Goal: Task Accomplishment & Management: Manage account settings

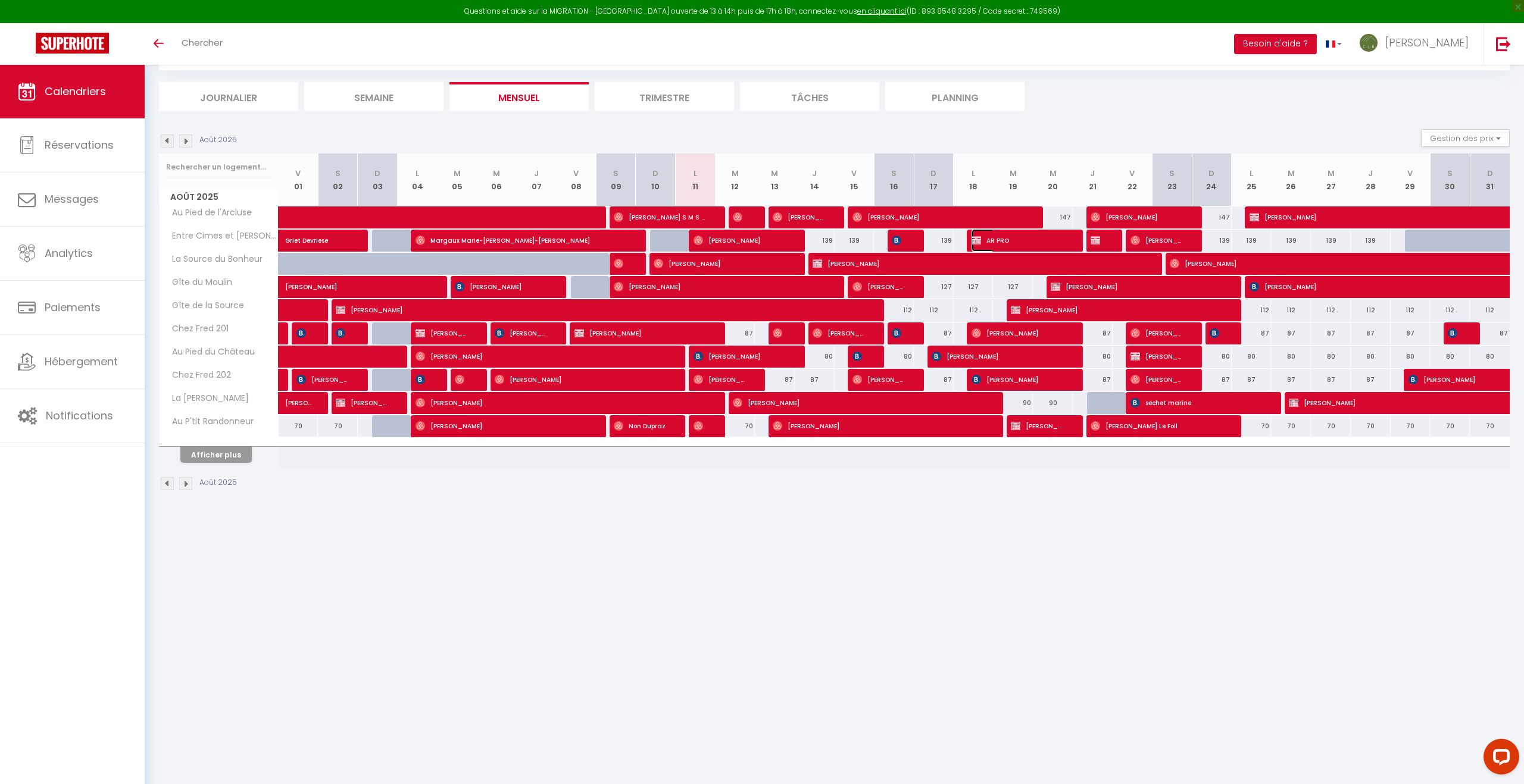
click at [1017, 241] on span "AR PRO" at bounding box center [1018, 240] width 93 height 22
select select "OK"
select select "KO"
select select "0"
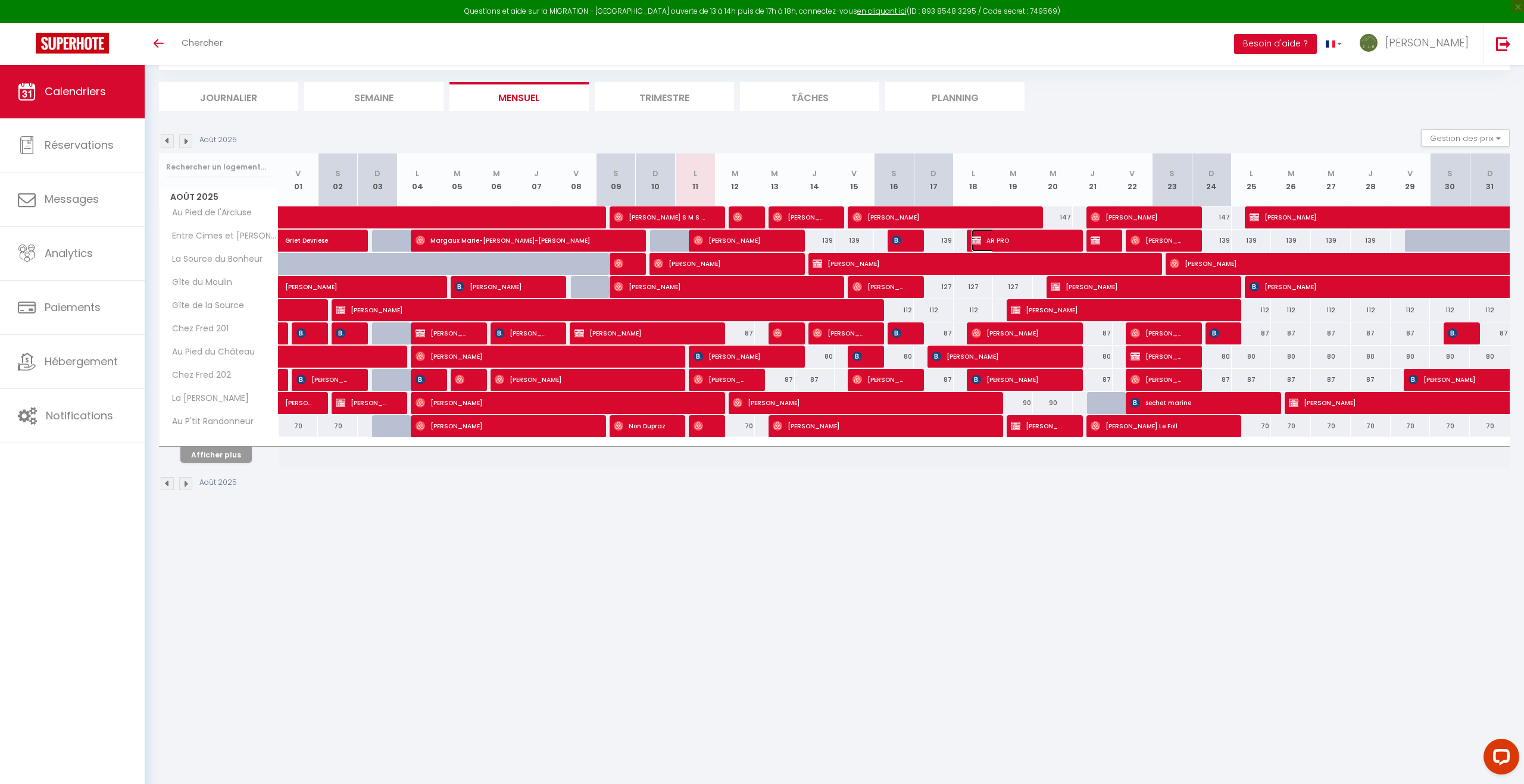
select select "1"
select select
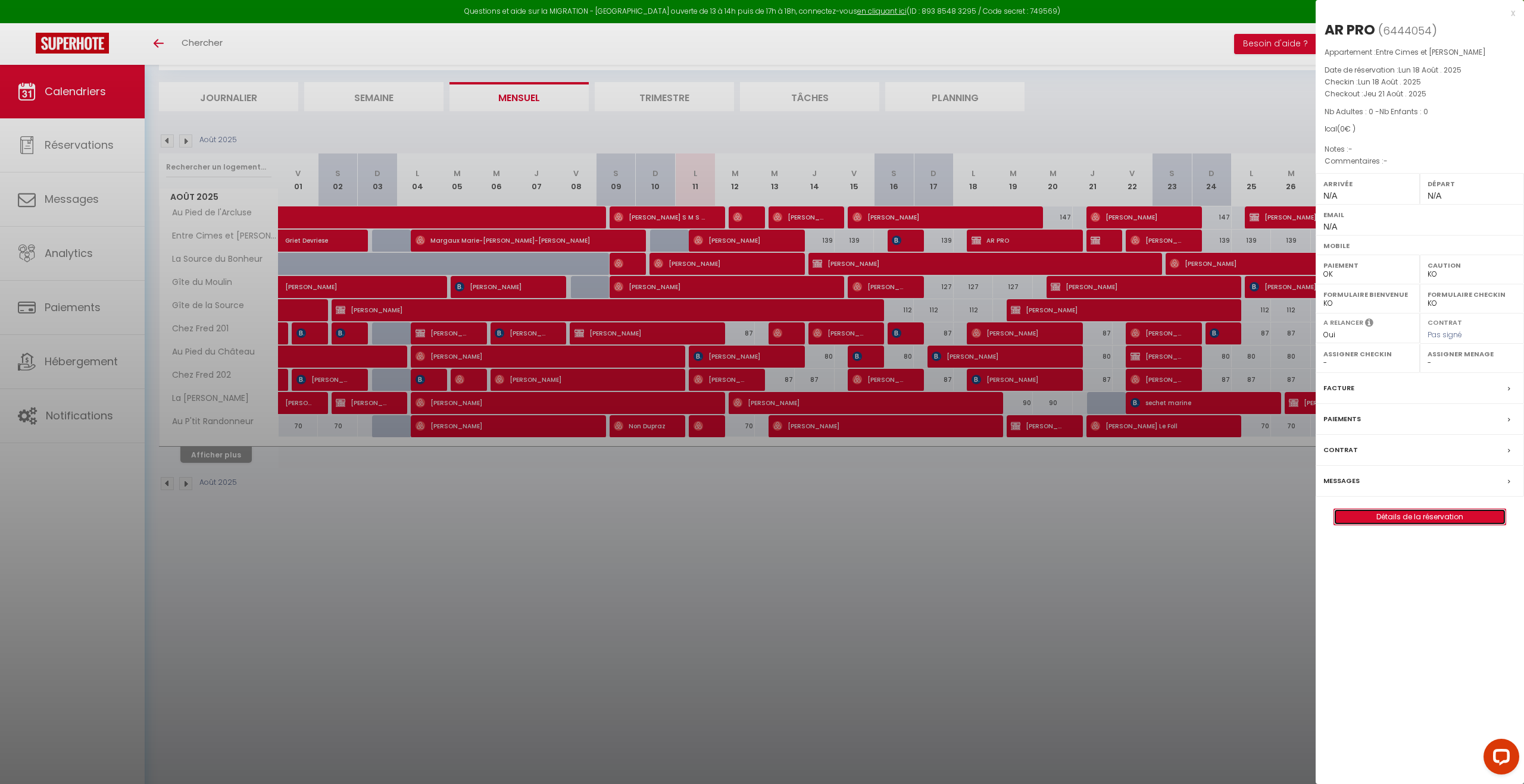
click at [1392, 516] on link "Détails de la réservation" at bounding box center [1419, 517] width 171 height 16
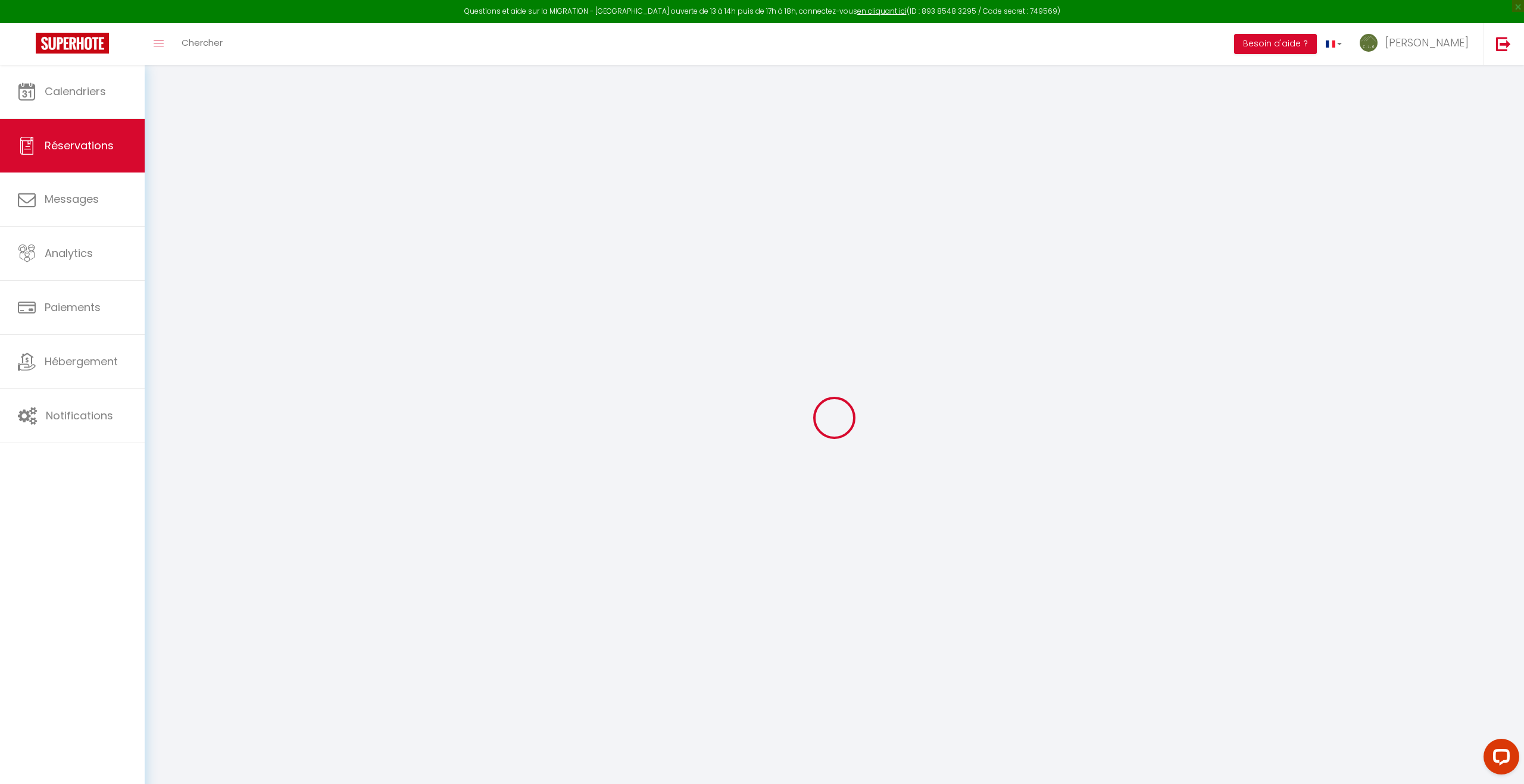
type input "AR"
type input "PRO"
select select
select select "64166"
select select "1"
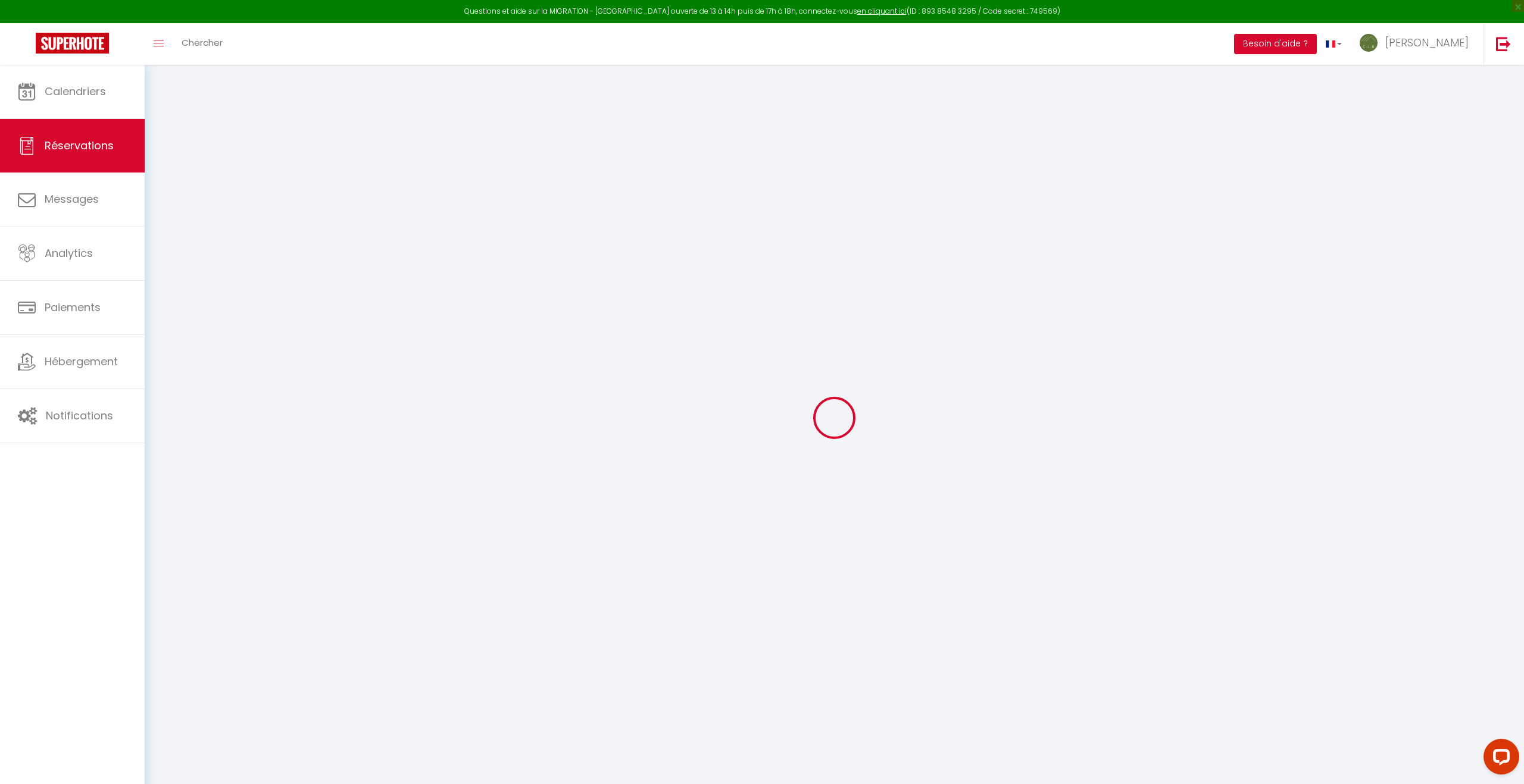
type input "Lun 18 Août 2025"
select select
type input "[DEMOGRAPHIC_DATA][DATE]"
select select
type input "0"
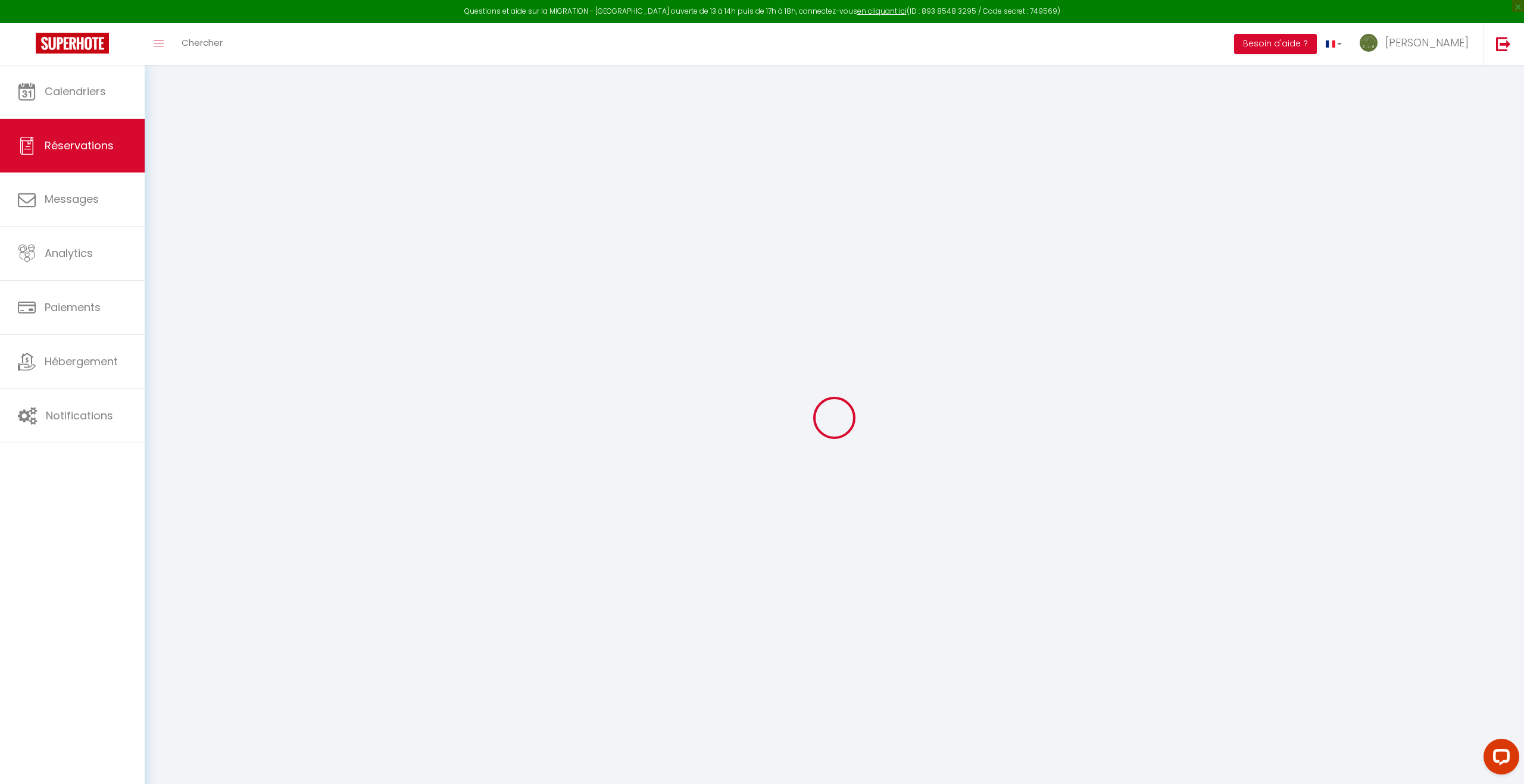
select select "12"
select select
checkbox input "false"
type input "0"
select select "73"
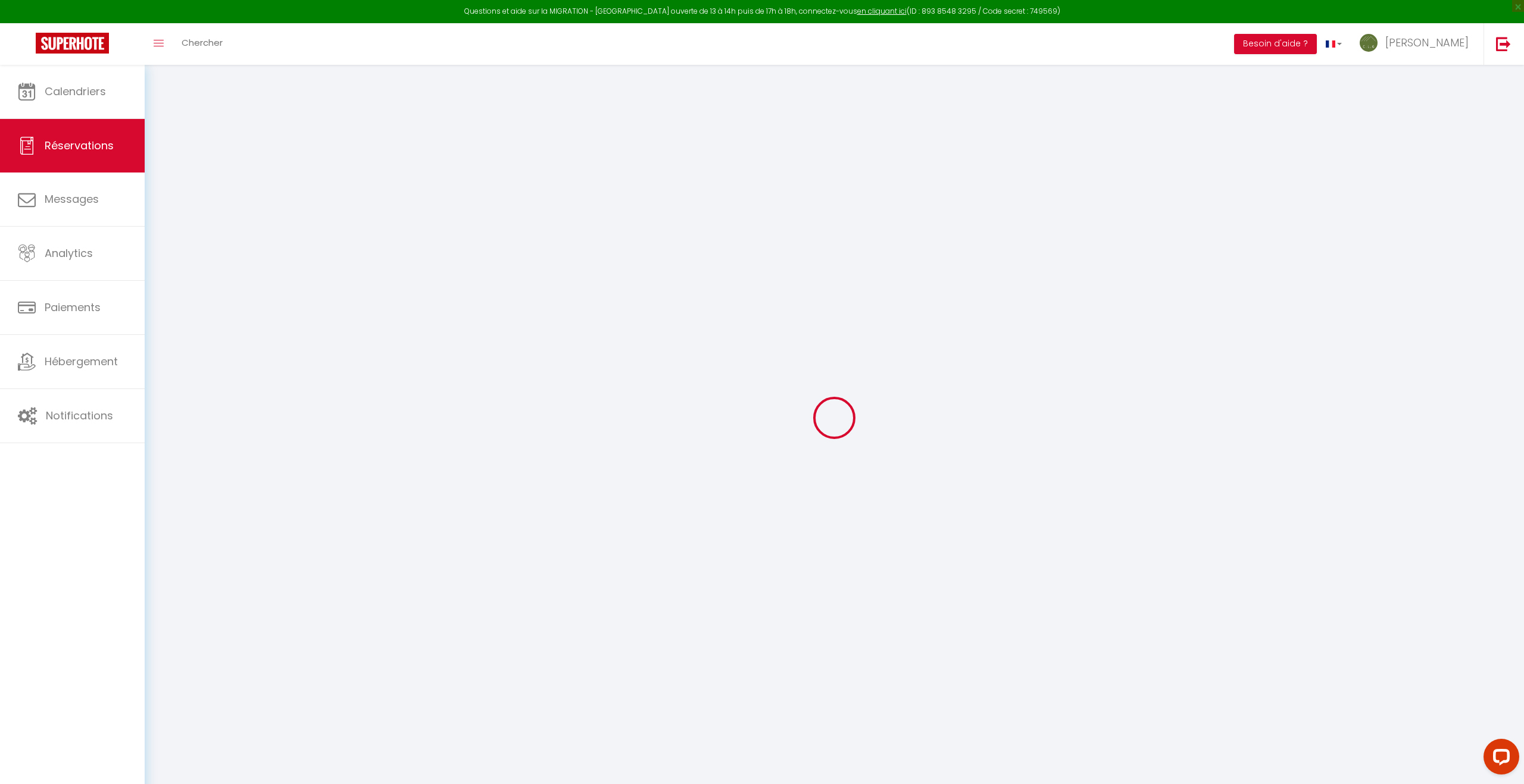
type input "80"
type input "47"
type input "0"
select select
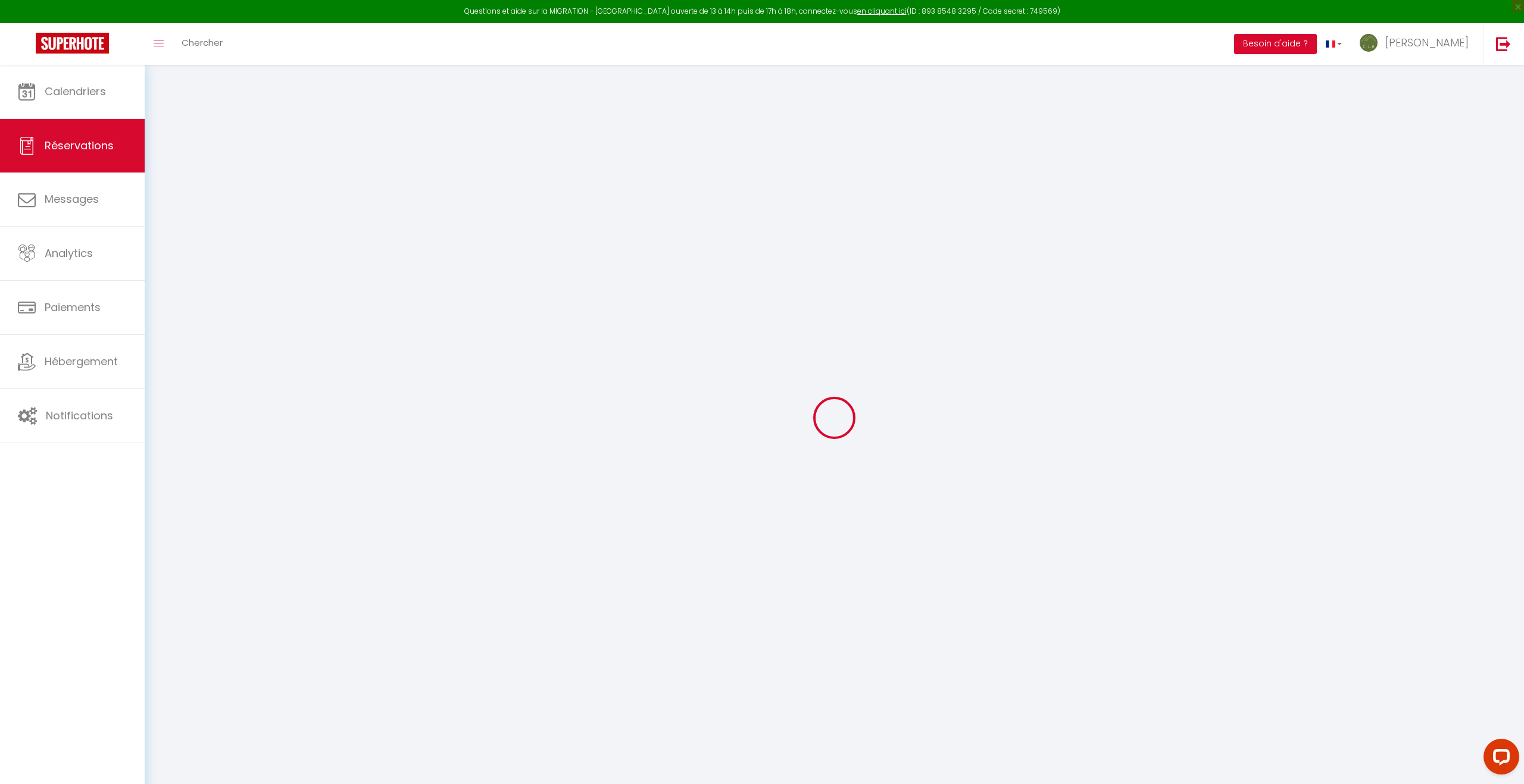
select select
select select "14"
checkbox input "false"
select index
select select
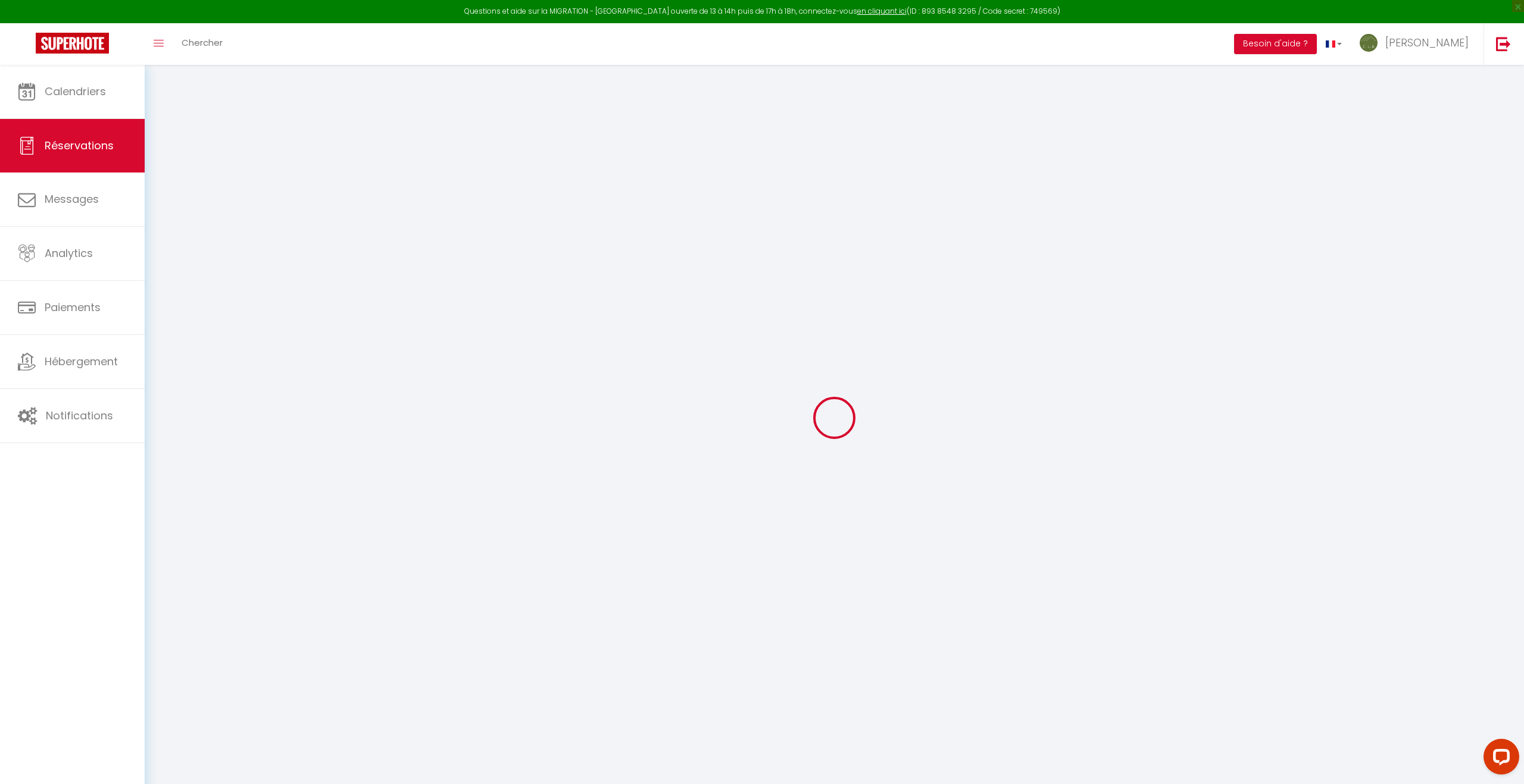
select select
checkbox input "false"
select index
select select
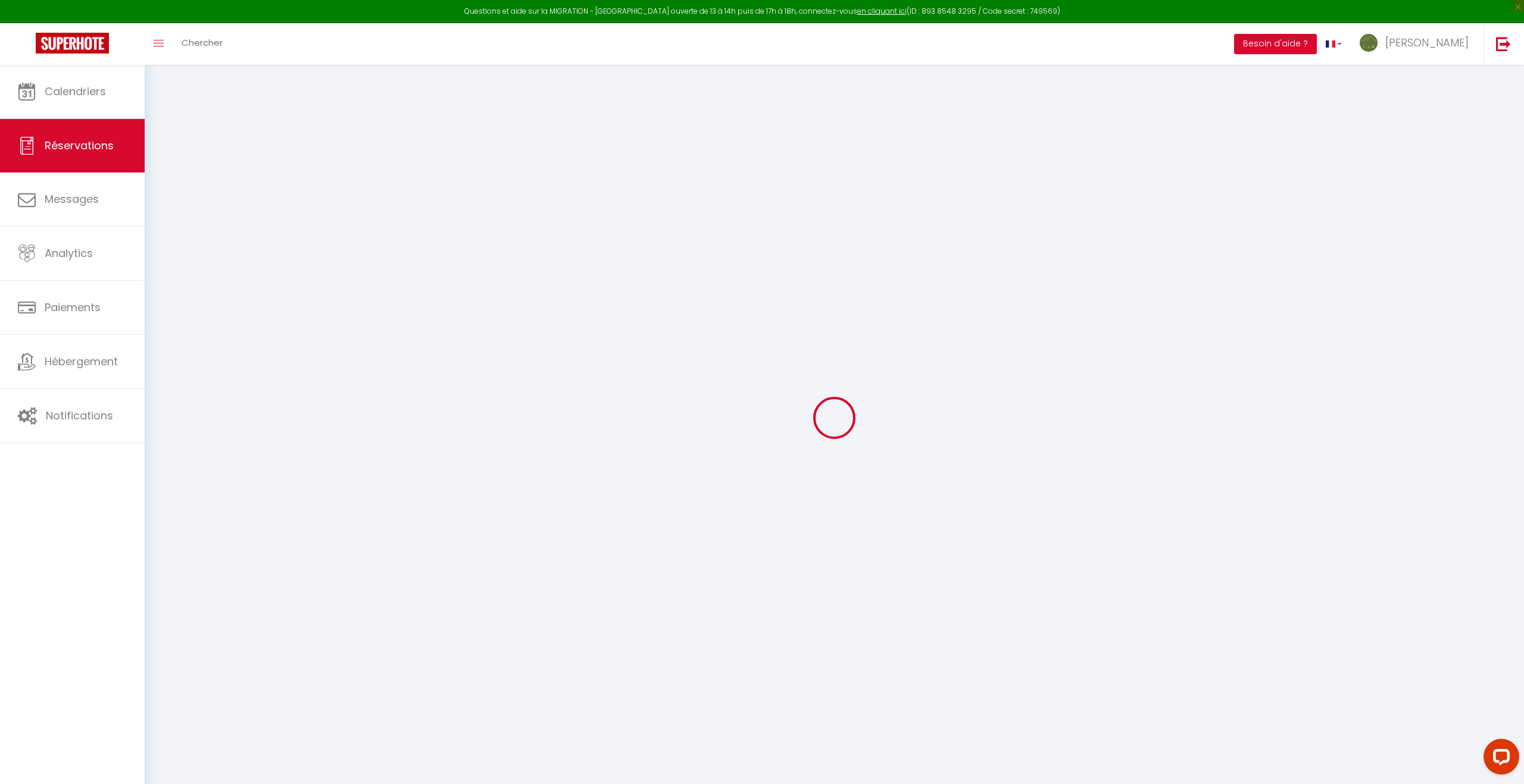
select select
checkbox input "false"
select index
select select
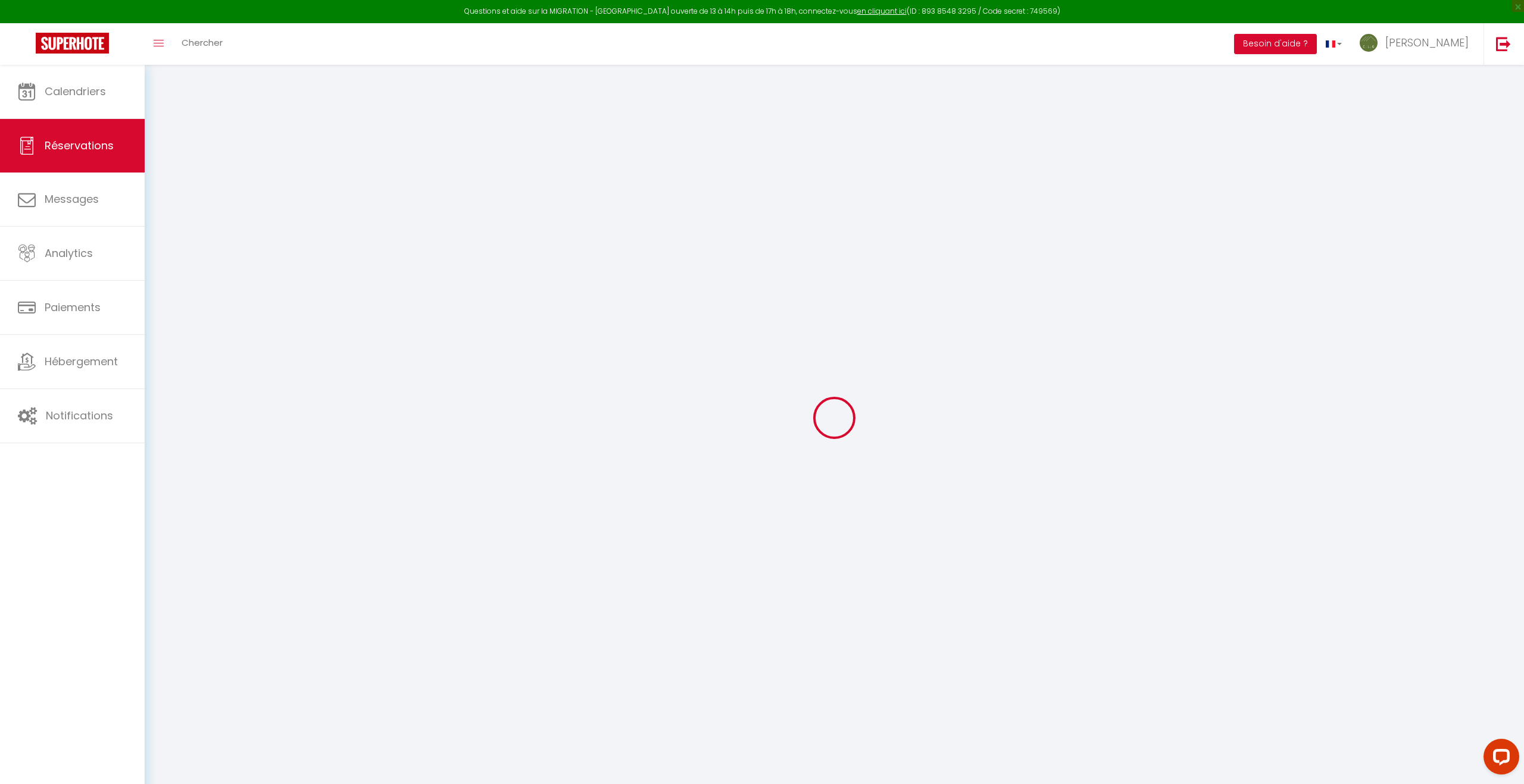
select select
checkbox input "false"
select index
select select
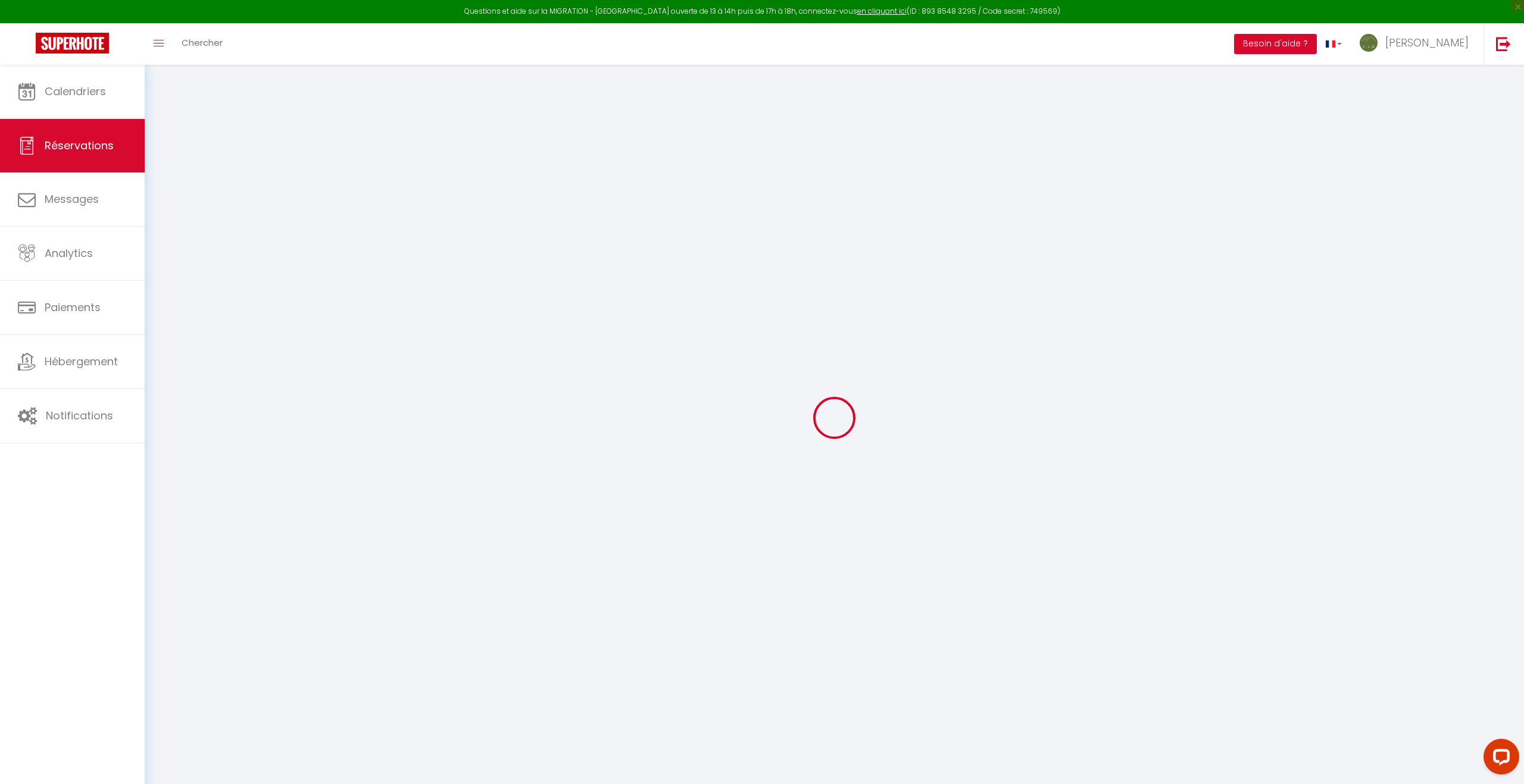
checkbox input "false"
select index
select select
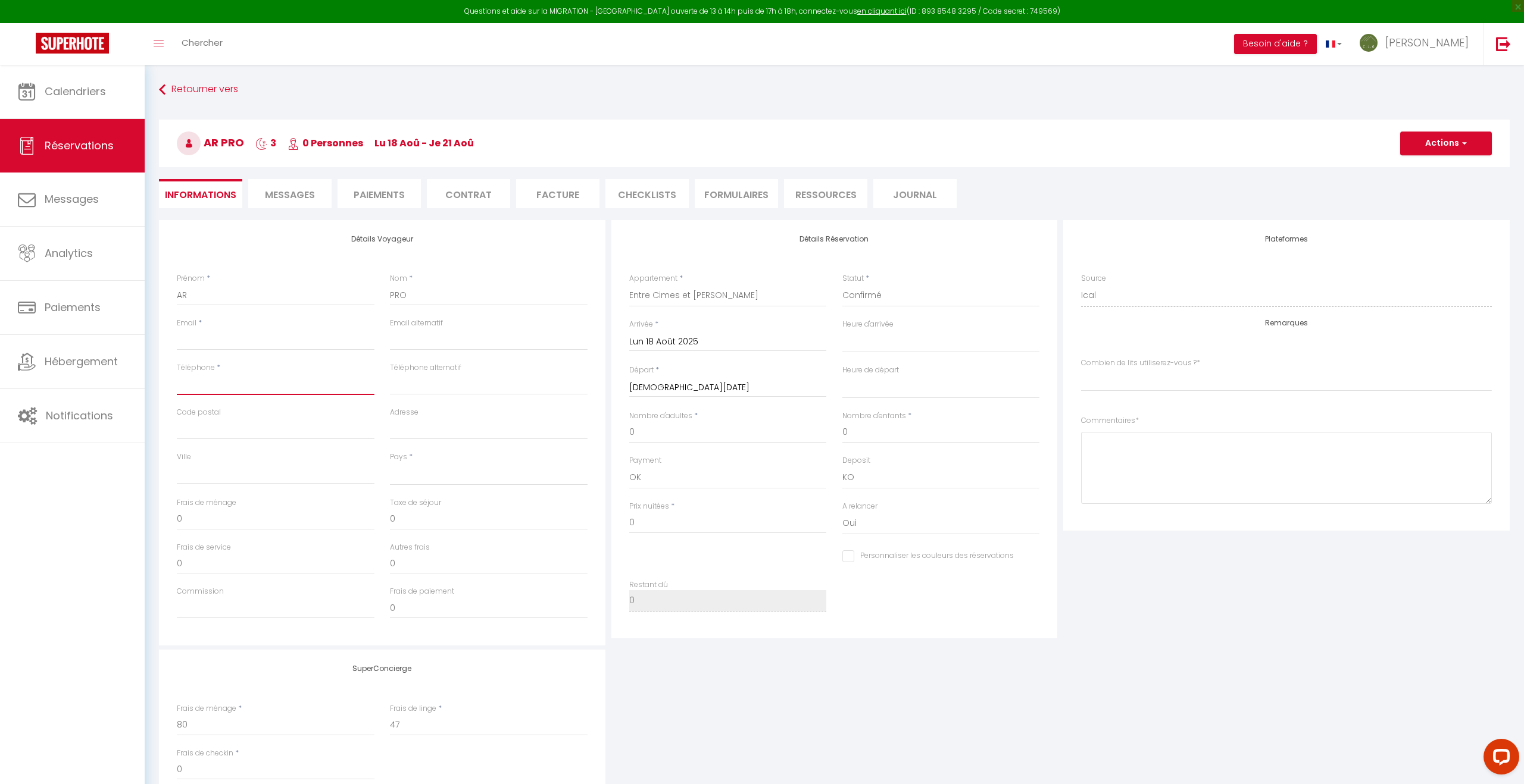
paste input "[PHONE_NUMBER]"
type input "[PHONE_NUMBER]"
select select
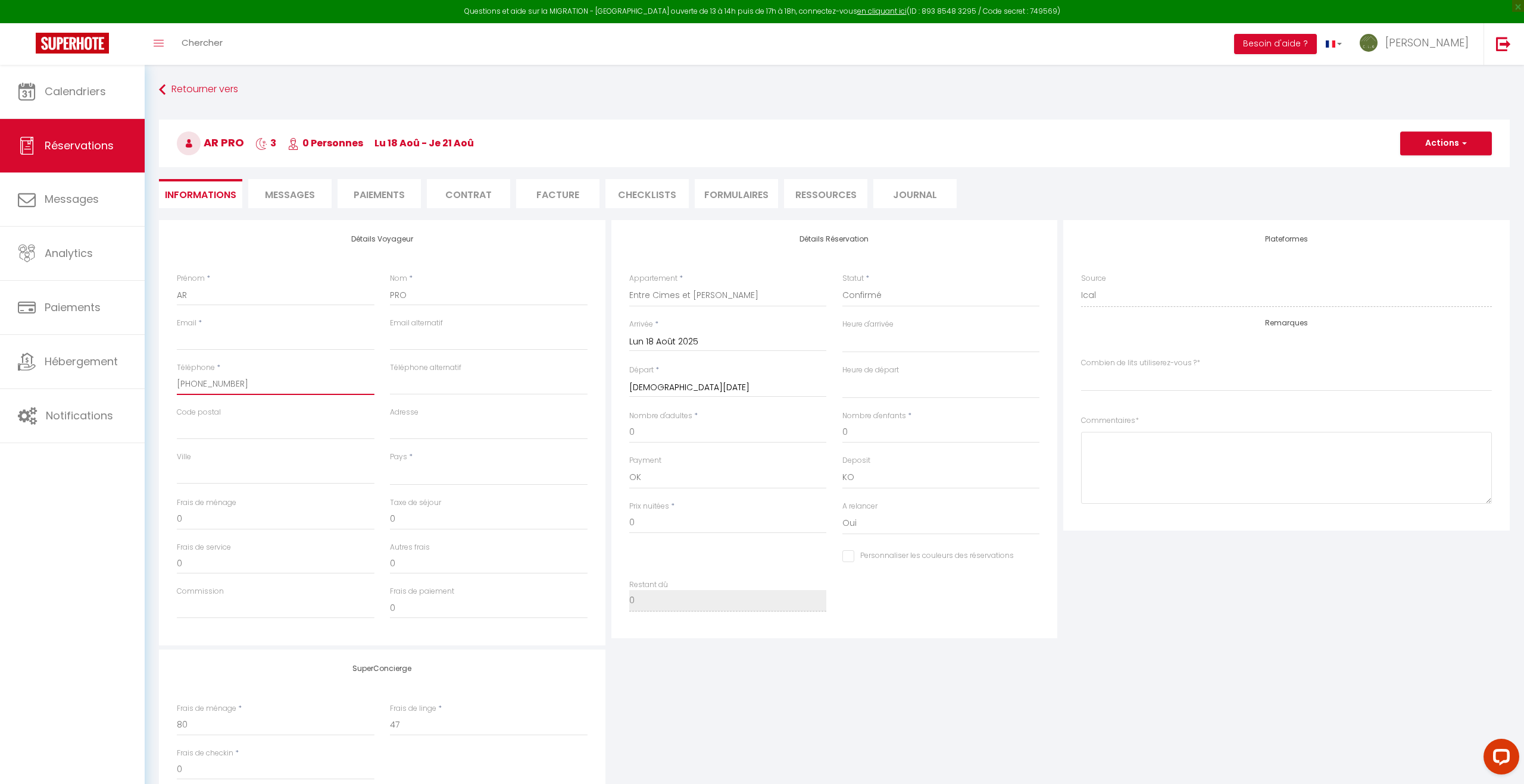
checkbox input "false"
select index
type input "[PHONE_NUMBER]"
drag, startPoint x: 210, startPoint y: 298, endPoint x: 165, endPoint y: 300, distance: 45.0
click at [165, 300] on div "Détails Voyageur Prénom * AR Nom * PRO Email * Email alternatif Téléphone * [PH…" at bounding box center [382, 432] width 447 height 425
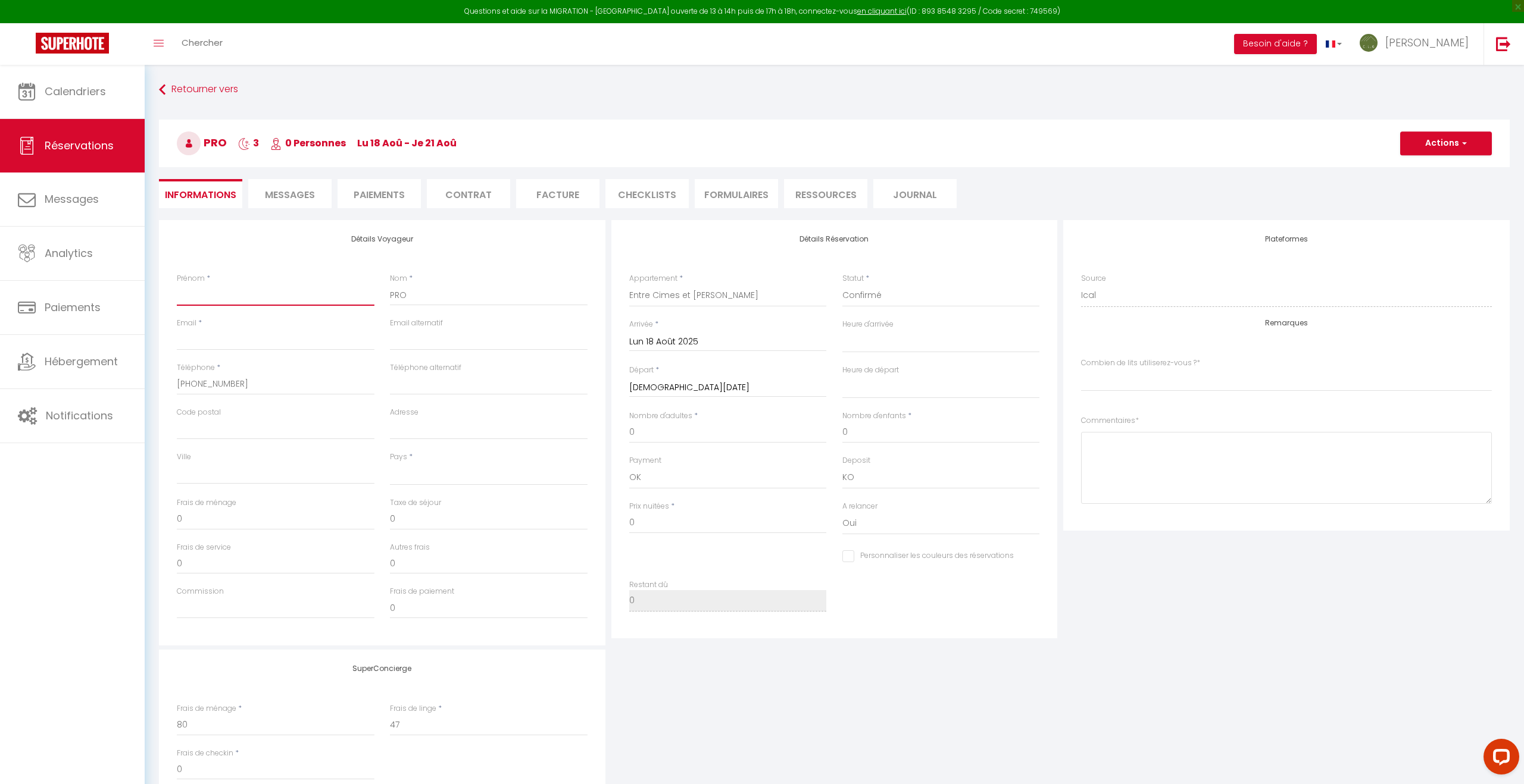
select select
checkbox input "false"
select index
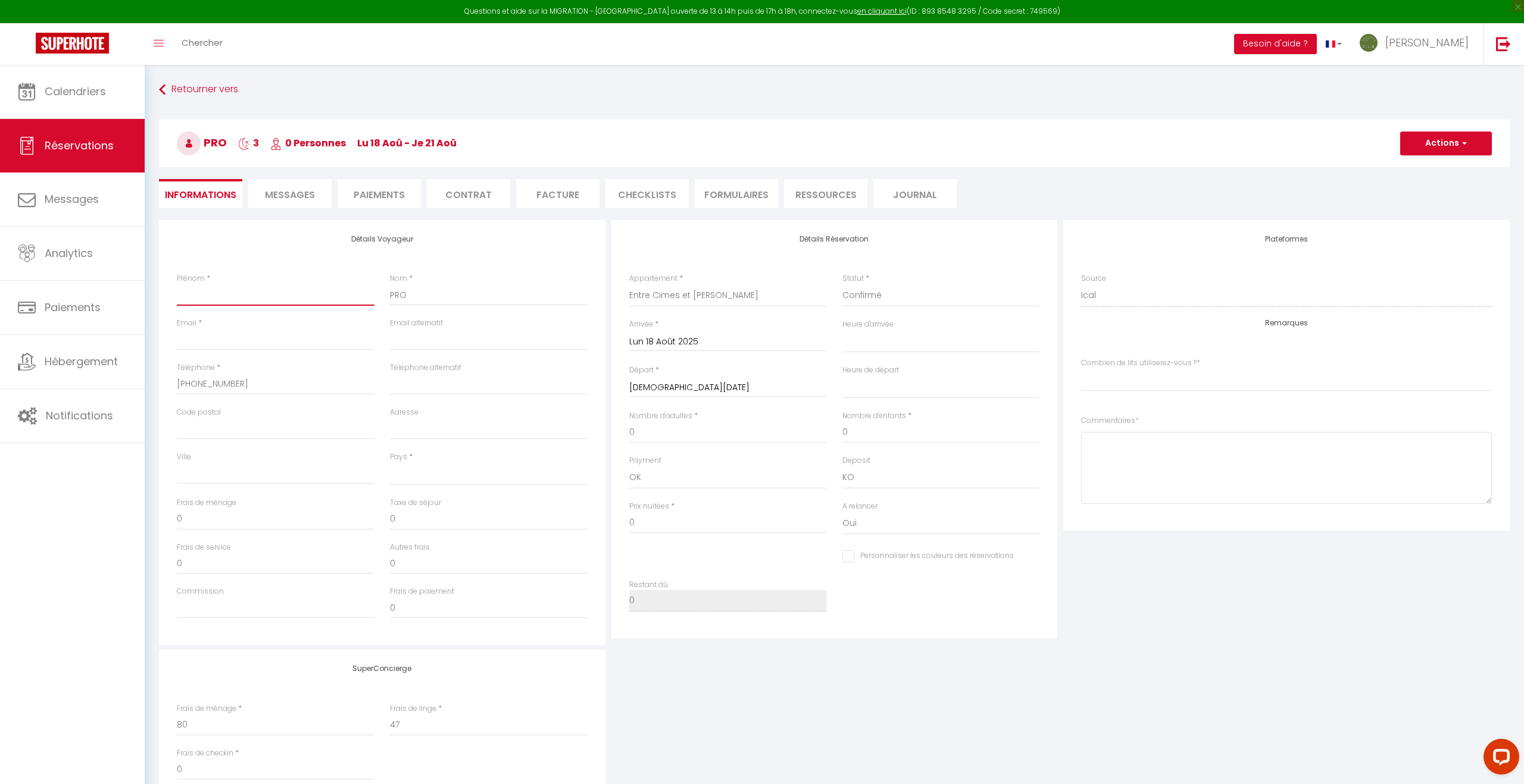
paste input "AR MONEX PRO"
type input "AR MONEX PRO"
select select
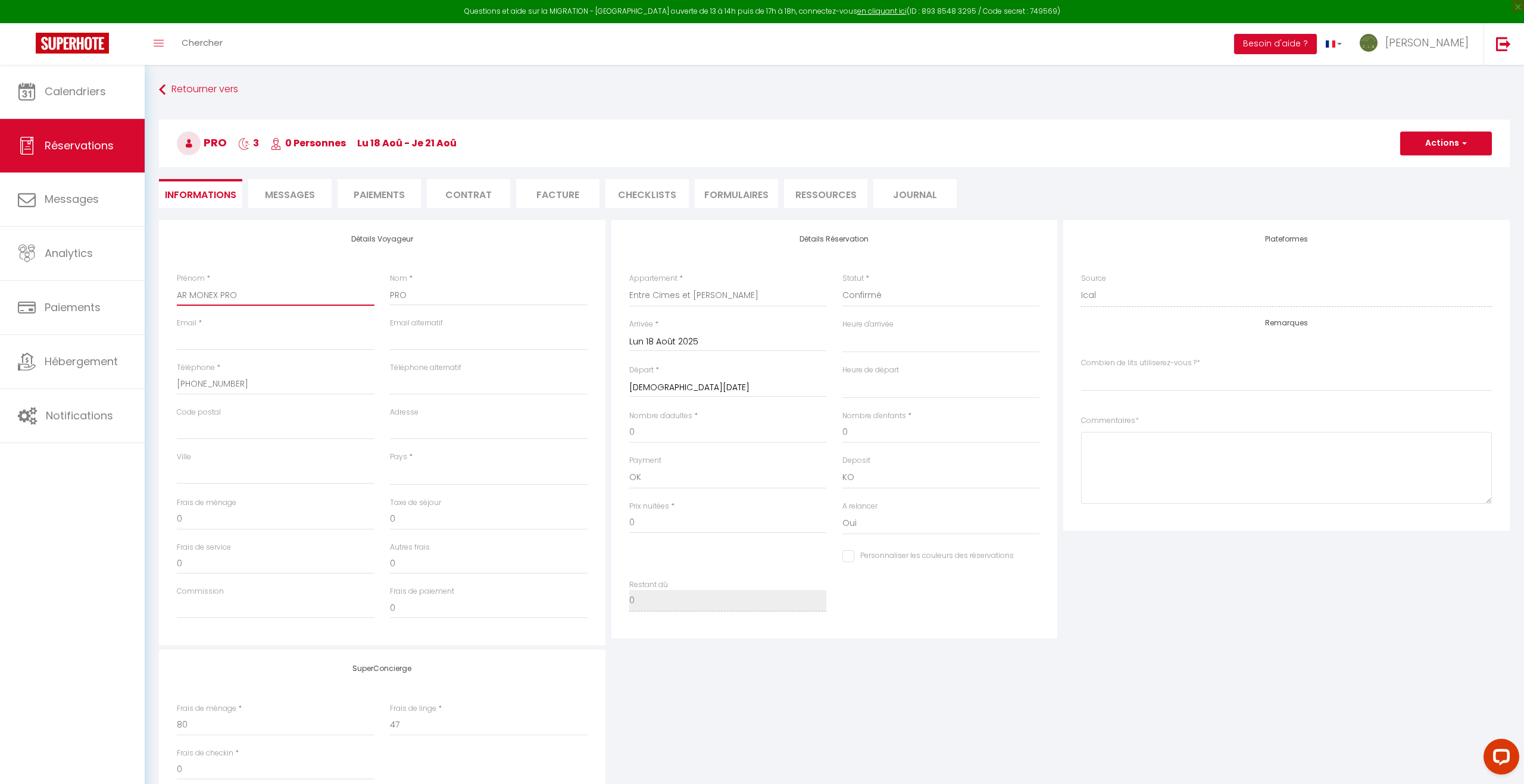
checkbox input "false"
select index
type input "AR MONEX PRO"
drag, startPoint x: 443, startPoint y: 299, endPoint x: 379, endPoint y: 300, distance: 64.0
click at [379, 300] on div "Prénom * AR MONEX PRO Nom * PRO" at bounding box center [382, 296] width 426 height 45
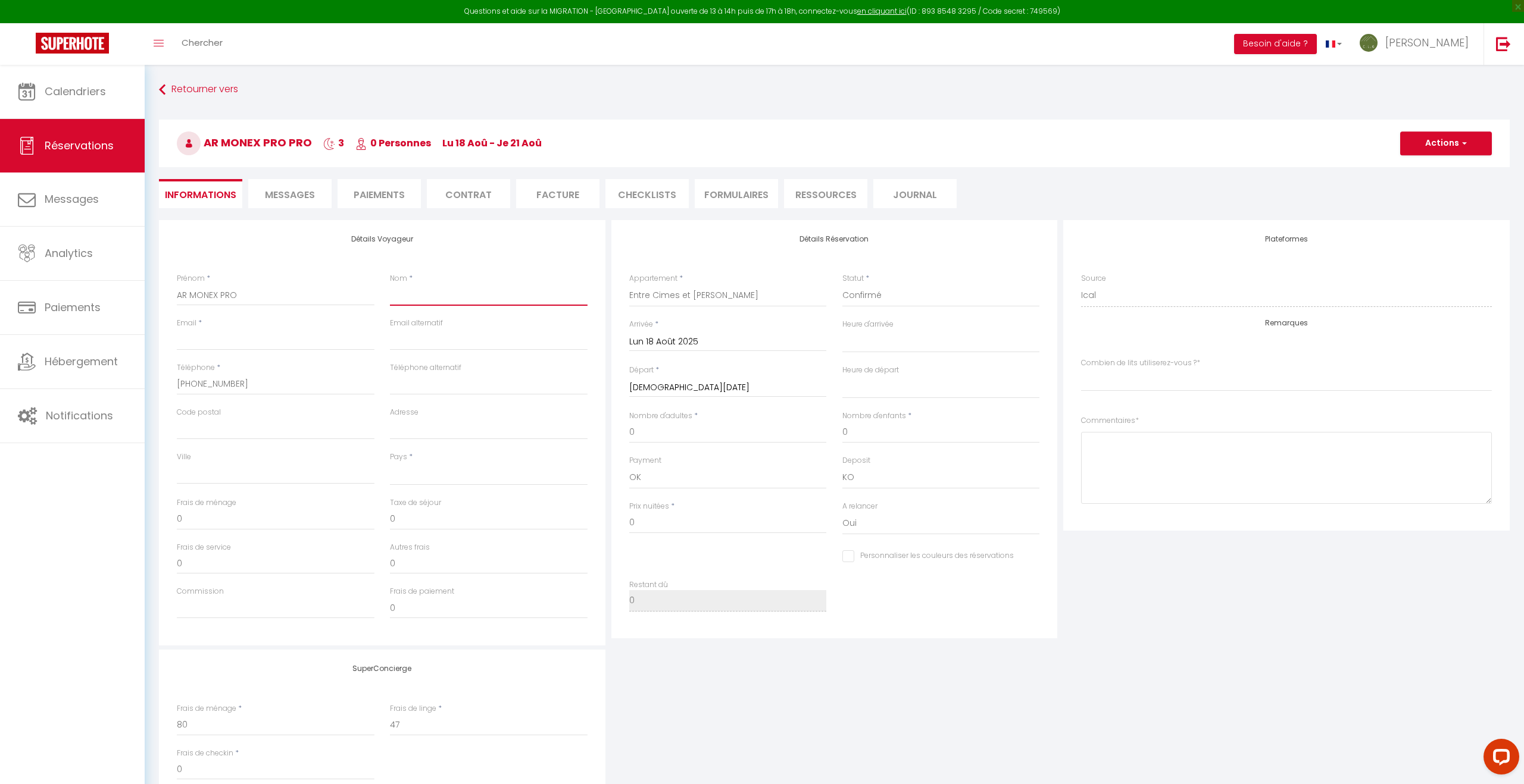
select select
checkbox input "false"
select index
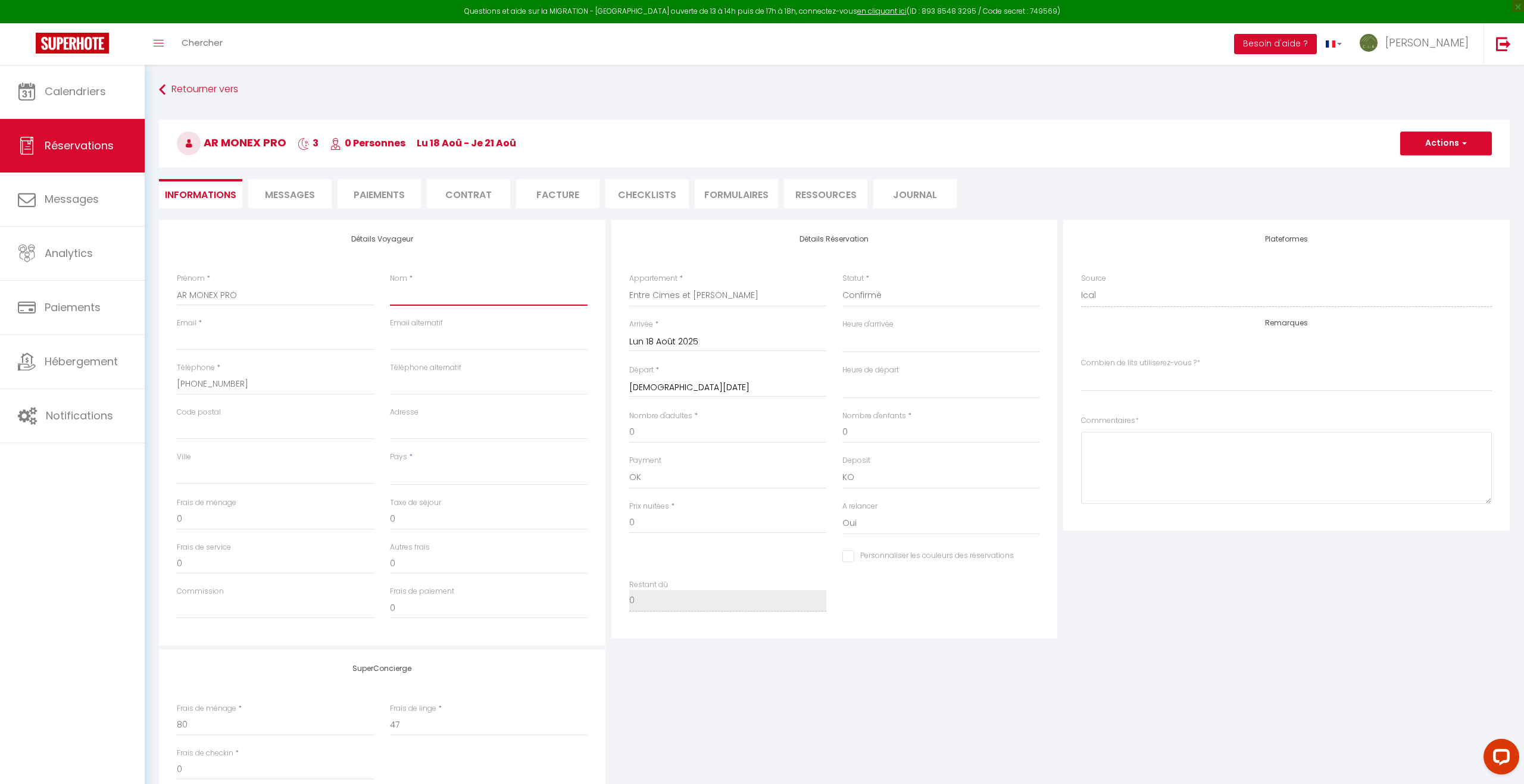
paste input "CYCLING TEAM"
type input "CYCLING TEAM"
select select
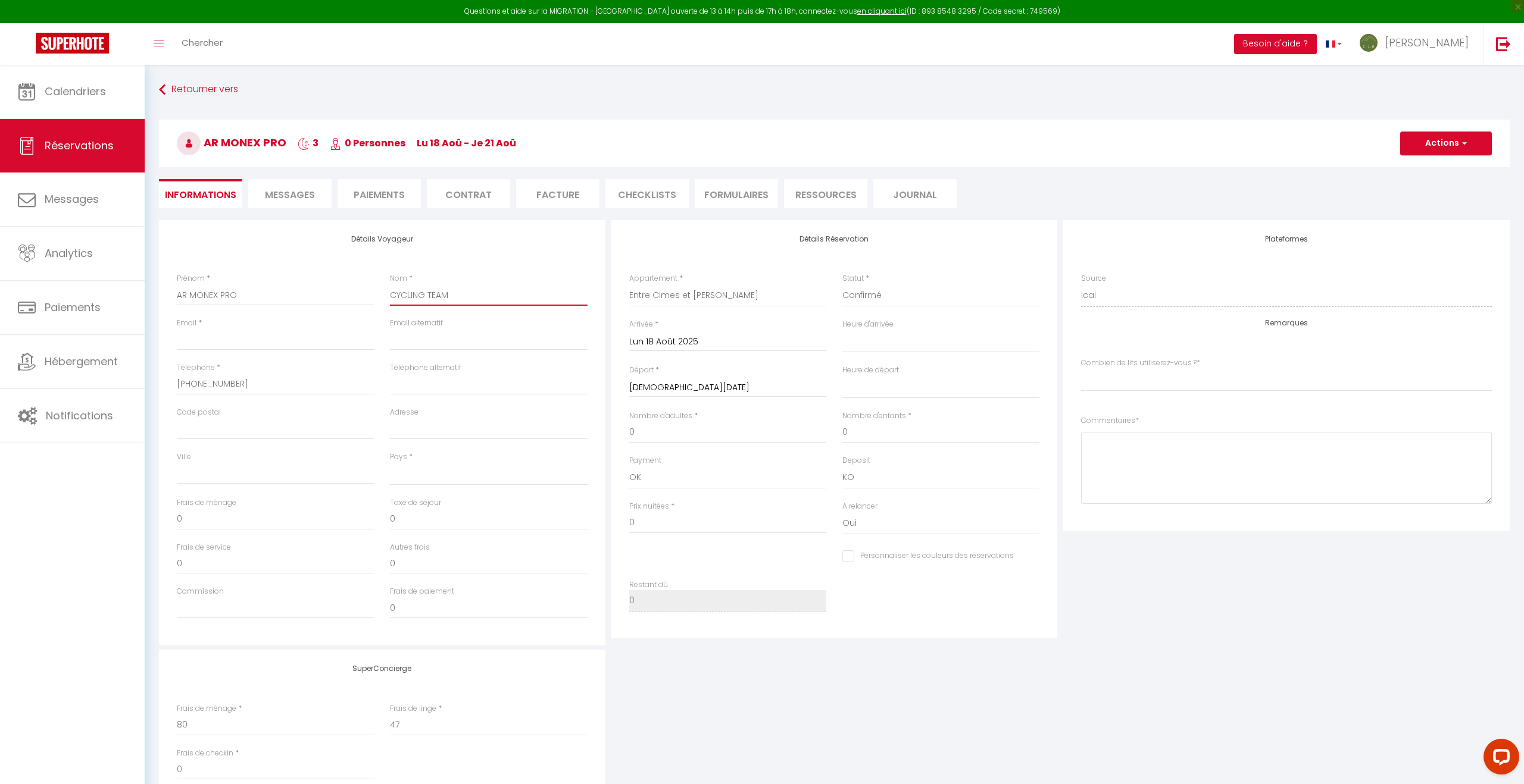
checkbox input "false"
select index
type input "CYCLING TEAM"
click at [428, 477] on select "[GEOGRAPHIC_DATA] [GEOGRAPHIC_DATA] [GEOGRAPHIC_DATA] [GEOGRAPHIC_DATA] [GEOGRA…" at bounding box center [489, 474] width 198 height 22
select select "IT"
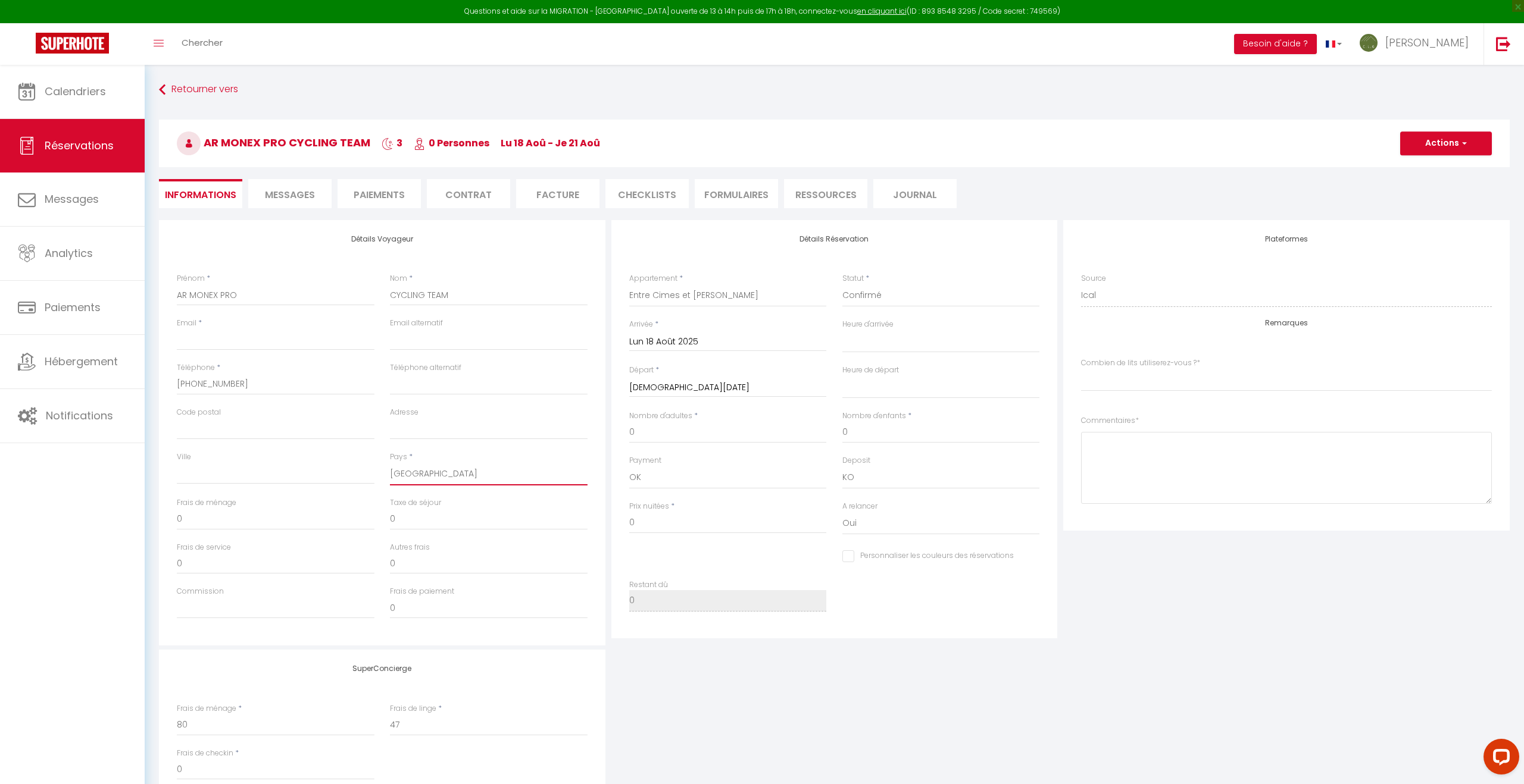
select select
checkbox input "false"
select index
click at [674, 433] on input "0" at bounding box center [728, 433] width 198 height 22
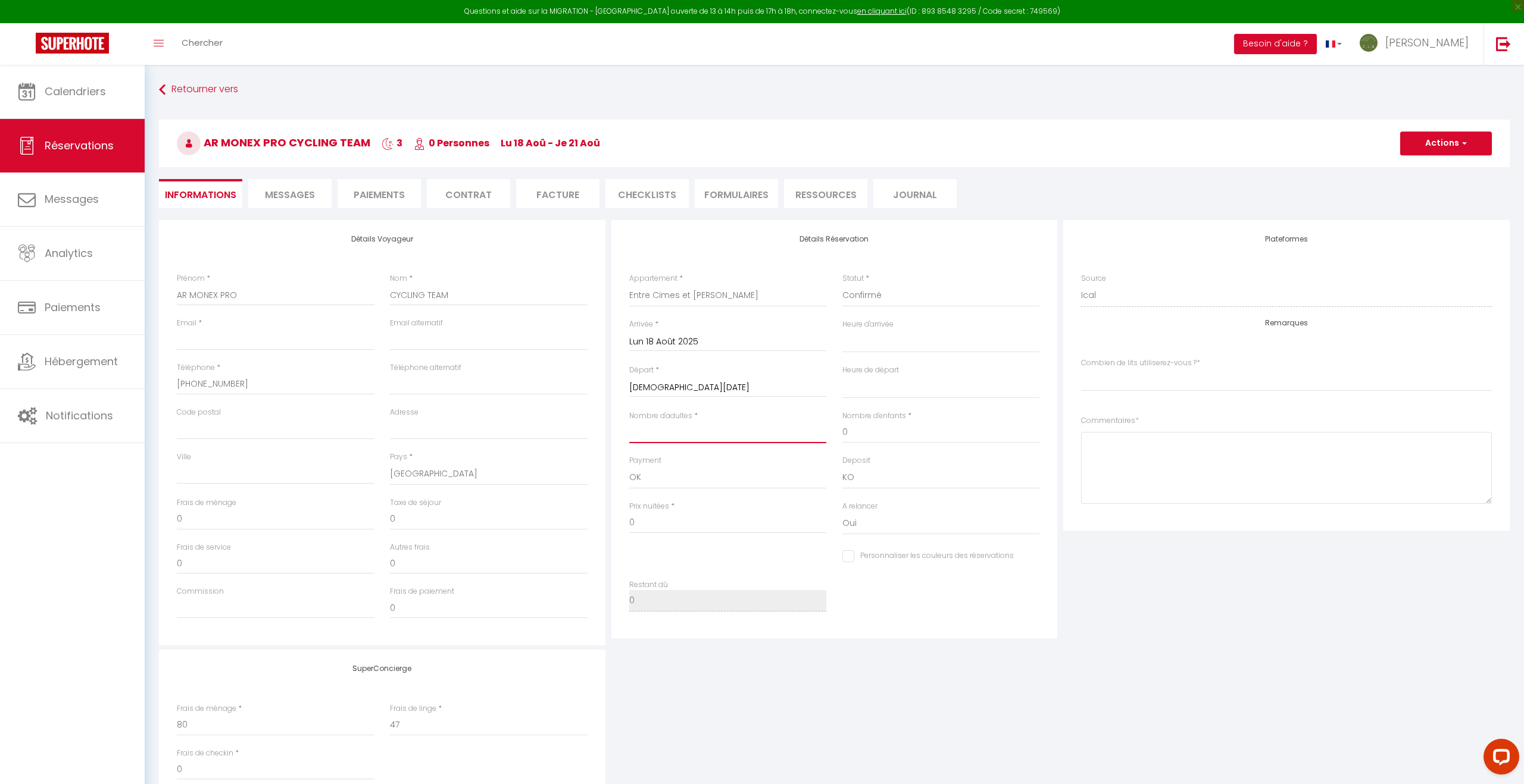
select select
checkbox input "false"
select index
type input "5"
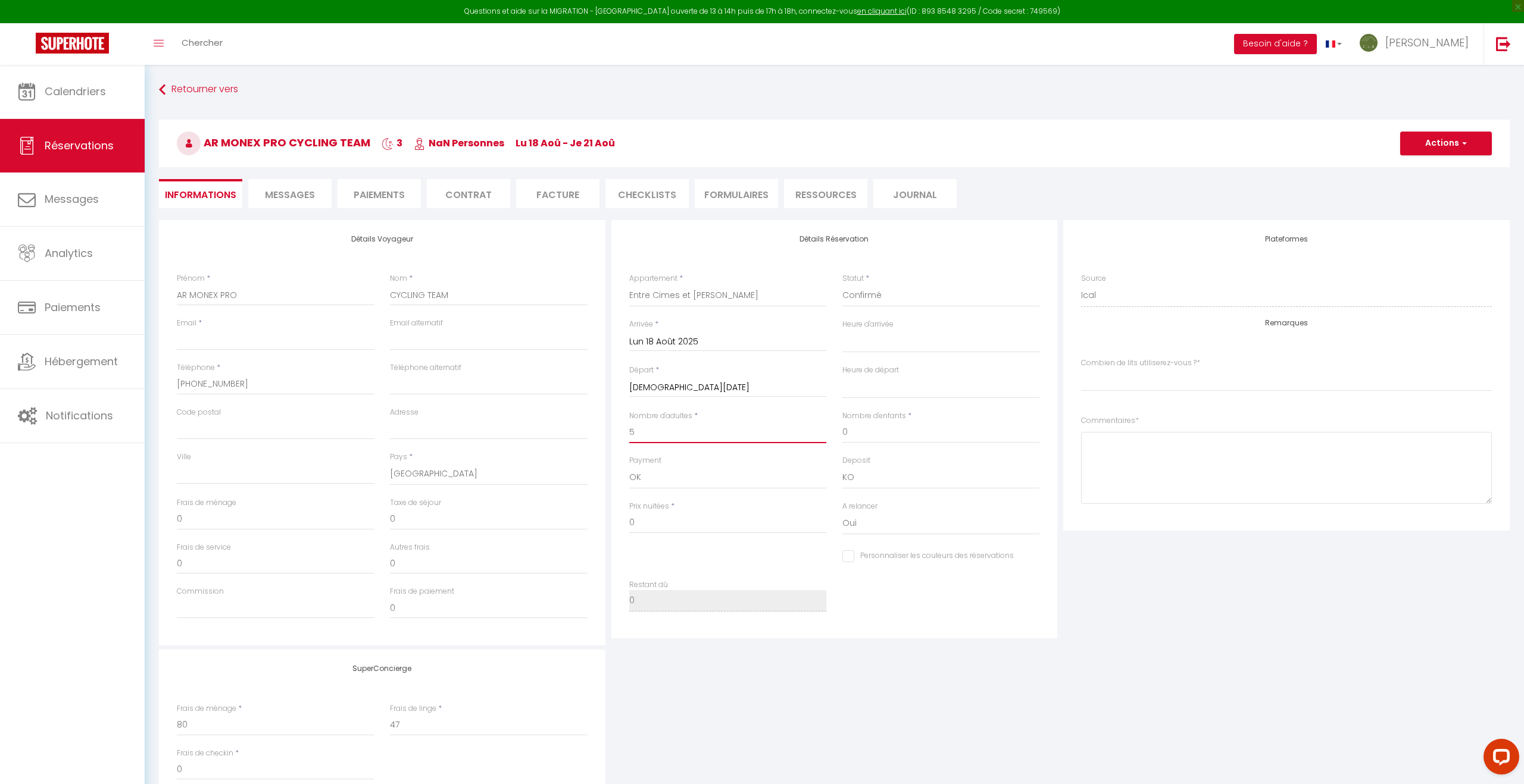
select select
checkbox input "false"
select index
type input "127"
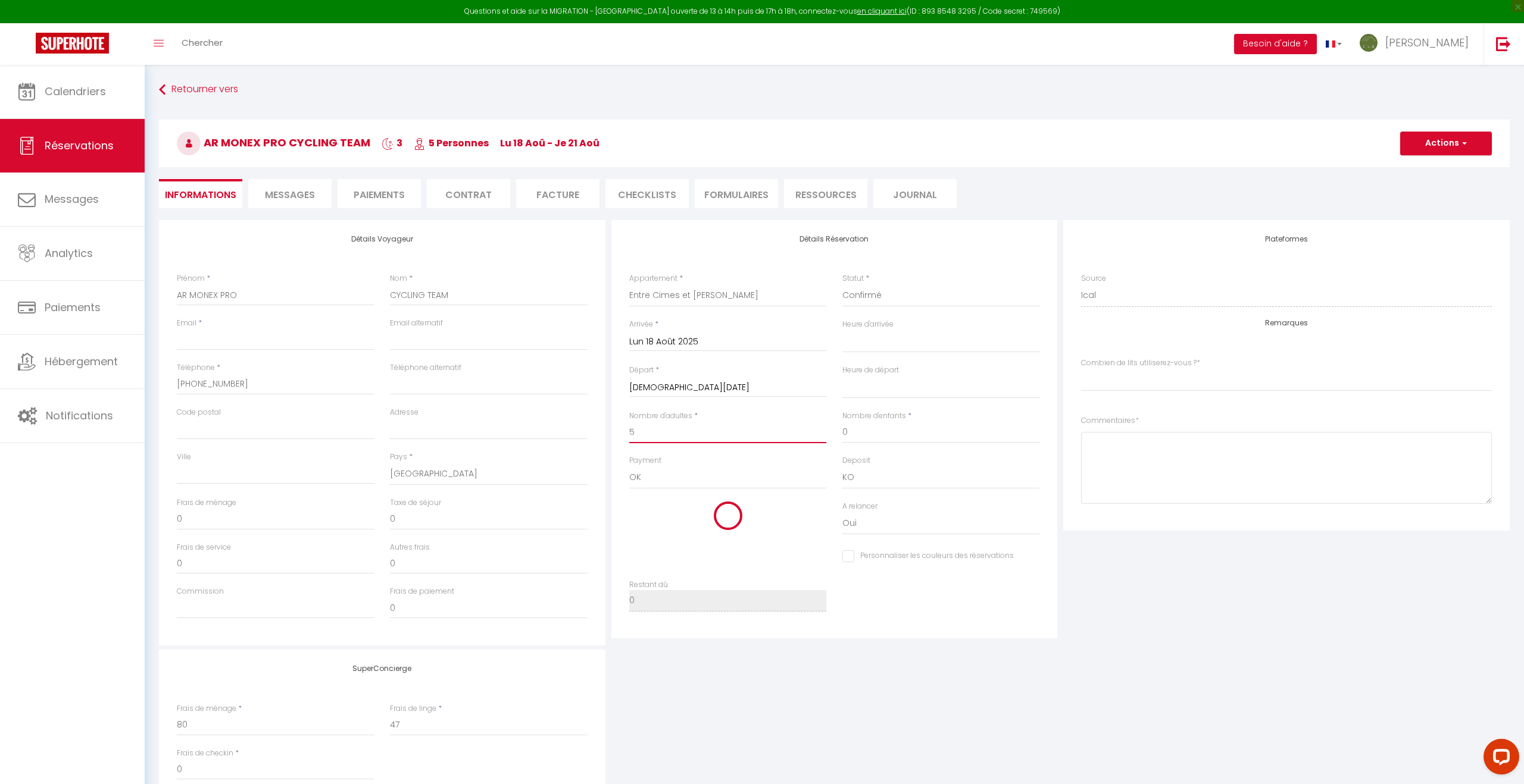
type input "22.95"
select select
type input "417"
checkbox input "false"
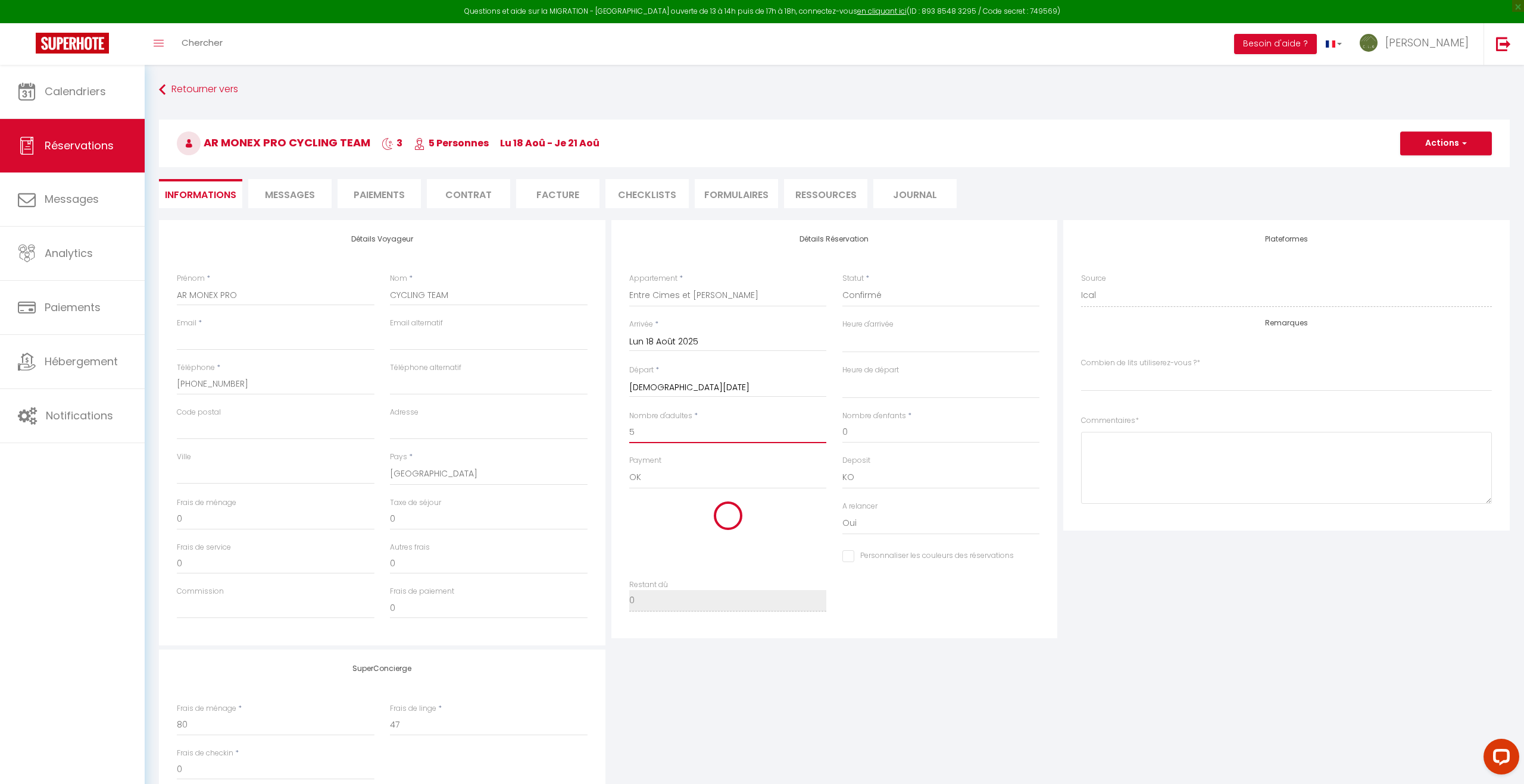
select index
type input "5"
drag, startPoint x: 667, startPoint y: 524, endPoint x: 610, endPoint y: 526, distance: 57.0
click at [610, 526] on div "Détails Réservation Appartement * Au Pied de l'Arcluse Entre Cimes et Vignes La…" at bounding box center [834, 432] width 452 height 425
type input "2"
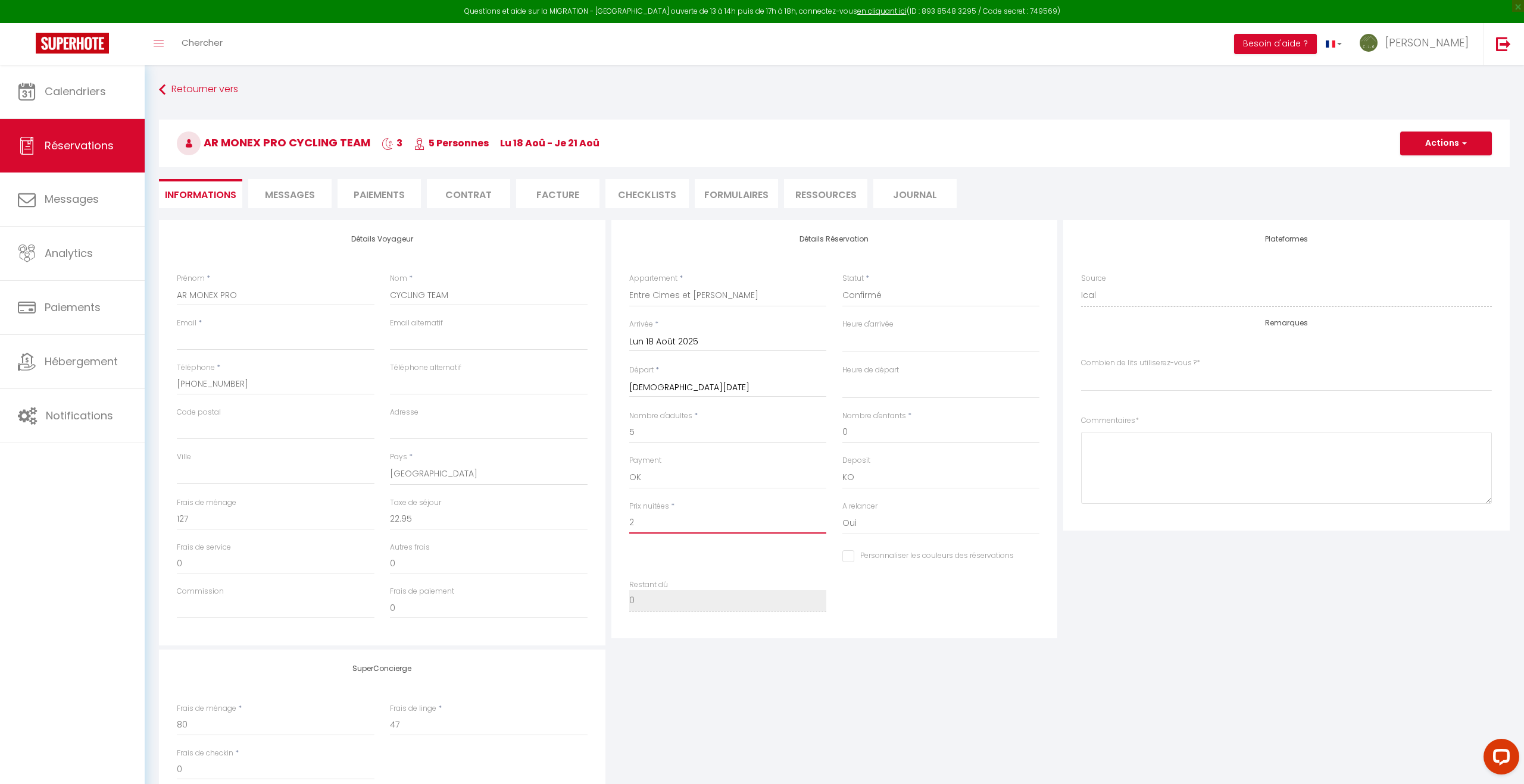
select select
checkbox input "false"
select index
type input "26"
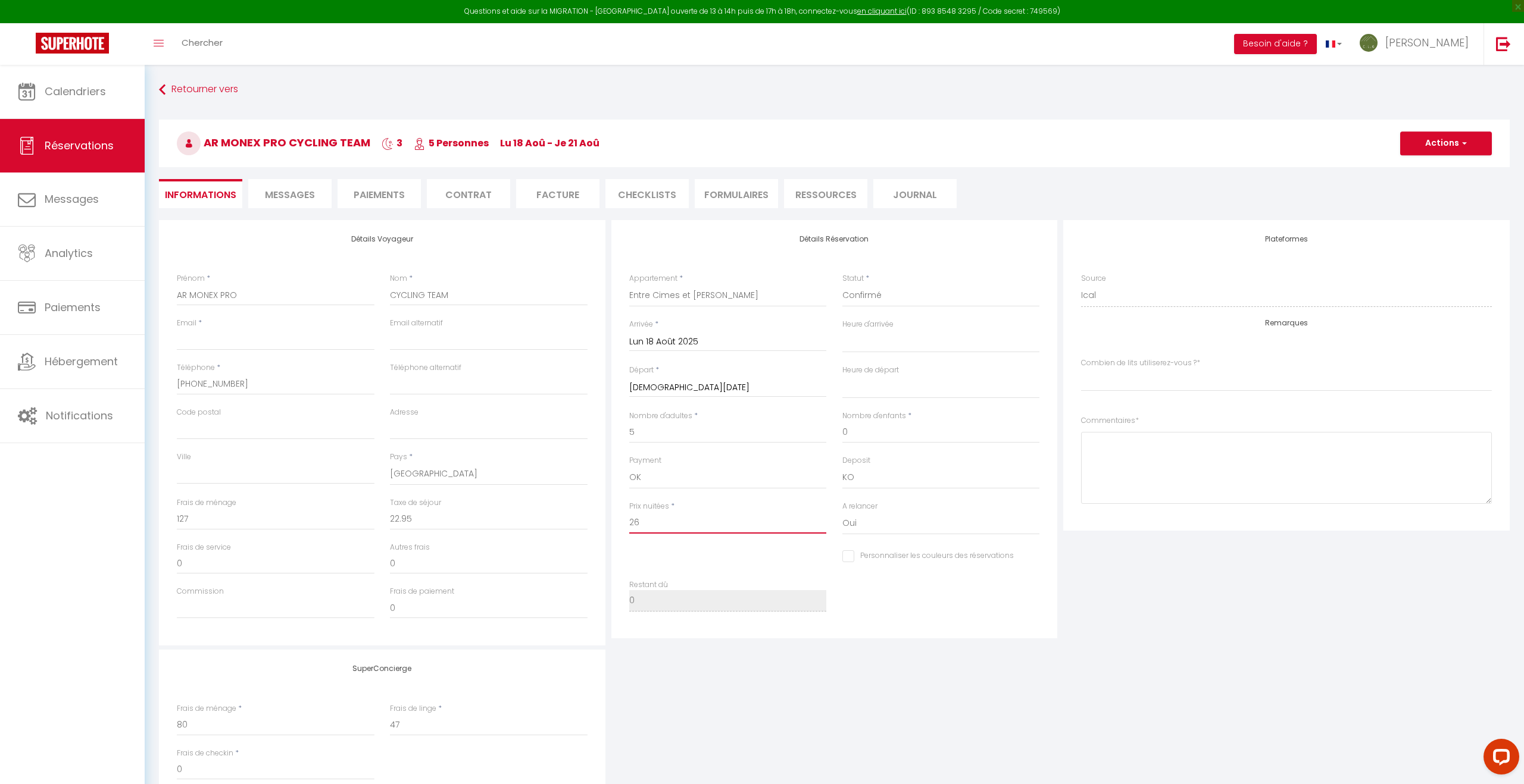
select select
checkbox input "false"
select index
type input "265"
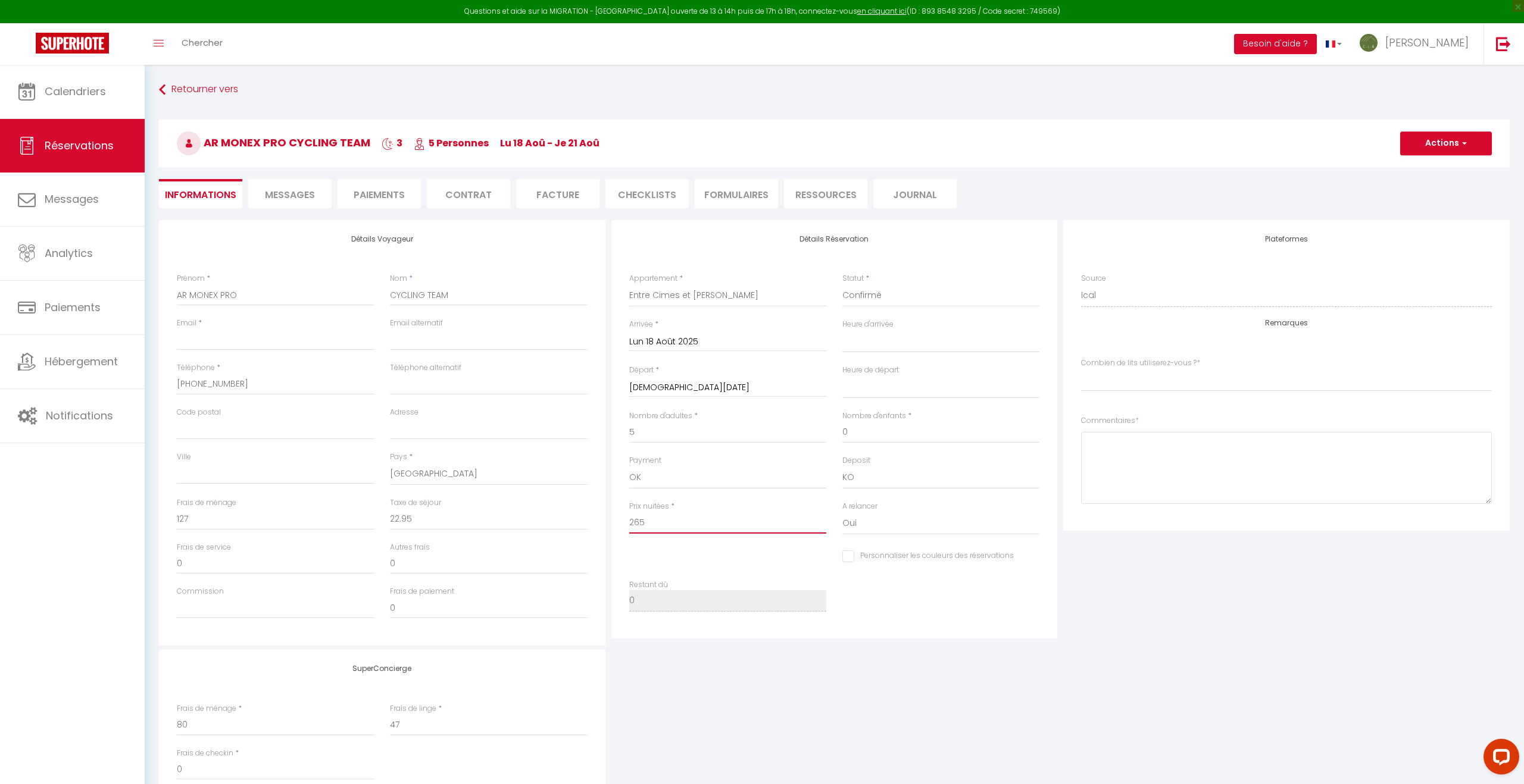
select select
checkbox input "false"
select index
type input "265."
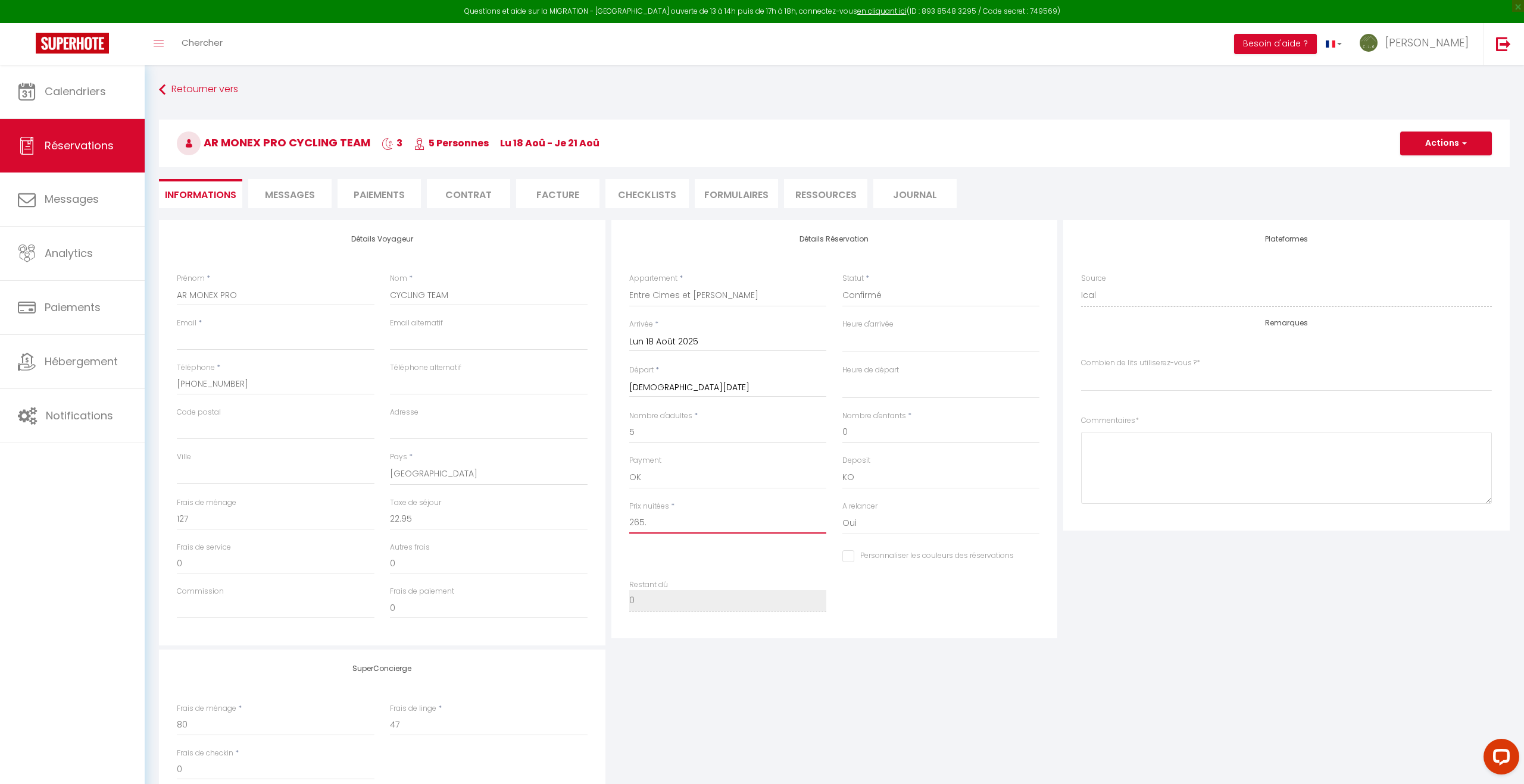
select select
checkbox input "false"
select index
type input "265.4"
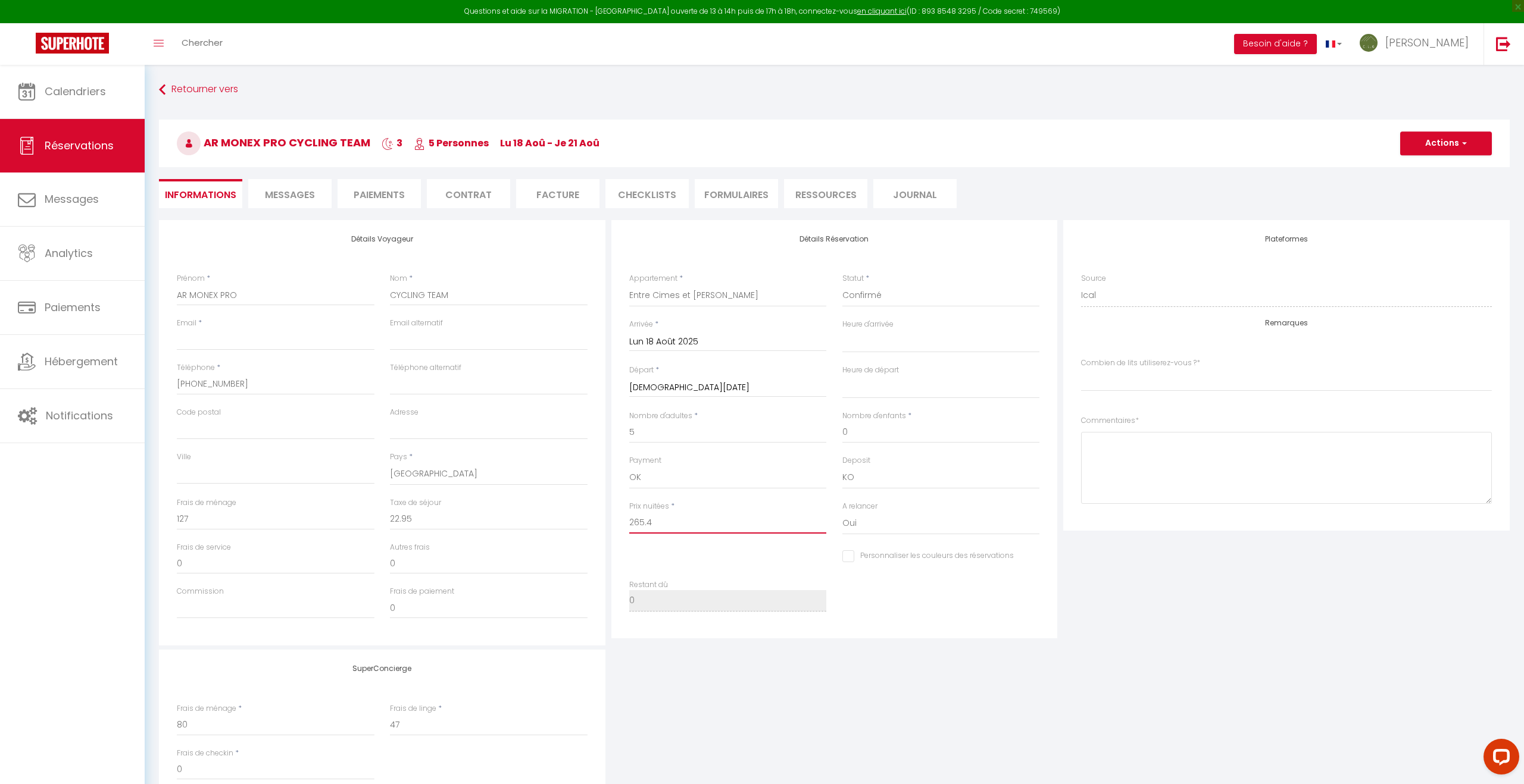
select select
checkbox input "false"
select index
type input "265.42"
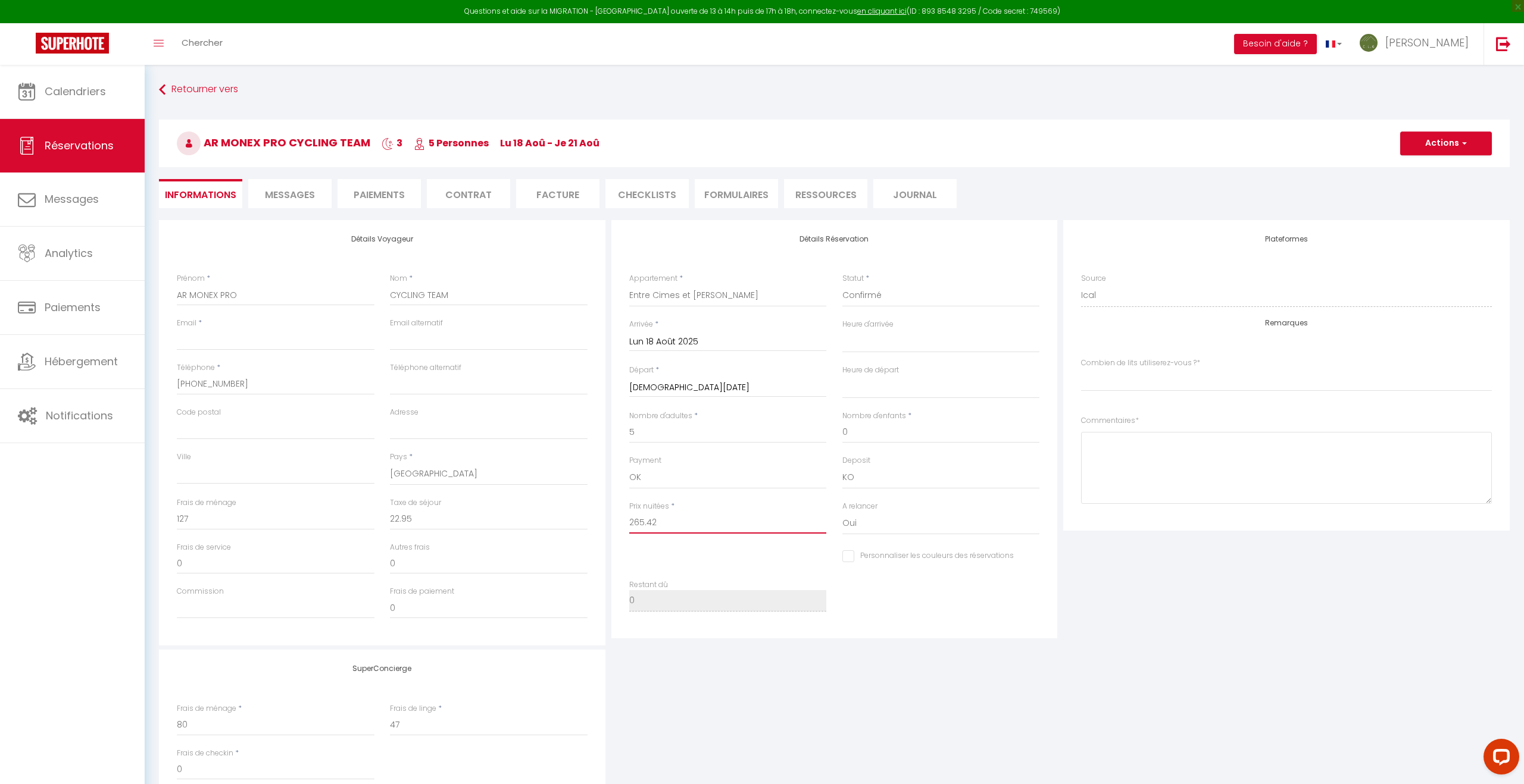
select select
checkbox input "false"
select index
type input "265.42"
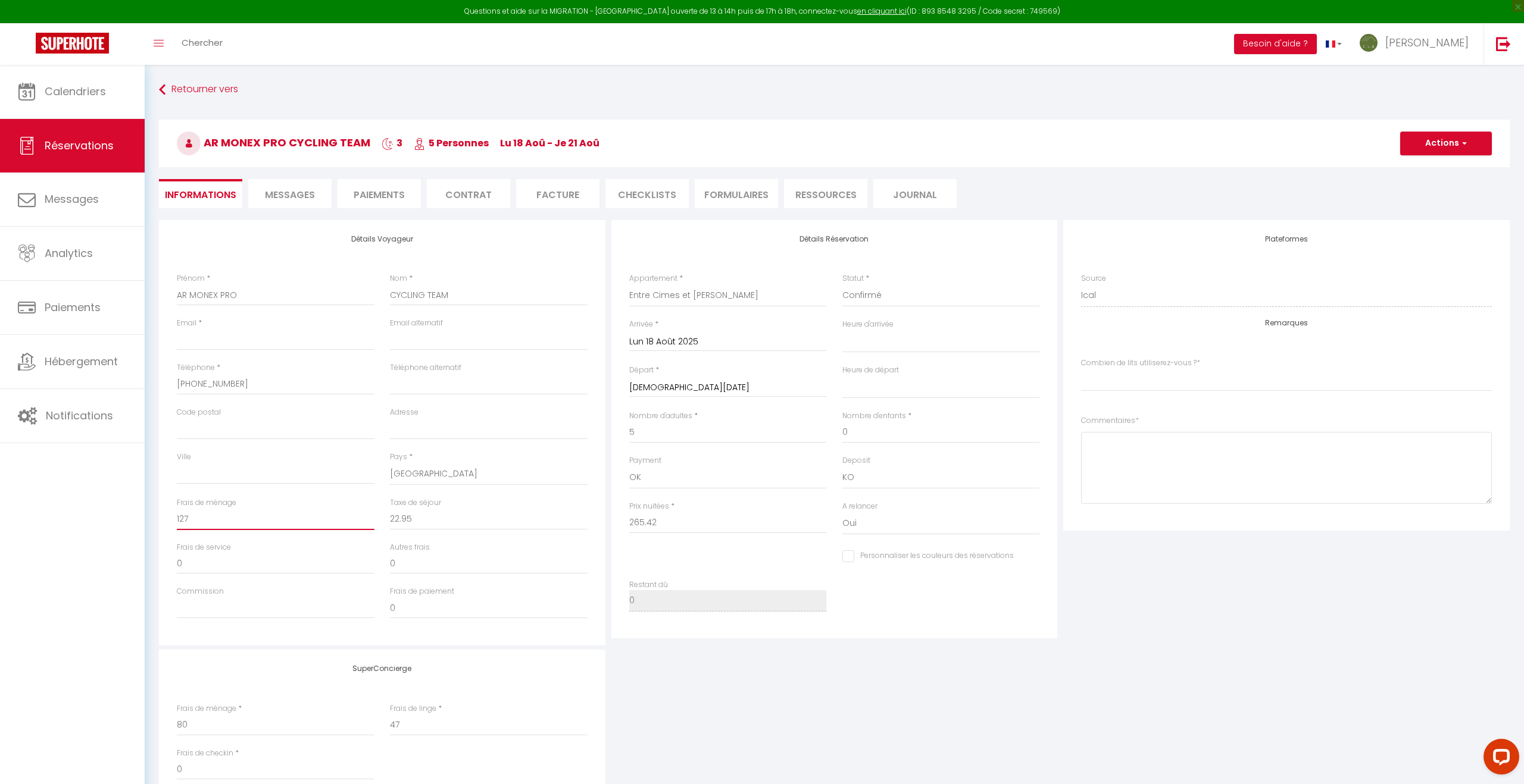
type input "0"
select select
checkbox input "false"
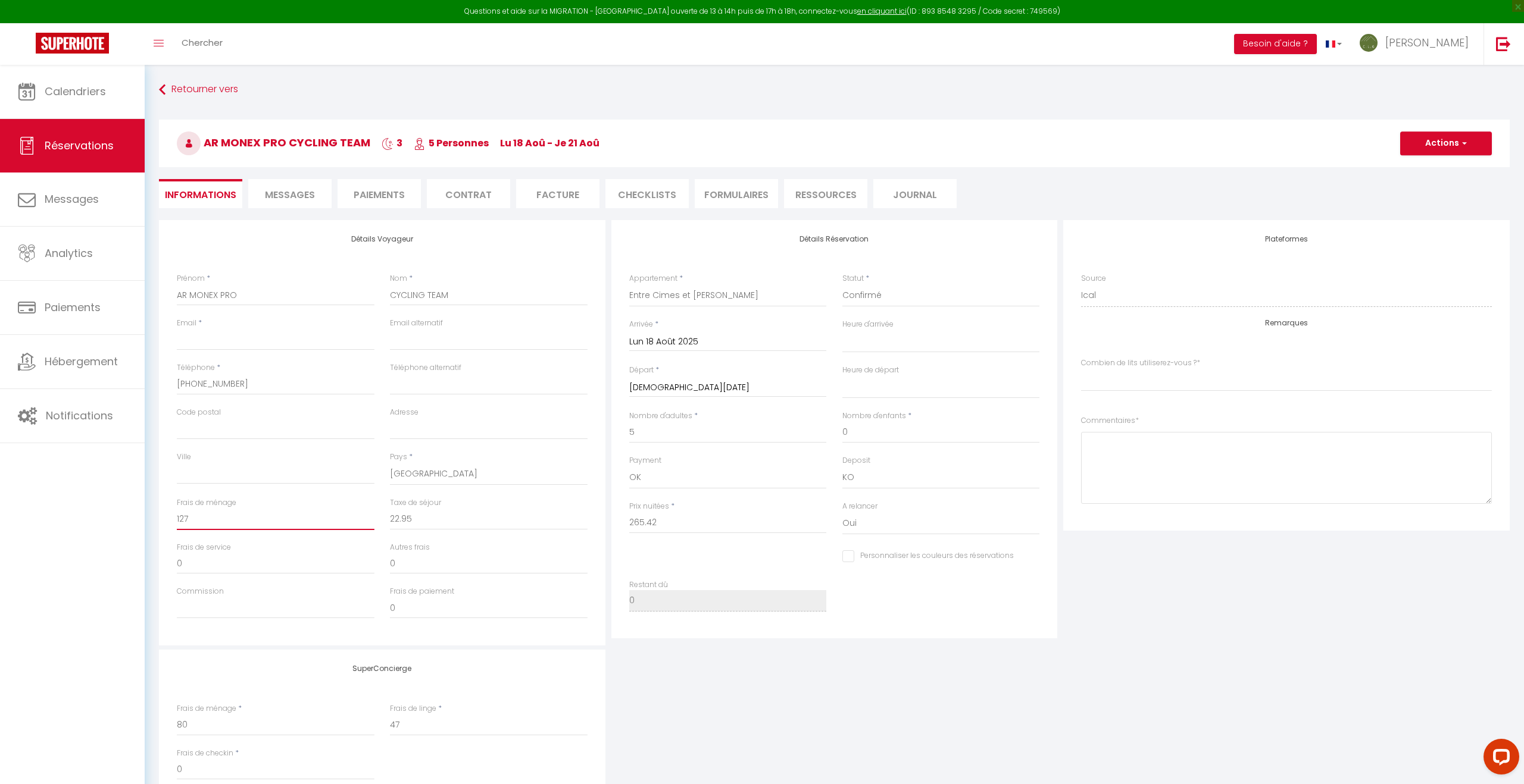
select index
click at [347, 525] on input "0" at bounding box center [275, 520] width 198 height 22
select select
checkbox input "false"
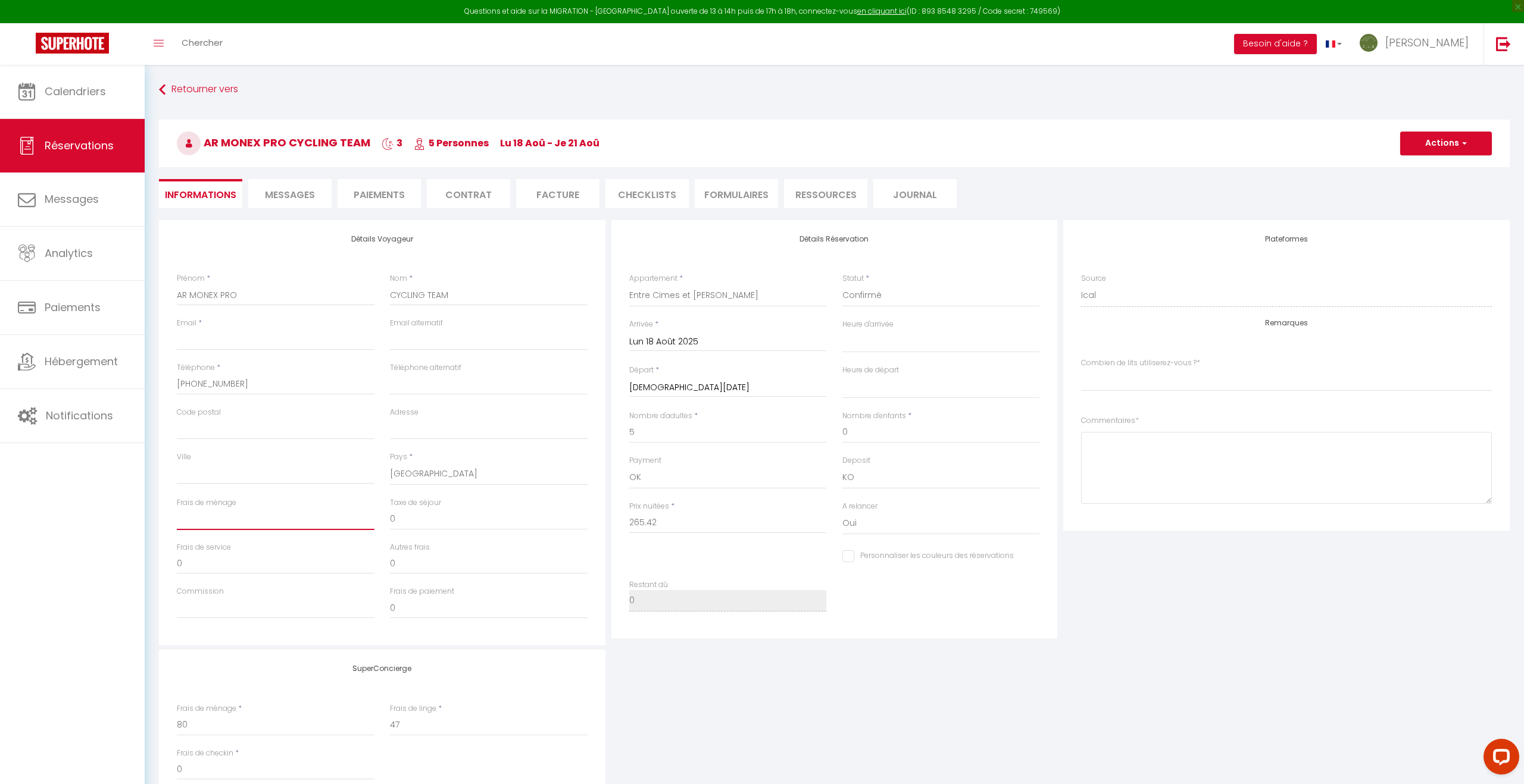
select index
type input "1"
select select
checkbox input "false"
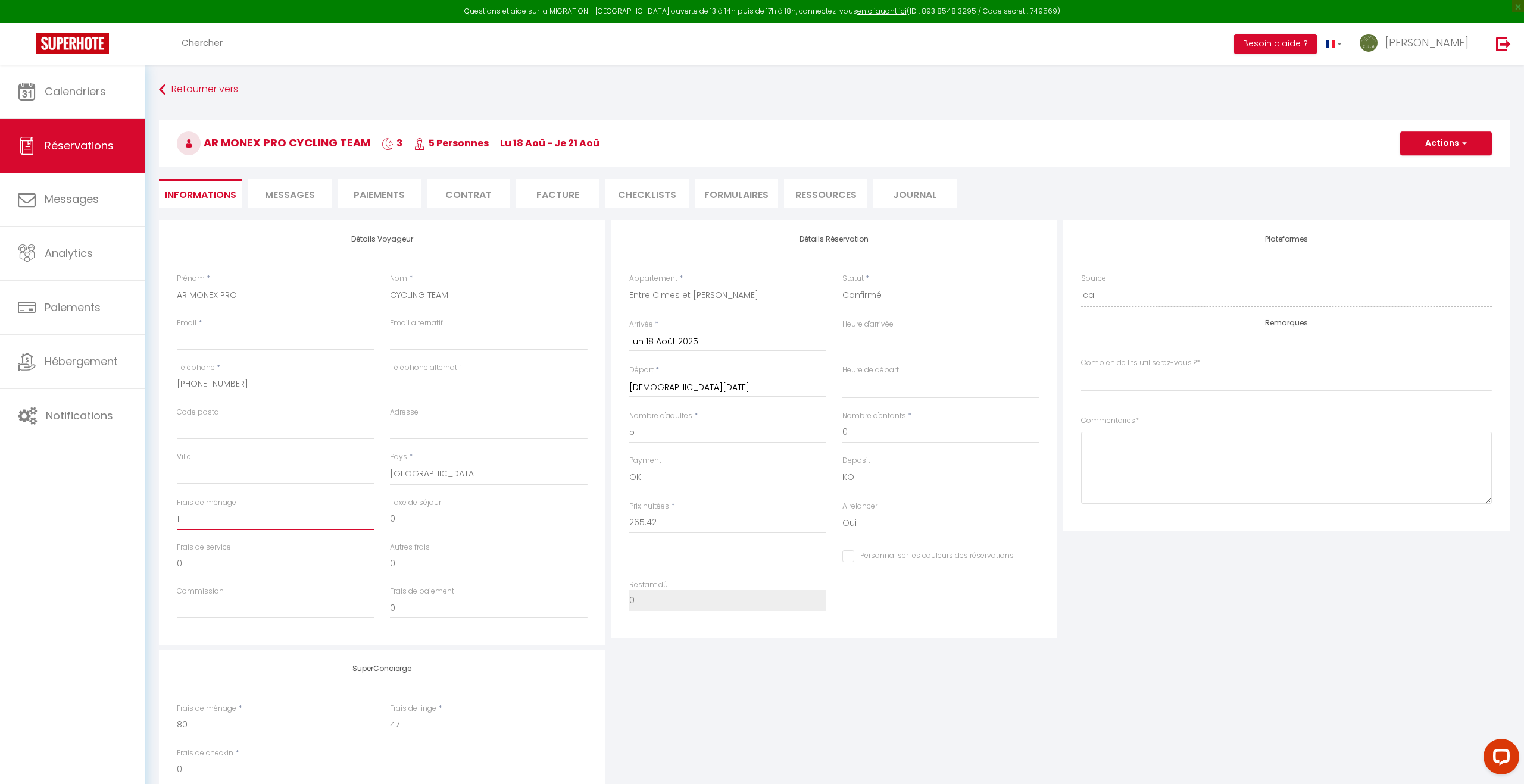
select index
type input "12"
select select
checkbox input "false"
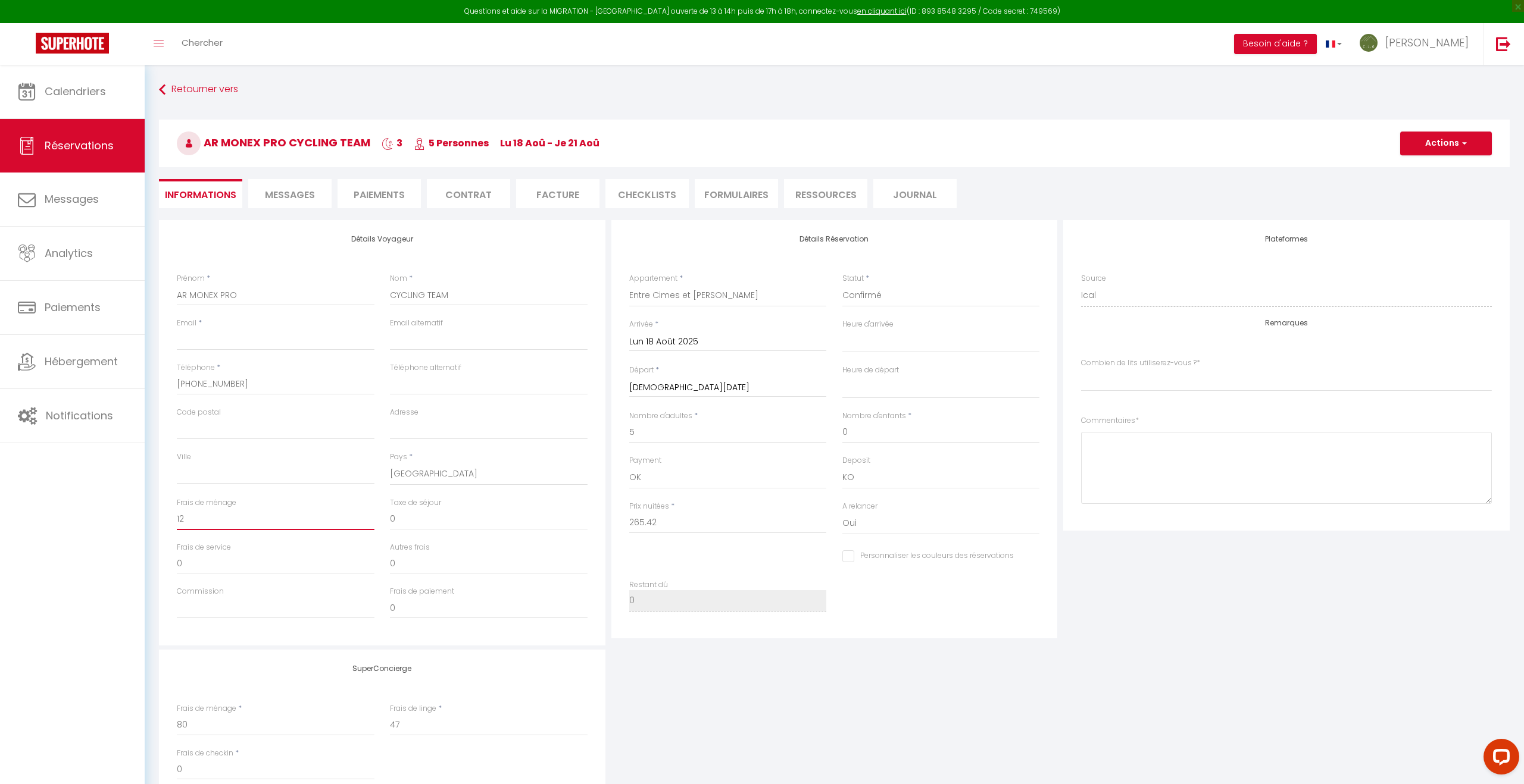
select index
type input "127"
select select
checkbox input "false"
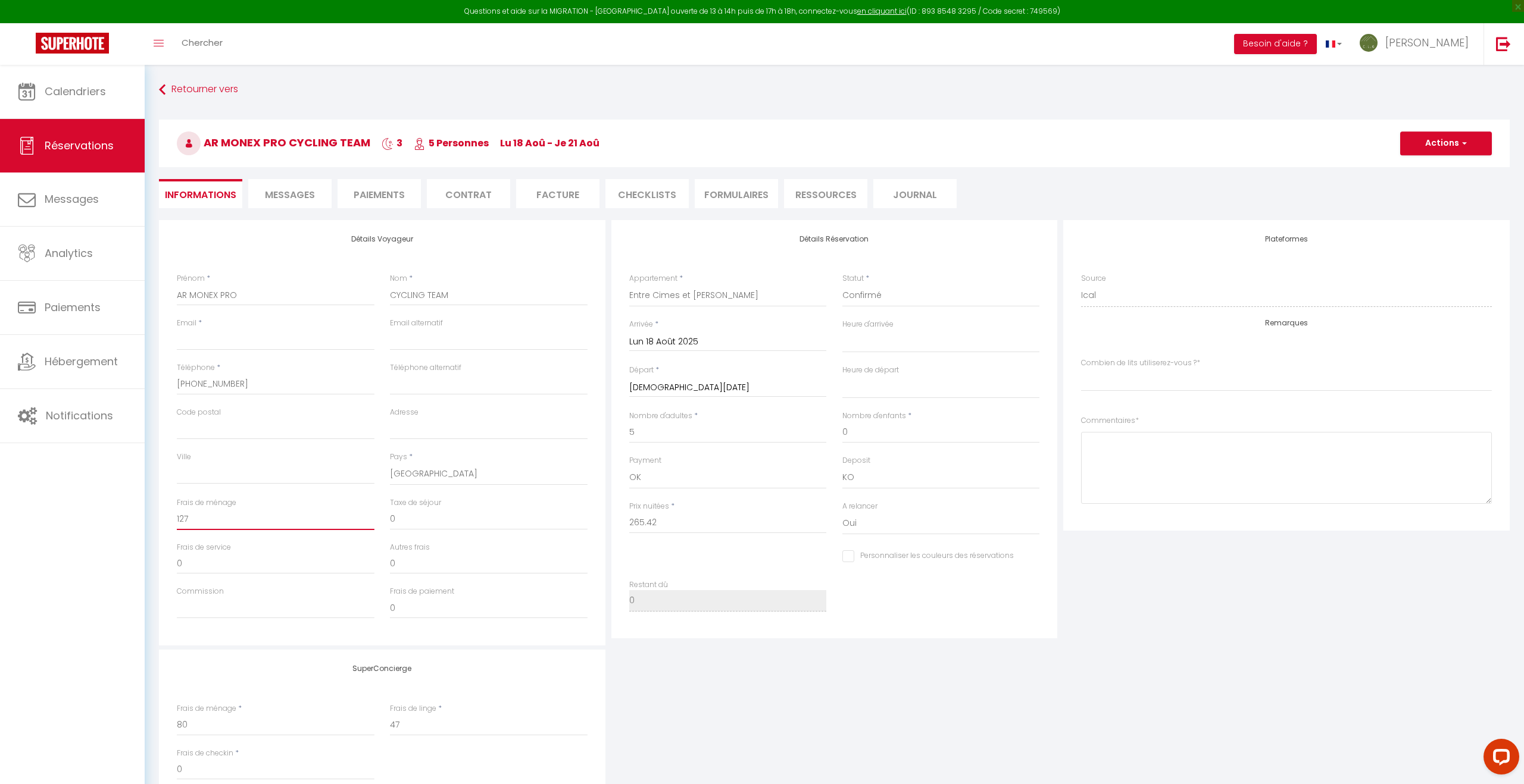
select index
type input "127"
click at [1129, 455] on textarea at bounding box center [1286, 468] width 411 height 72
type textarea "Holidu"
click at [1152, 382] on index "[PERSON_NAME] 1 lit Queen Size 2 lits Queen Size 2 lits Queen Size + 1 lit Simp…" at bounding box center [1286, 377] width 411 height 22
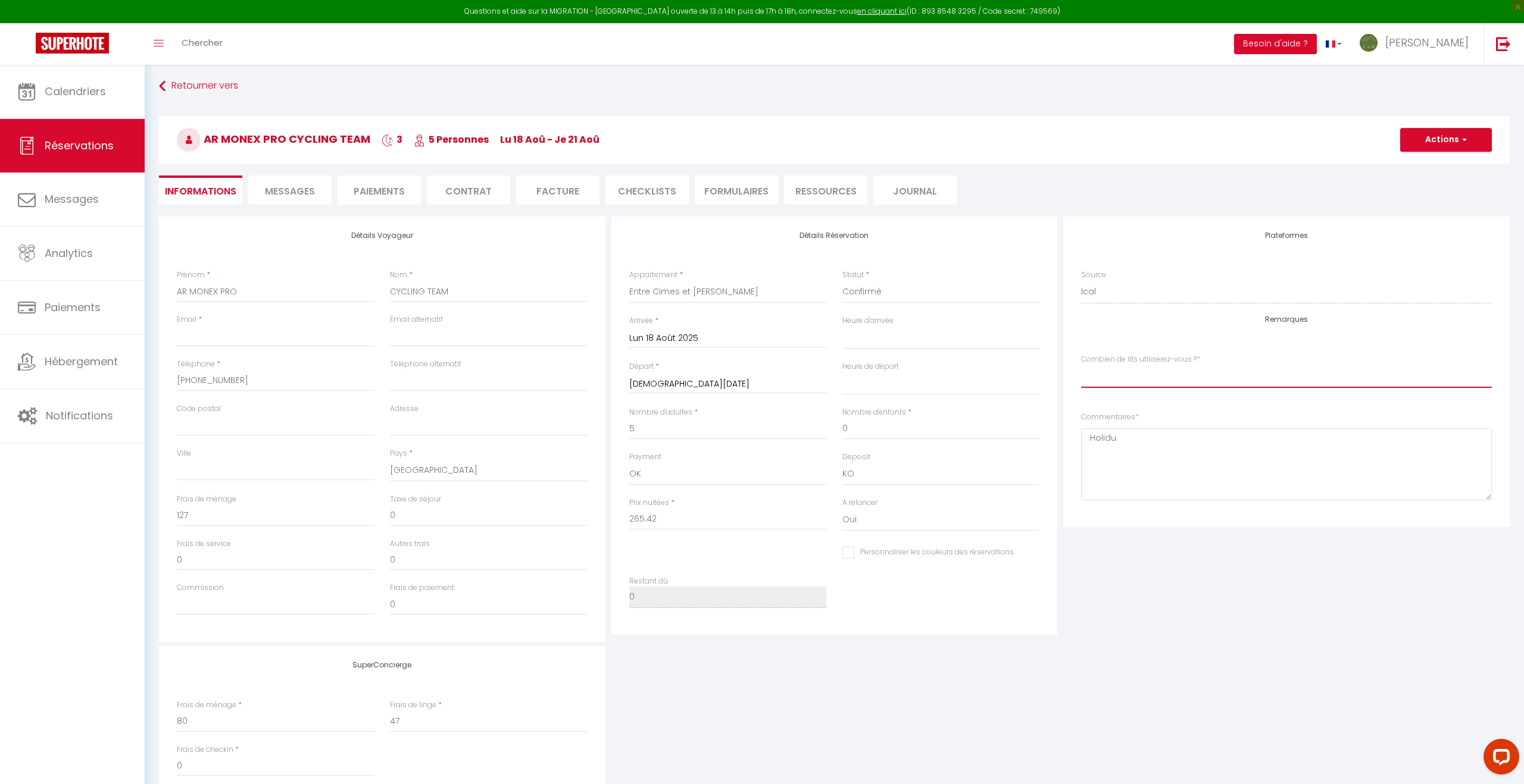
scroll to position [4, 0]
select index "2 lits Queen size + 2 lits simples"
click at [1097, 459] on textarea "Holidu" at bounding box center [1286, 463] width 411 height 72
paste textarea "Heure d'arrivée approximative : entre 13h00 et 14h00 Madame, [PERSON_NAME], J'a…"
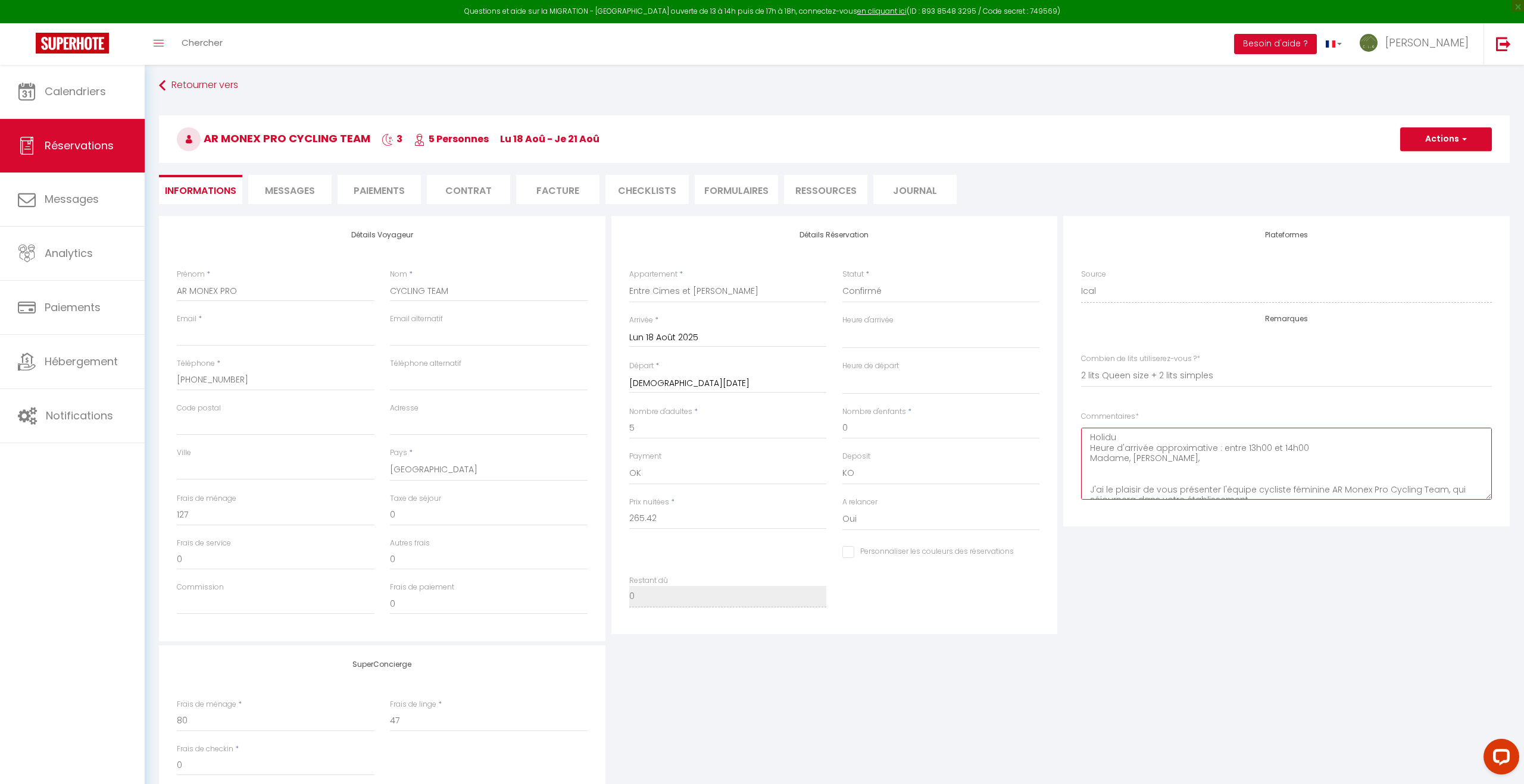
type textarea "Holidu Heure d'arrivée approximative : entre 13h00 et 14h00 Madame, [PERSON_NAM…"
click at [870, 342] on select "00:00 00:30 01:00 01:30 02:00 02:30 03:00 03:30 04:00 04:30 05:00 05:30 06:00 0…" at bounding box center [941, 337] width 198 height 22
select select "13:00"
select select
checkbox input "false"
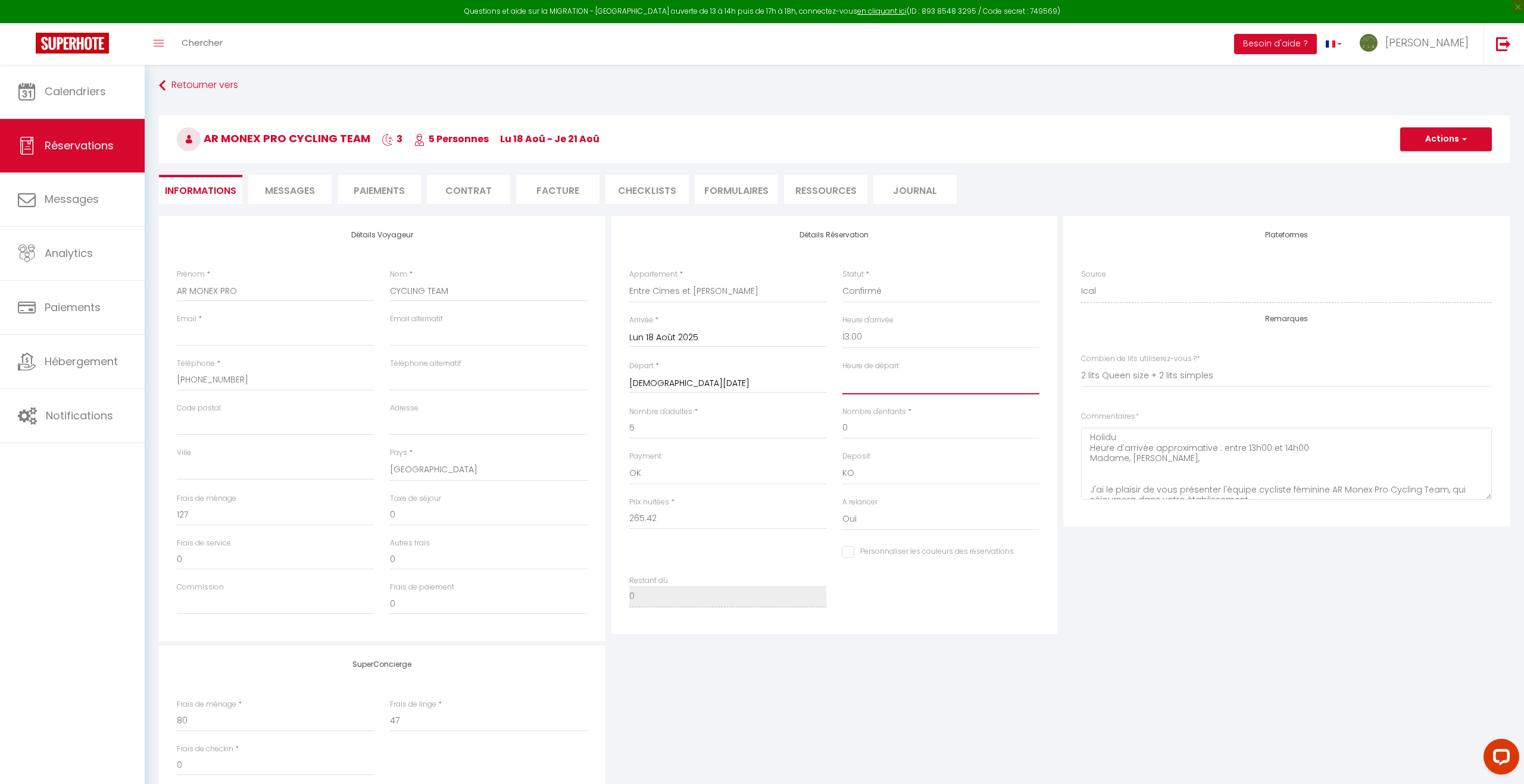
click at [886, 385] on select "00:00 00:30 01:00 01:30 02:00 02:30 03:00 03:30 04:00 04:30 05:00 05:30 06:00 0…" at bounding box center [941, 383] width 198 height 22
select select "11:00"
checkbox input "false"
drag, startPoint x: 1179, startPoint y: 461, endPoint x: 1084, endPoint y: 461, distance: 95.0
click at [1084, 461] on textarea "Holidu Heure d'arrivée approximative : entre 13h00 et 14h00 Madame, [PERSON_NAM…" at bounding box center [1286, 463] width 411 height 72
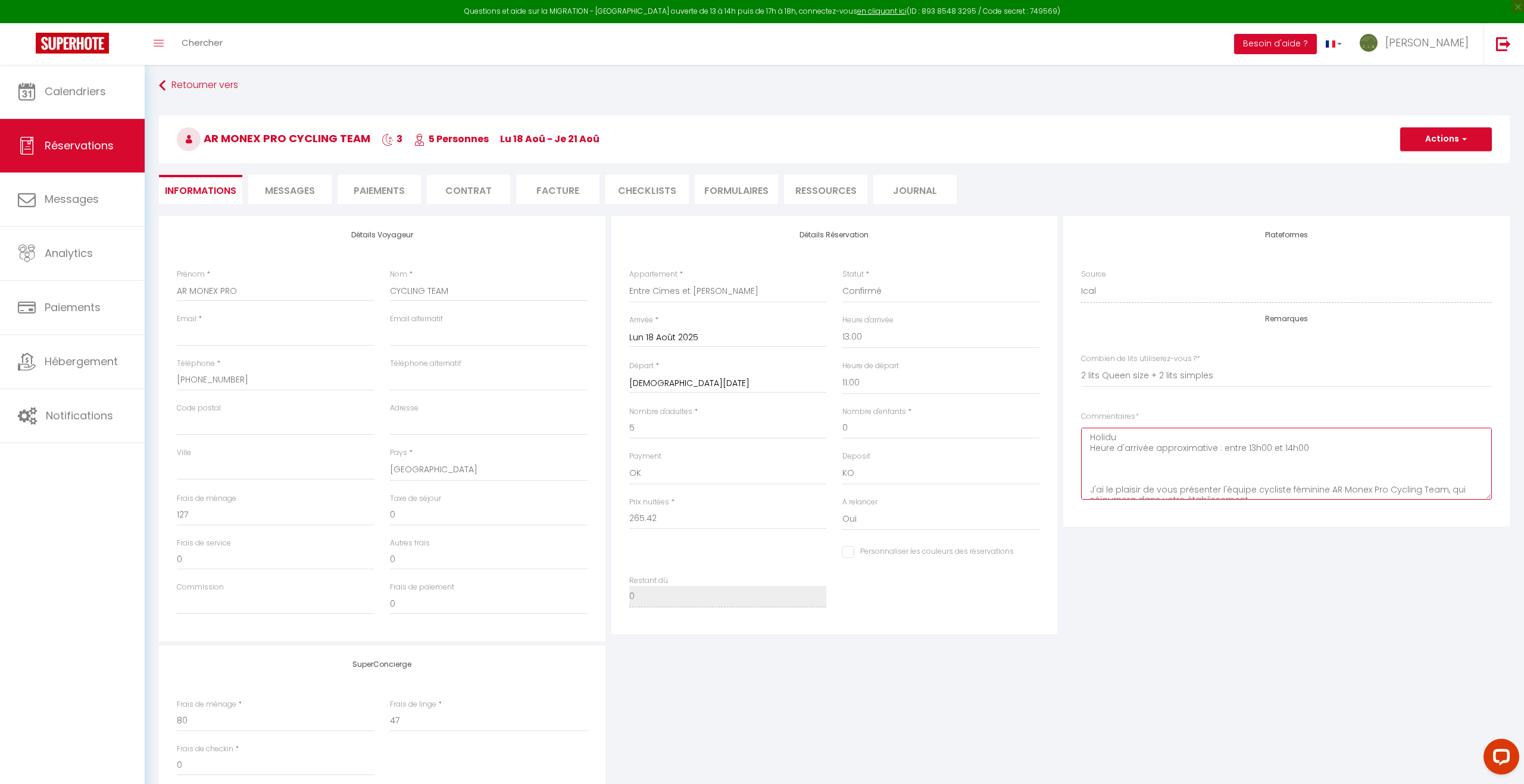
click at [1092, 490] on textarea "Holidu Heure d'arrivée approximative : entre 13h00 et 14h00 J'ai le plaisir de …" at bounding box center [1286, 463] width 411 height 72
click at [1091, 491] on textarea "Holidu Heure d'arrivée approximative : entre 13h00 et 14h00 J'ai le plaisir de …" at bounding box center [1286, 463] width 411 height 72
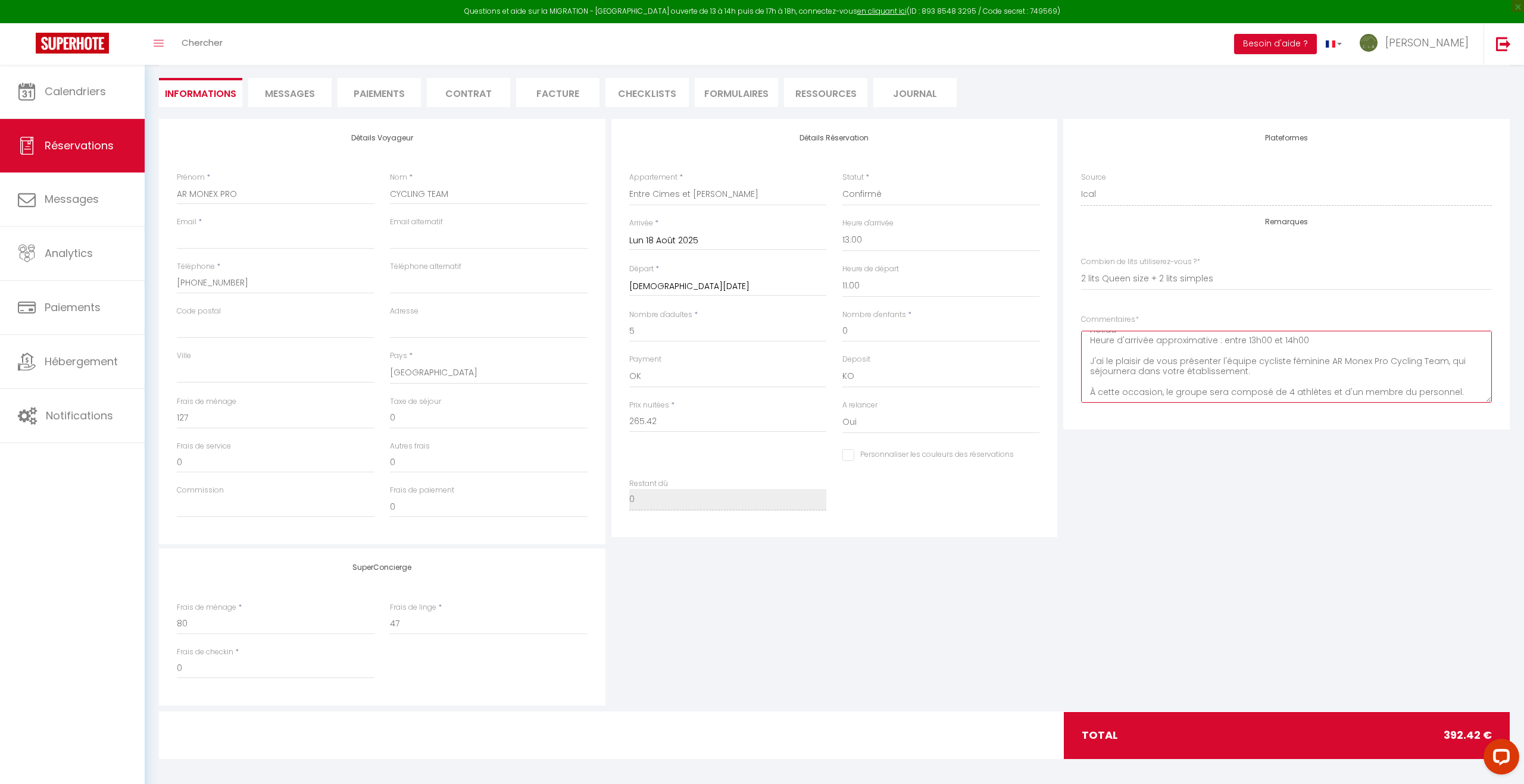
scroll to position [100, 0]
type textarea "Holidu Heure d'arrivée approximative : entre 13h00 et 14h00 J'ai le plaisir de …"
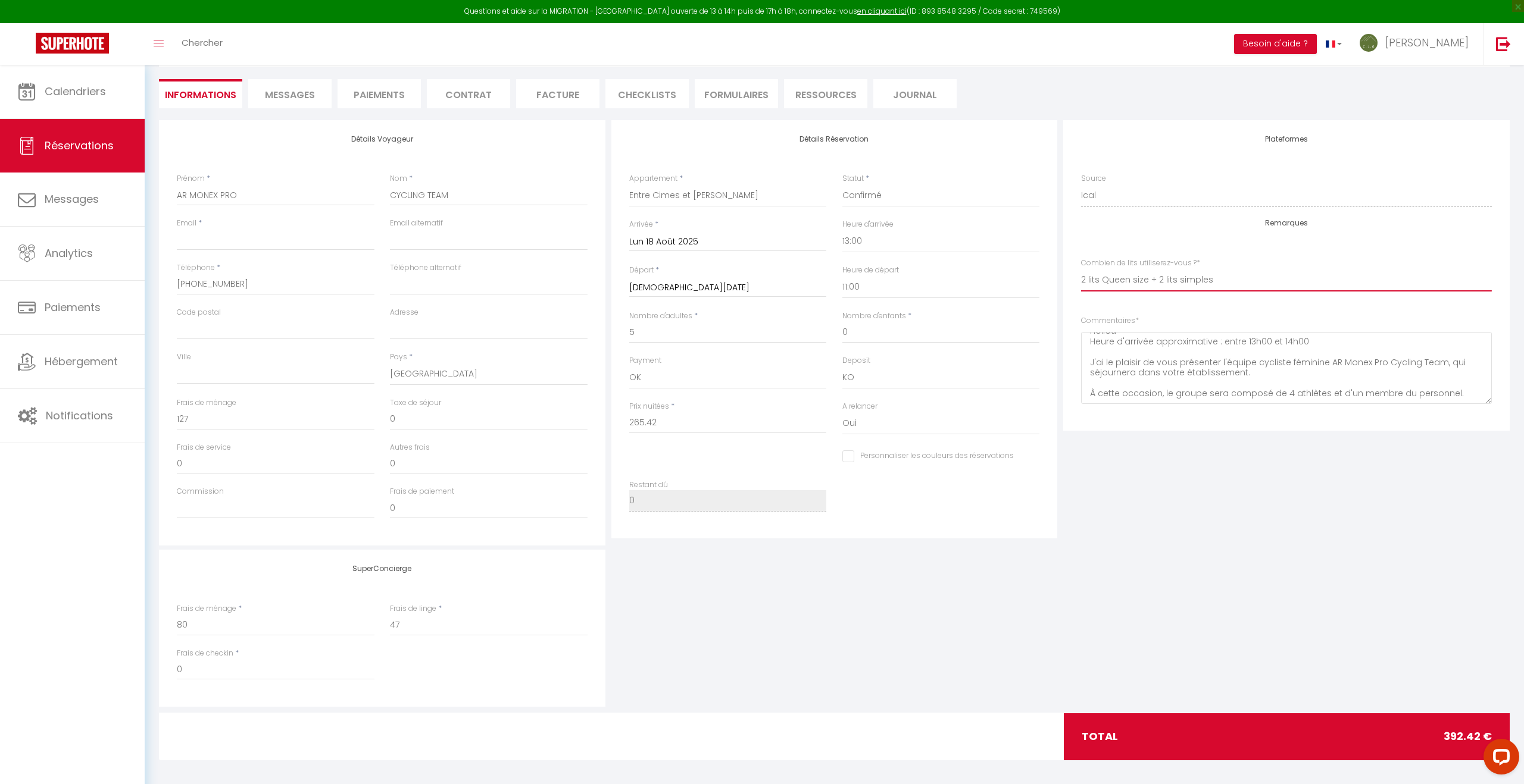
click at [1222, 282] on index "[PERSON_NAME] 1 lit Queen Size 2 lits Queen Size 2 lits Queen Size + 1 lit Simp…" at bounding box center [1286, 279] width 411 height 22
select index "2 lits Queen Size + 2 Lits simples + canapé convertible"
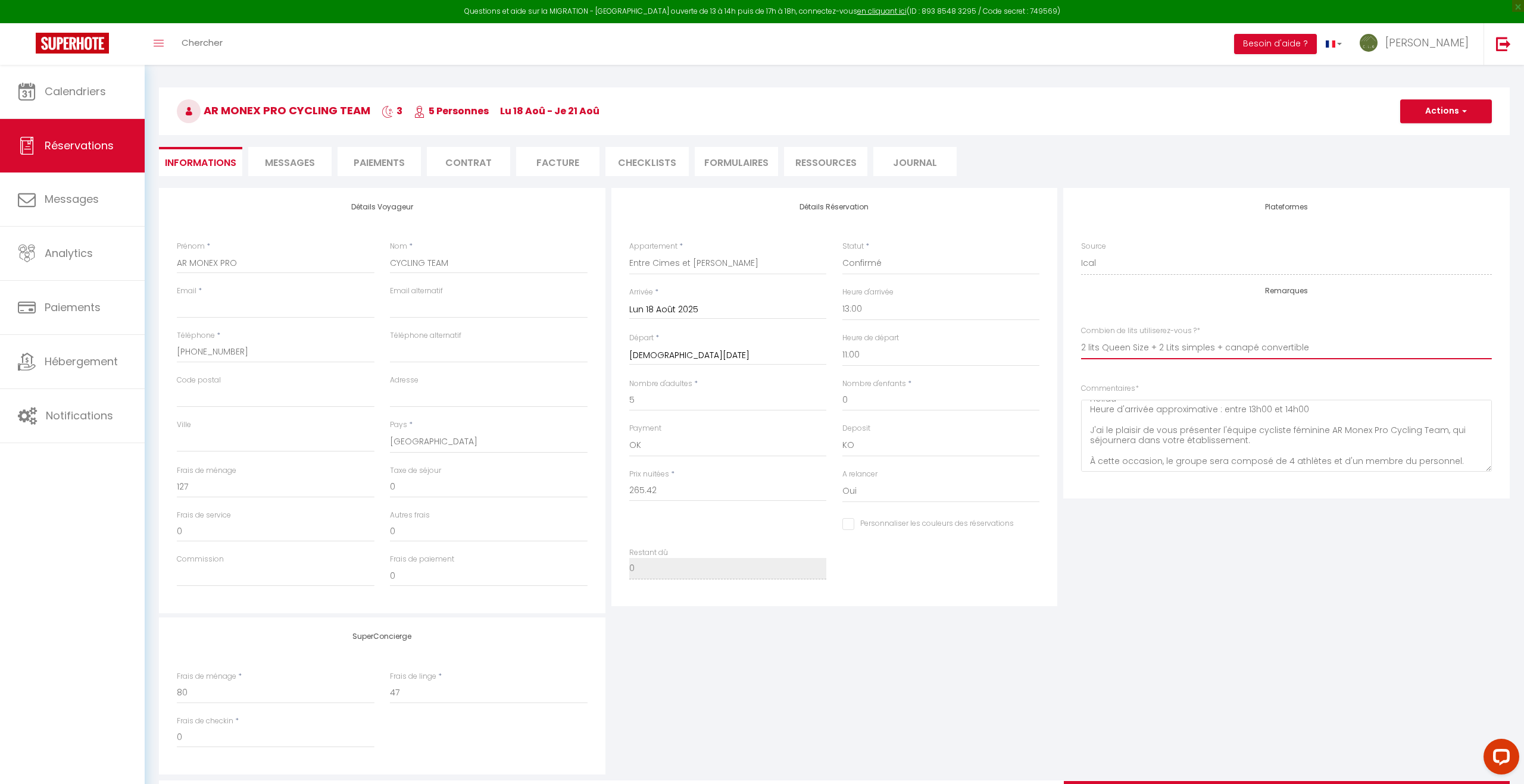
scroll to position [0, 0]
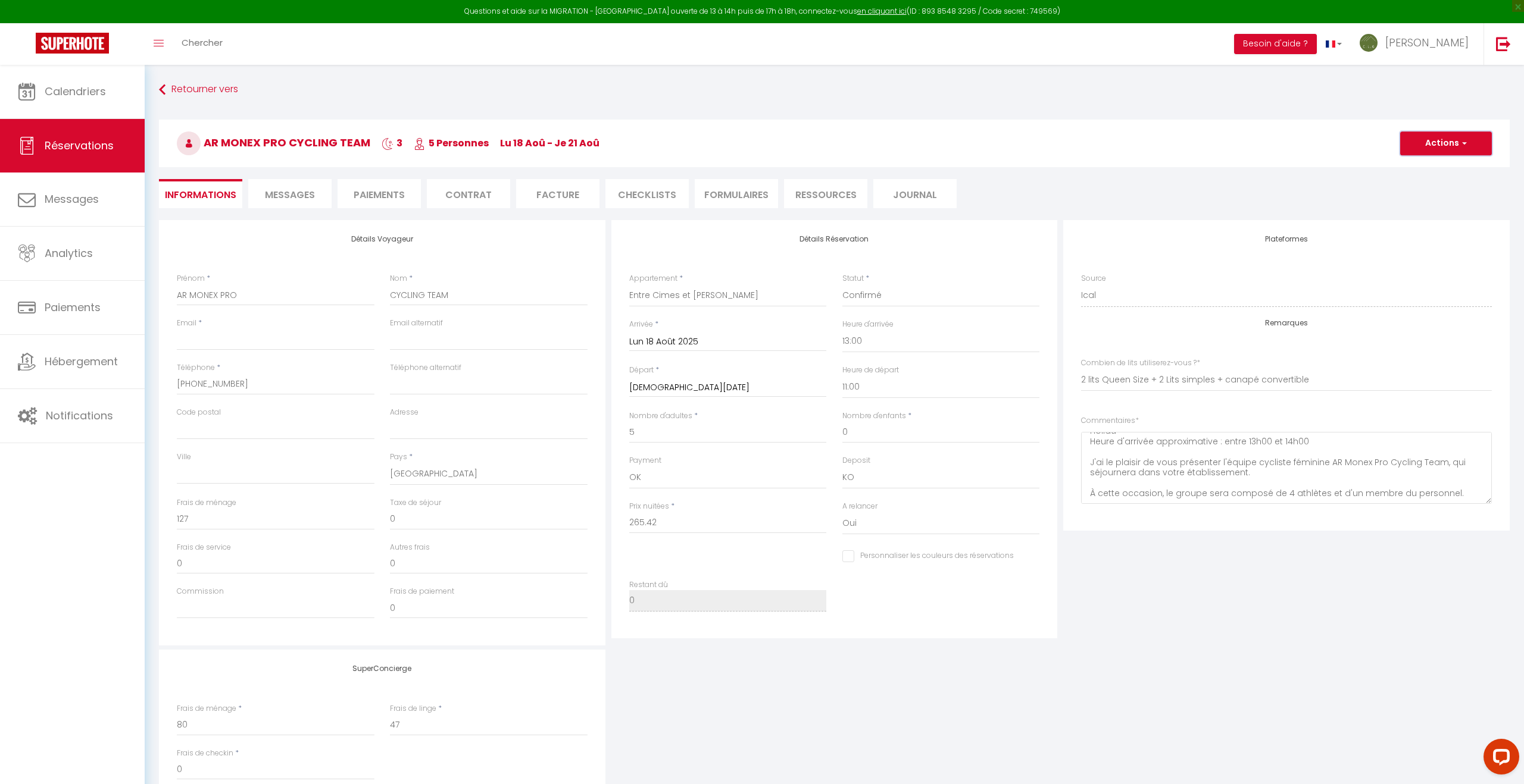
drag, startPoint x: 1445, startPoint y: 144, endPoint x: 1439, endPoint y: 149, distance: 7.8
click at [1445, 144] on button "Actions" at bounding box center [1445, 143] width 91 height 24
click at [1420, 167] on link "Enregistrer" at bounding box center [1433, 169] width 94 height 16
checkbox input "false"
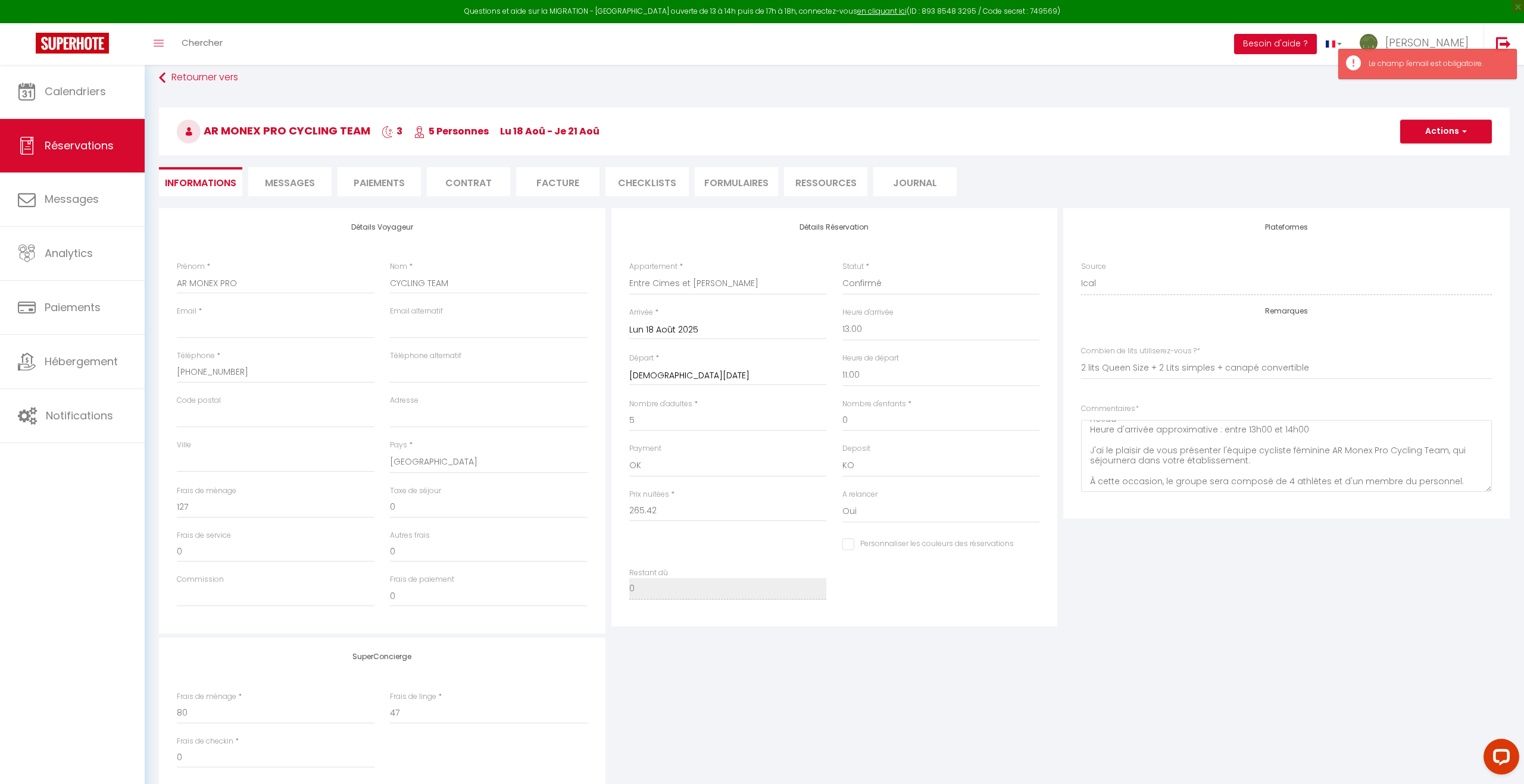
scroll to position [17, 0]
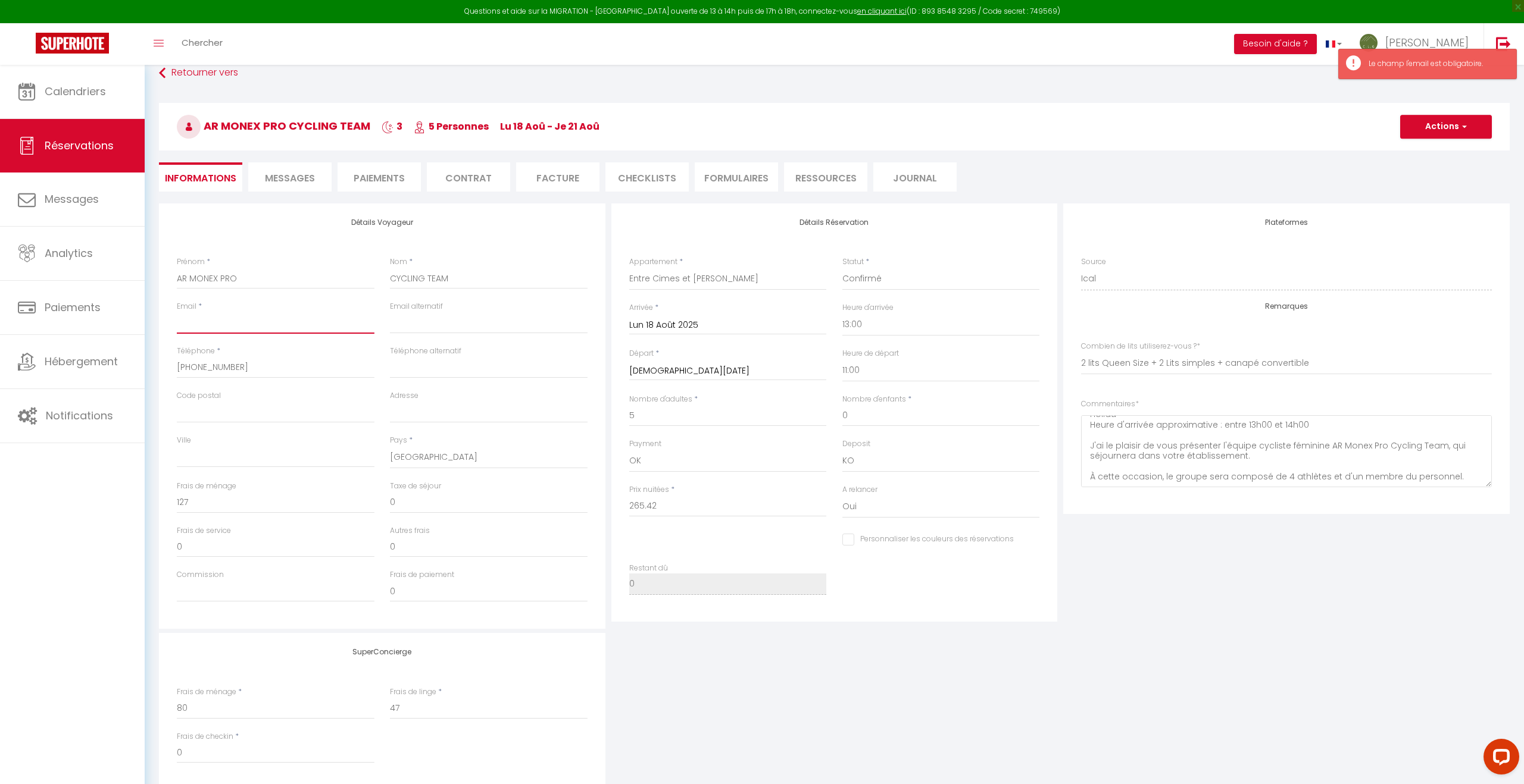
click at [179, 323] on input "Email client" at bounding box center [275, 323] width 198 height 22
paste input "[EMAIL_ADDRESS][DOMAIN_NAME]"
type input "[EMAIL_ADDRESS][DOMAIN_NAME]"
checkbox input "false"
type input "[EMAIL_ADDRESS][DOMAIN_NAME]"
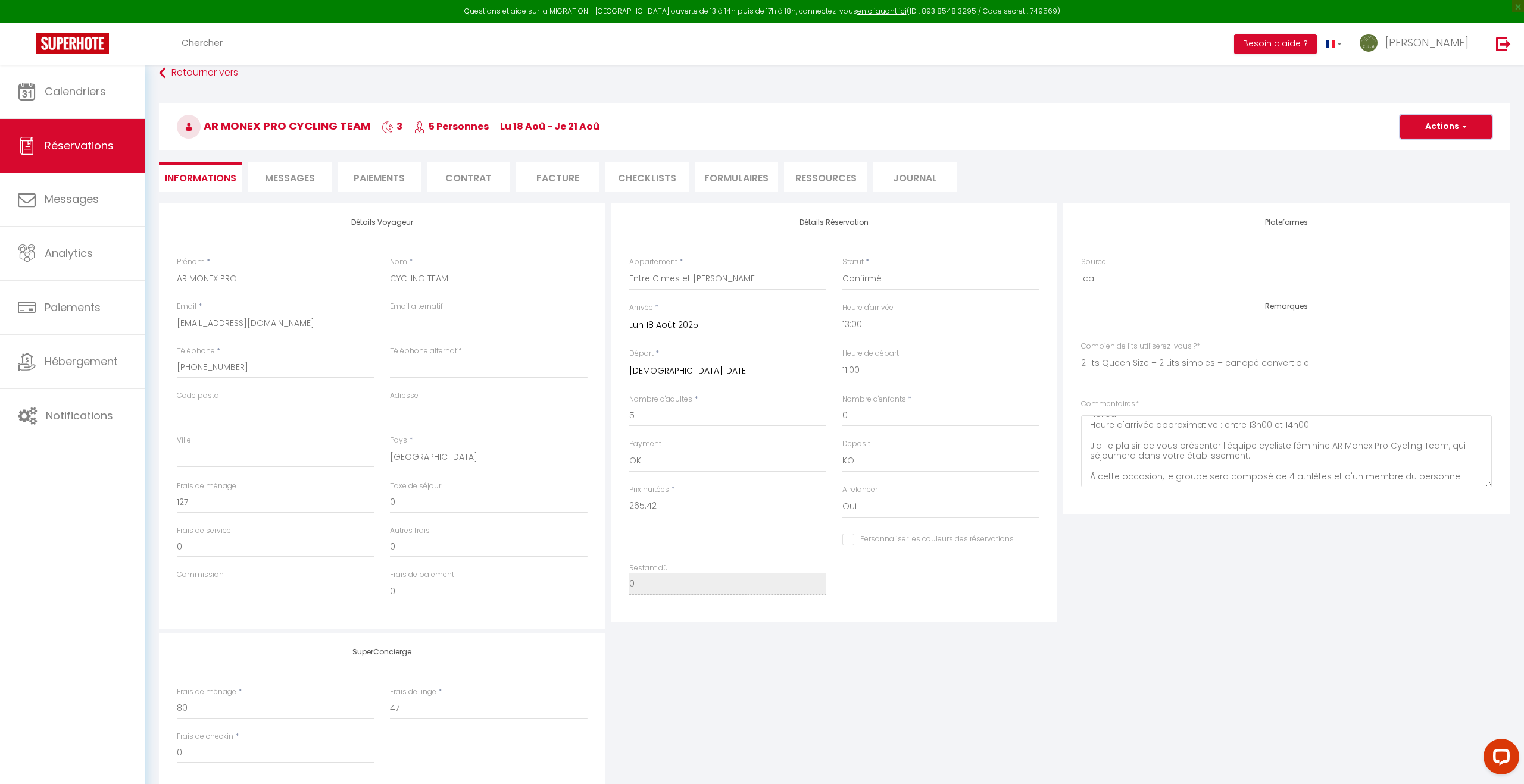
click at [1433, 126] on button "Actions" at bounding box center [1445, 126] width 91 height 24
click at [1420, 155] on link "Enregistrer" at bounding box center [1433, 153] width 94 height 16
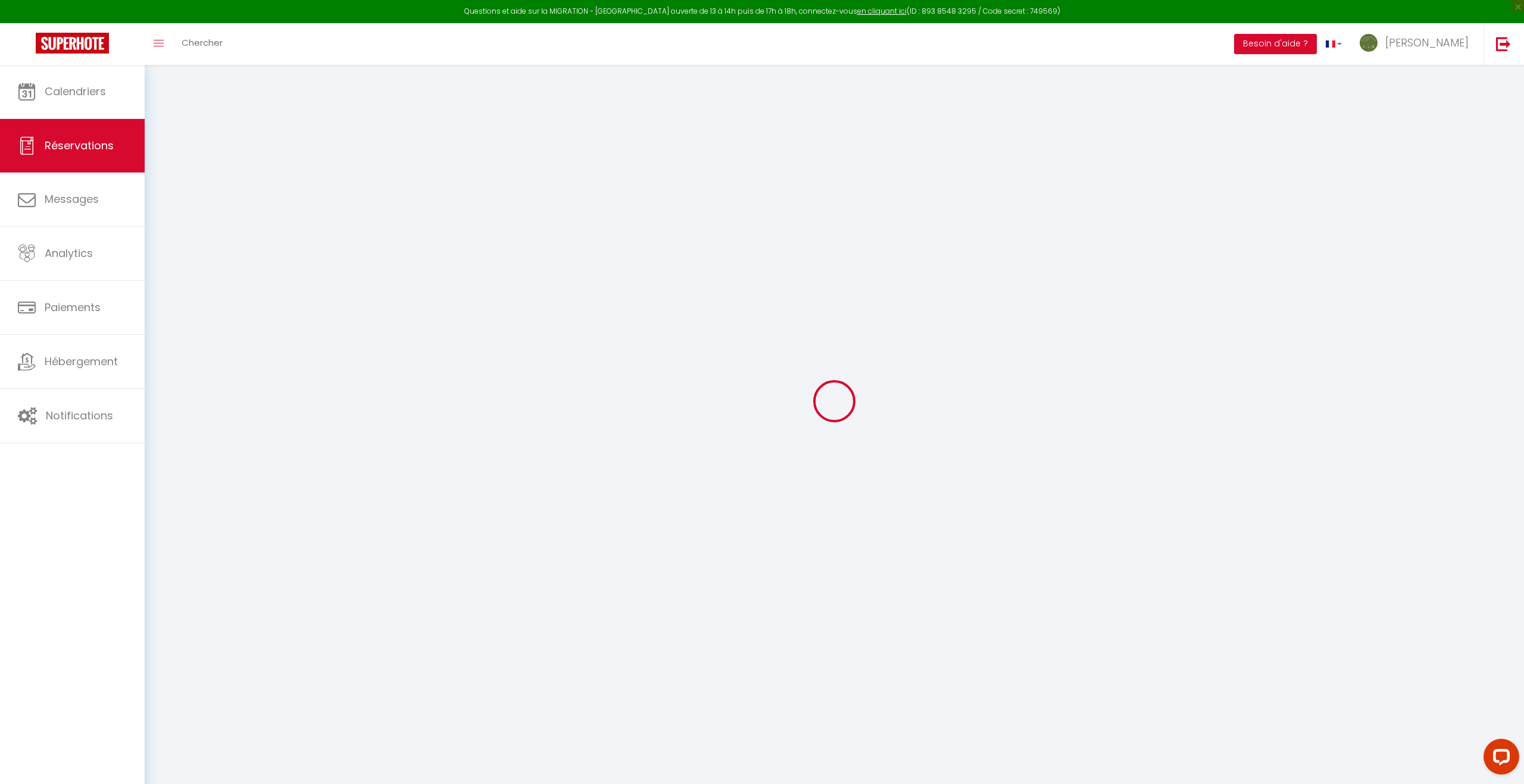
select select "not_cancelled"
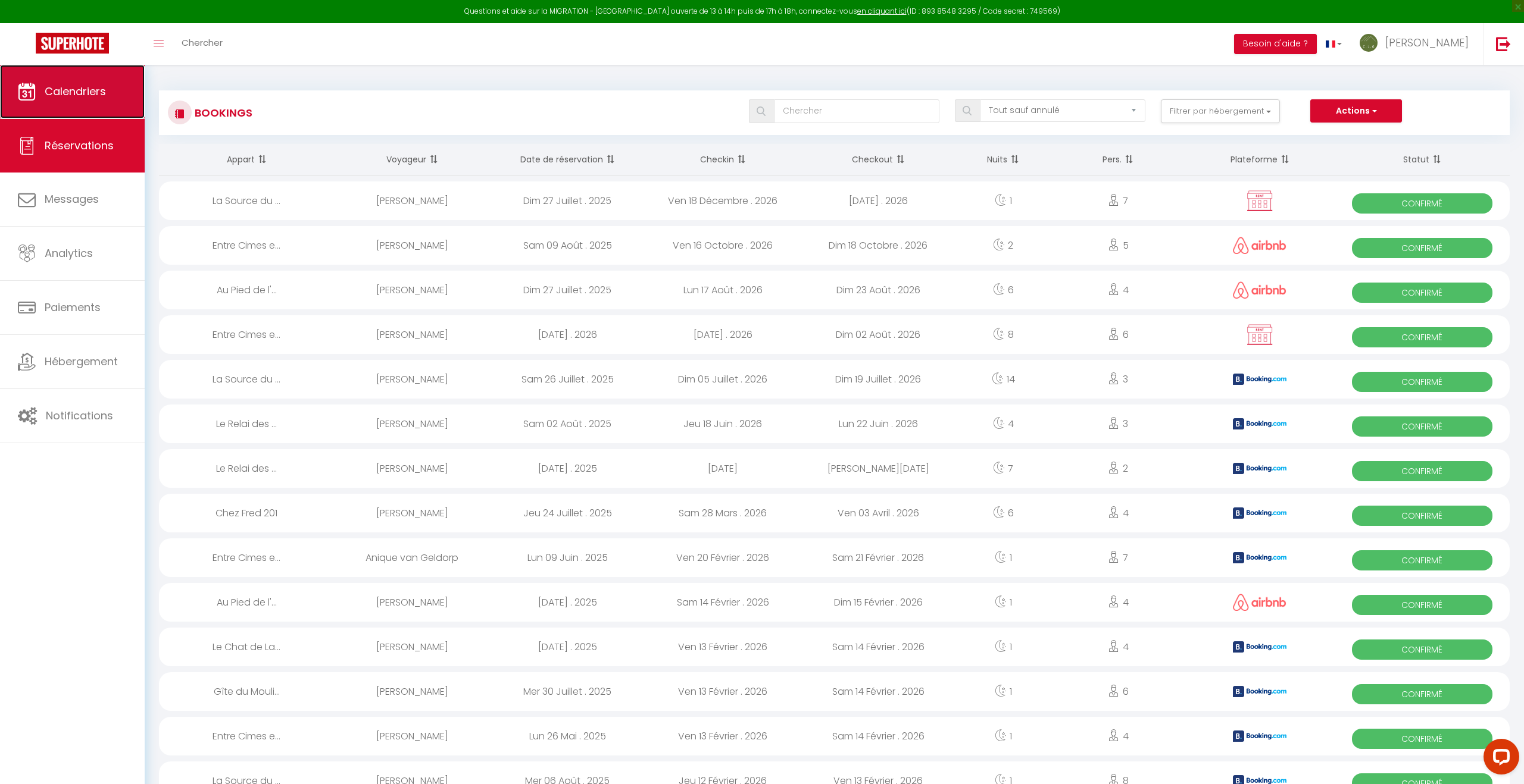
click at [55, 97] on span "Calendriers" at bounding box center [75, 91] width 62 height 15
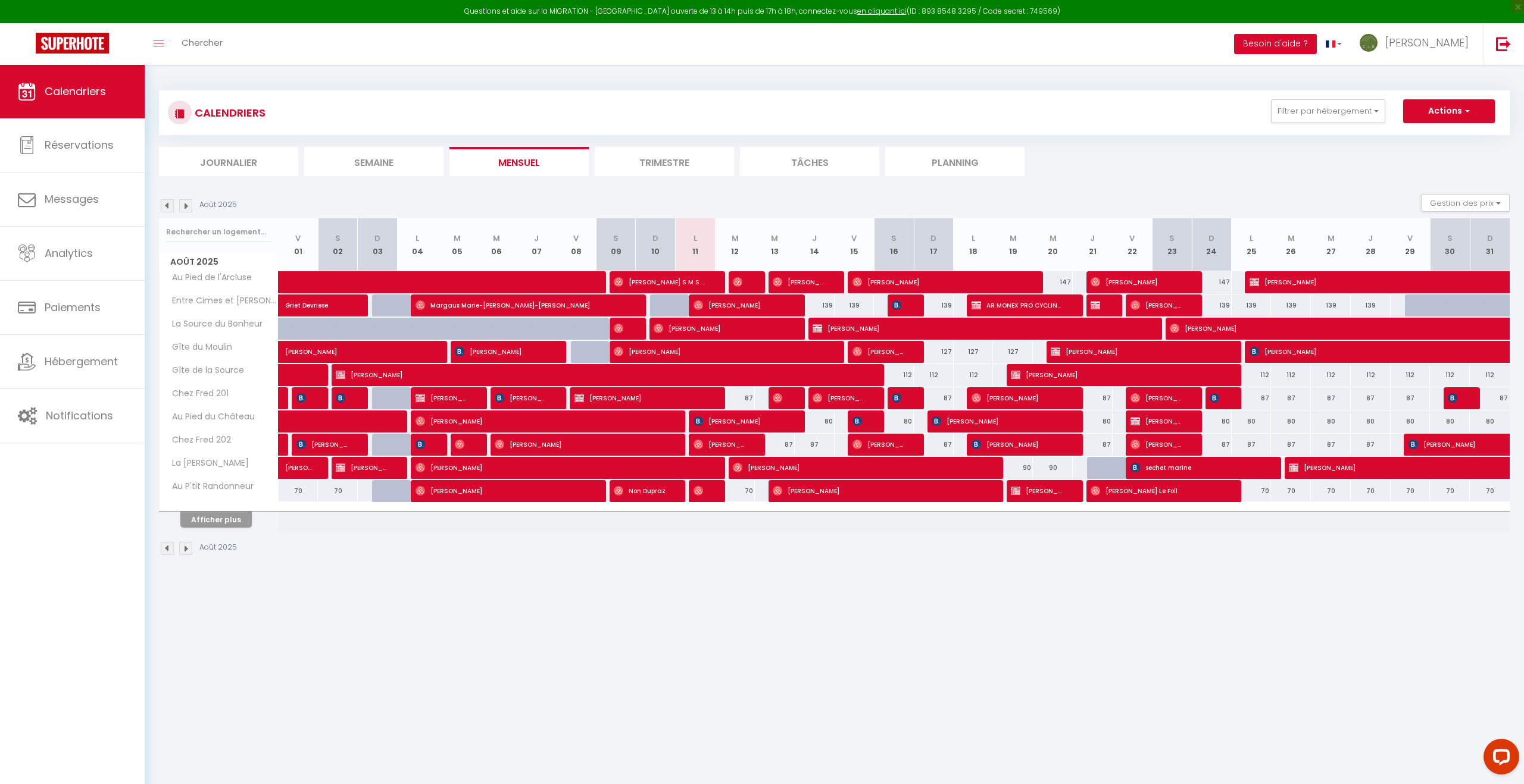
click at [265, 163] on li "Journalier" at bounding box center [229, 161] width 139 height 29
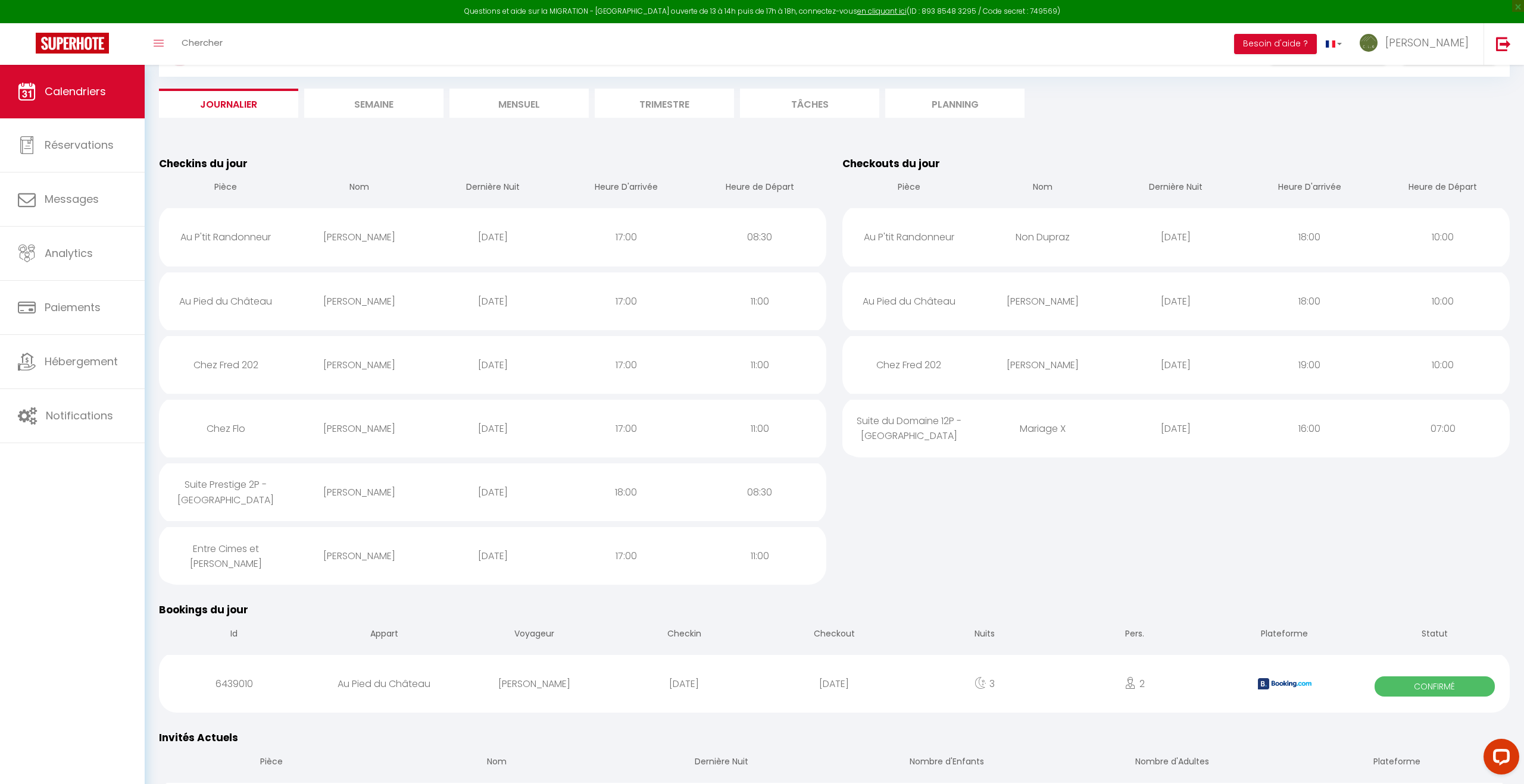
scroll to position [37, 0]
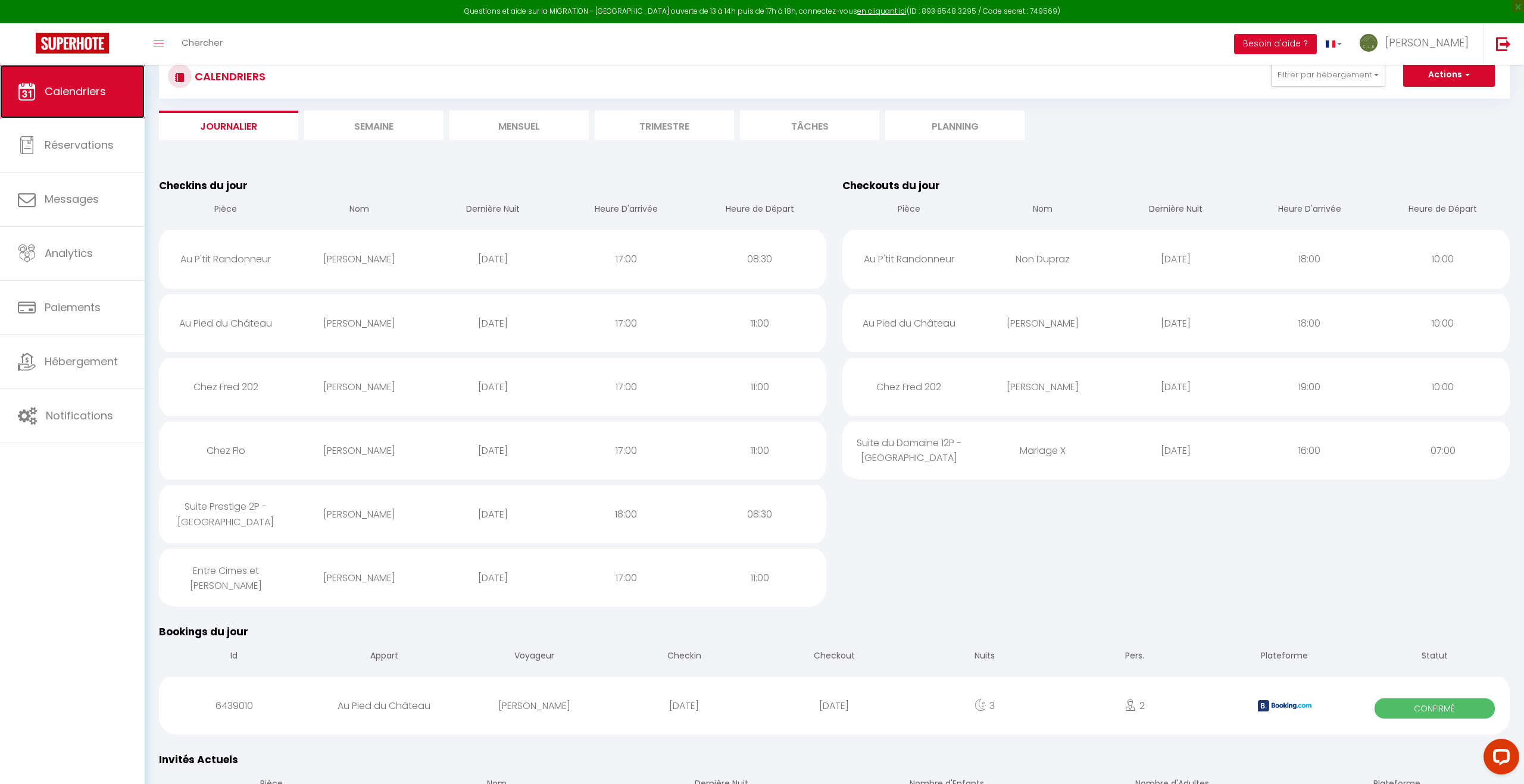
drag, startPoint x: 85, startPoint y: 94, endPoint x: 156, endPoint y: 99, distance: 71.2
click at [85, 94] on span "Calendriers" at bounding box center [75, 91] width 62 height 15
click at [536, 131] on li "Mensuel" at bounding box center [519, 125] width 139 height 29
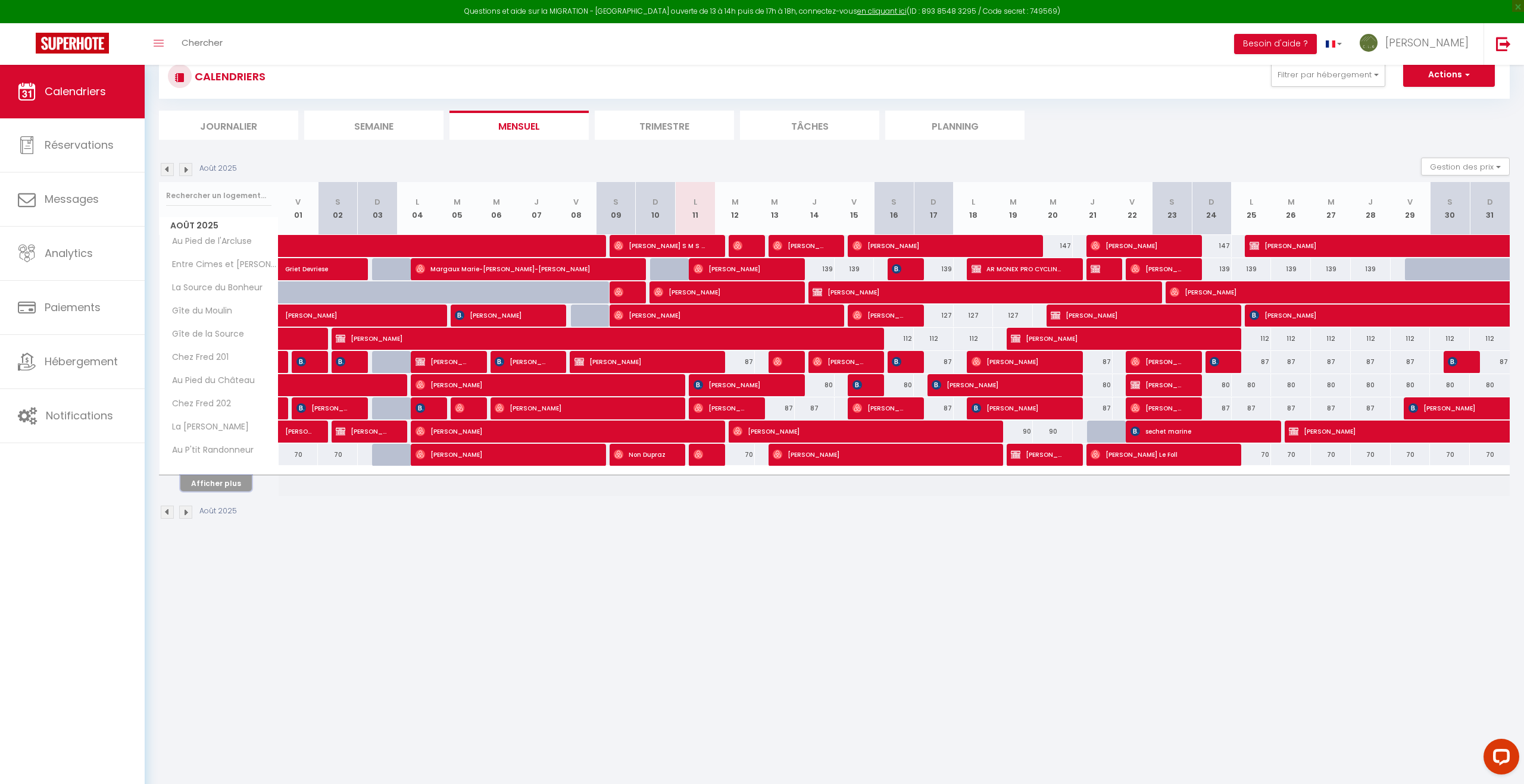
click at [230, 490] on button "Afficher plus" at bounding box center [217, 484] width 72 height 16
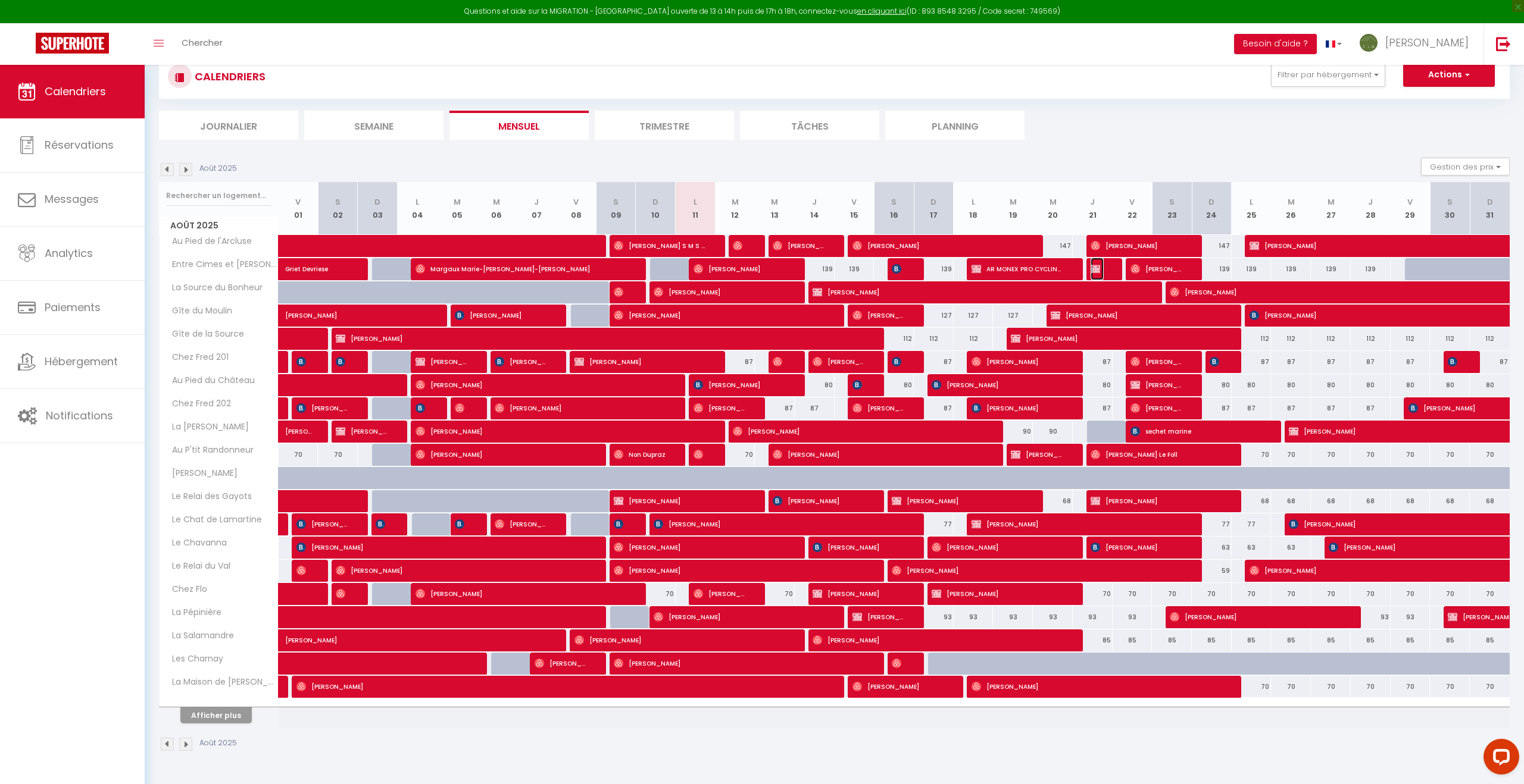
click at [1099, 271] on img at bounding box center [1095, 269] width 9 height 9
select select "OK"
select select "KO"
select select "0"
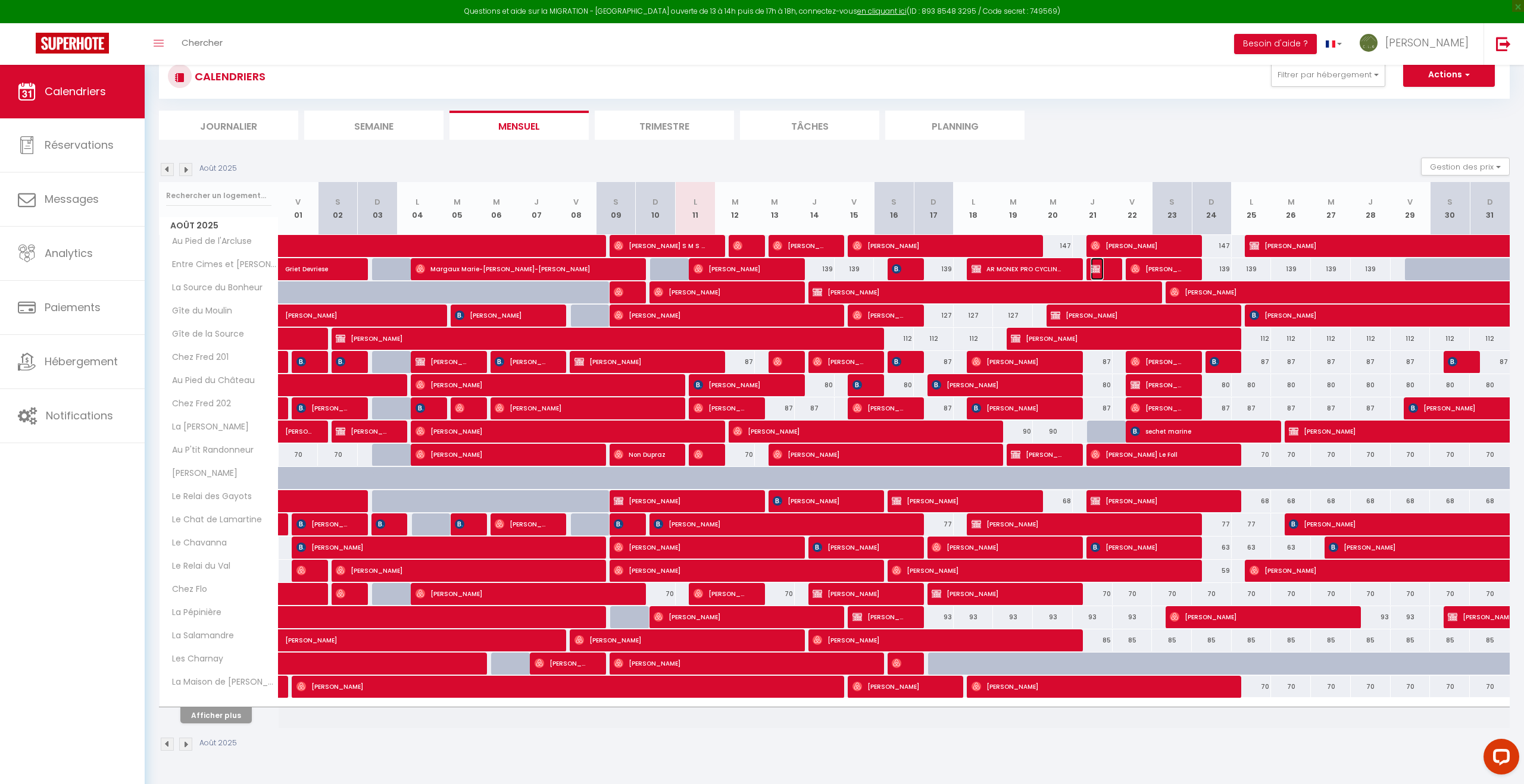
select select "1"
select select
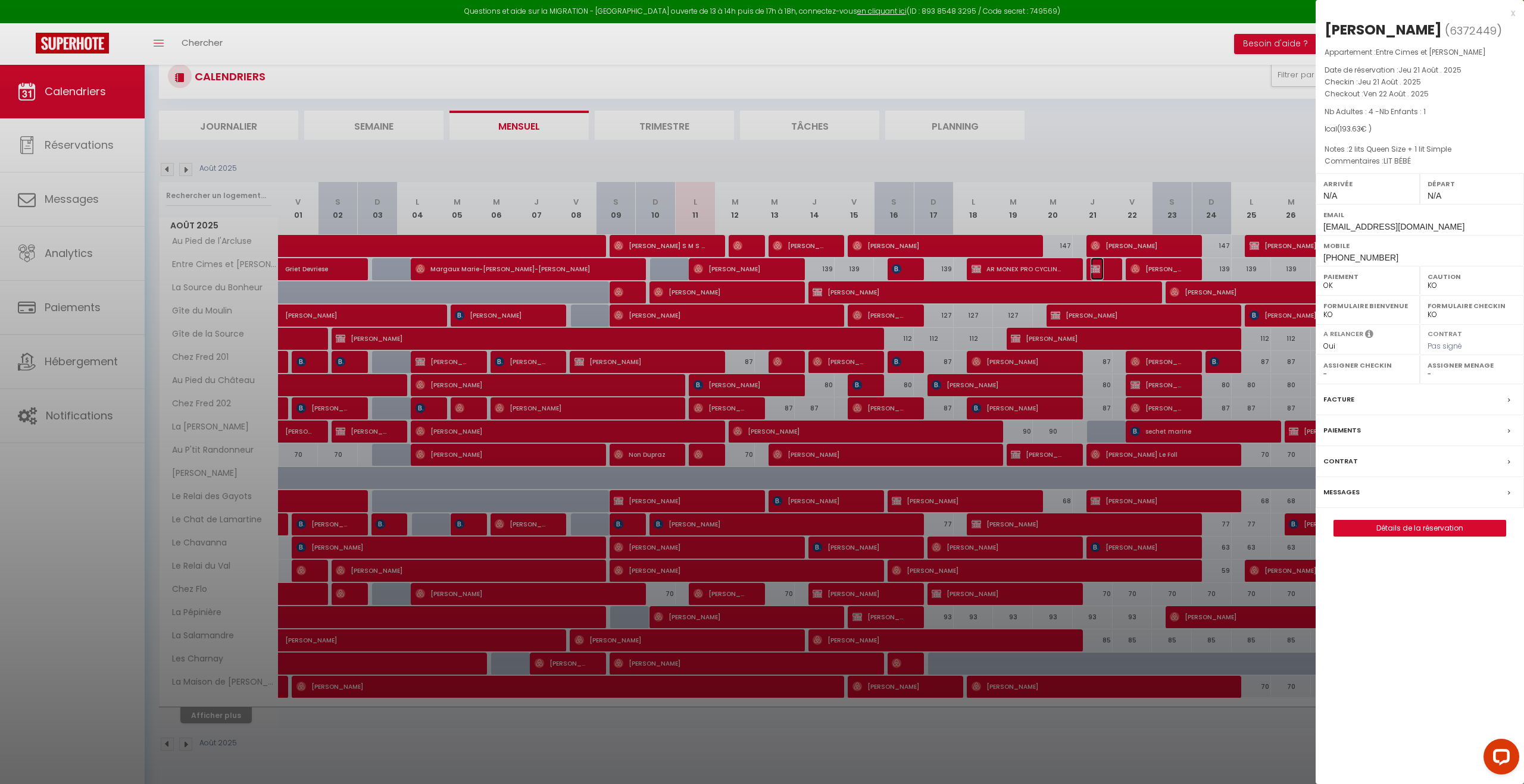
select select "31287"
click at [1120, 141] on div at bounding box center [762, 392] width 1524 height 784
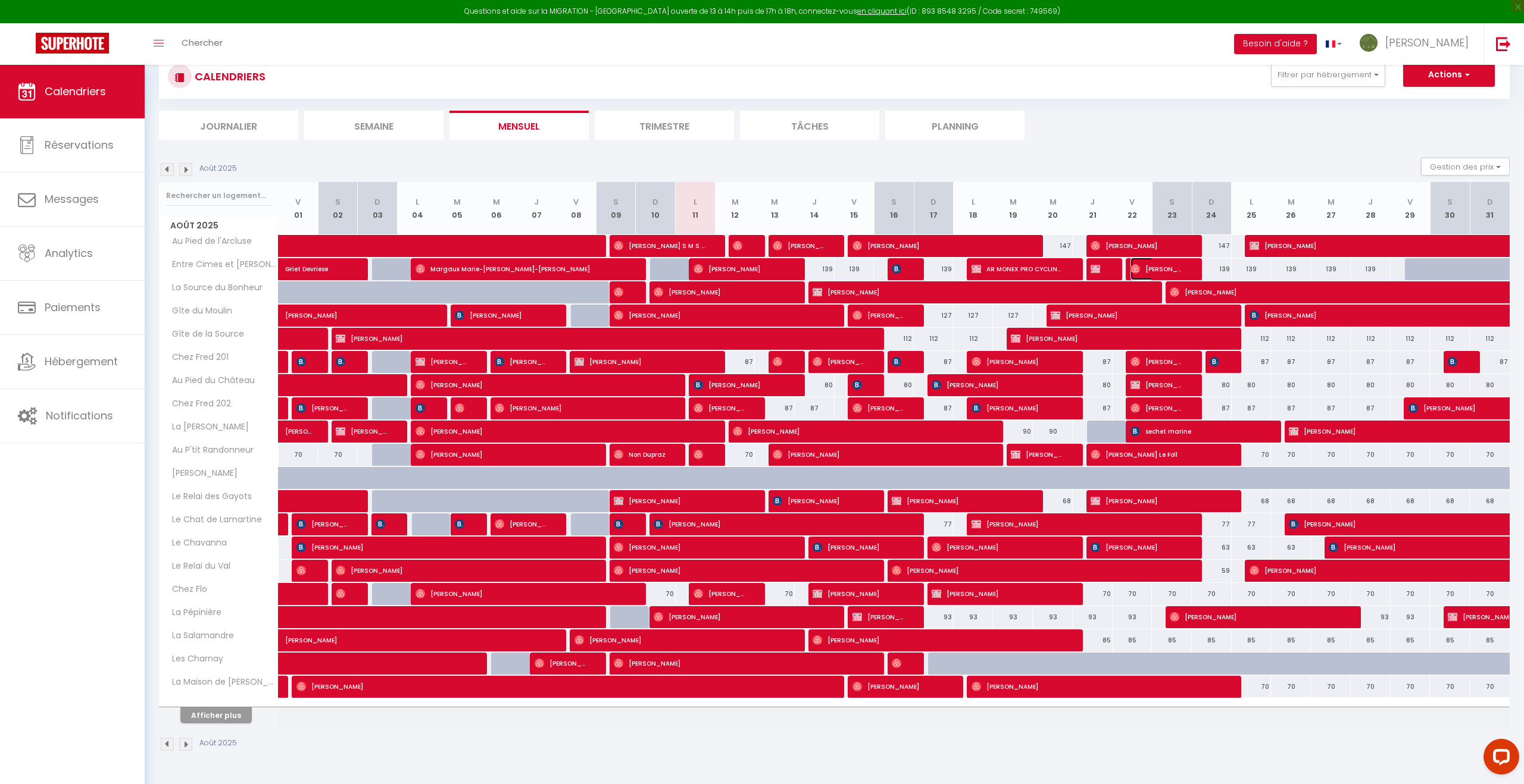
click at [1158, 270] on span "[PERSON_NAME]" at bounding box center [1157, 269] width 53 height 22
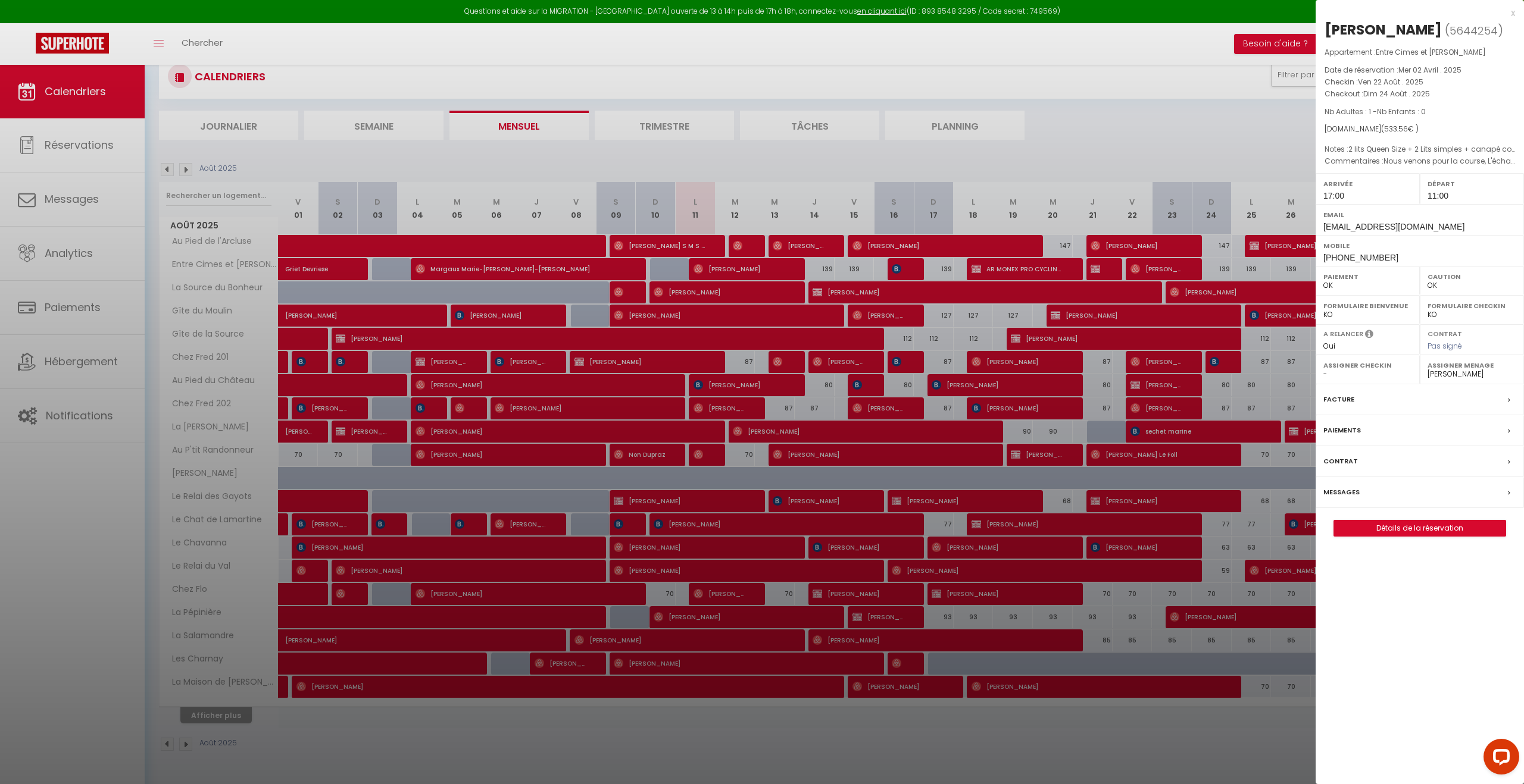
click at [1152, 133] on div at bounding box center [762, 392] width 1524 height 784
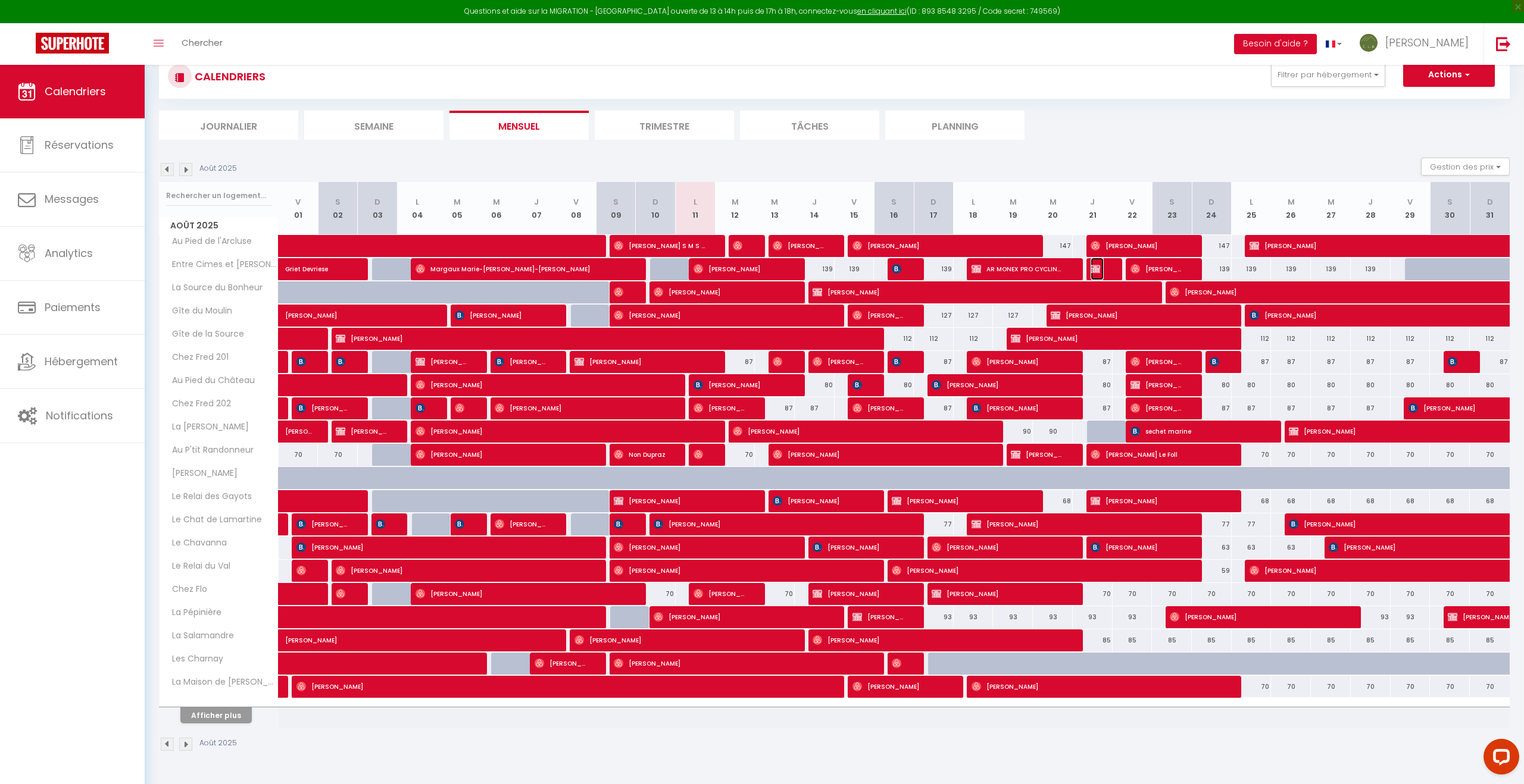
click at [1096, 274] on span "[PERSON_NAME]" at bounding box center [1096, 269] width 13 height 22
select select "KO"
select select "0"
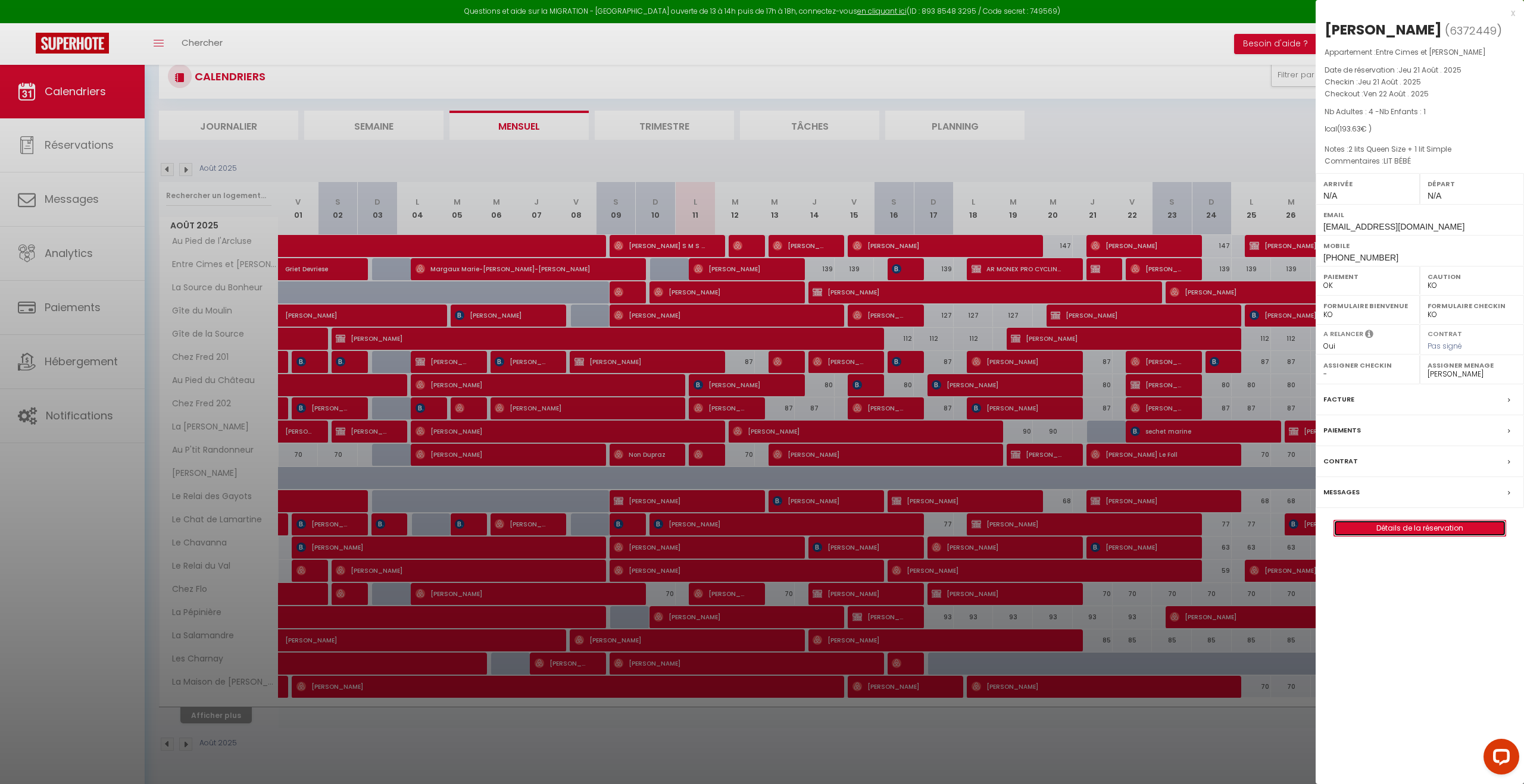
click at [1410, 531] on link "Détails de la réservation" at bounding box center [1419, 528] width 171 height 16
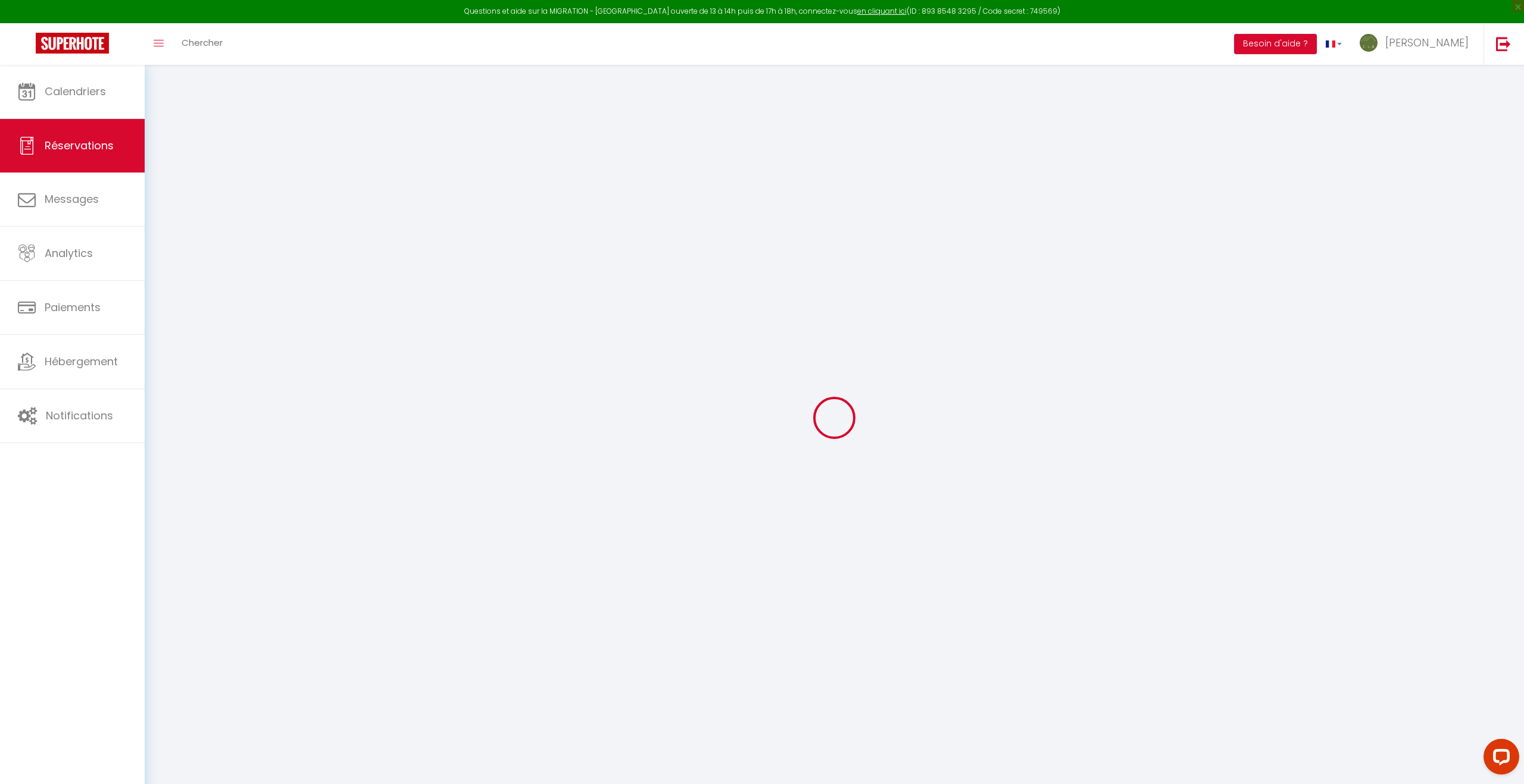
type input "Hani"
type input "[PERSON_NAME]"
type input "[EMAIL_ADDRESS][DOMAIN_NAME]"
type input "[PHONE_NUMBER]"
select select "GB"
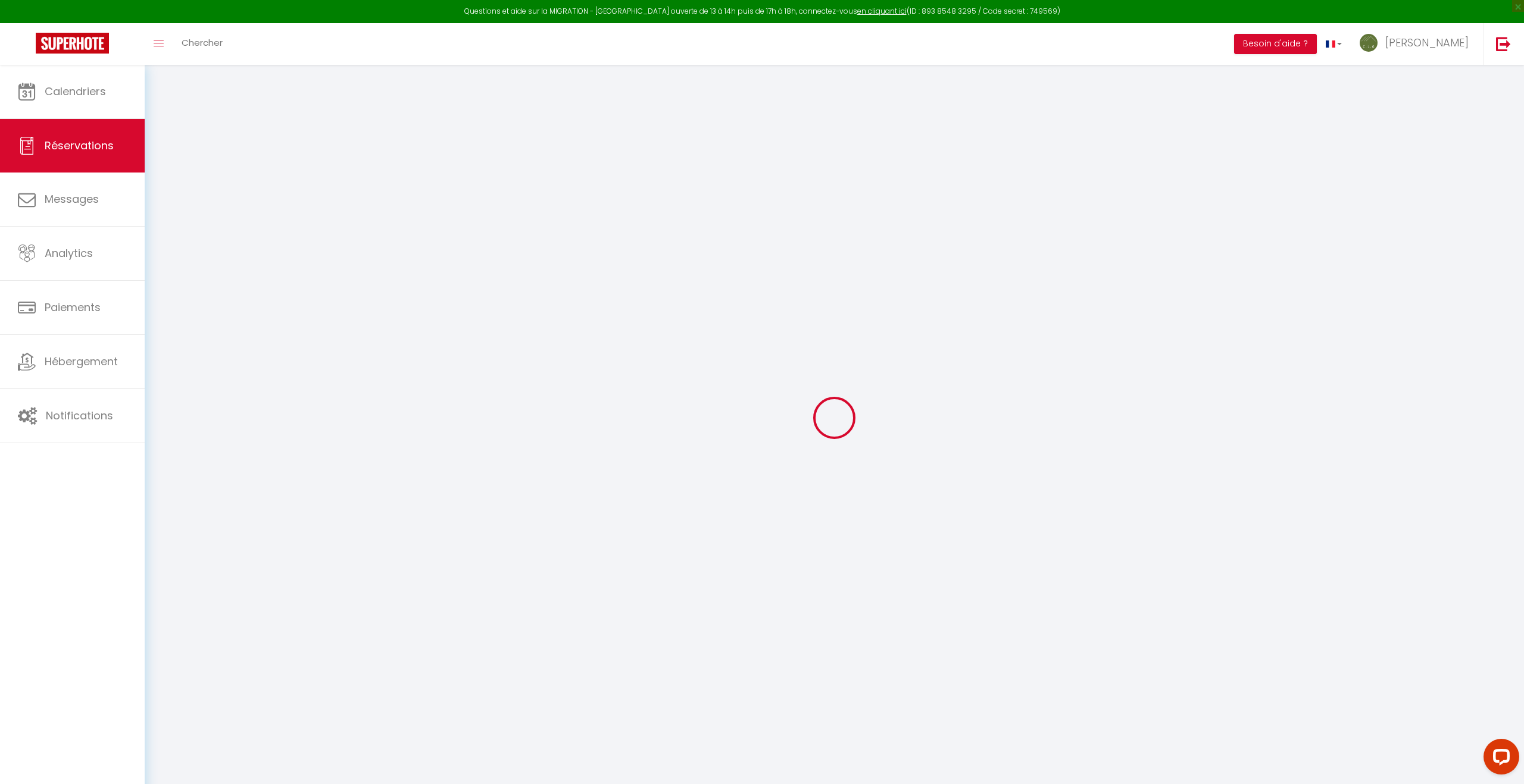
select select "64166"
select select "1"
type input "[DEMOGRAPHIC_DATA][DATE]"
select select
type input "Ven 22 Août 2025"
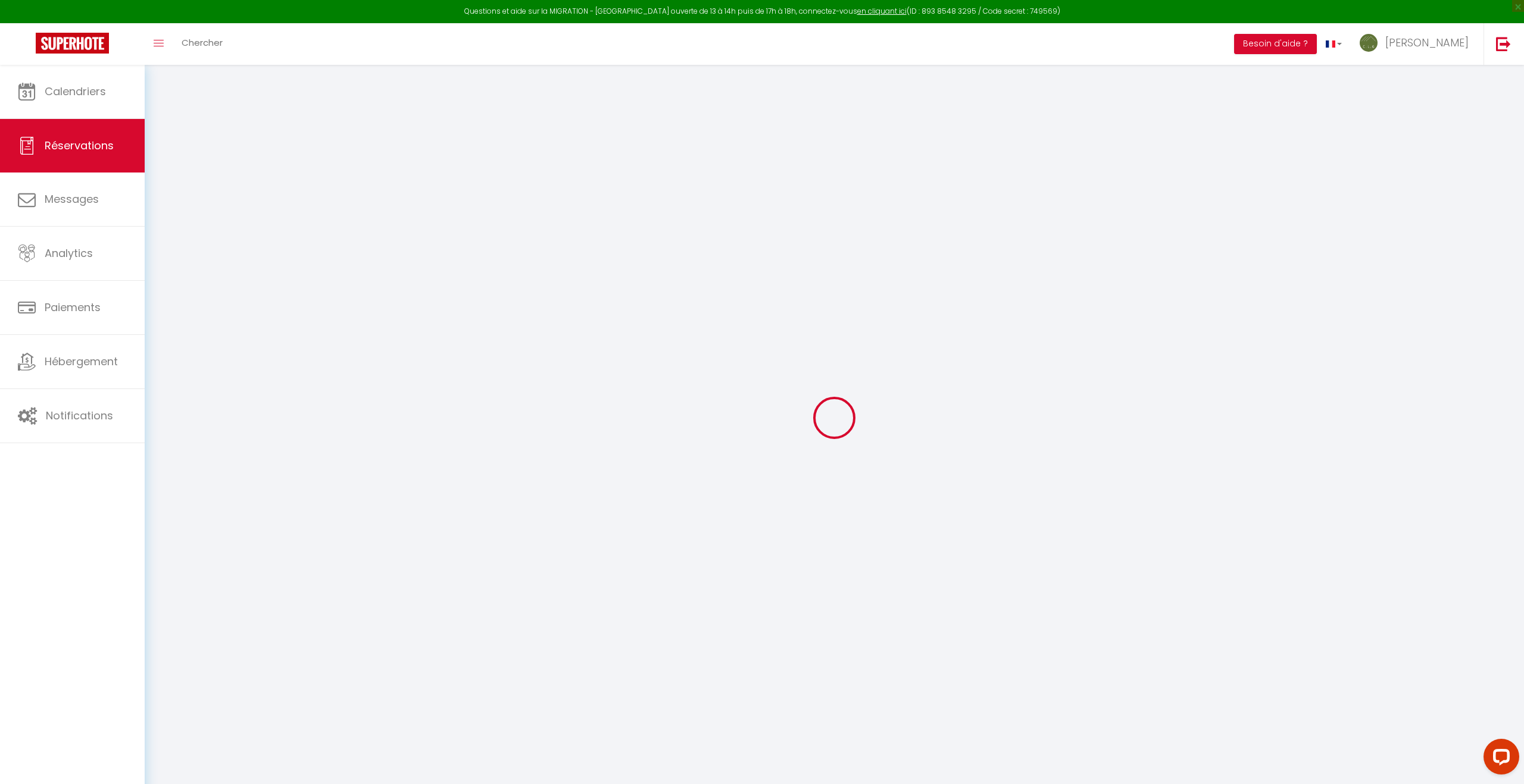
select select
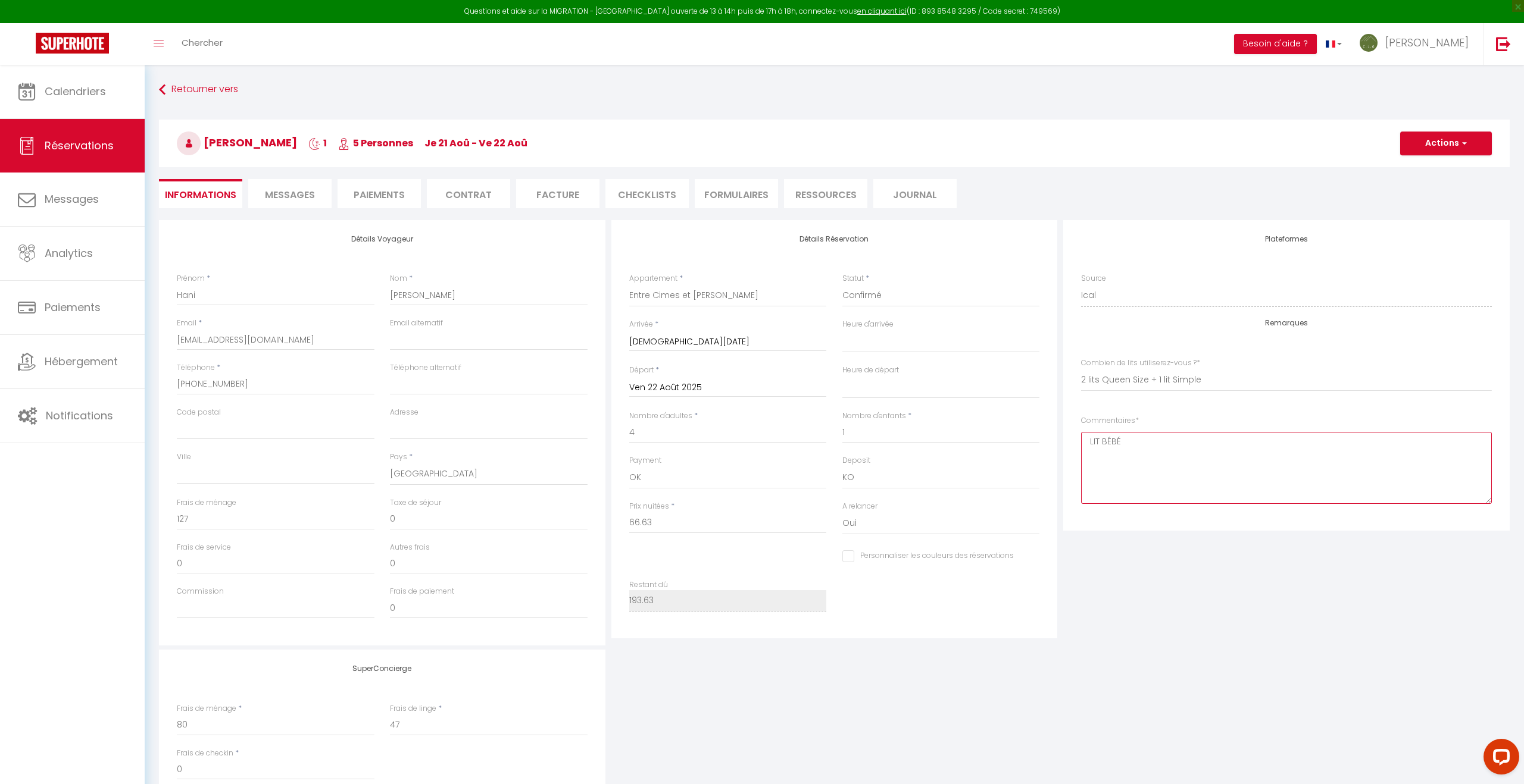
click at [1088, 443] on textarea "LIT BÉBÉ" at bounding box center [1286, 468] width 411 height 72
click at [1133, 446] on textarea "LIT BÉBÉ" at bounding box center [1286, 468] width 411 height 72
drag, startPoint x: 1446, startPoint y: 143, endPoint x: 1439, endPoint y: 149, distance: 9.2
click at [1446, 143] on button "Actions" at bounding box center [1445, 143] width 91 height 24
click at [1419, 167] on link "Enregistrer" at bounding box center [1433, 169] width 94 height 16
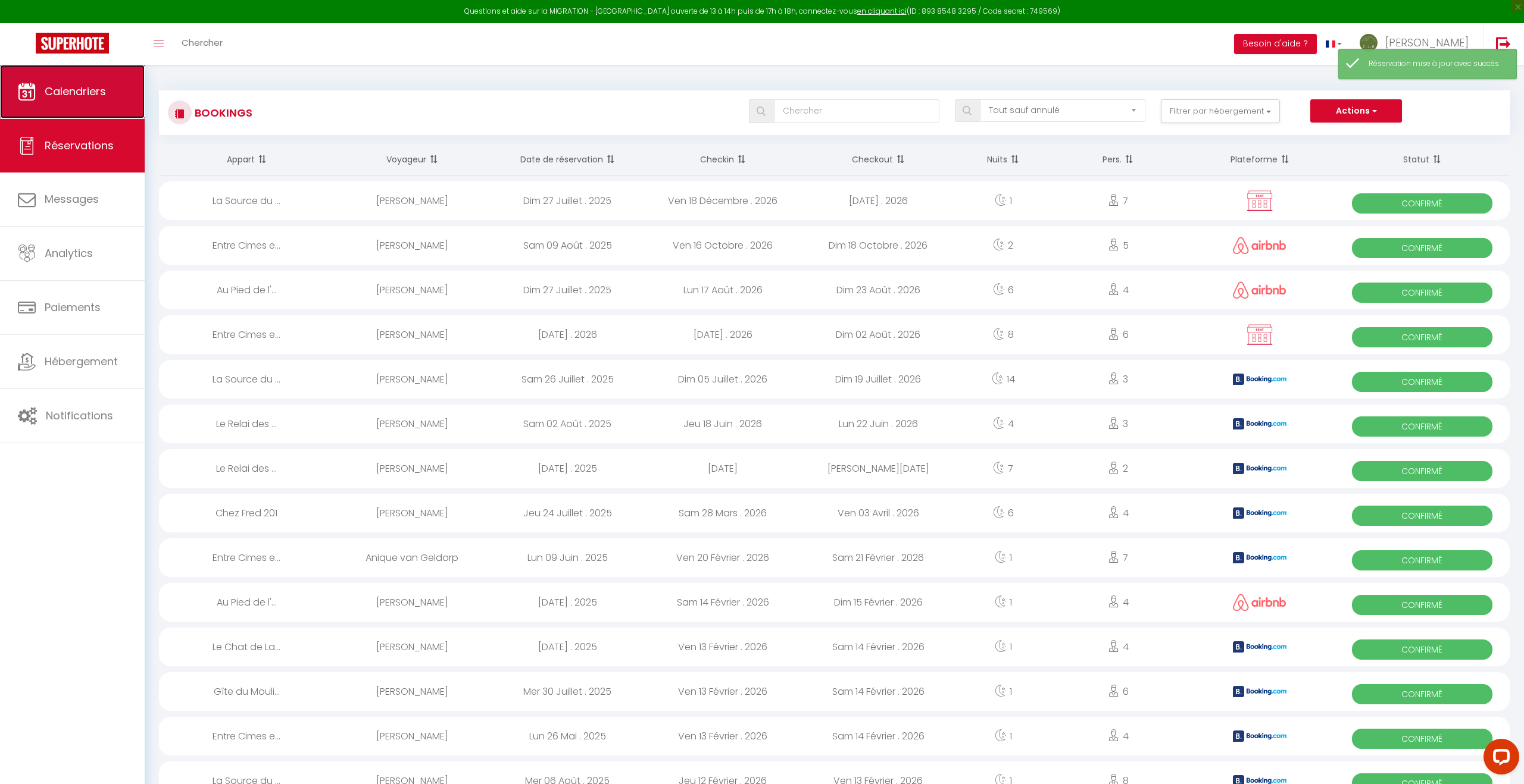
click at [113, 98] on link "Calendriers" at bounding box center [72, 91] width 145 height 53
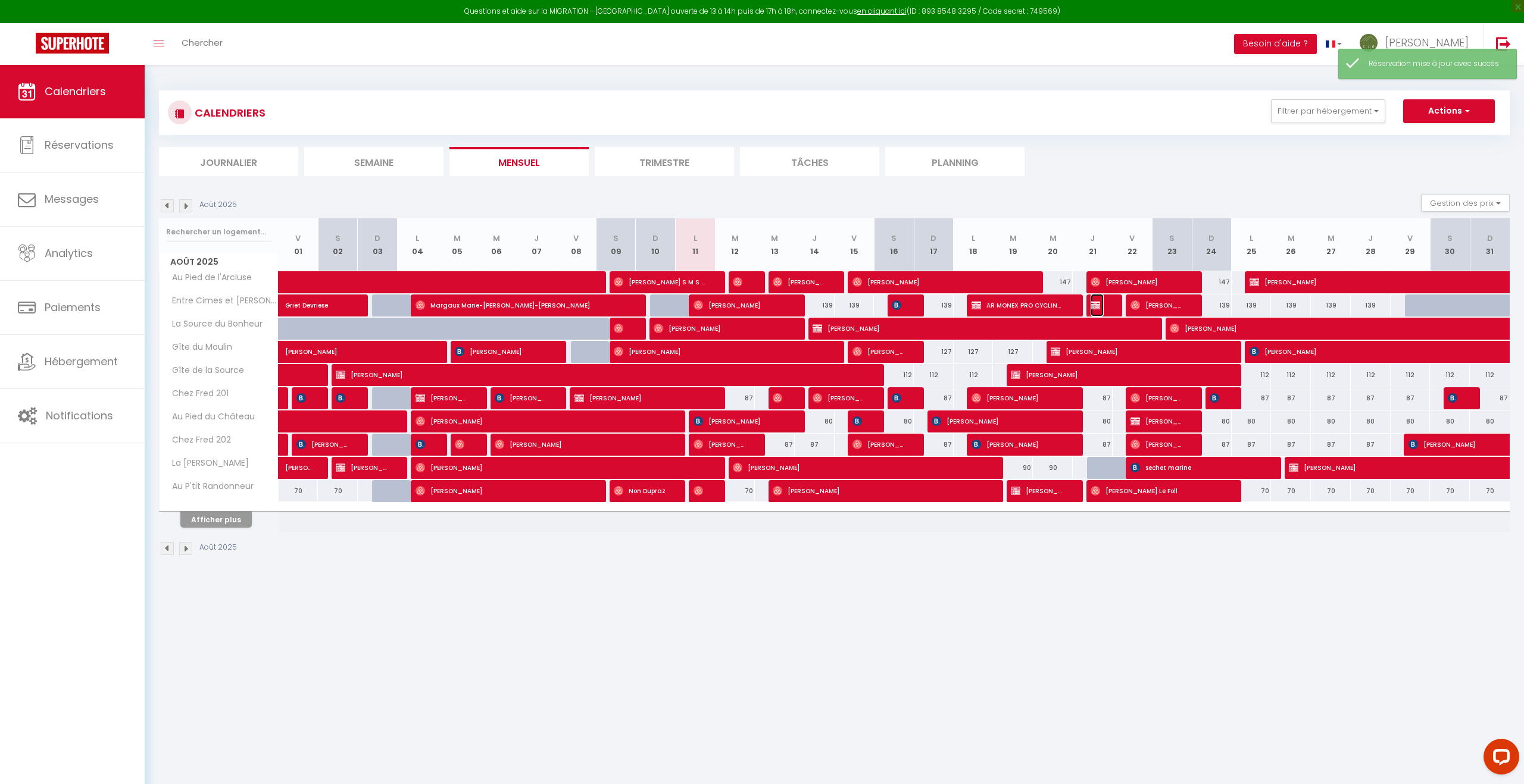
click at [1101, 309] on span "[PERSON_NAME]" at bounding box center [1096, 305] width 13 height 22
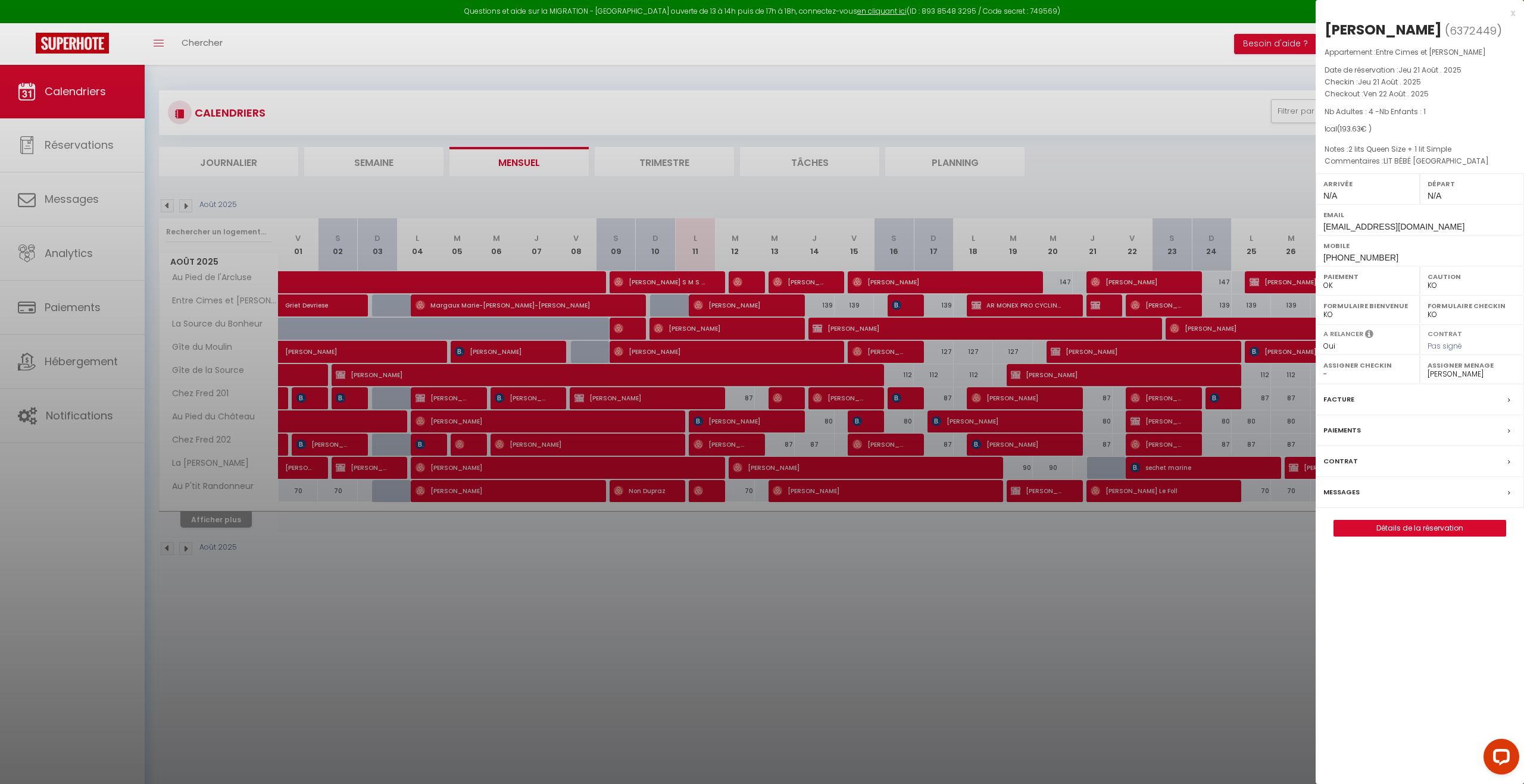
click at [1042, 303] on div at bounding box center [762, 392] width 1524 height 784
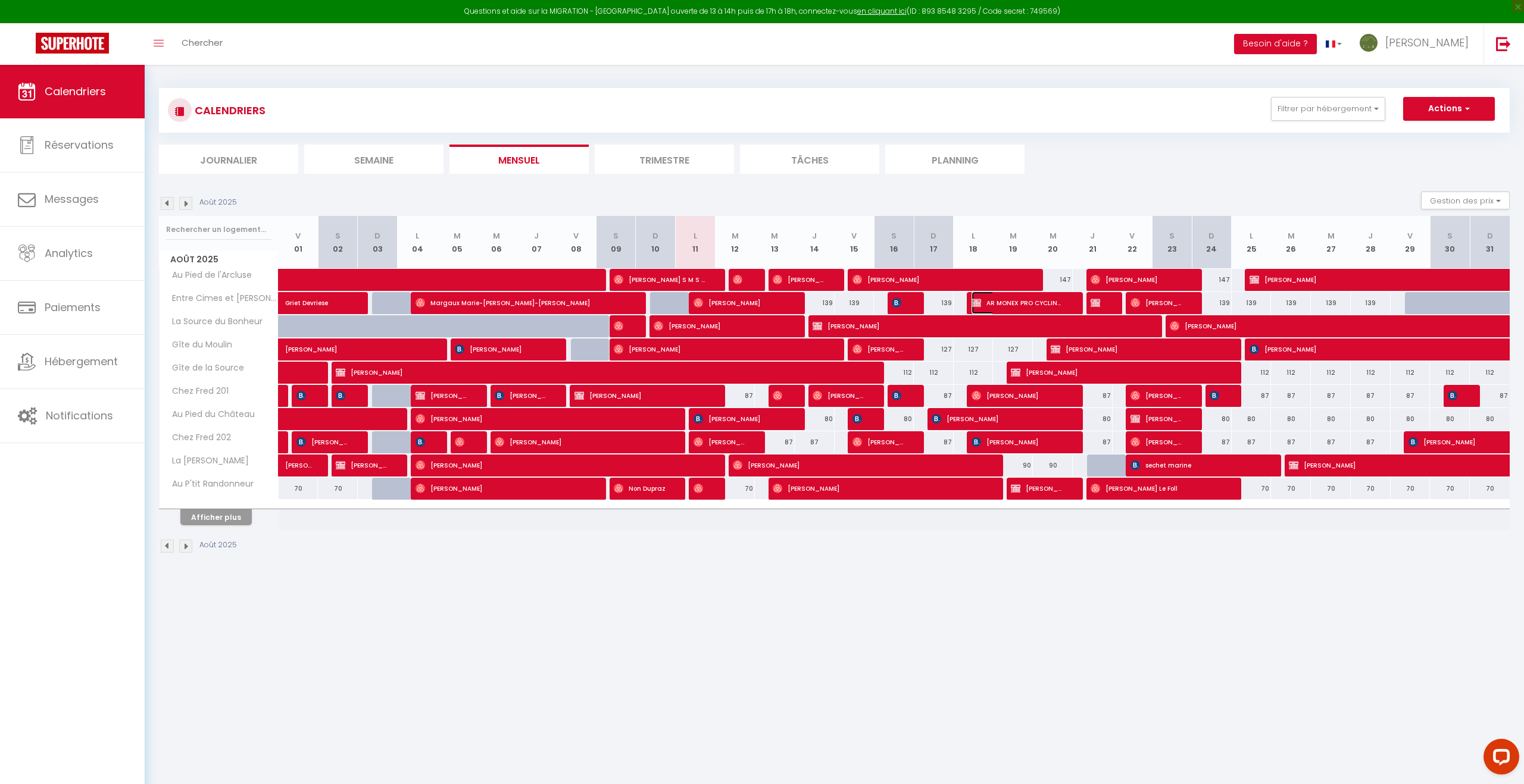
click at [1042, 303] on span "AR MONEX PRO CYCLING TEAM" at bounding box center [1018, 302] width 93 height 22
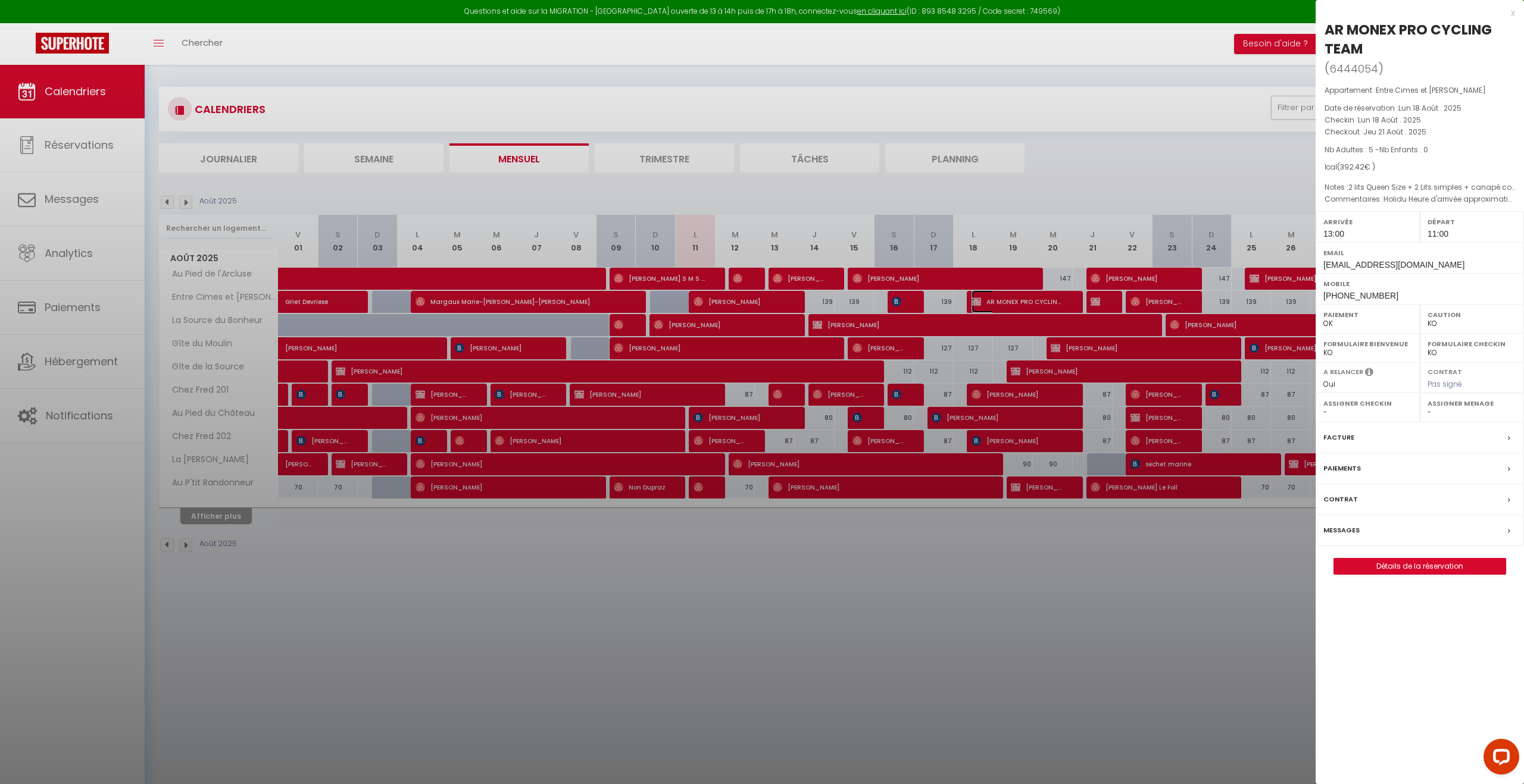
scroll to position [5, 0]
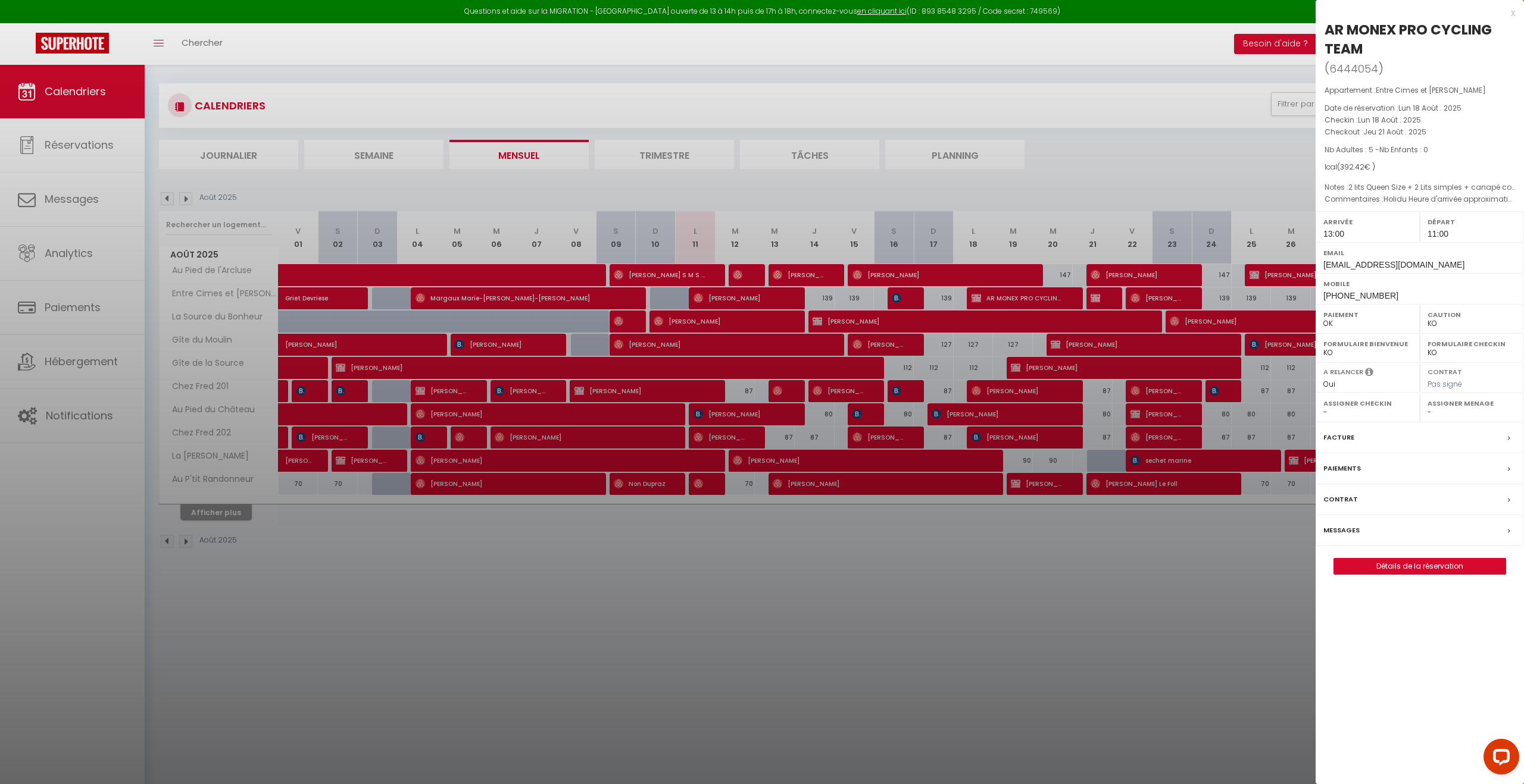
click at [1007, 556] on div at bounding box center [762, 392] width 1524 height 784
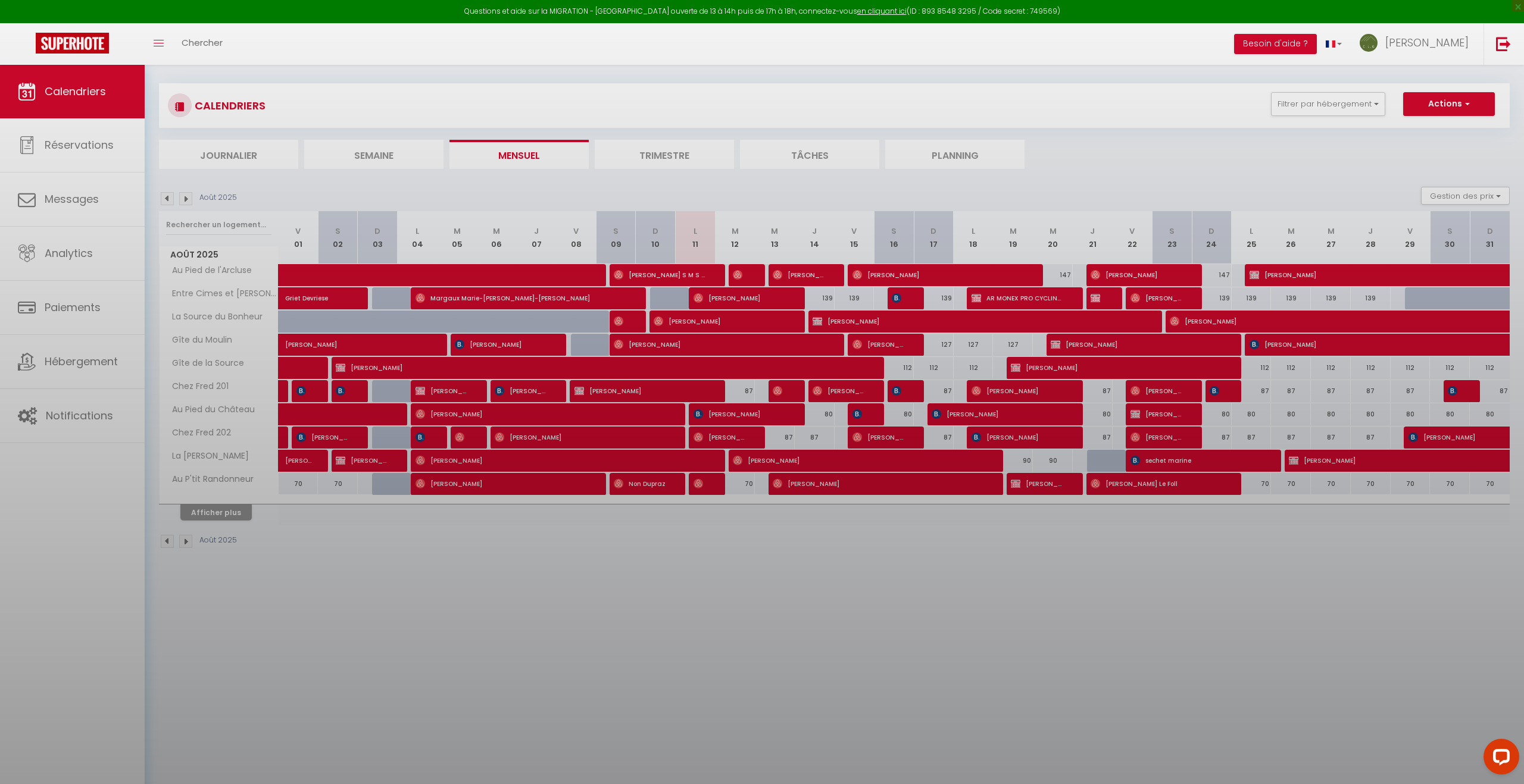
scroll to position [14, 0]
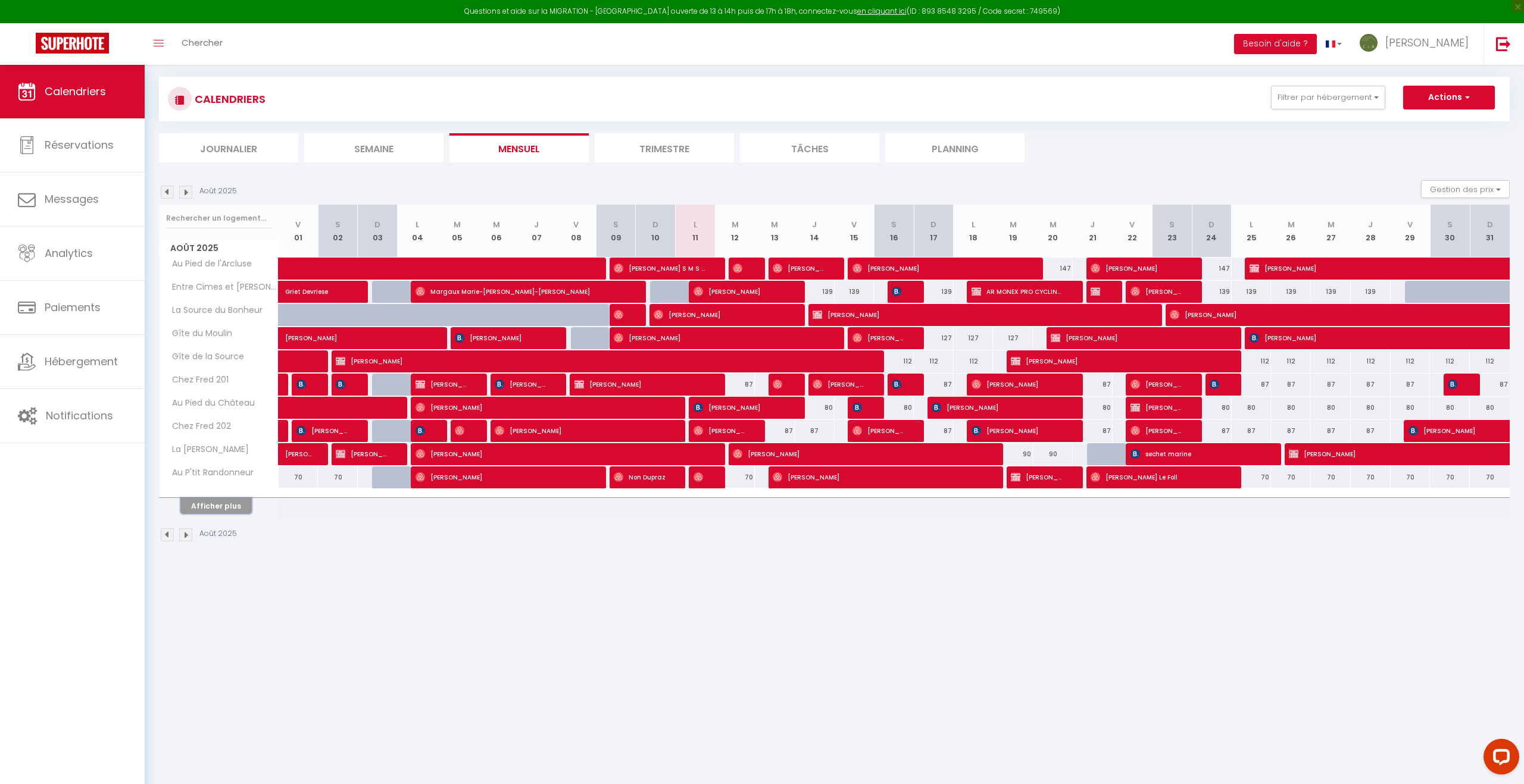
click at [218, 509] on button "Afficher plus" at bounding box center [217, 506] width 72 height 16
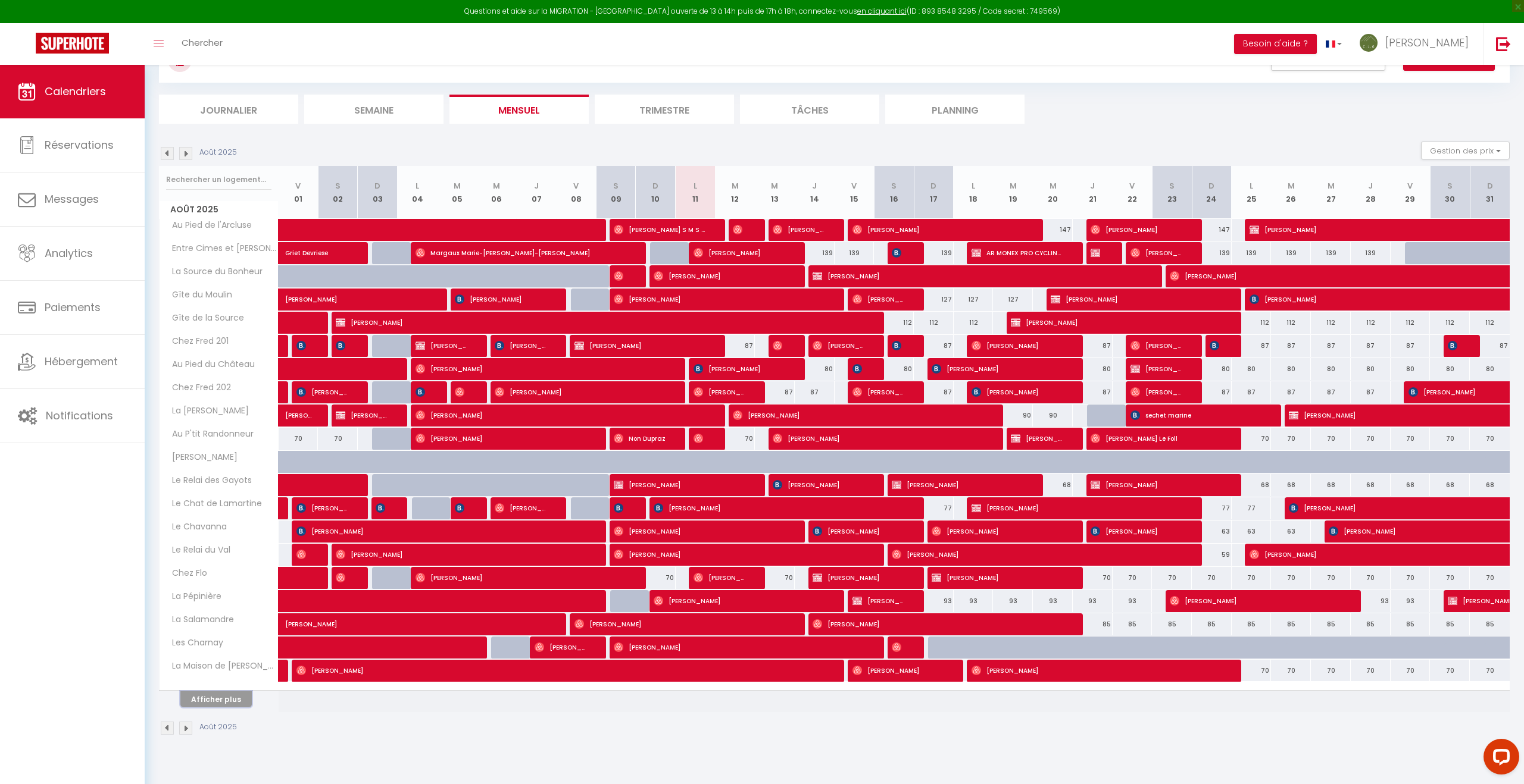
scroll to position [65, 0]
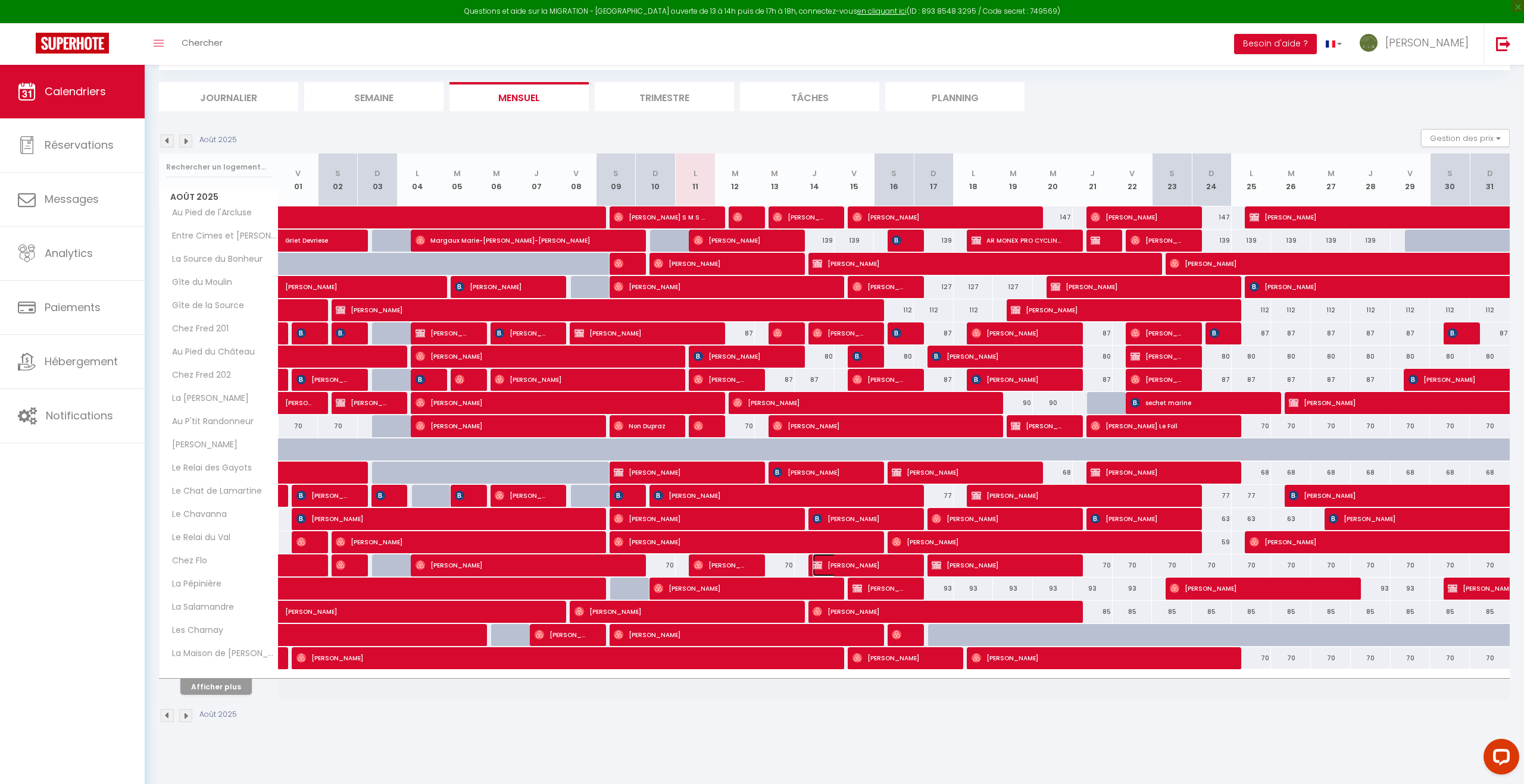
click at [845, 563] on span "[PERSON_NAME]" at bounding box center [859, 565] width 93 height 22
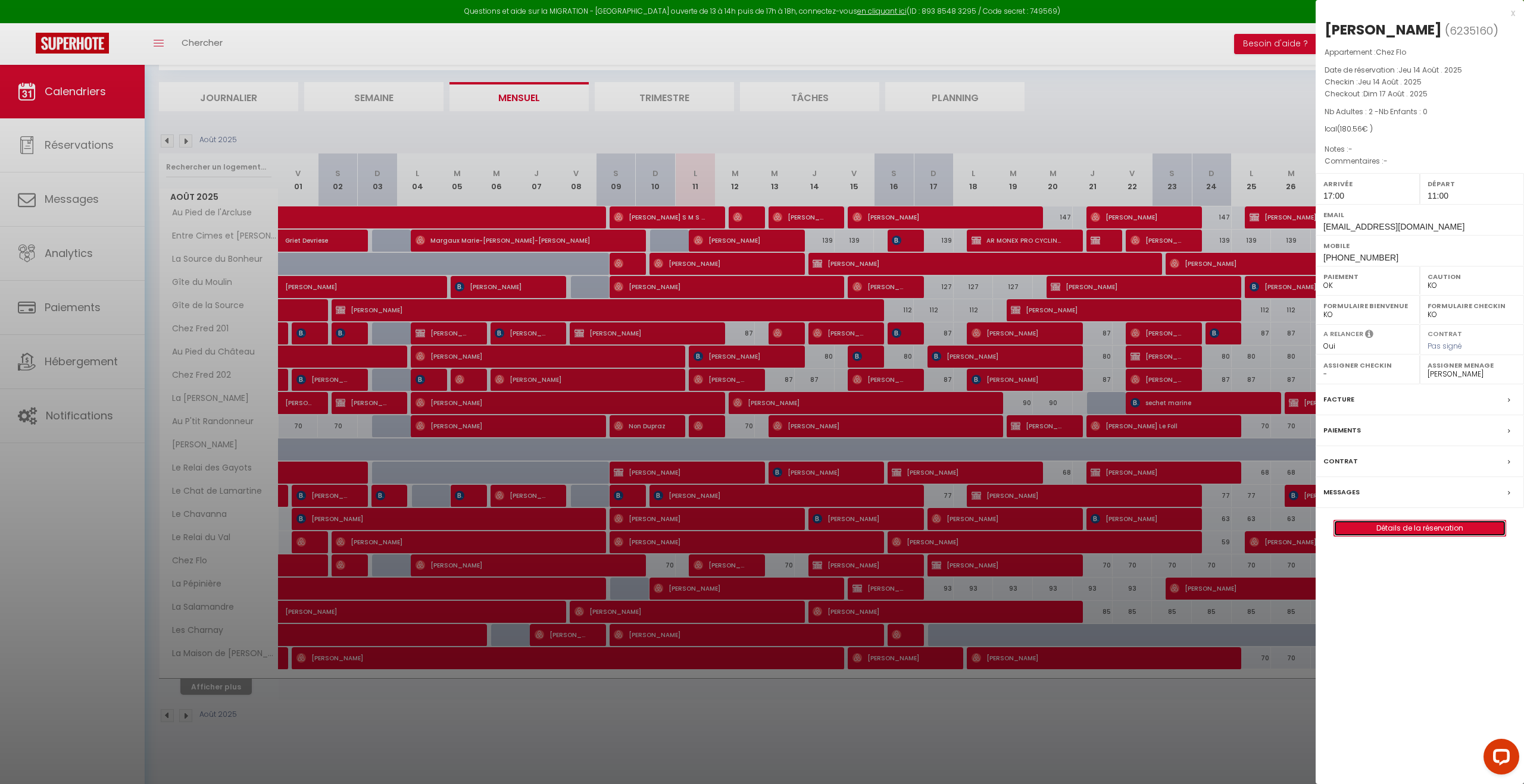
click at [1410, 530] on link "Détails de la réservation" at bounding box center [1419, 528] width 171 height 16
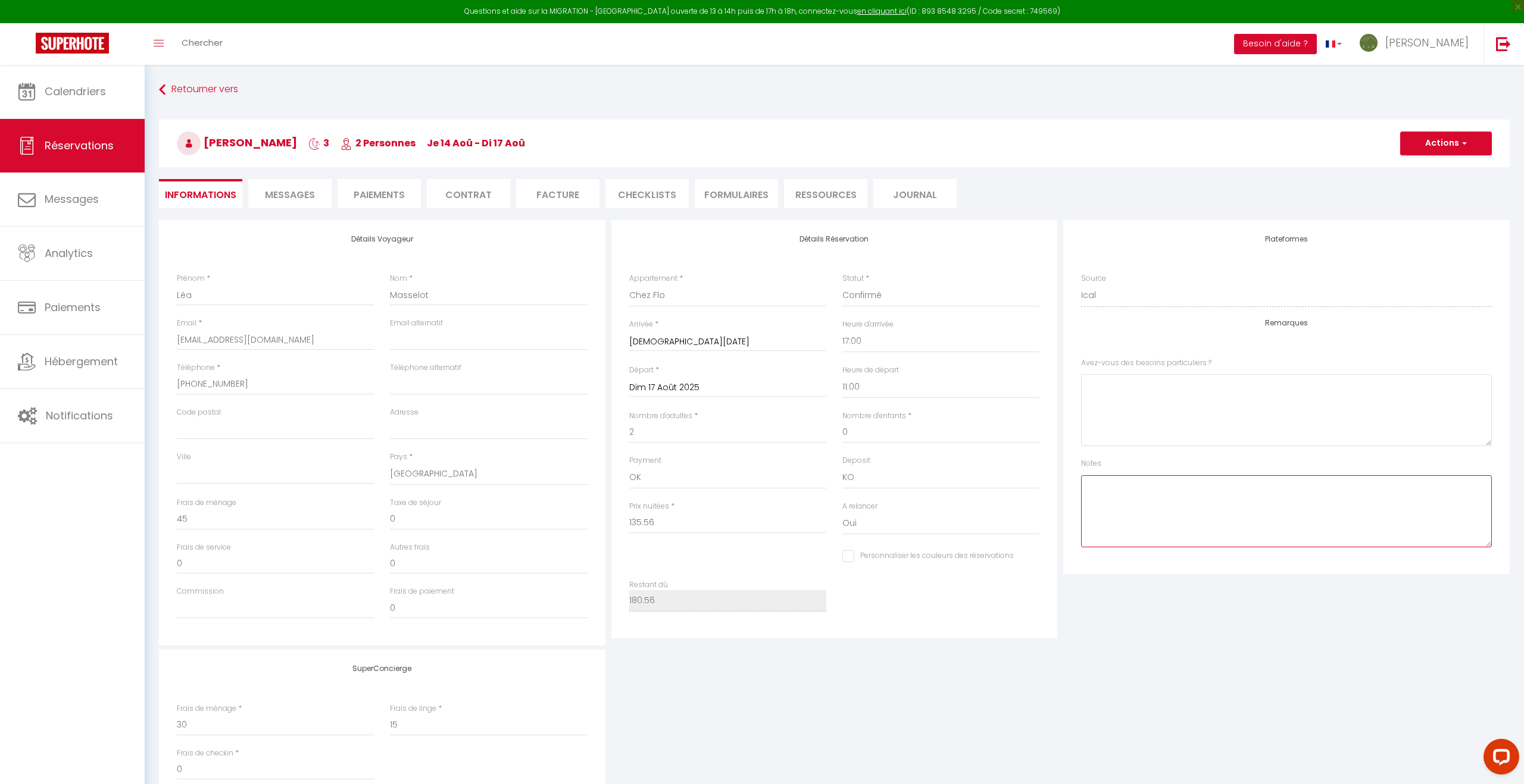
click at [1106, 487] on textarea at bounding box center [1286, 511] width 411 height 72
click at [1435, 146] on button "Actions" at bounding box center [1445, 143] width 91 height 24
click at [1412, 170] on link "Enregistrer" at bounding box center [1433, 169] width 94 height 16
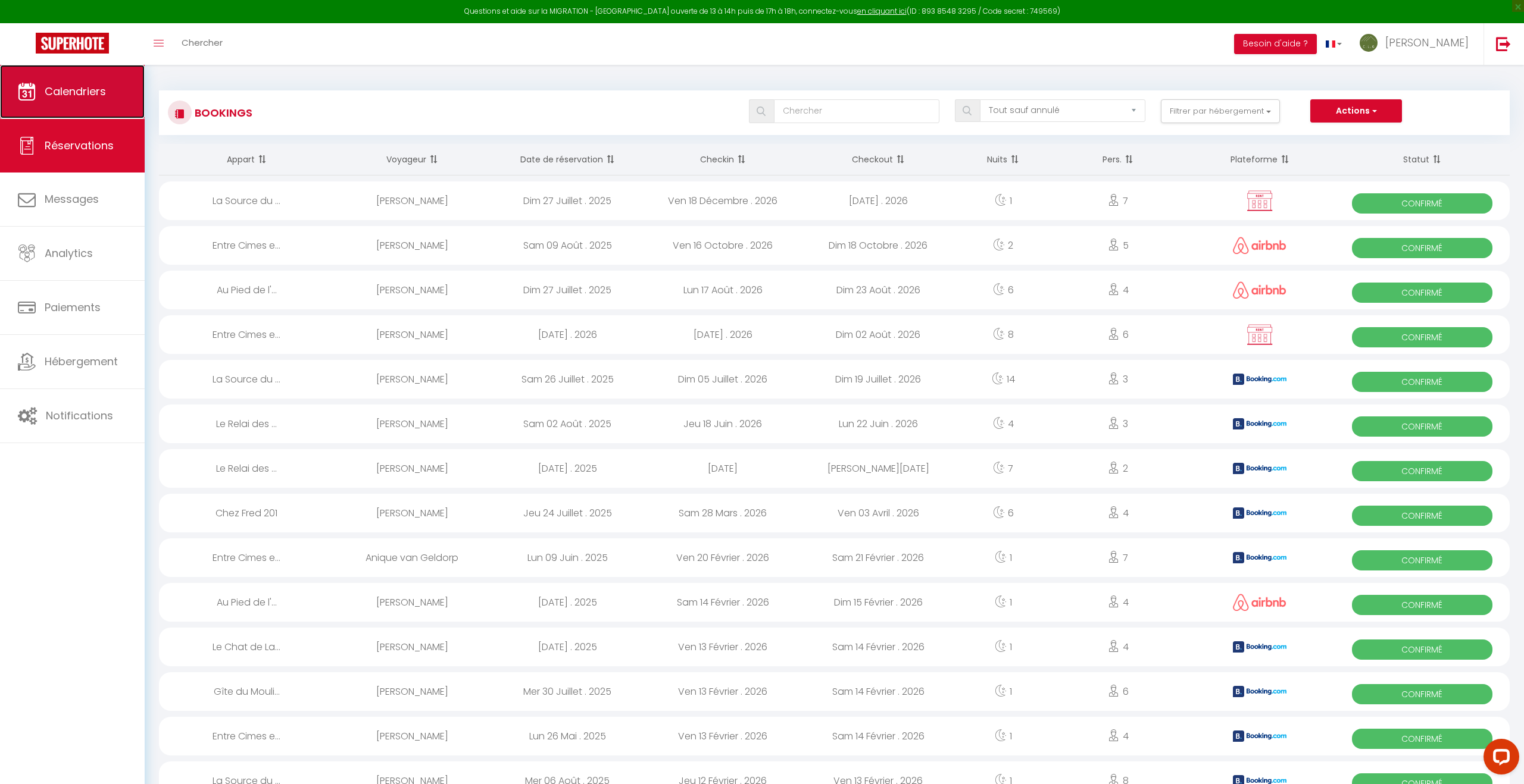
click at [76, 84] on span "Calendriers" at bounding box center [75, 91] width 62 height 15
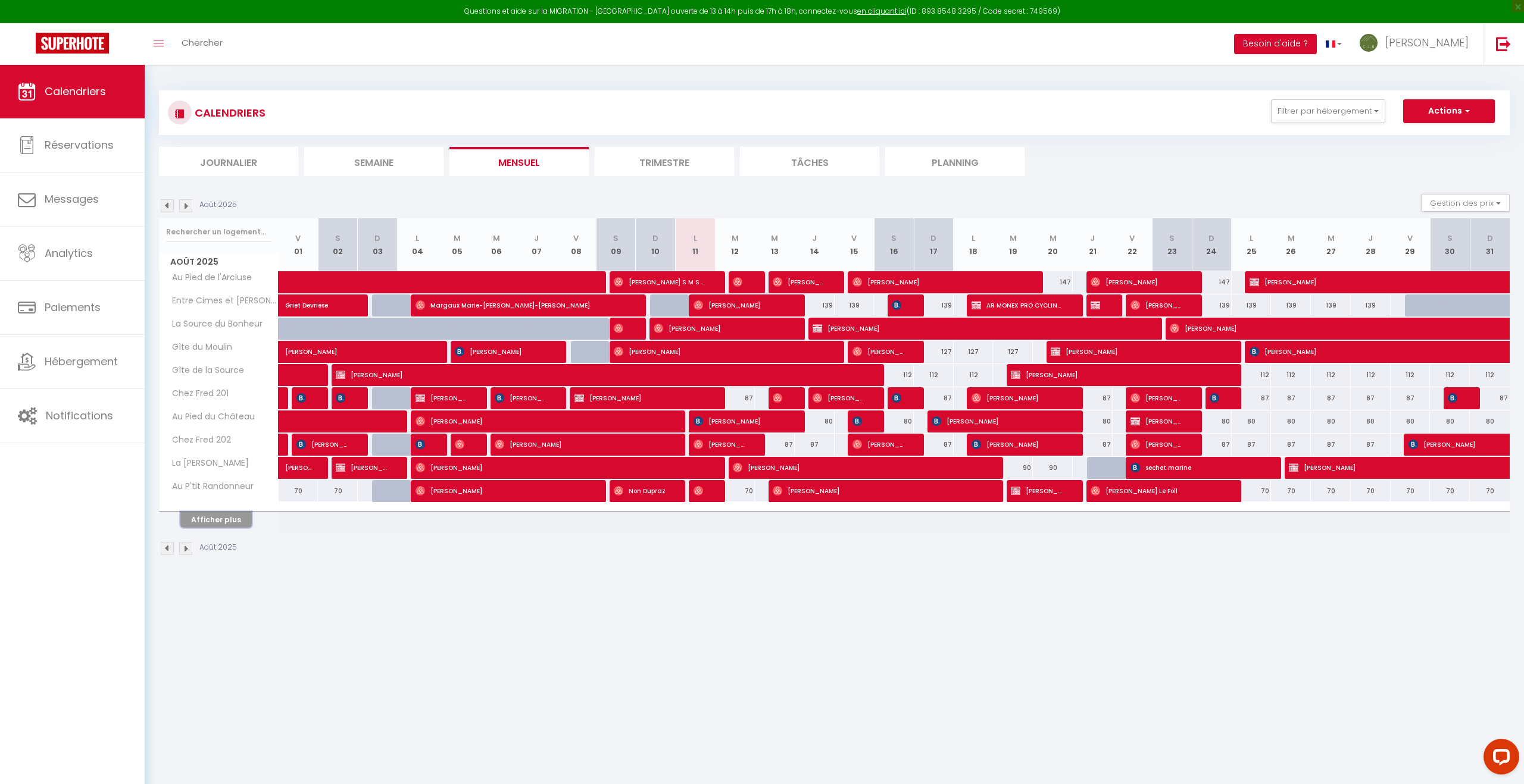
click at [235, 524] on button "Afficher plus" at bounding box center [217, 520] width 72 height 16
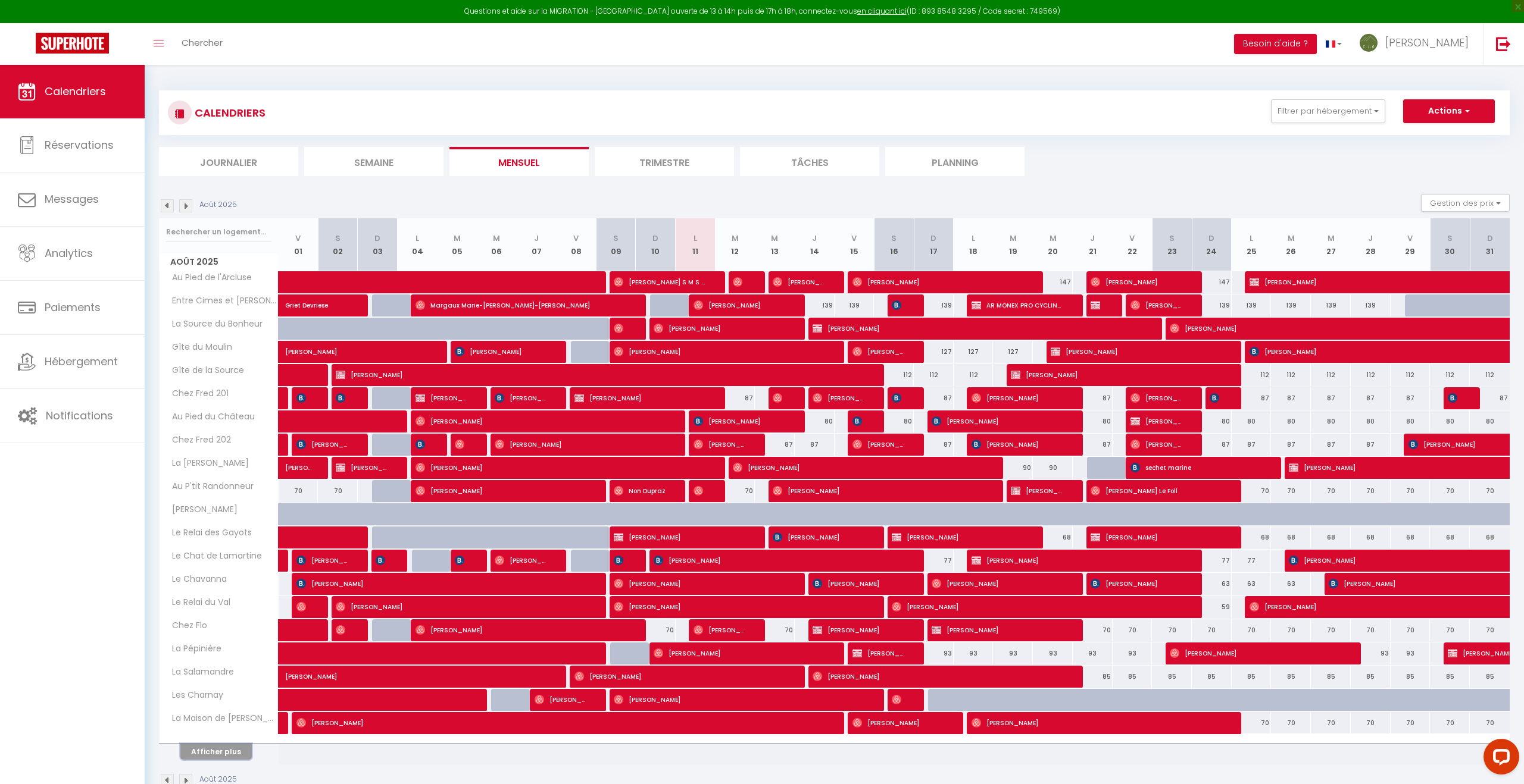
scroll to position [65, 0]
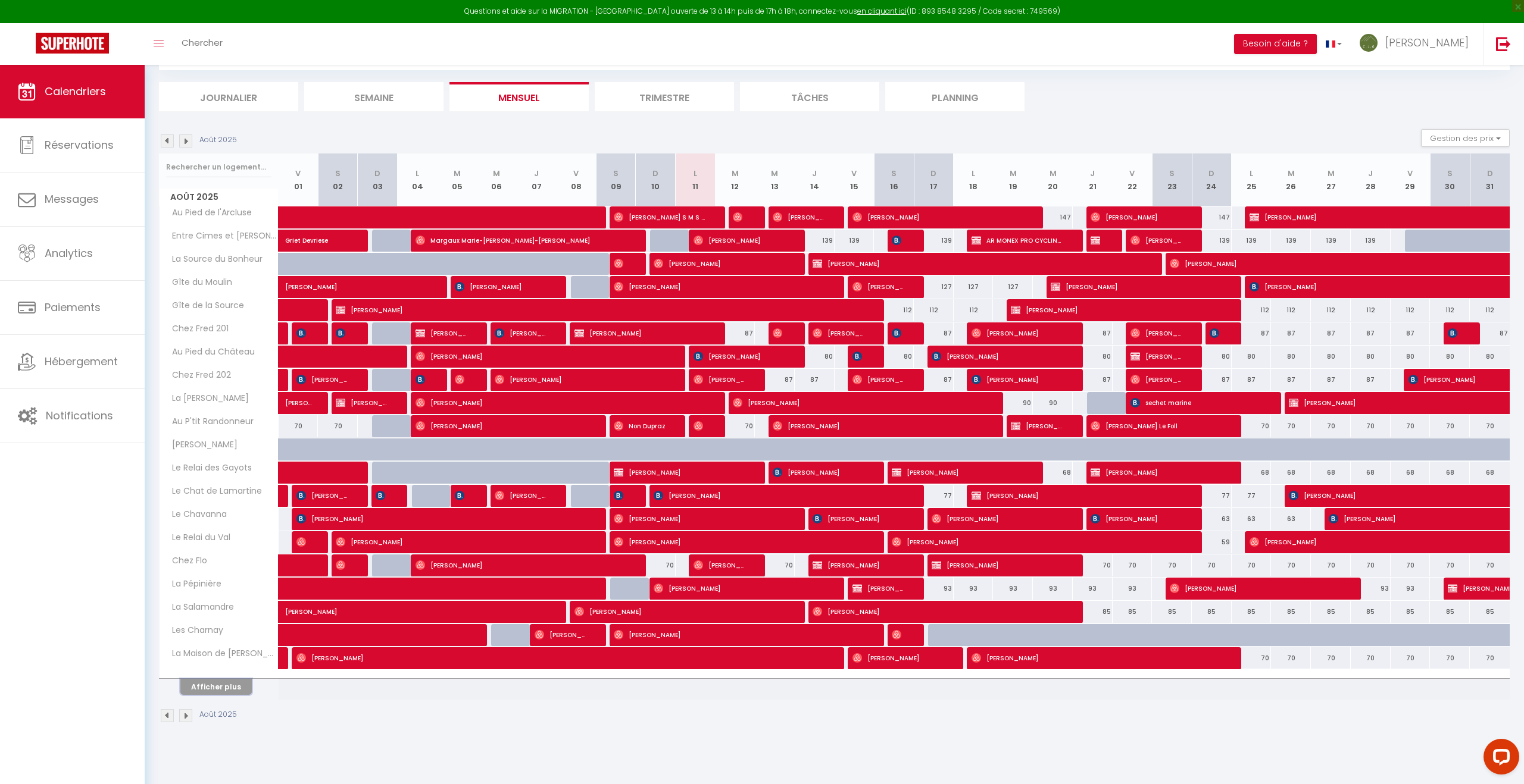
click at [224, 685] on button "Afficher plus" at bounding box center [217, 687] width 72 height 16
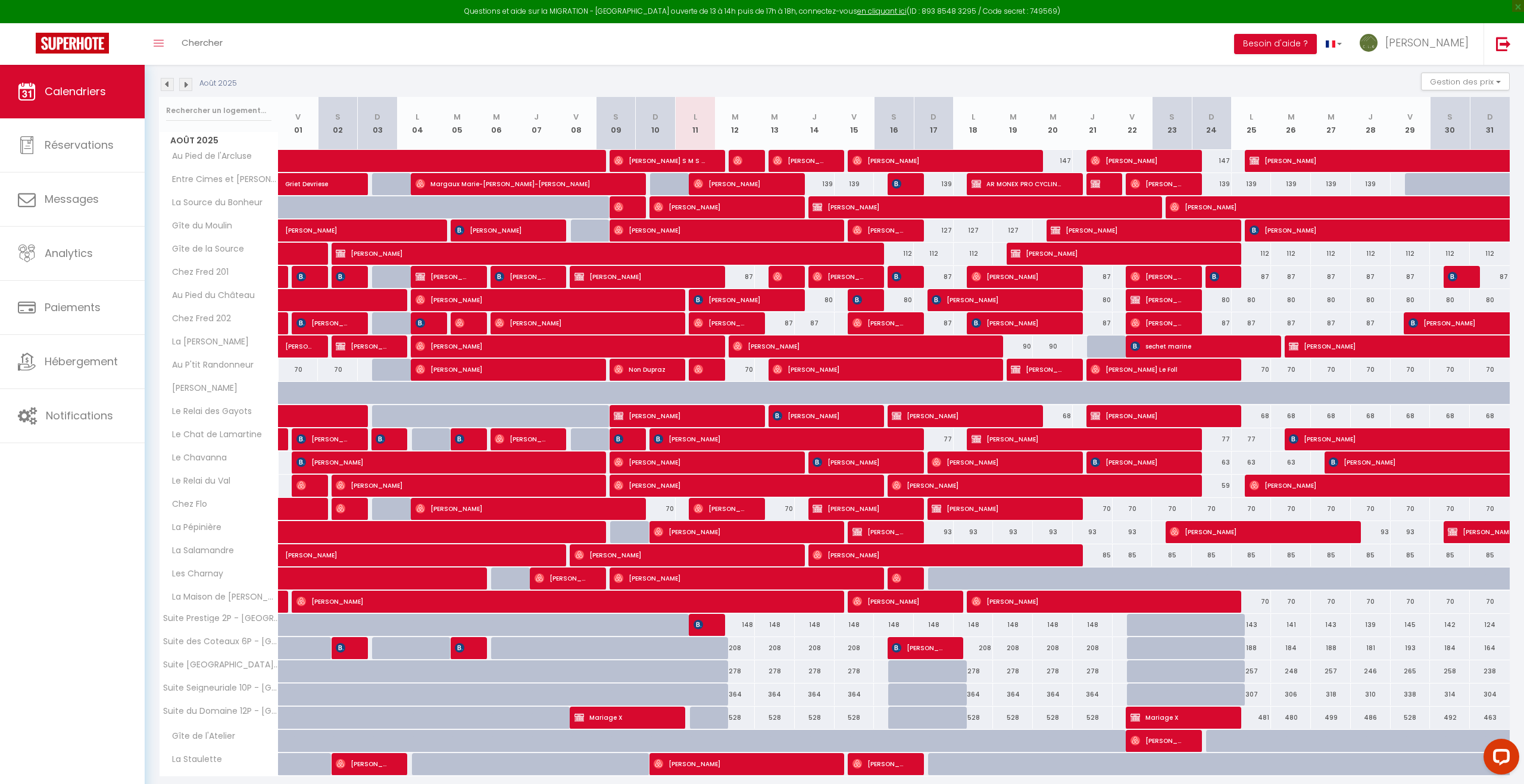
scroll to position [163, 0]
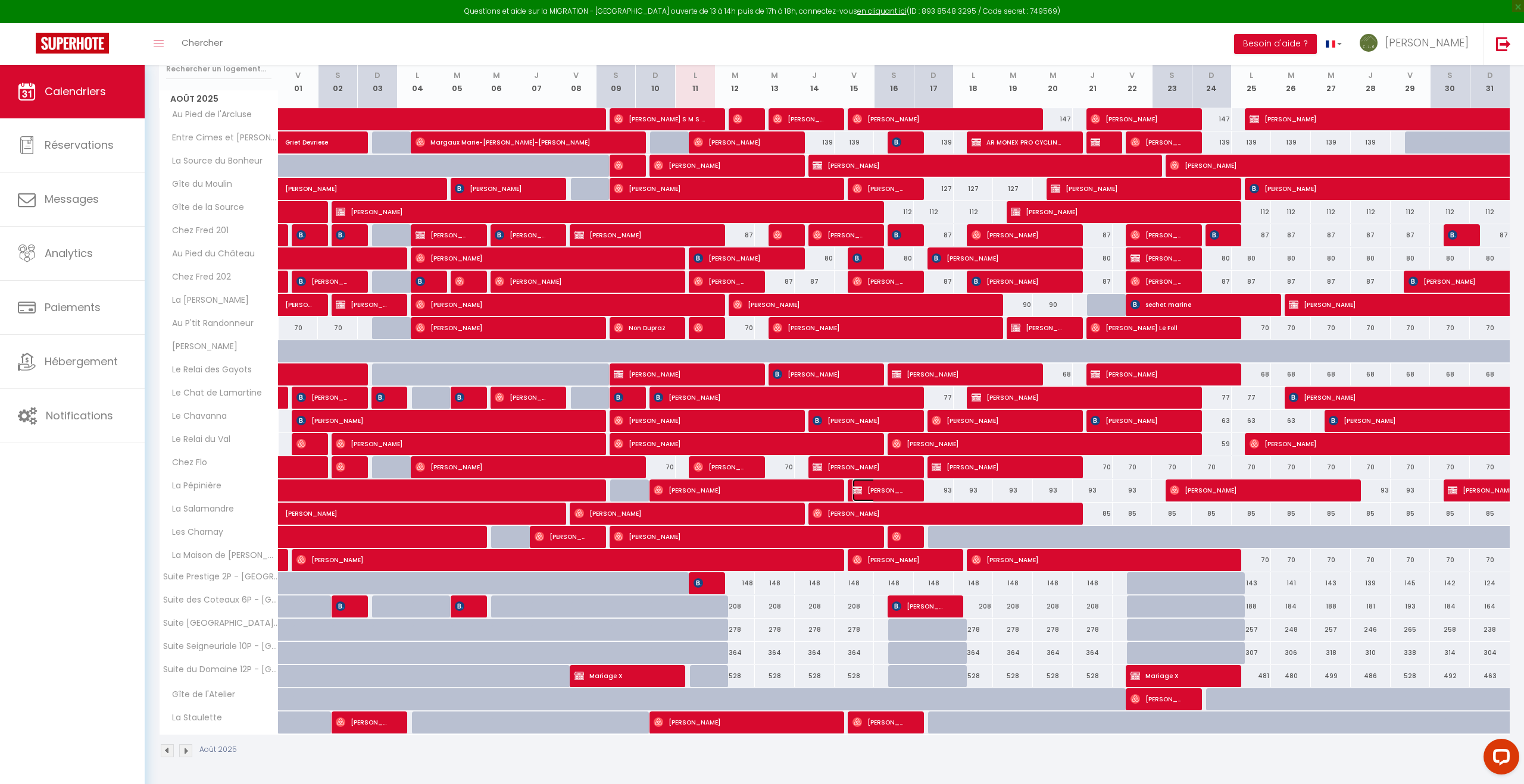
click at [893, 493] on span "[PERSON_NAME]" at bounding box center [879, 490] width 53 height 22
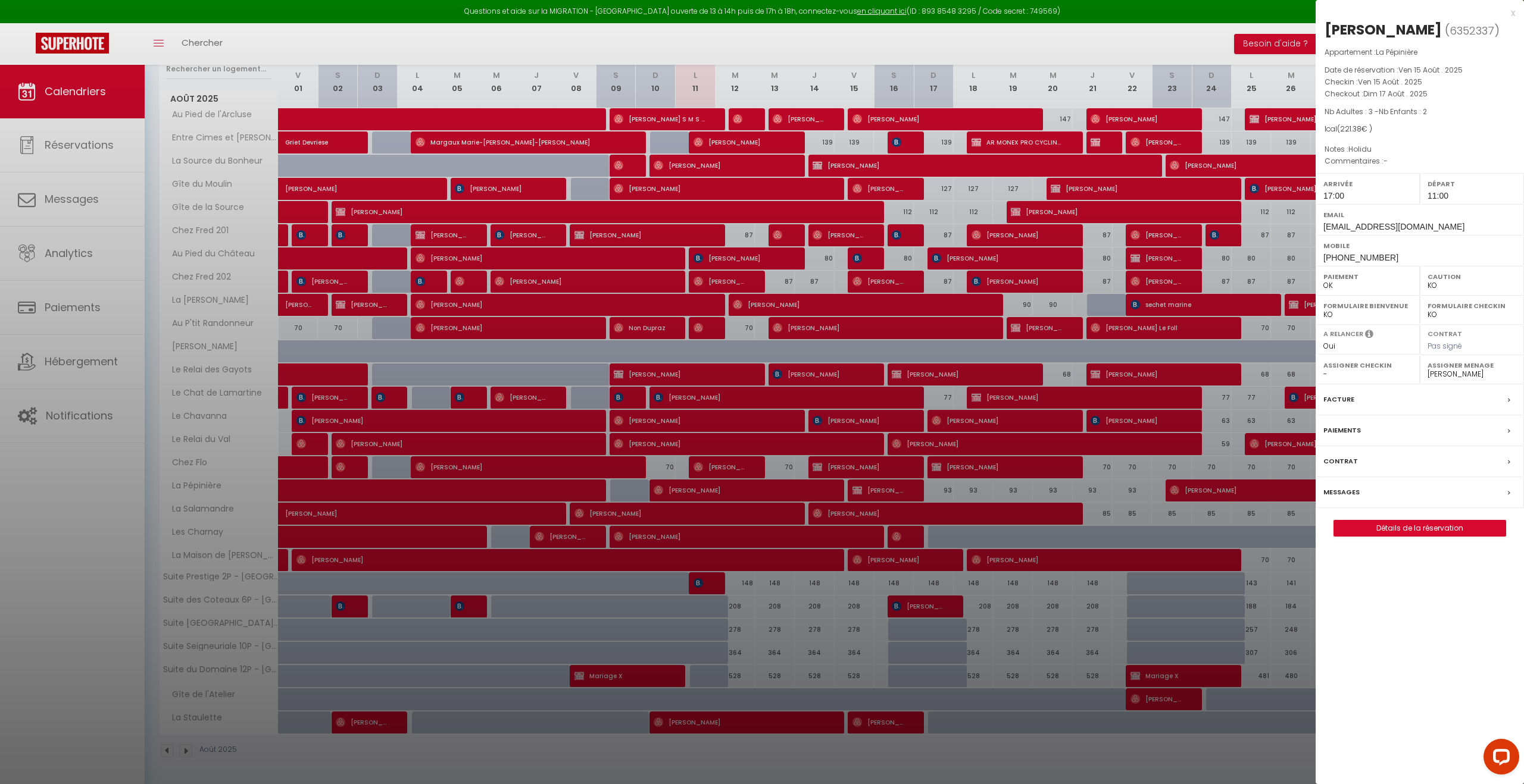
click at [893, 493] on div at bounding box center [762, 392] width 1524 height 784
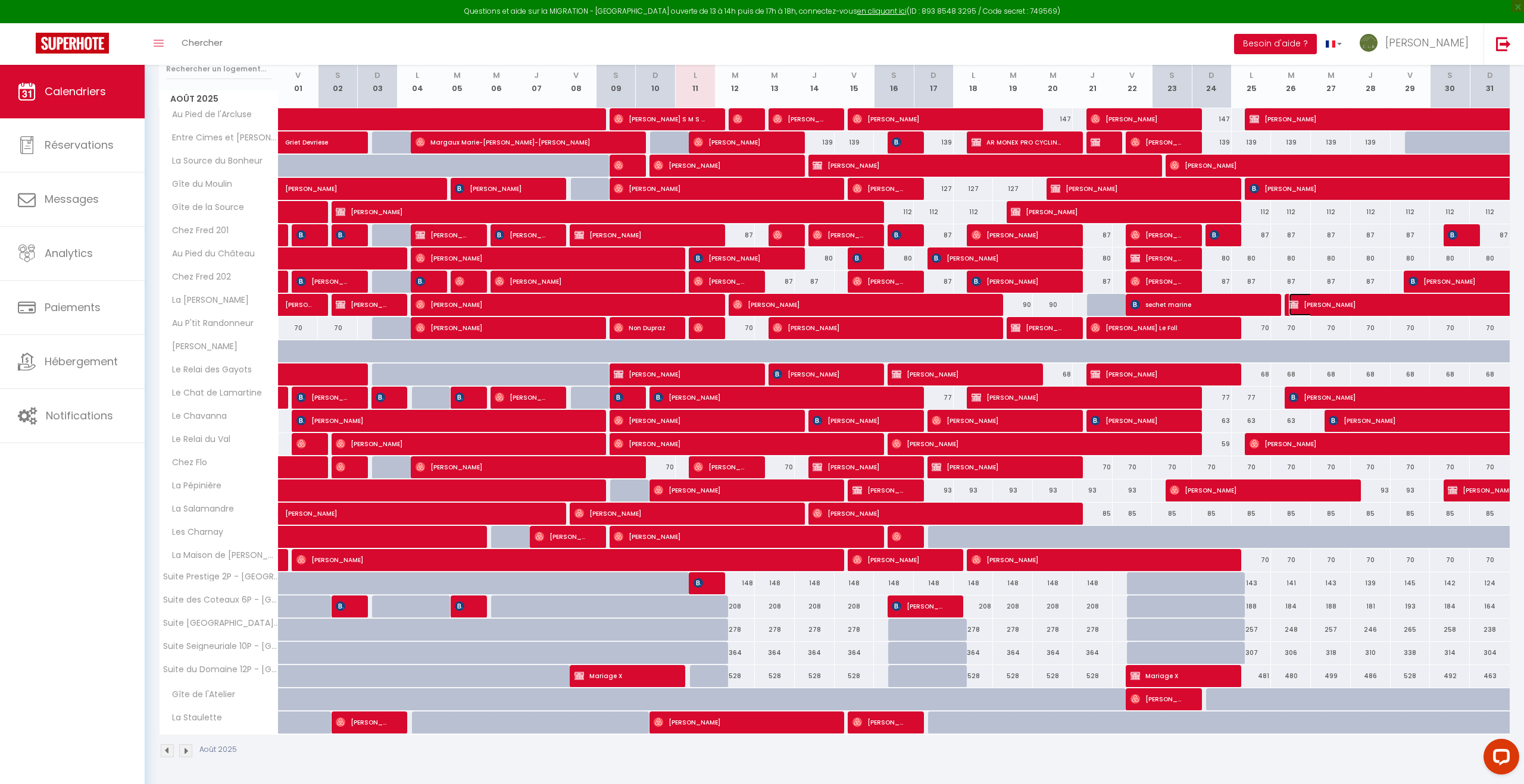
click at [1341, 301] on span "[PERSON_NAME]" at bounding box center [1370, 304] width 164 height 22
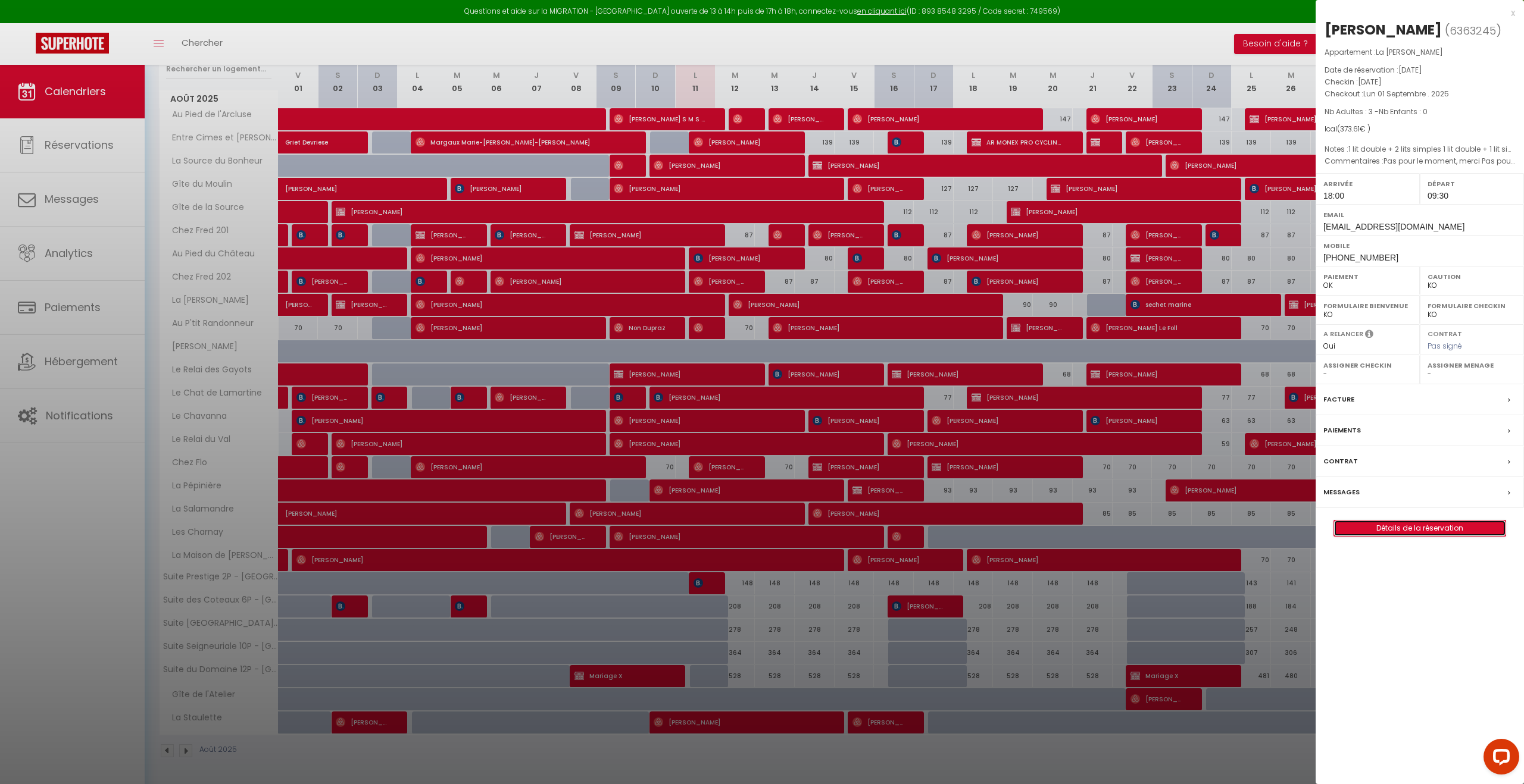
click at [1412, 530] on link "Détails de la réservation" at bounding box center [1419, 528] width 171 height 16
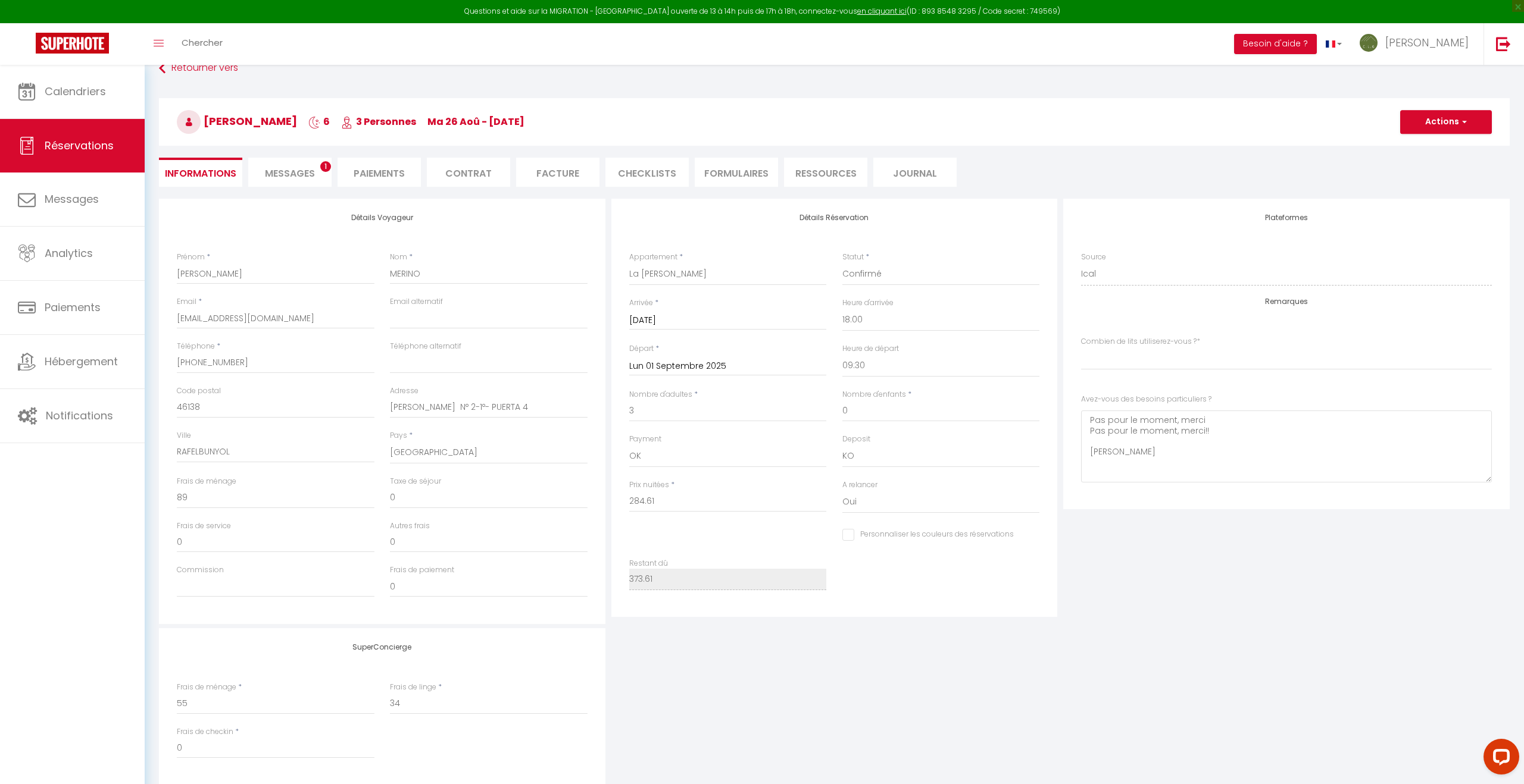
scroll to position [42, 0]
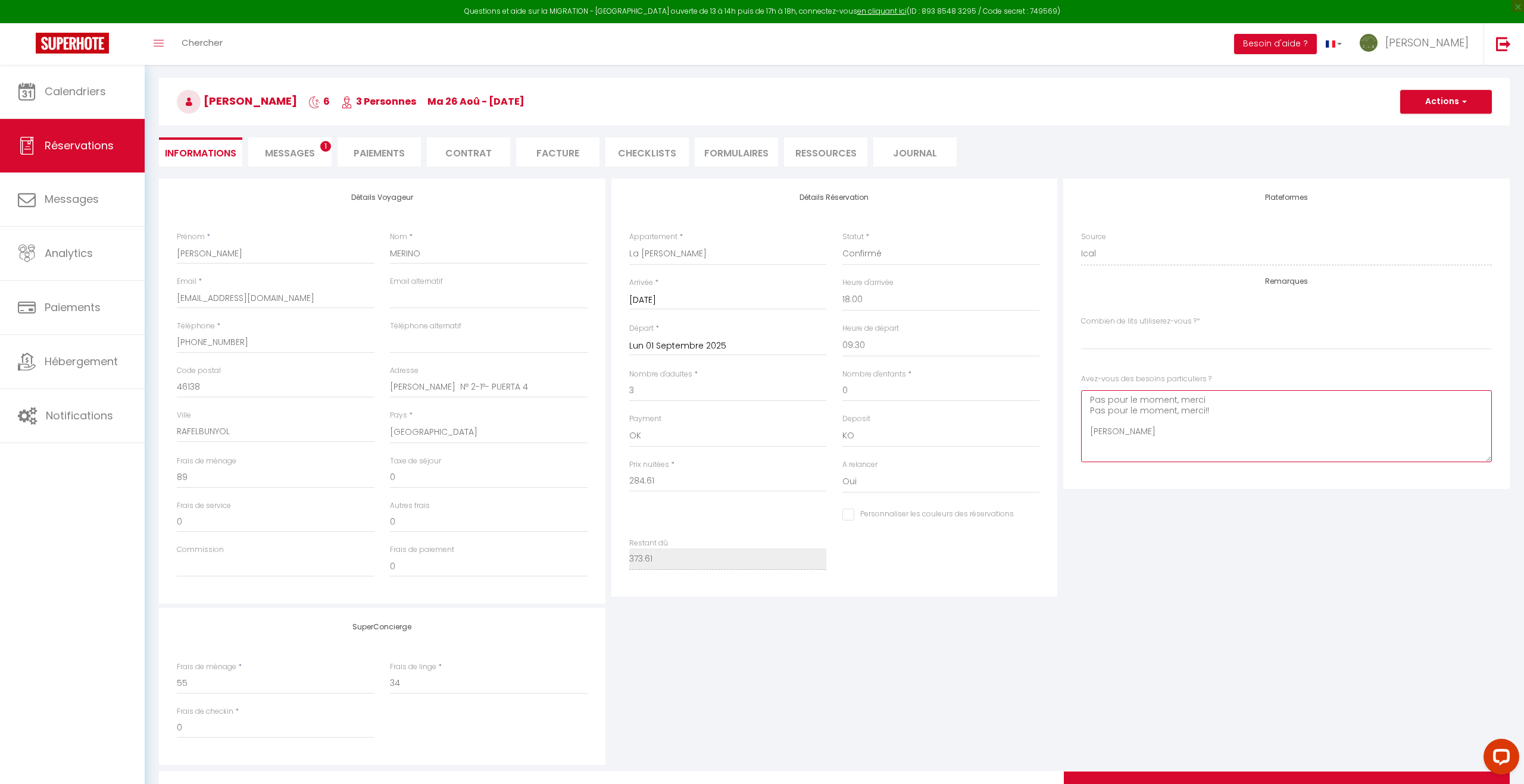
drag, startPoint x: 1214, startPoint y: 430, endPoint x: 1077, endPoint y: 392, distance: 142.2
click at [1077, 392] on div "Plateformes Source Direct [DOMAIN_NAME] [DOMAIN_NAME] Chalet montagne Expedia G…" at bounding box center [1286, 333] width 447 height 310
drag, startPoint x: 1129, startPoint y: 423, endPoint x: 1083, endPoint y: 405, distance: 49.4
click at [1083, 405] on \?1 "[PERSON_NAME]" at bounding box center [1286, 426] width 411 height 72
click at [1434, 103] on button "Actions" at bounding box center [1445, 101] width 91 height 24
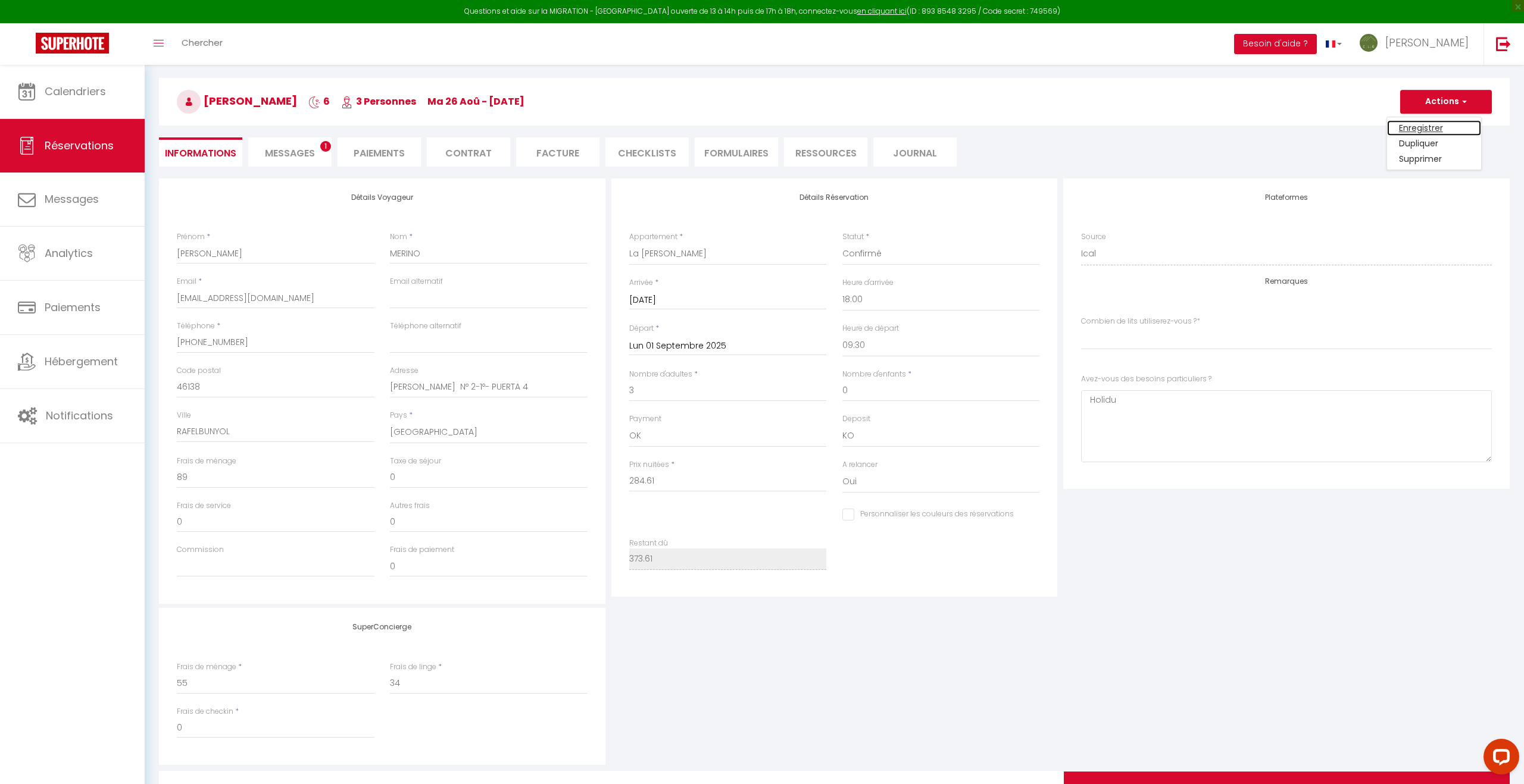
click at [1418, 128] on link "Enregistrer" at bounding box center [1433, 128] width 94 height 16
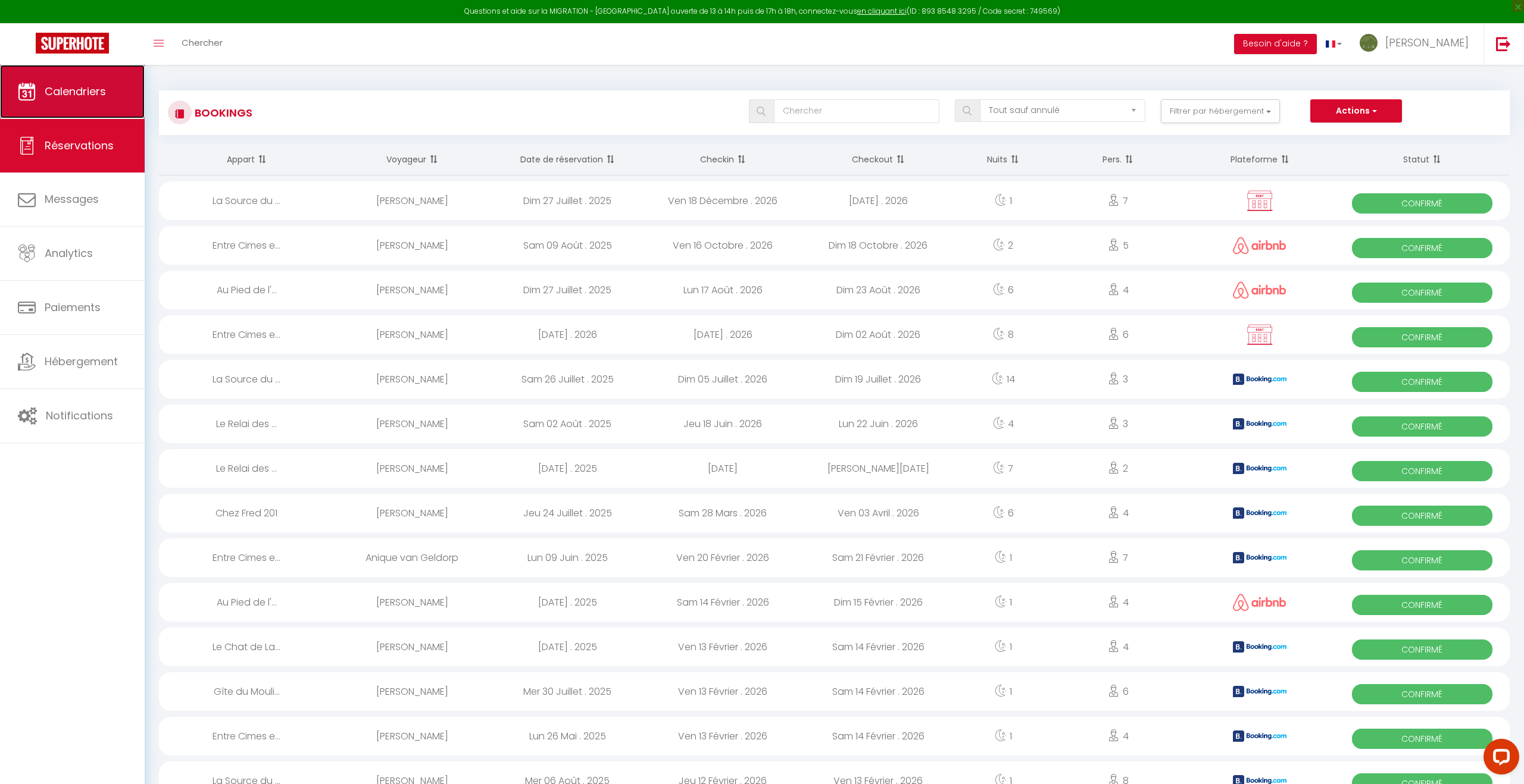
click at [82, 94] on span "Calendriers" at bounding box center [75, 91] width 62 height 15
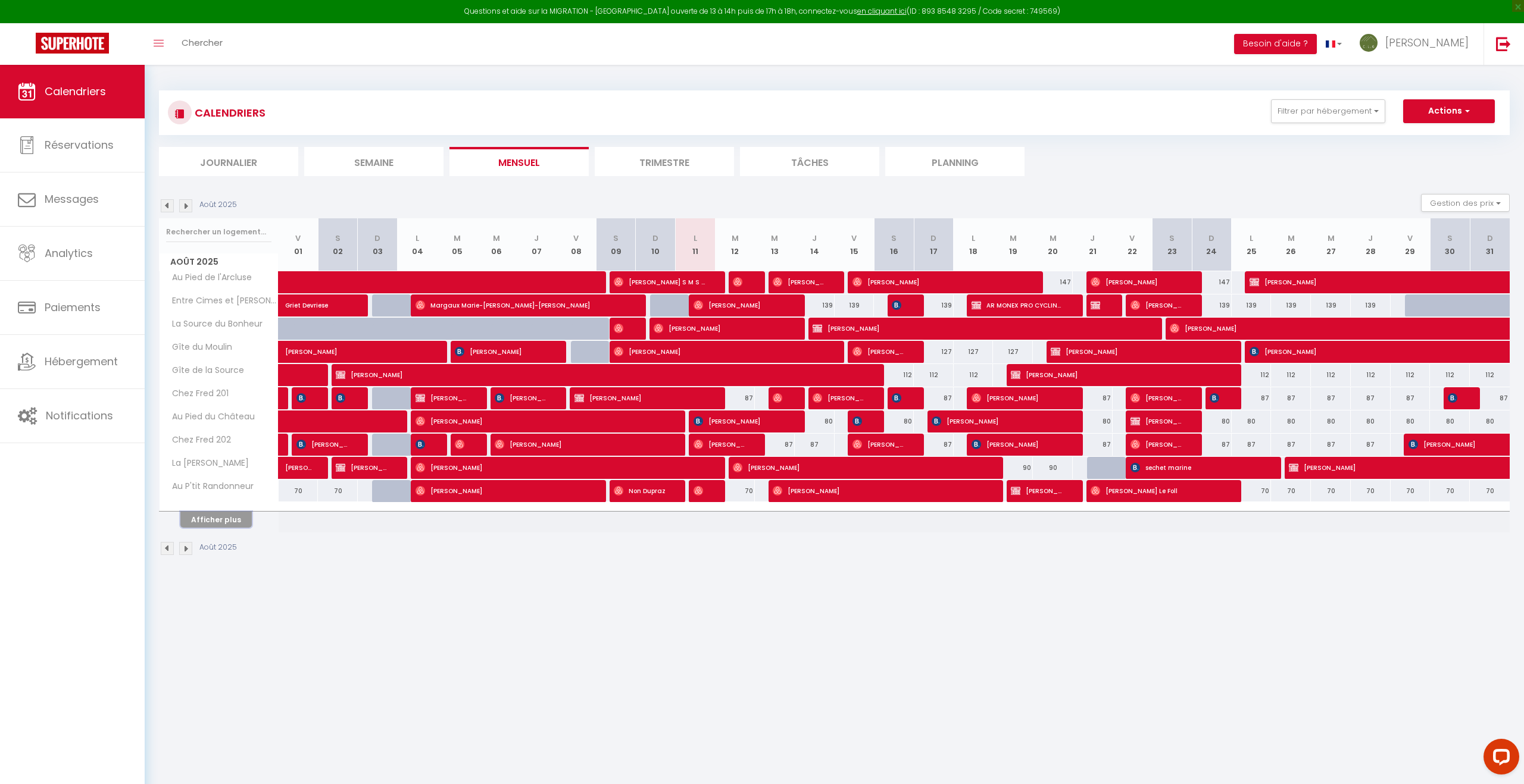
click at [235, 518] on button "Afficher plus" at bounding box center [217, 520] width 72 height 16
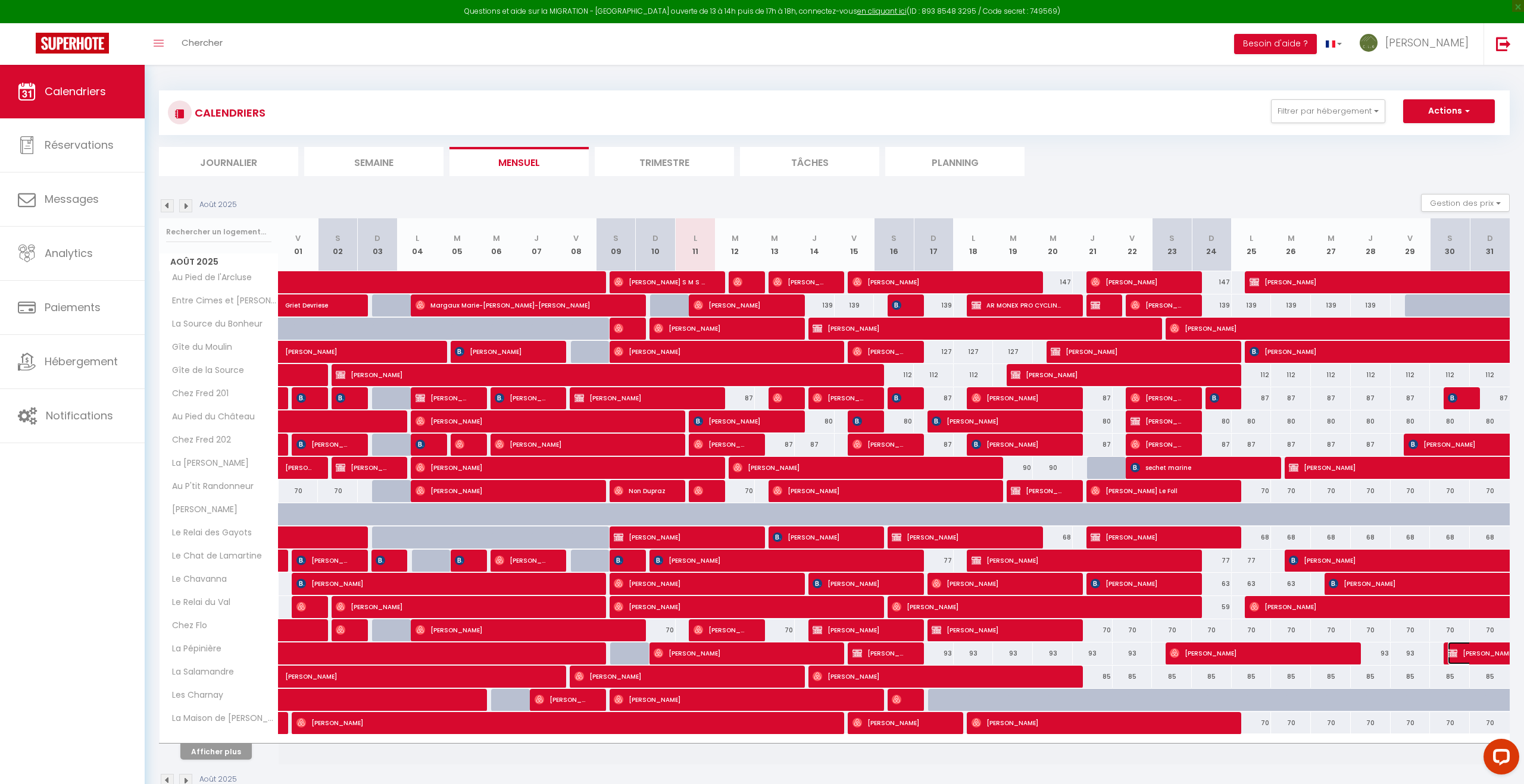
click at [1490, 651] on span "[PERSON_NAME]" at bounding box center [1529, 653] width 164 height 22
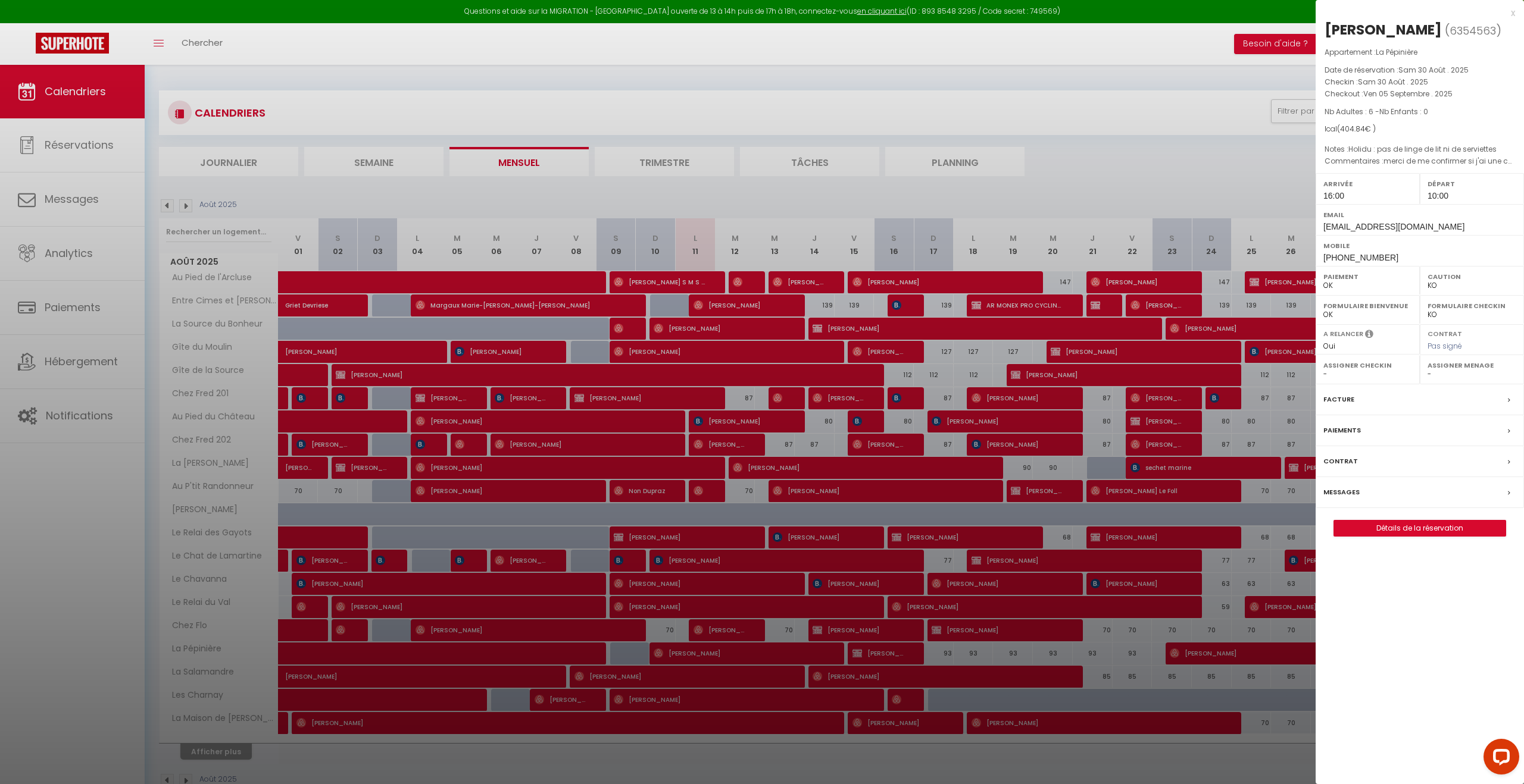
click at [187, 200] on div at bounding box center [762, 392] width 1524 height 784
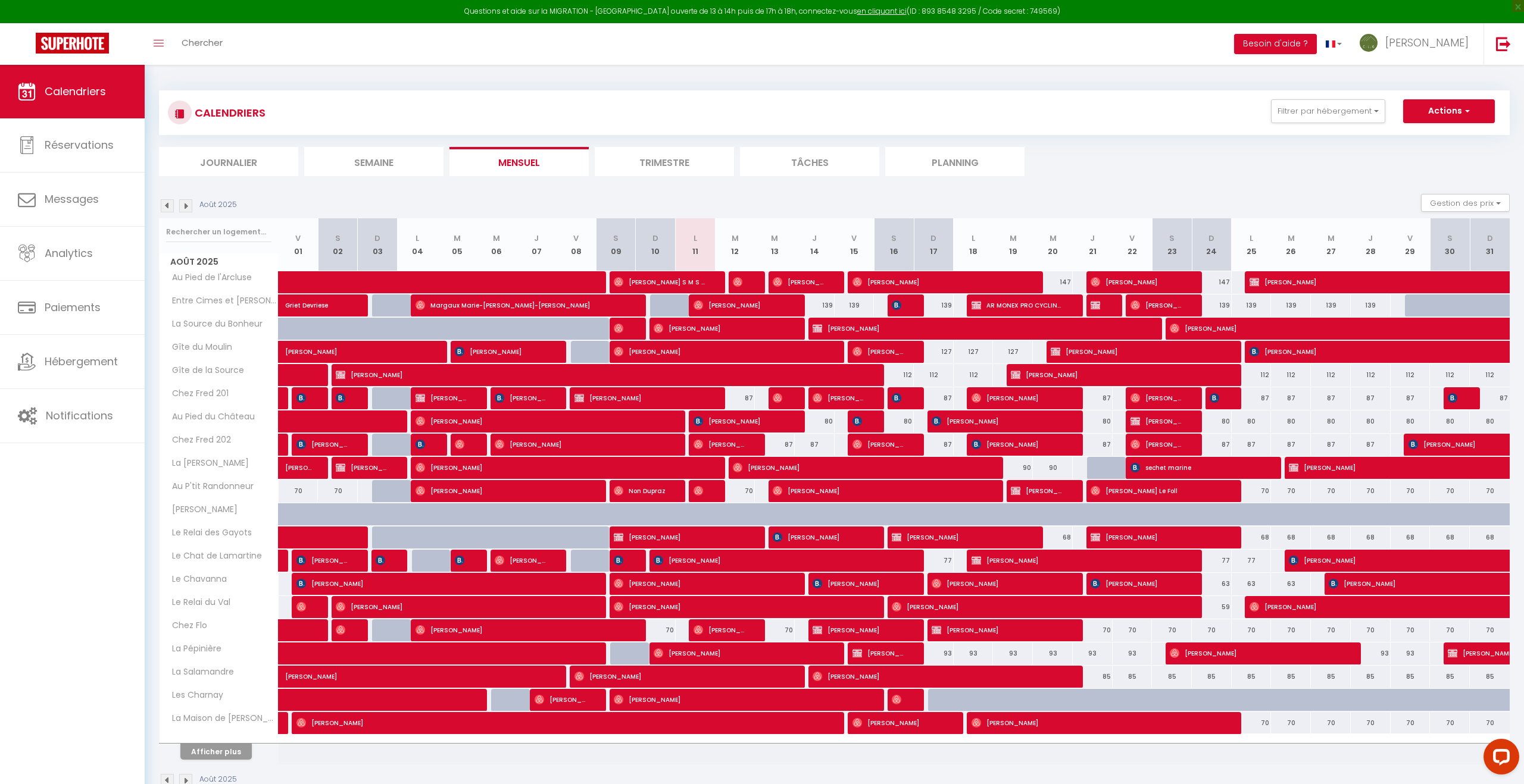
click at [187, 208] on img at bounding box center [185, 206] width 13 height 13
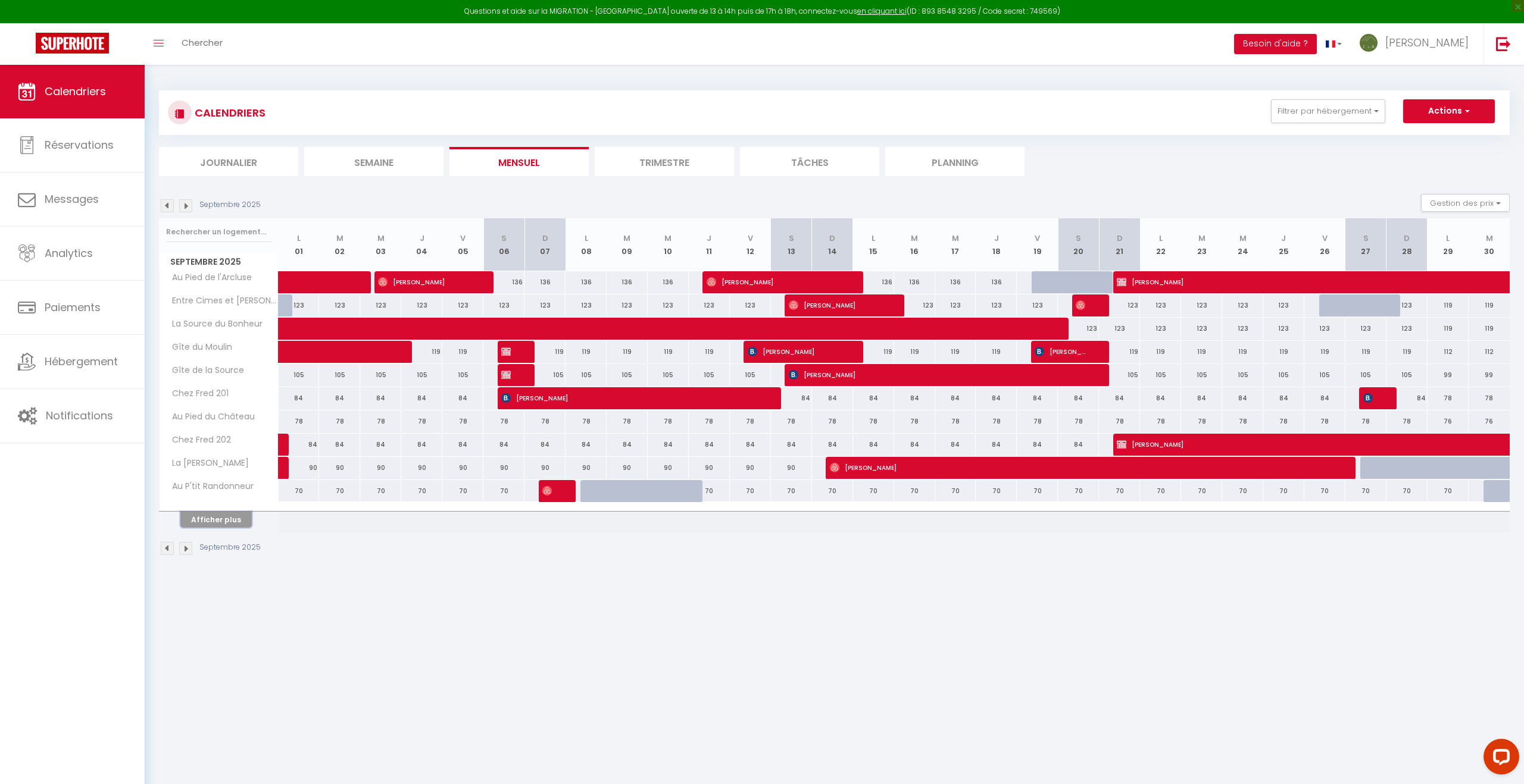
click at [216, 517] on button "Afficher plus" at bounding box center [217, 520] width 72 height 16
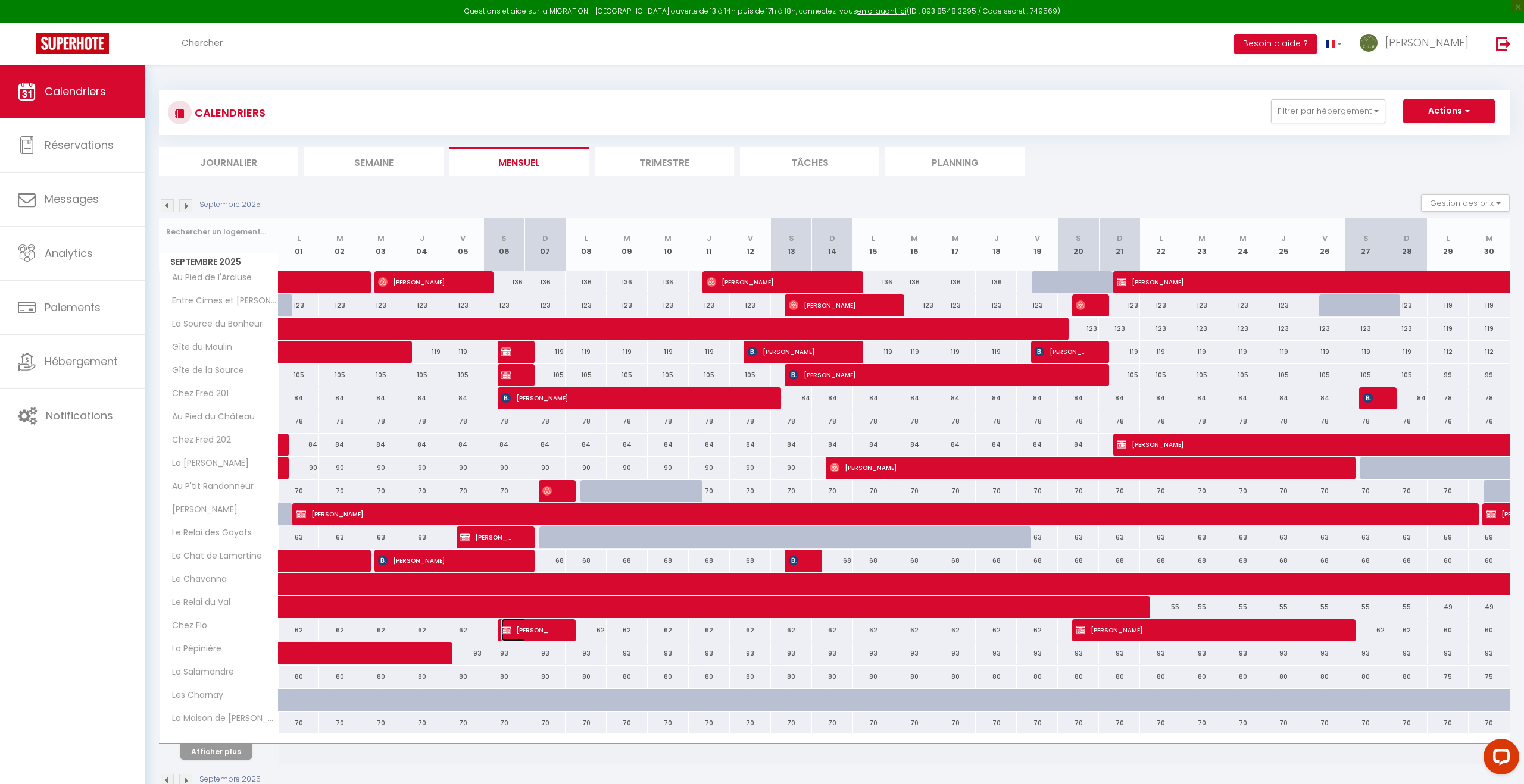
click at [539, 632] on span "[PERSON_NAME]" at bounding box center [529, 630] width 55 height 22
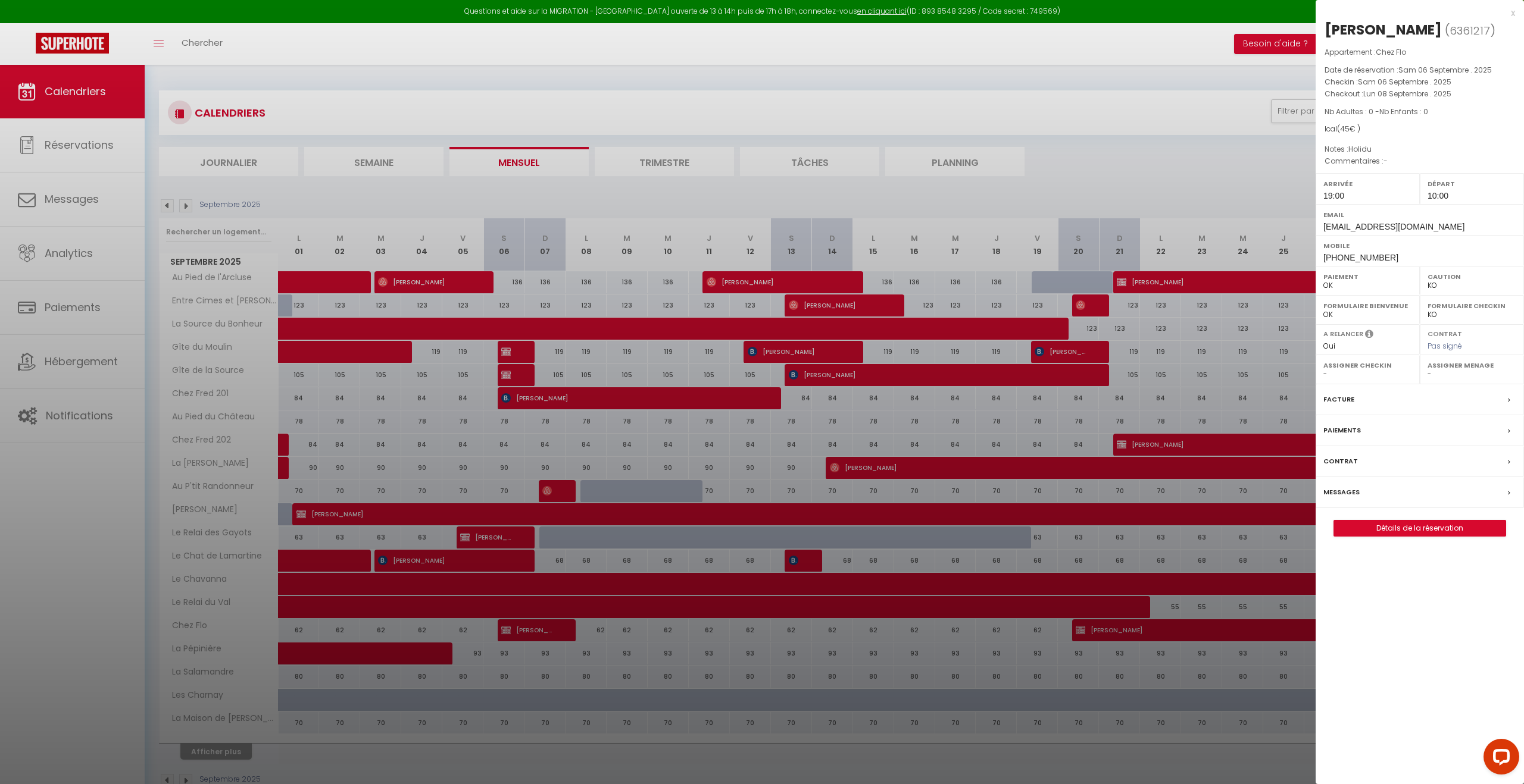
click at [1136, 635] on div at bounding box center [762, 392] width 1524 height 784
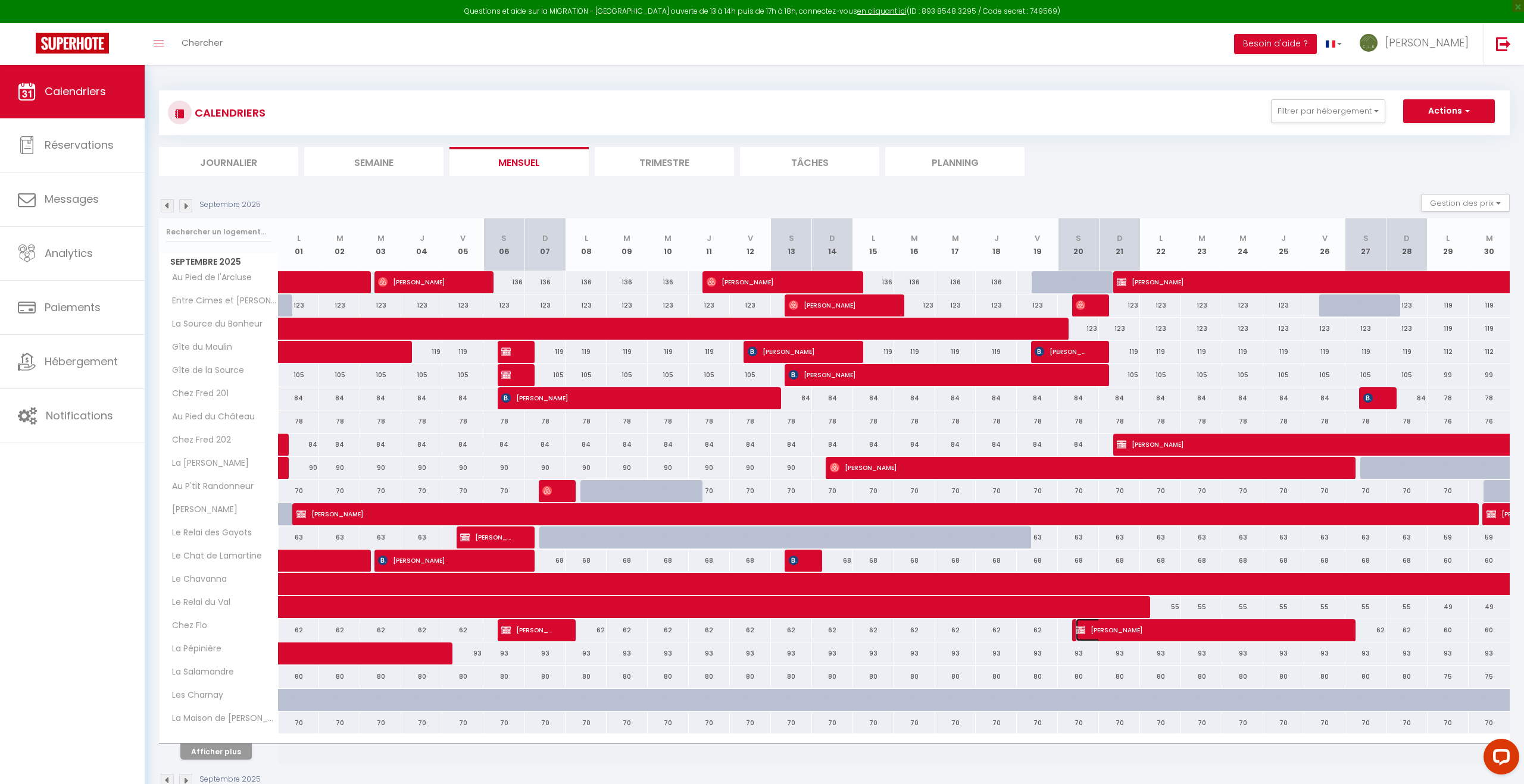
click at [1136, 635] on span "[PERSON_NAME]" at bounding box center [1205, 630] width 260 height 22
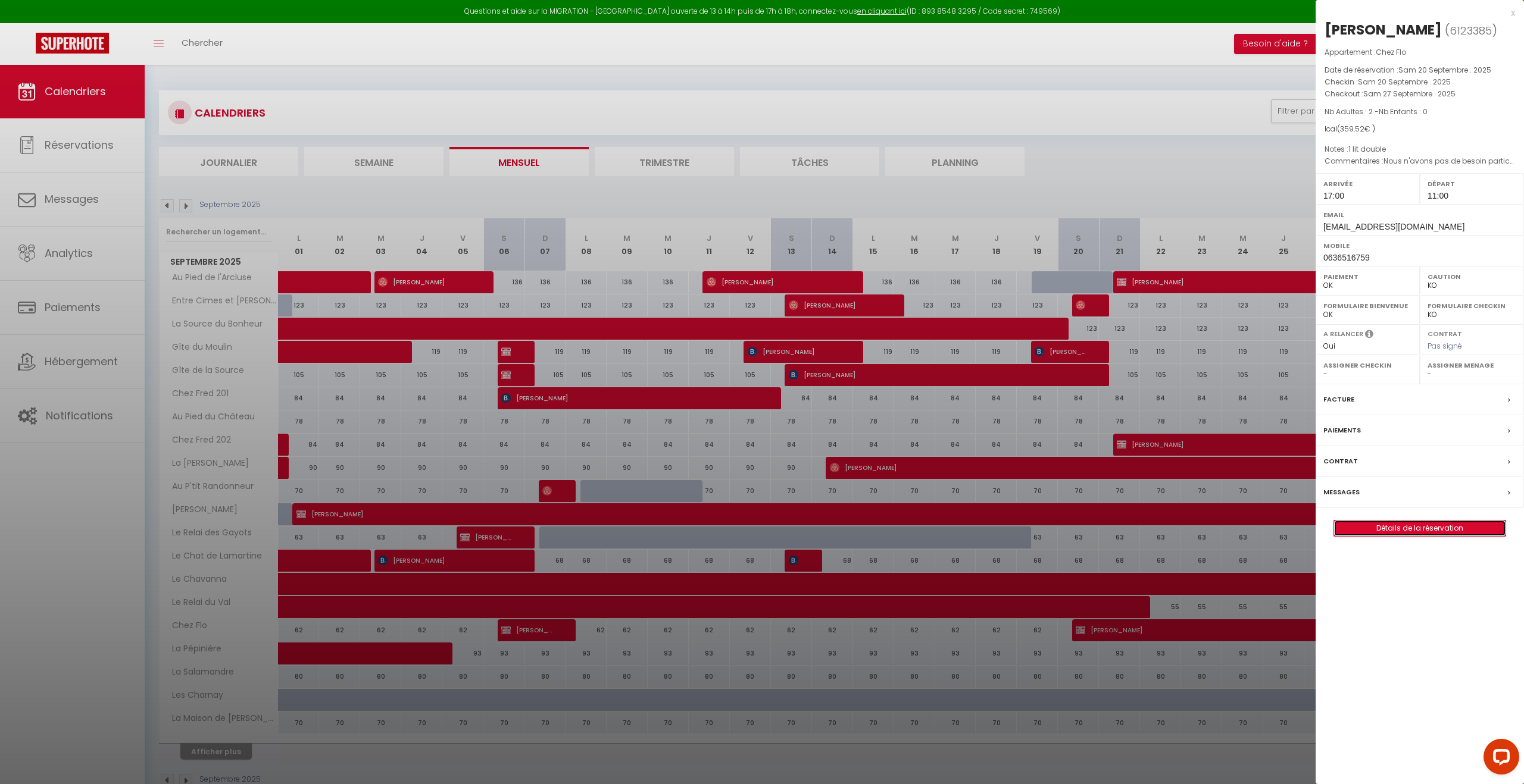
click at [1395, 531] on link "Détails de la réservation" at bounding box center [1419, 528] width 171 height 16
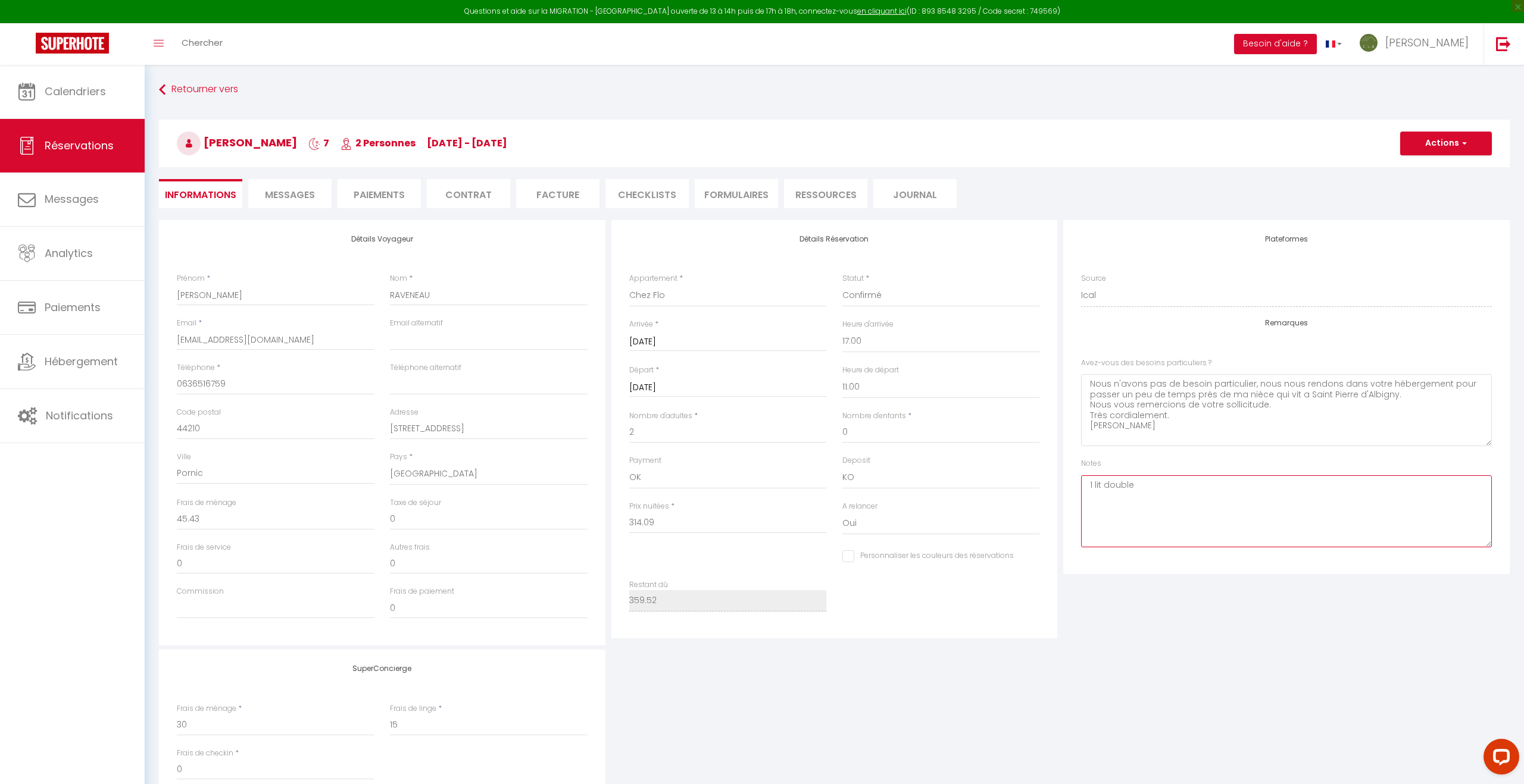
click at [1090, 487] on textarea "1 lit double" at bounding box center [1286, 511] width 411 height 72
click at [1100, 486] on textarea "1 lit double" at bounding box center [1286, 511] width 411 height 72
click at [1450, 141] on button "Actions" at bounding box center [1445, 138] width 91 height 24
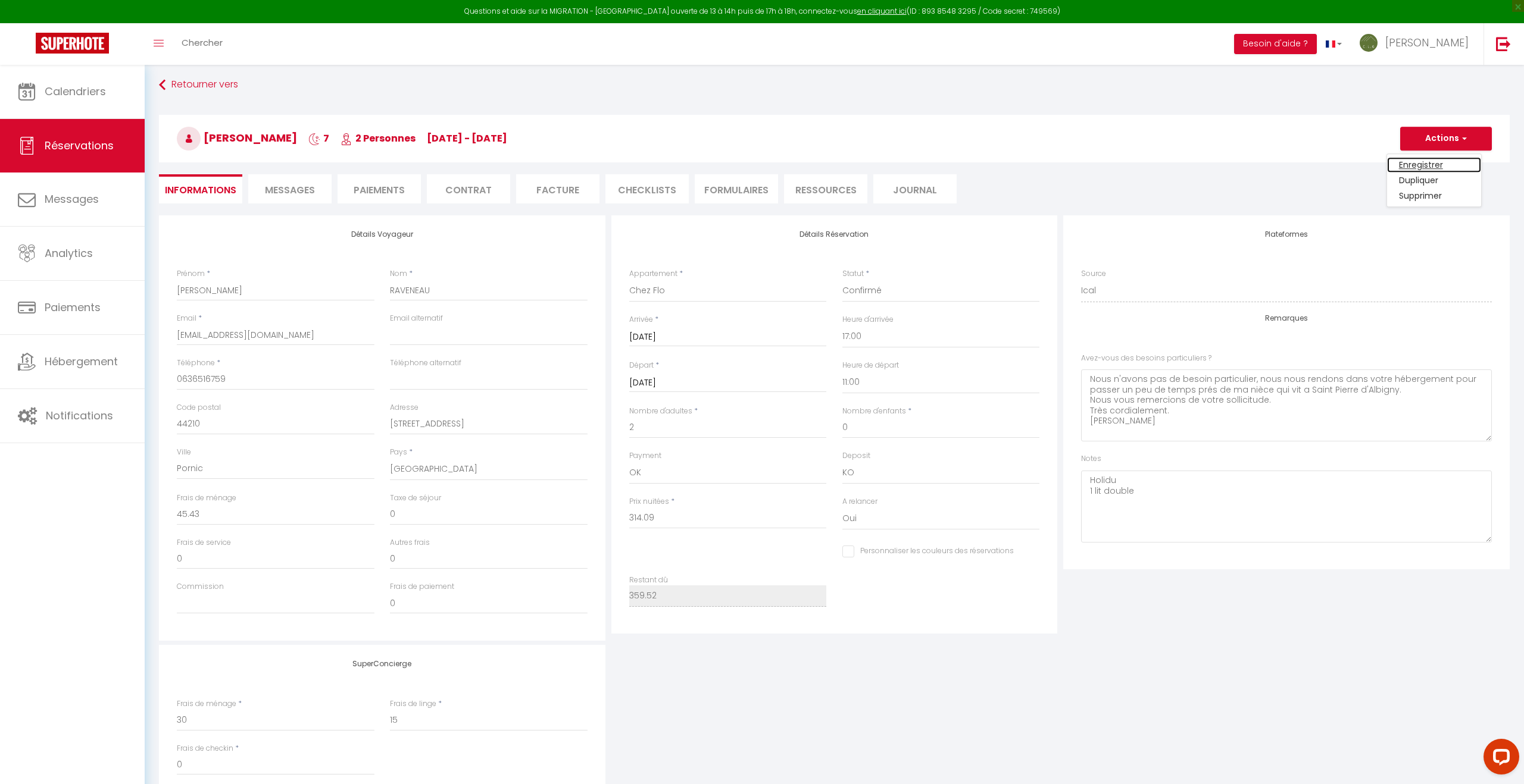
click at [1422, 164] on link "Enregistrer" at bounding box center [1433, 164] width 94 height 16
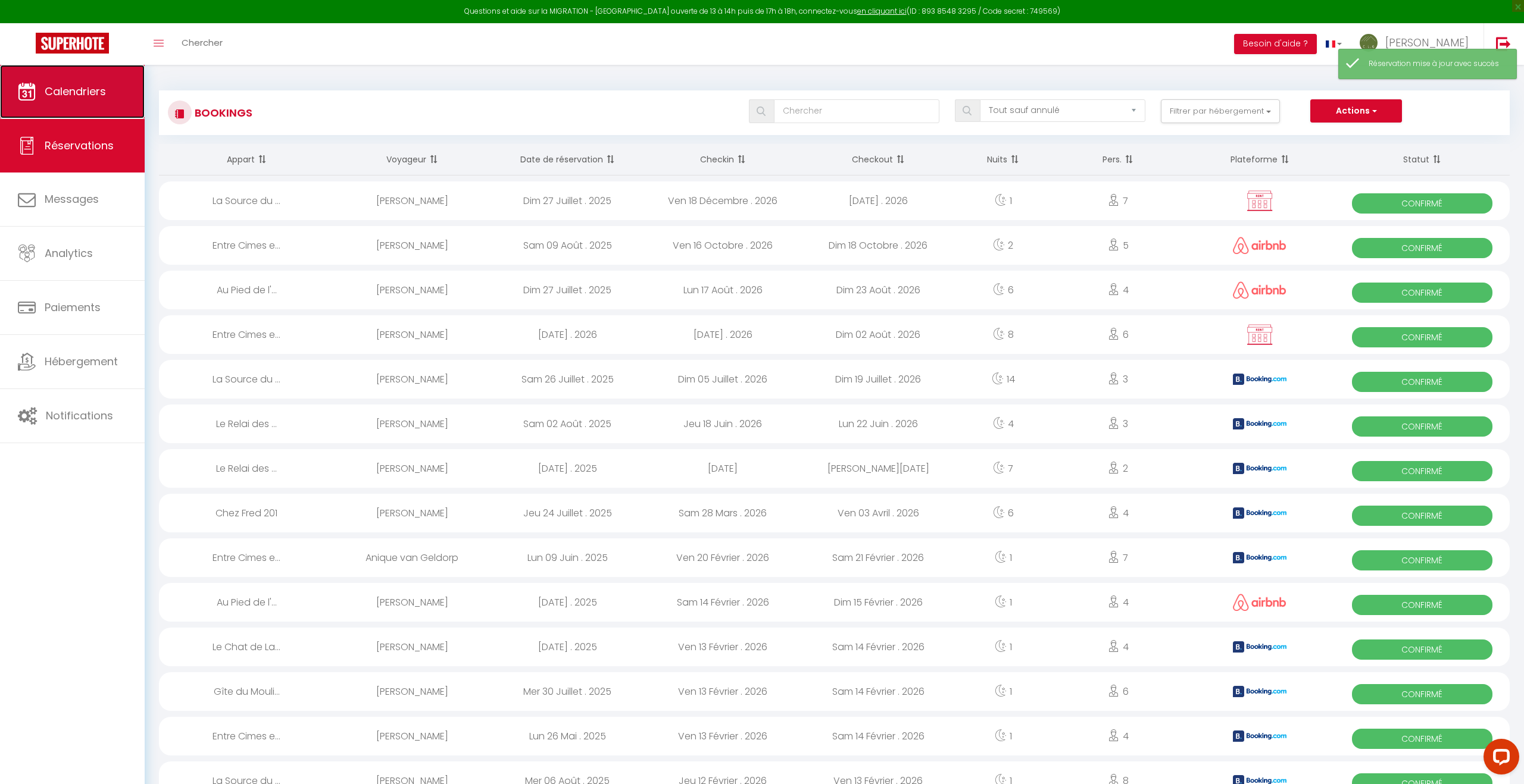
click at [79, 76] on link "Calendriers" at bounding box center [72, 91] width 145 height 53
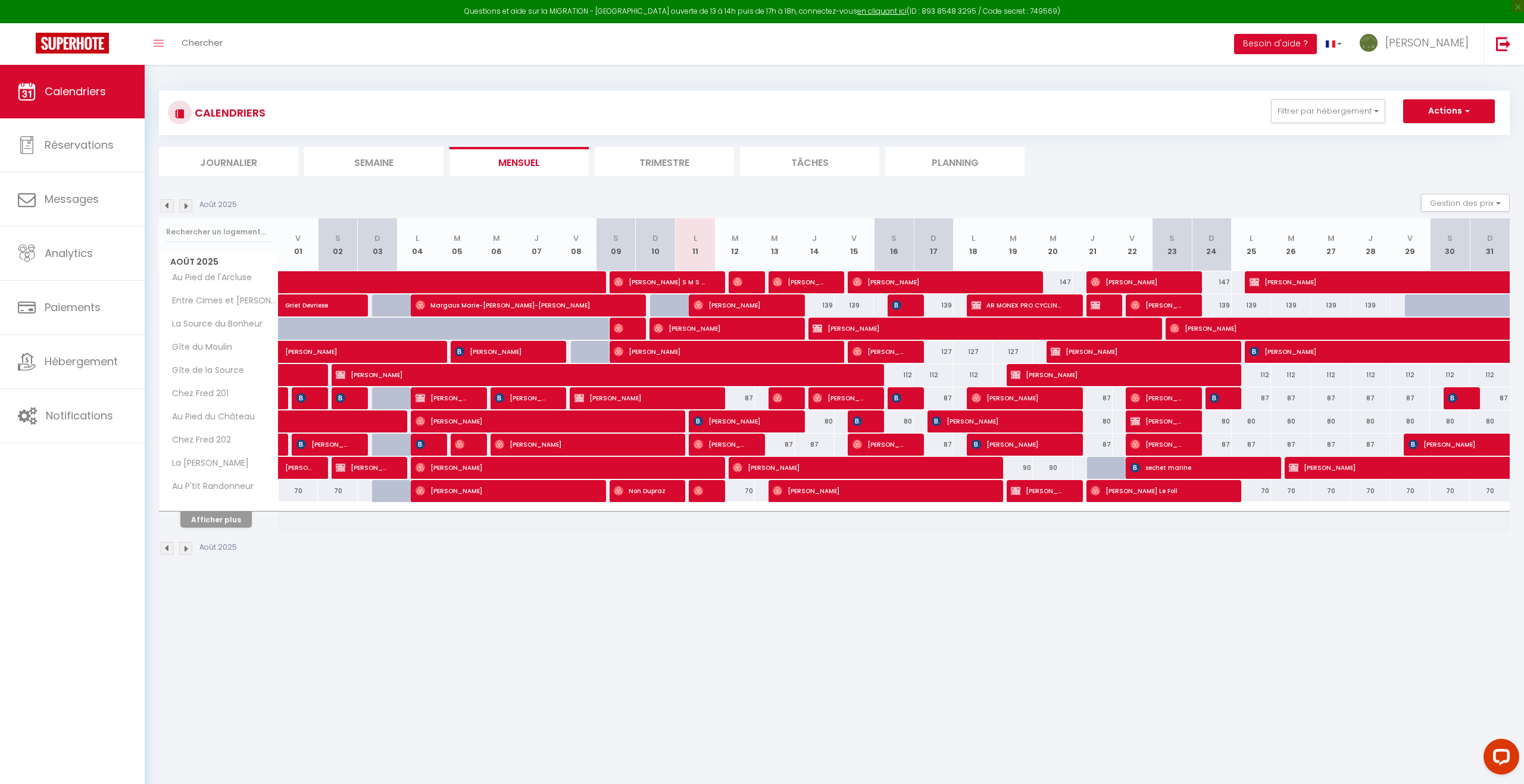
click at [187, 205] on img at bounding box center [185, 206] width 13 height 13
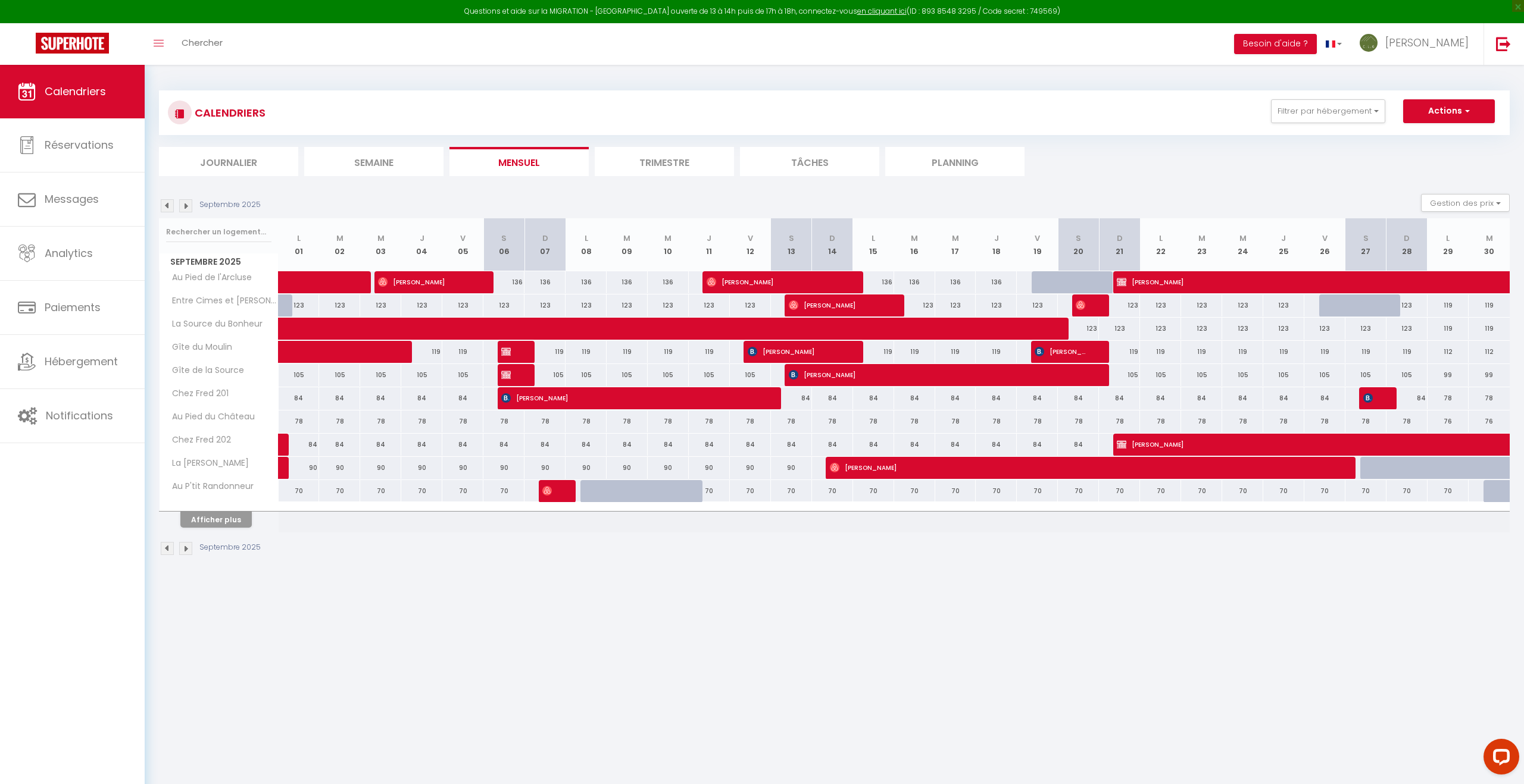
click at [187, 205] on img at bounding box center [185, 206] width 13 height 13
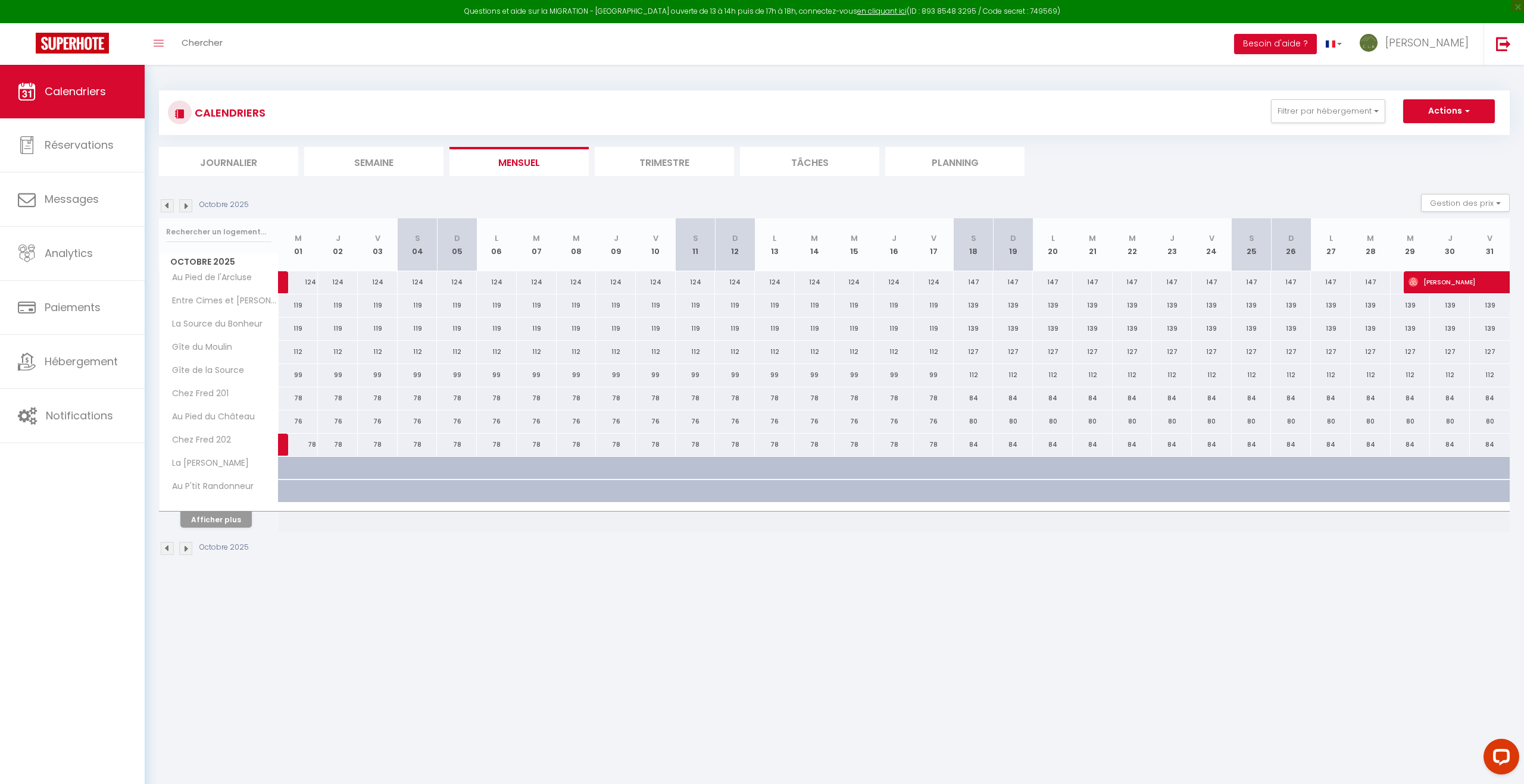
click at [187, 205] on img at bounding box center [185, 206] width 13 height 13
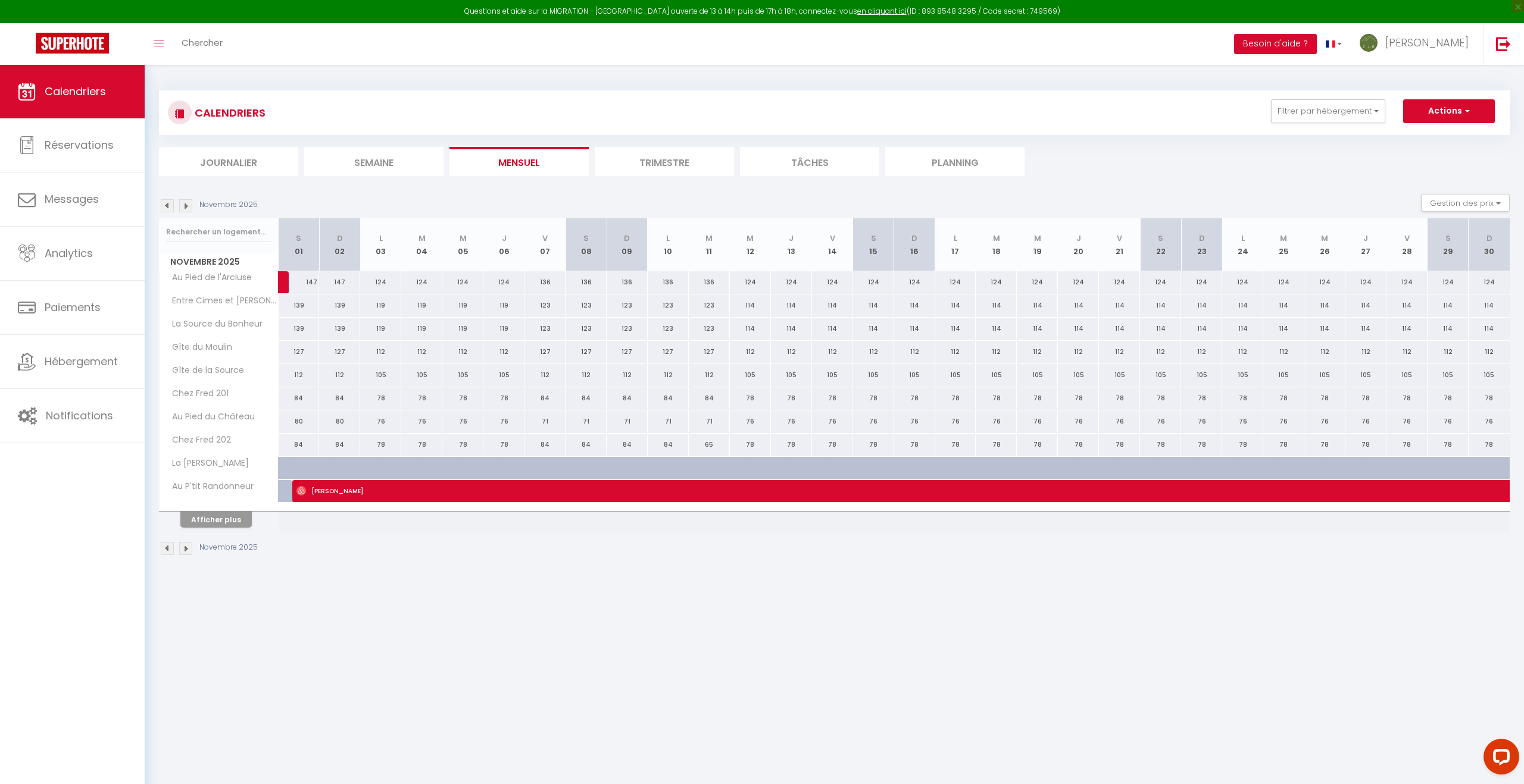
click at [187, 205] on img at bounding box center [185, 206] width 13 height 13
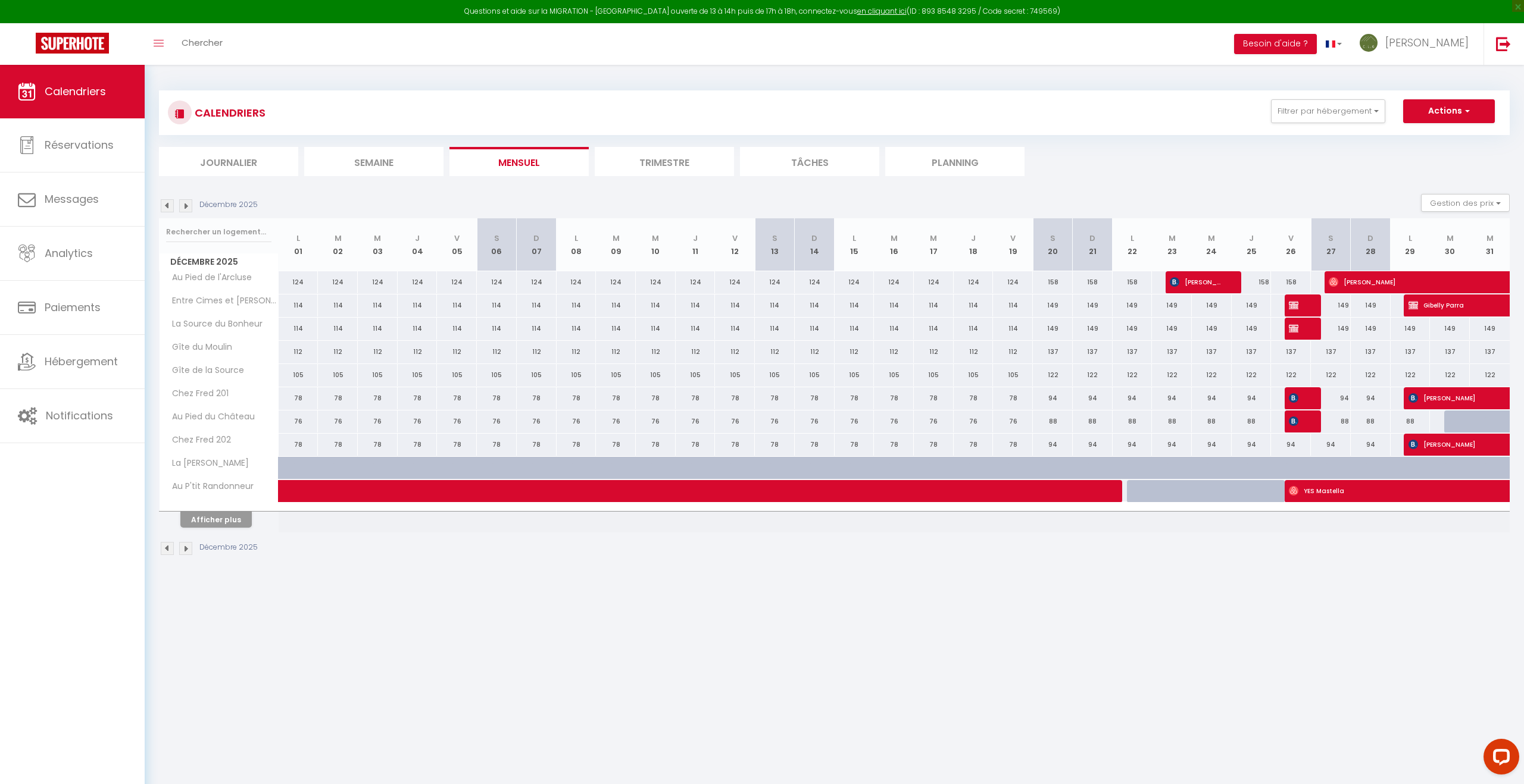
scroll to position [1, 0]
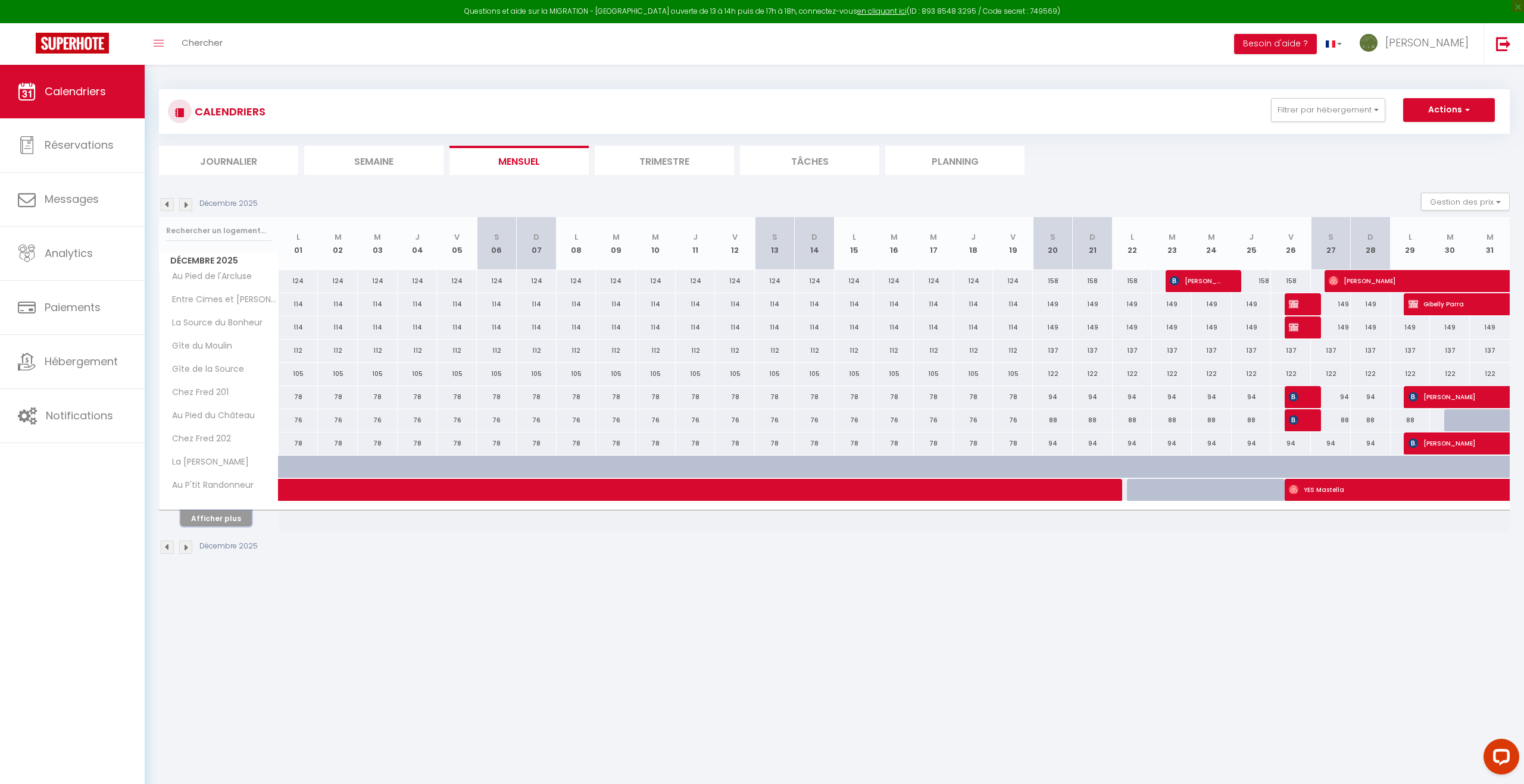
click at [211, 516] on button "Afficher plus" at bounding box center [217, 519] width 72 height 16
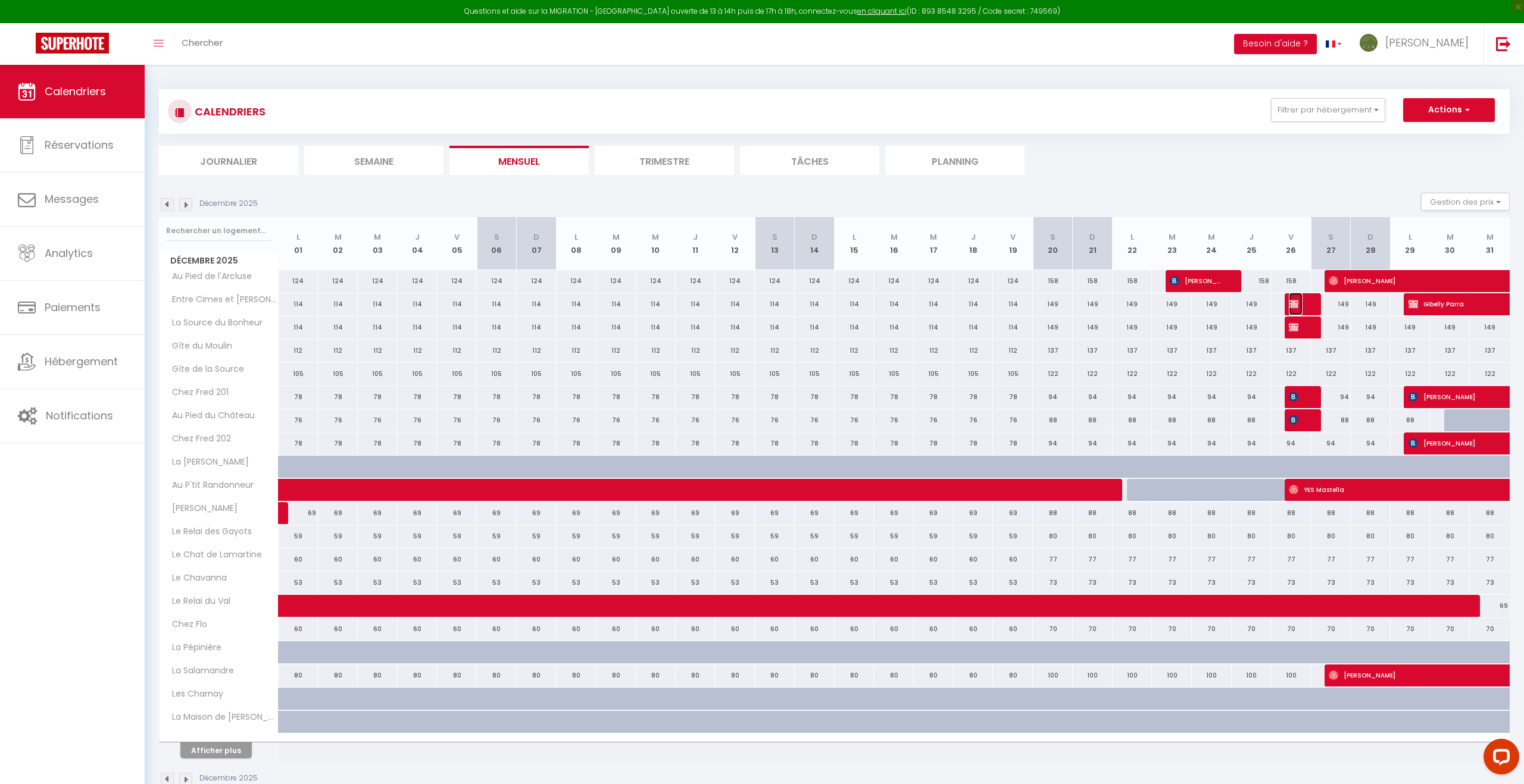
click at [1297, 306] on img at bounding box center [1293, 304] width 9 height 9
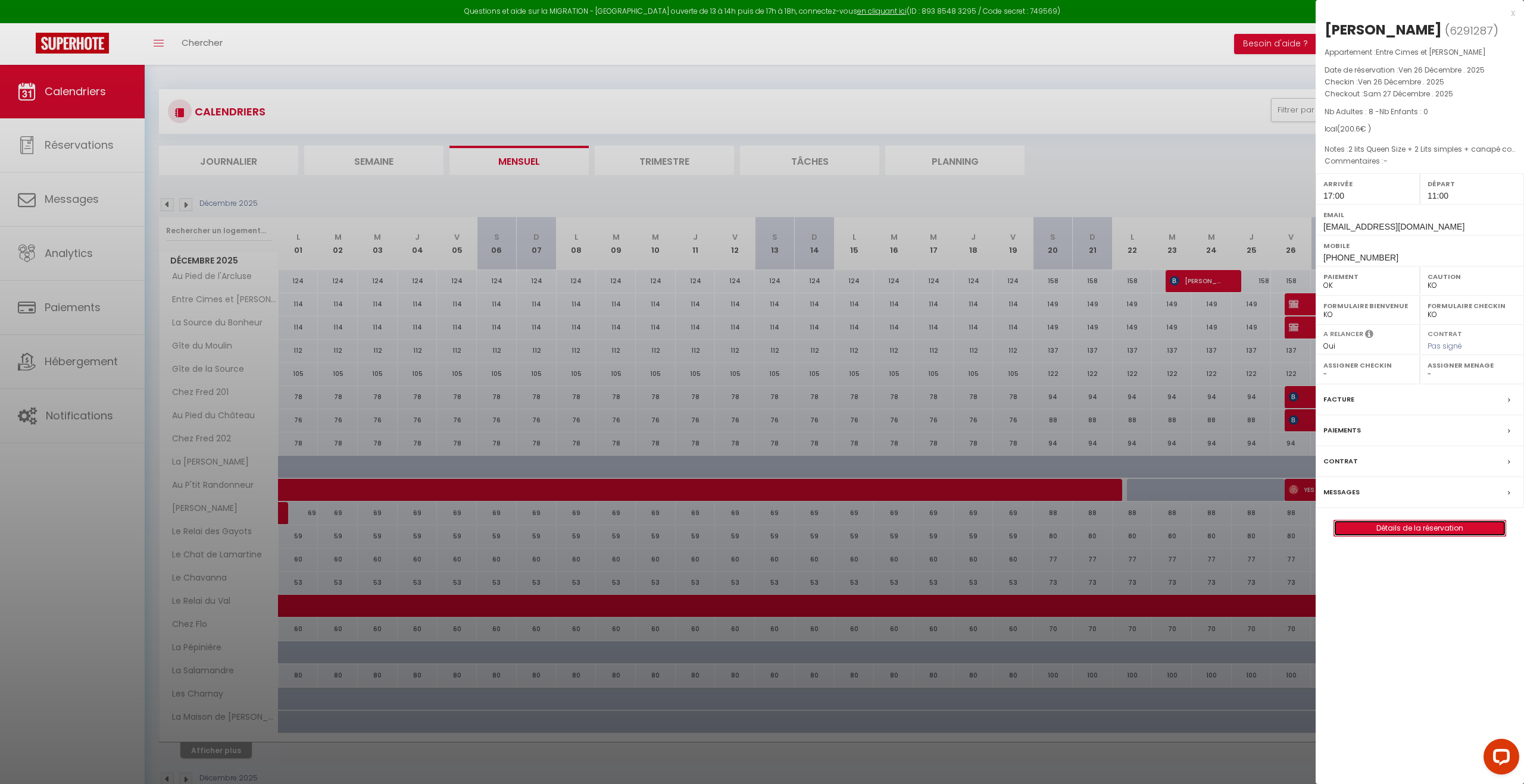
click at [1430, 530] on link "Détails de la réservation" at bounding box center [1419, 528] width 171 height 16
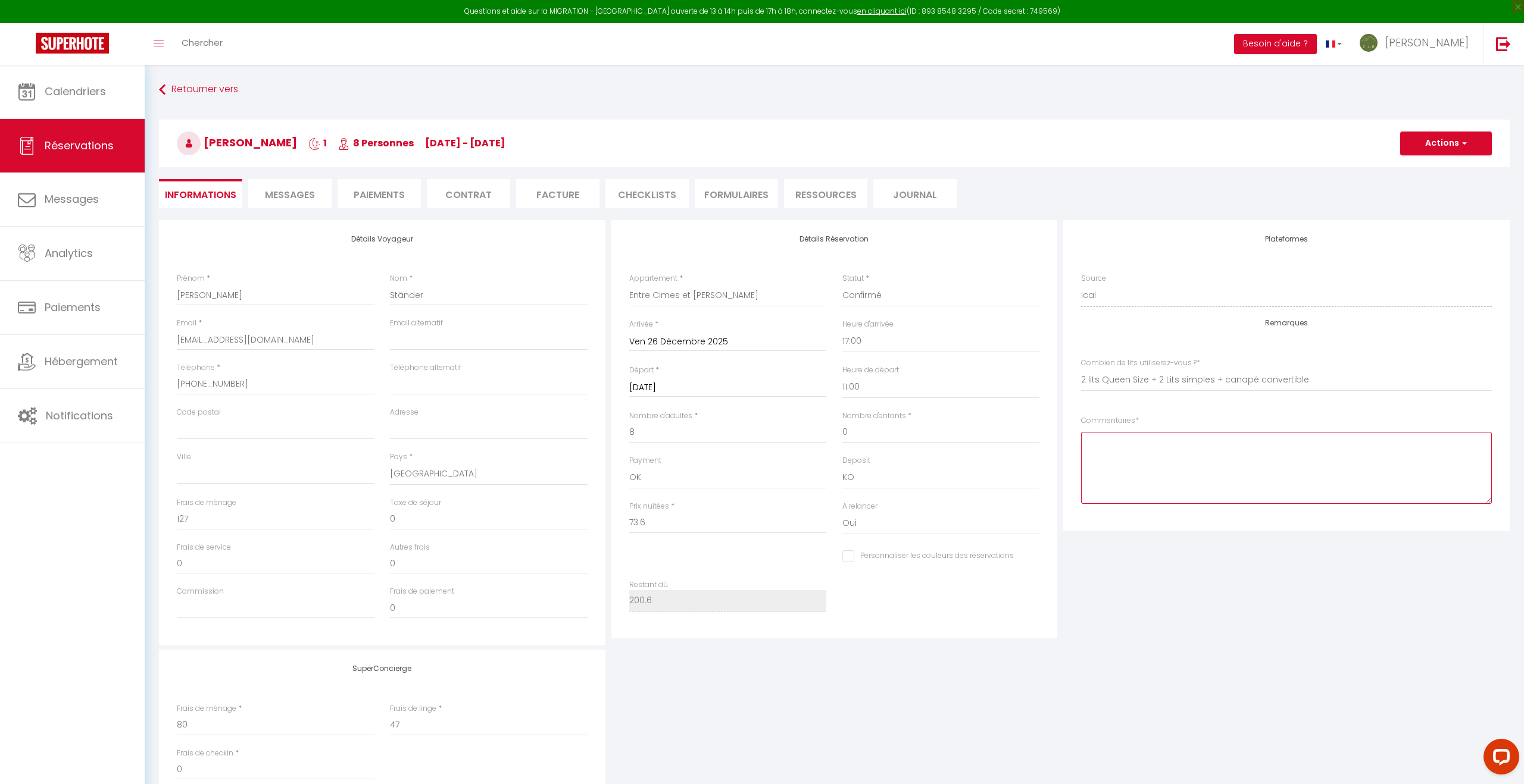
click at [1111, 444] on textarea at bounding box center [1286, 468] width 411 height 72
click at [1436, 141] on button "Actions" at bounding box center [1445, 140] width 91 height 24
click at [1420, 166] on link "Enregistrer" at bounding box center [1433, 166] width 94 height 16
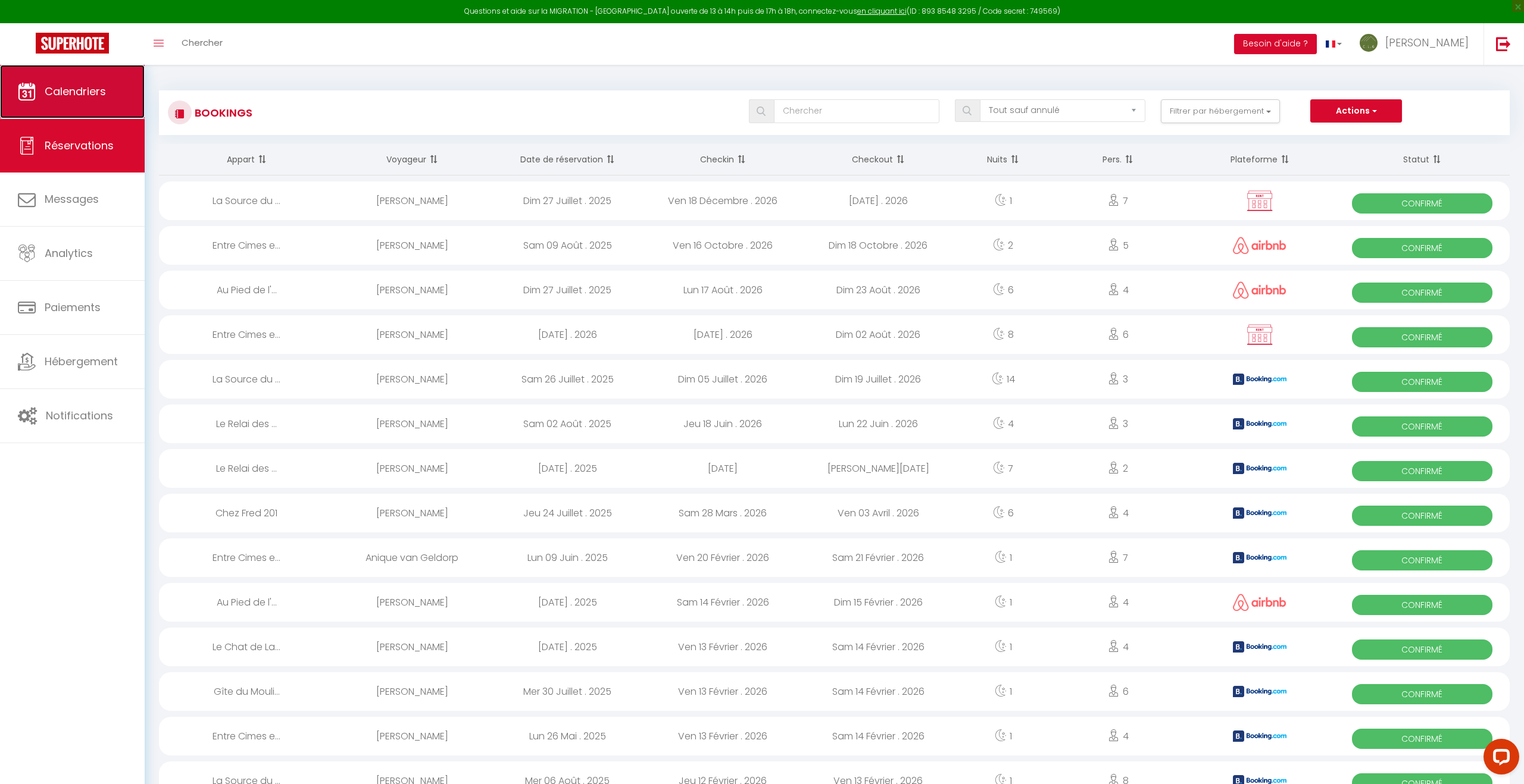
click at [92, 92] on span "Calendriers" at bounding box center [75, 91] width 62 height 15
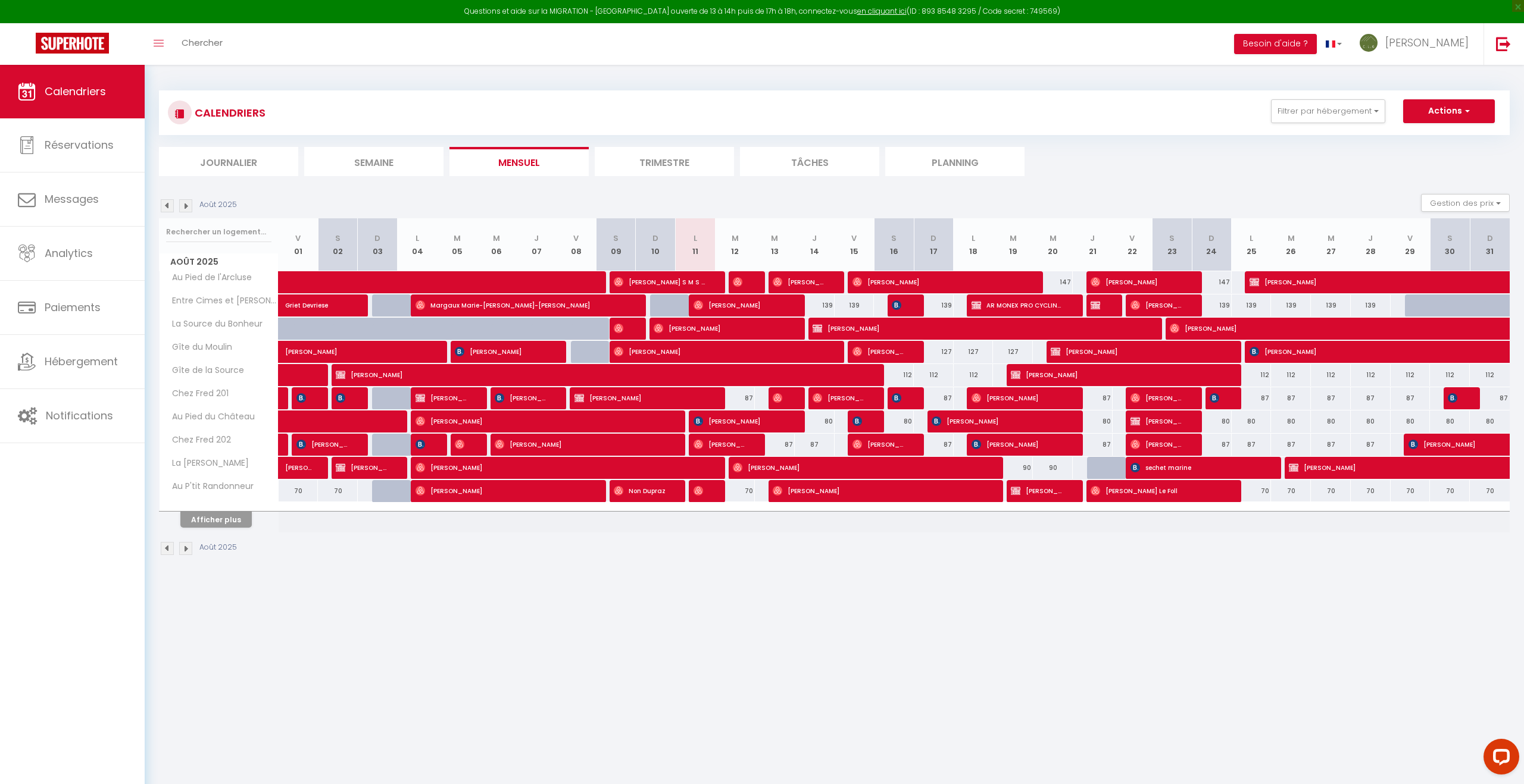
click at [189, 205] on img at bounding box center [185, 206] width 13 height 13
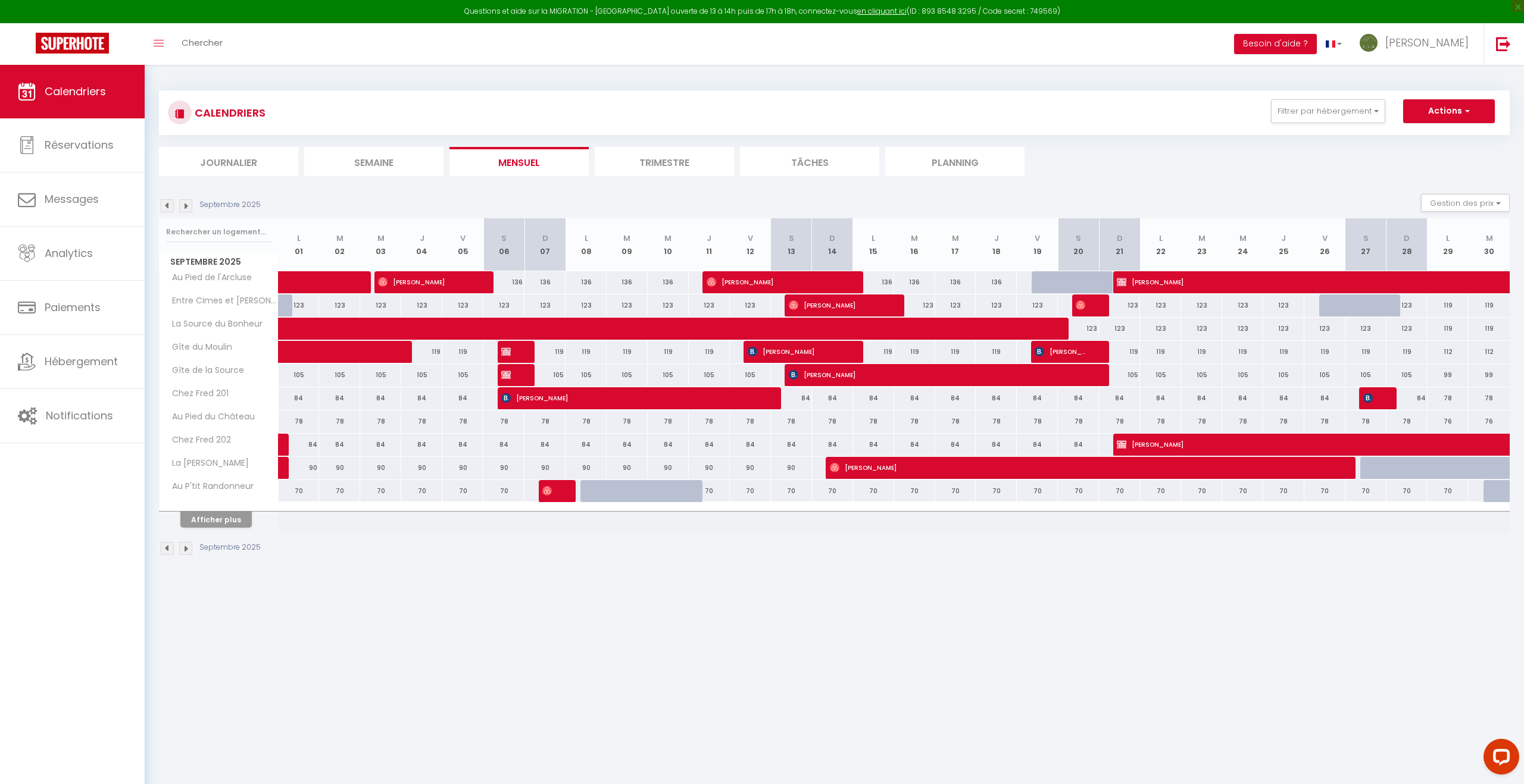
click at [189, 205] on img at bounding box center [185, 206] width 13 height 13
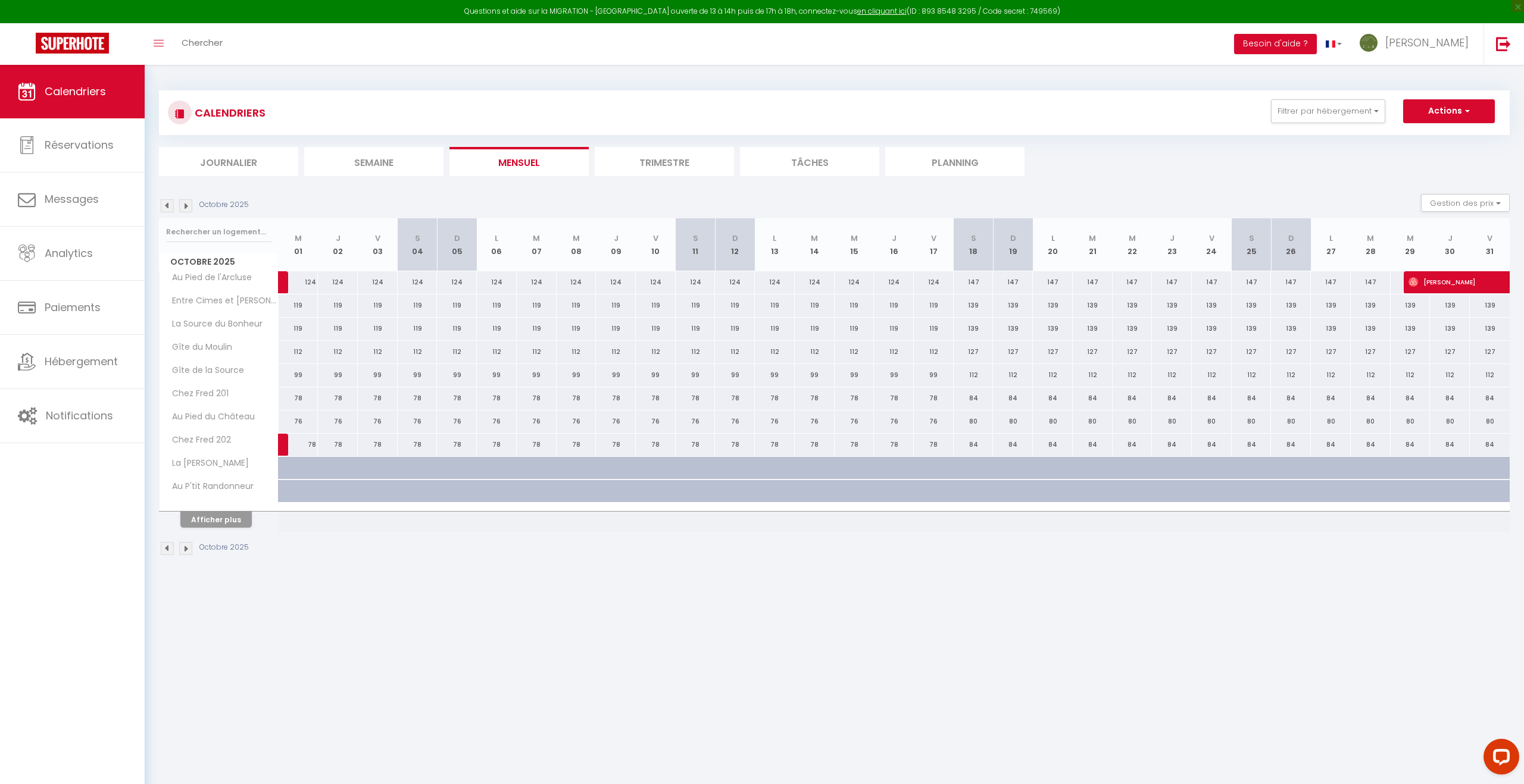
click at [189, 205] on img at bounding box center [185, 206] width 13 height 13
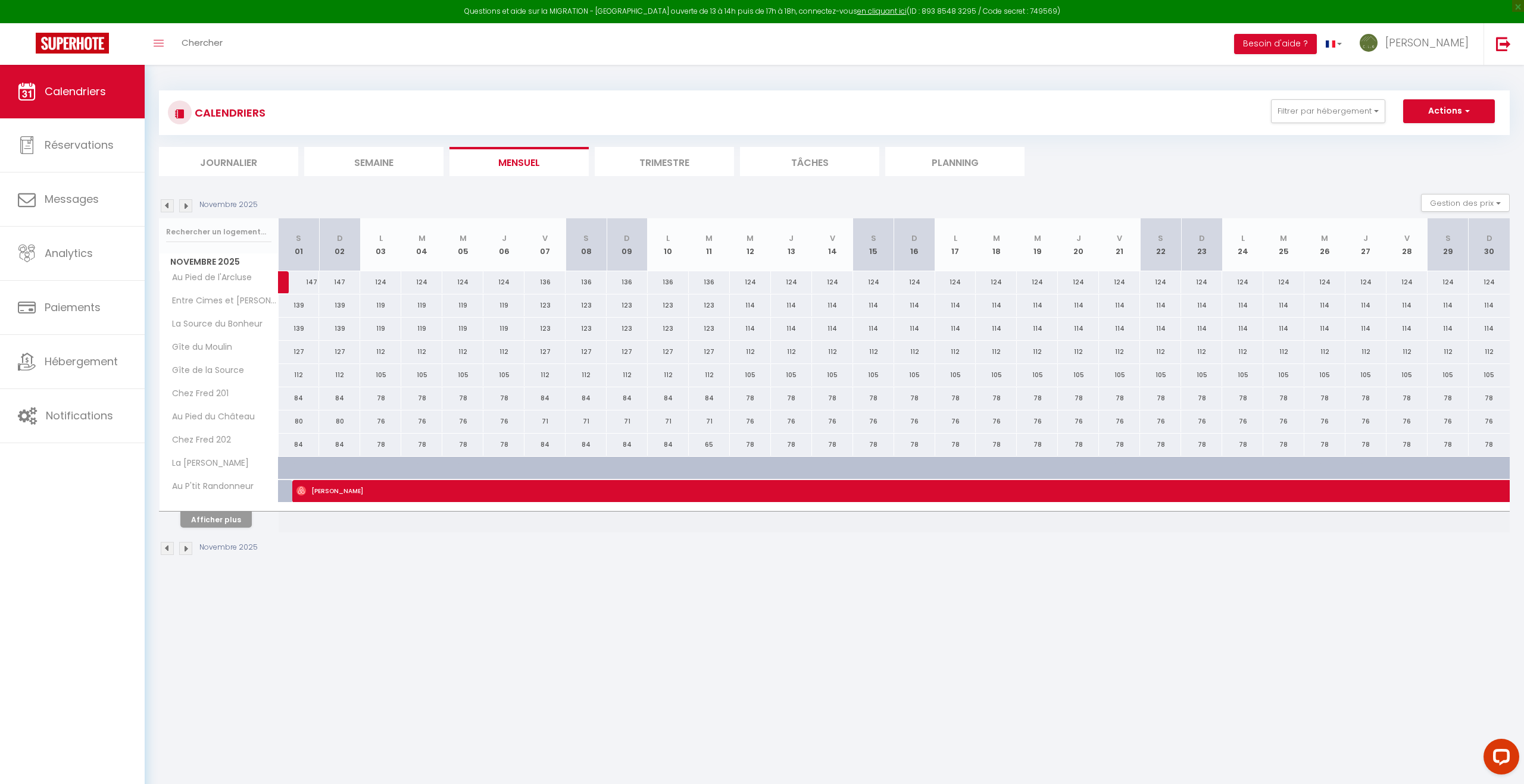
click at [189, 205] on img at bounding box center [185, 206] width 13 height 13
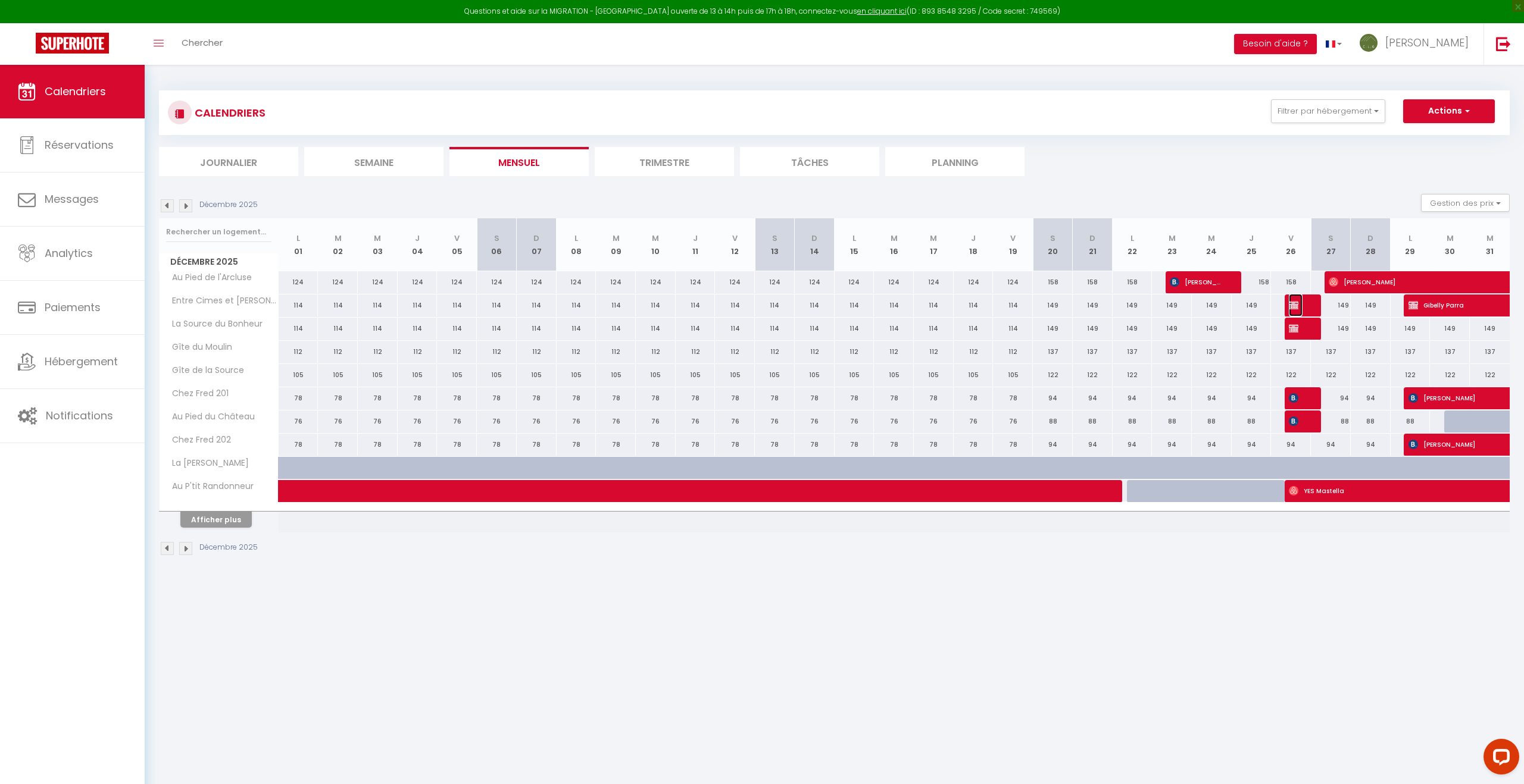
click at [1297, 304] on img at bounding box center [1293, 305] width 9 height 9
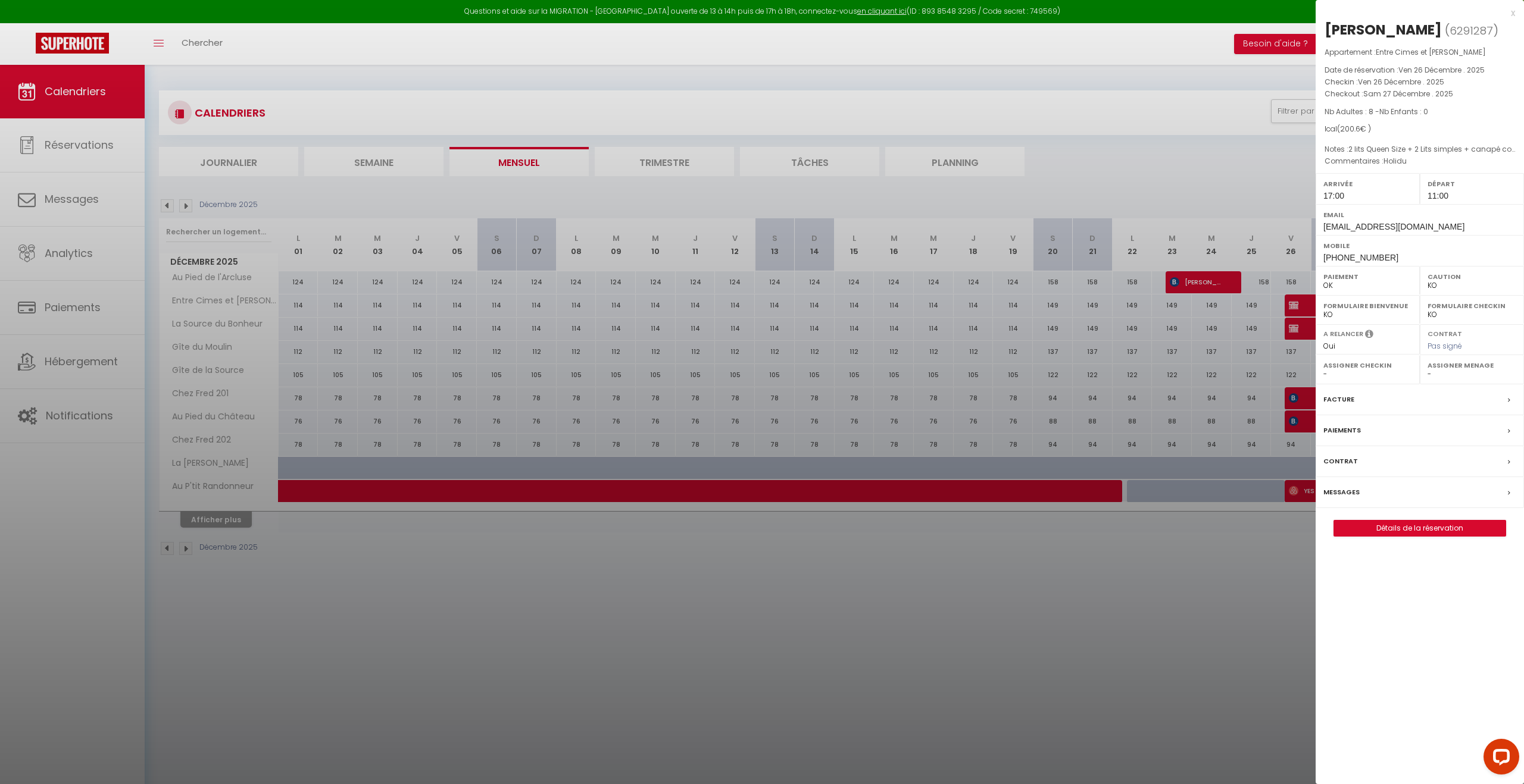
click at [1299, 333] on div at bounding box center [762, 392] width 1524 height 784
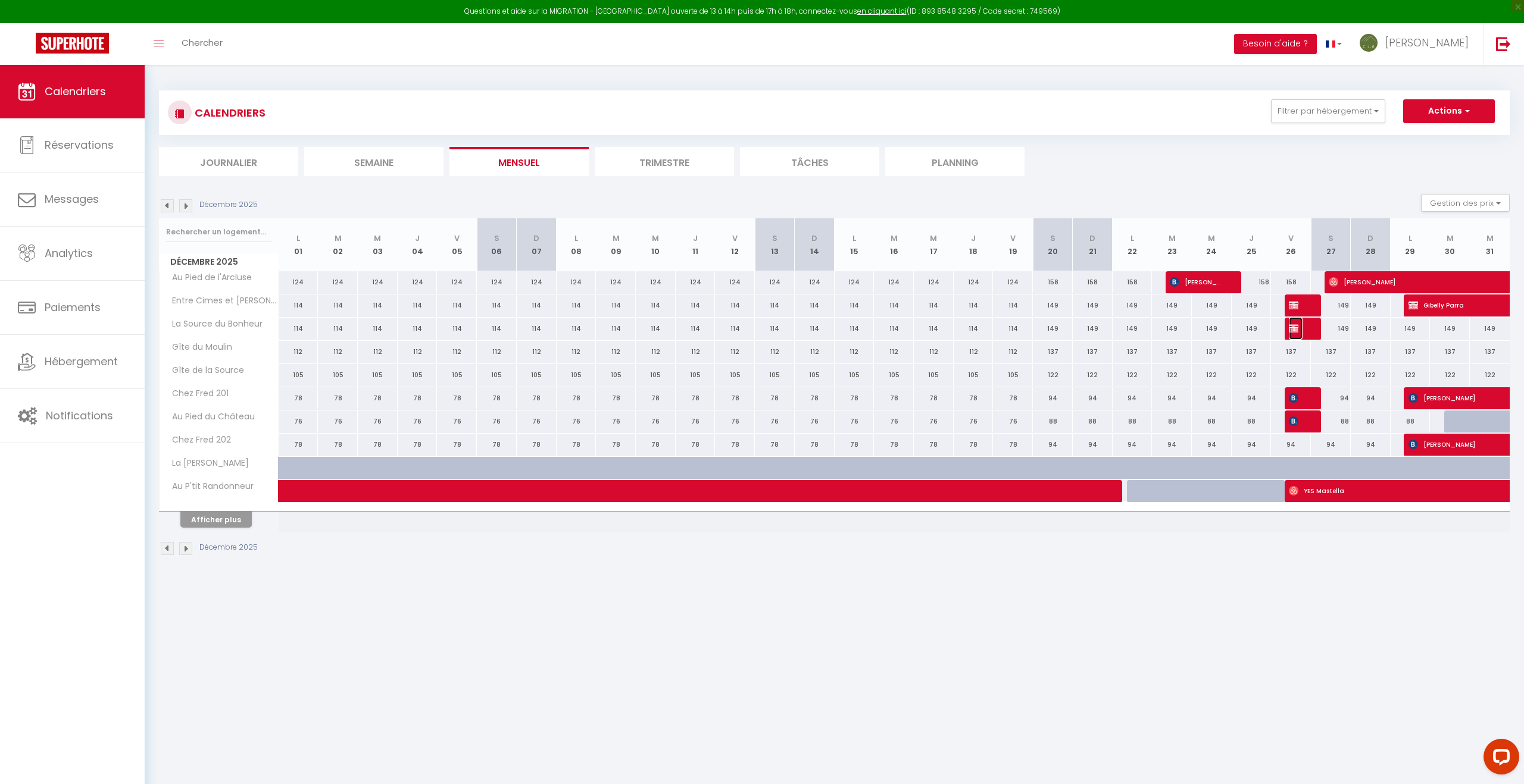
click at [1299, 333] on span "[PERSON_NAME]" at bounding box center [1295, 328] width 13 height 22
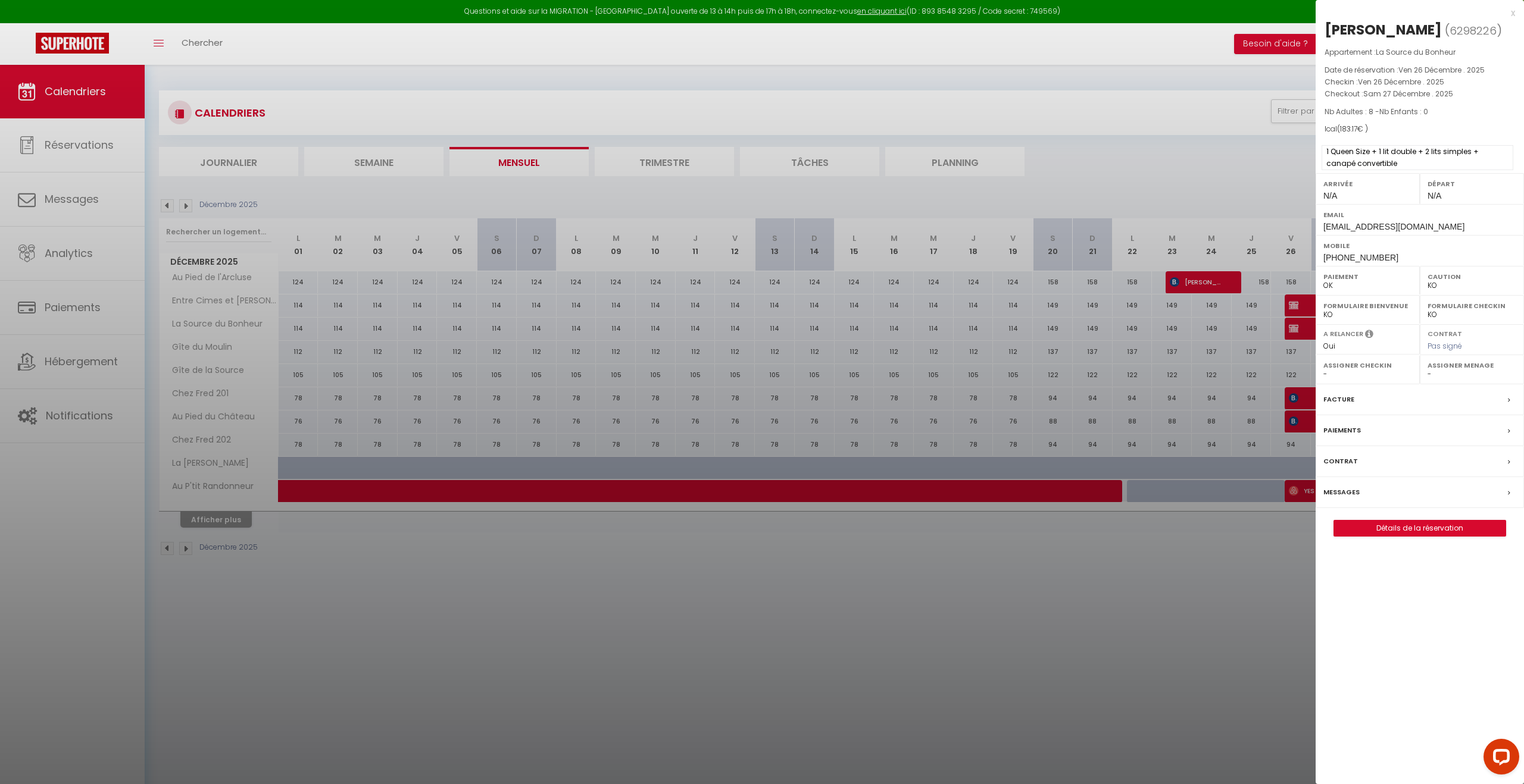
click at [1383, 163] on span "1 Queen Size + 1 lit double + 2 lits simples + canapé convertible" at bounding box center [1417, 158] width 192 height 25
click at [1390, 158] on span "1 Queen Size + 1 lit double + 2 lits simples + canapé convertible" at bounding box center [1417, 158] width 192 height 25
click at [1439, 529] on link "Détails de la réservation" at bounding box center [1419, 528] width 171 height 16
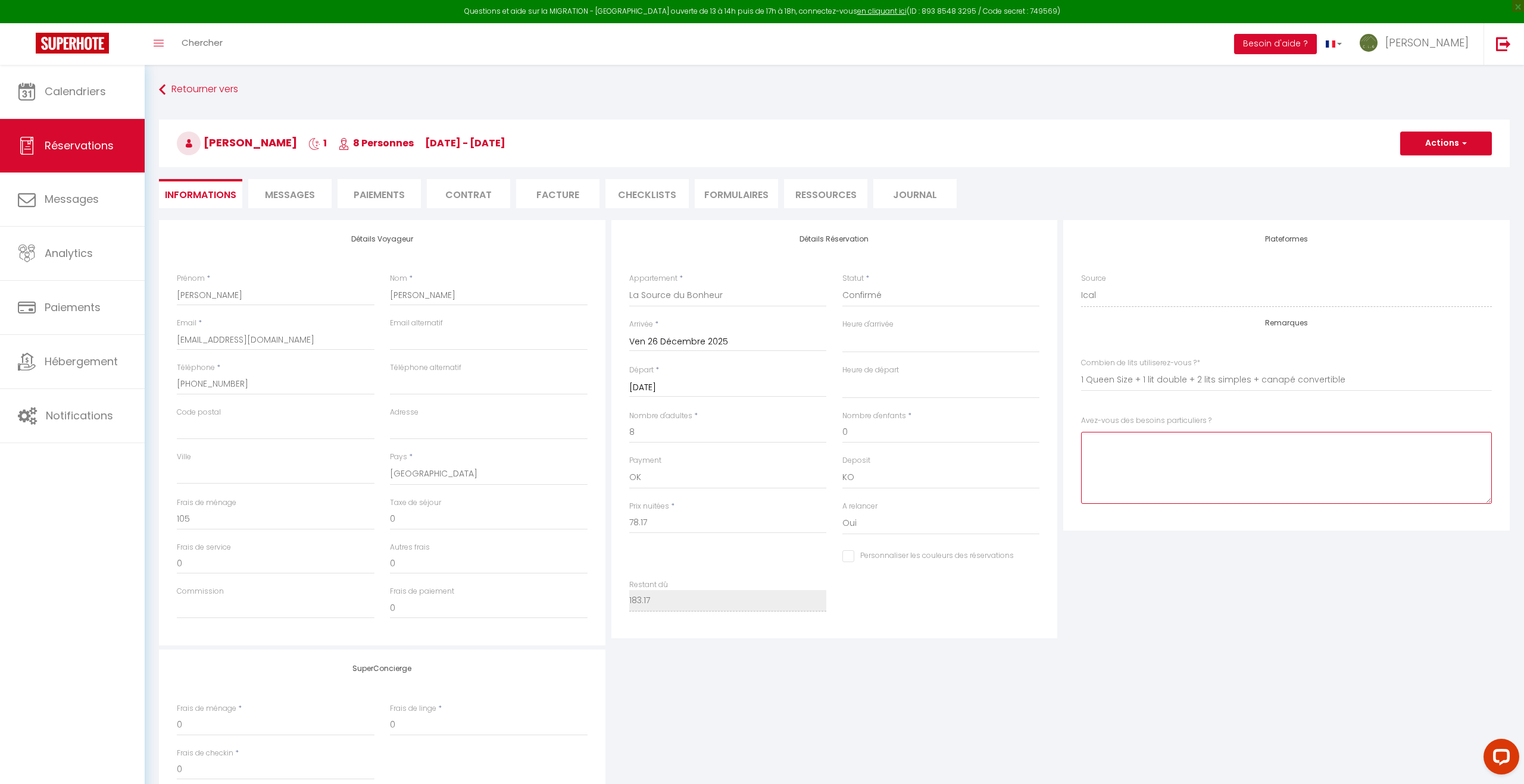
click at [1171, 459] on \?1 at bounding box center [1286, 468] width 411 height 72
drag, startPoint x: 1435, startPoint y: 143, endPoint x: 1431, endPoint y: 149, distance: 7.2
click at [1434, 143] on button "Actions" at bounding box center [1445, 143] width 91 height 24
click at [1420, 168] on link "Enregistrer" at bounding box center [1433, 169] width 94 height 16
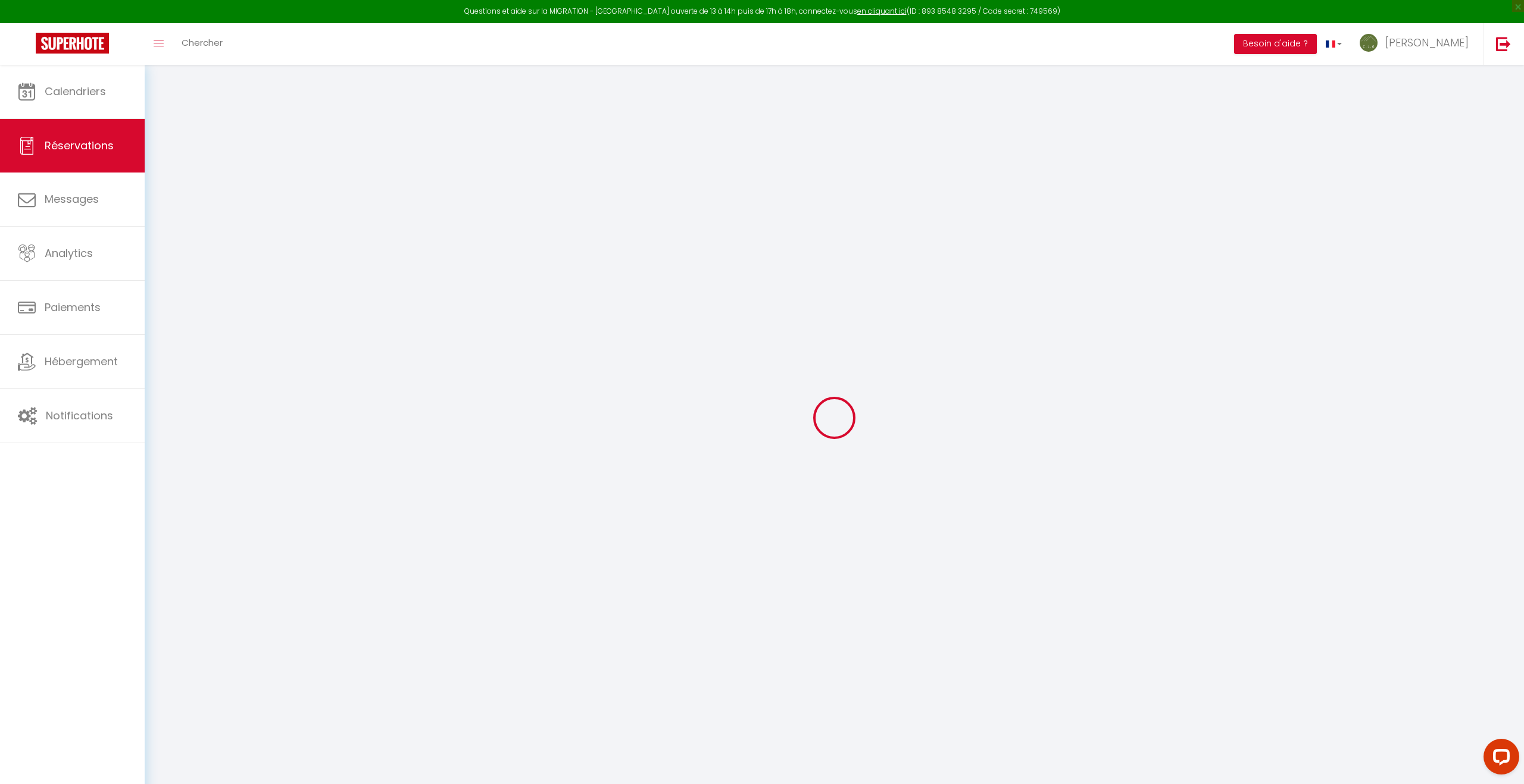
scroll to position [1, 0]
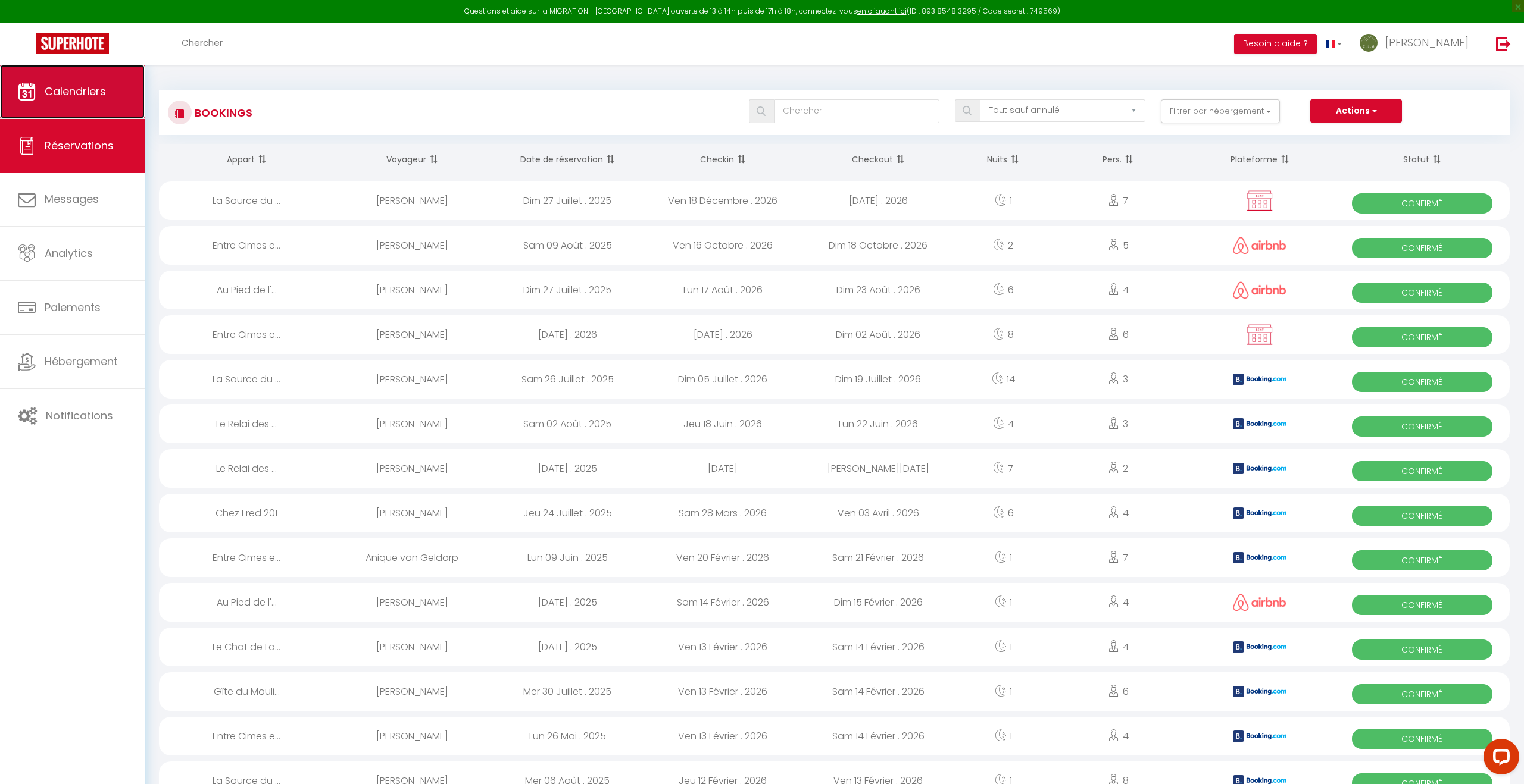
click at [100, 94] on span "Calendriers" at bounding box center [75, 91] width 62 height 15
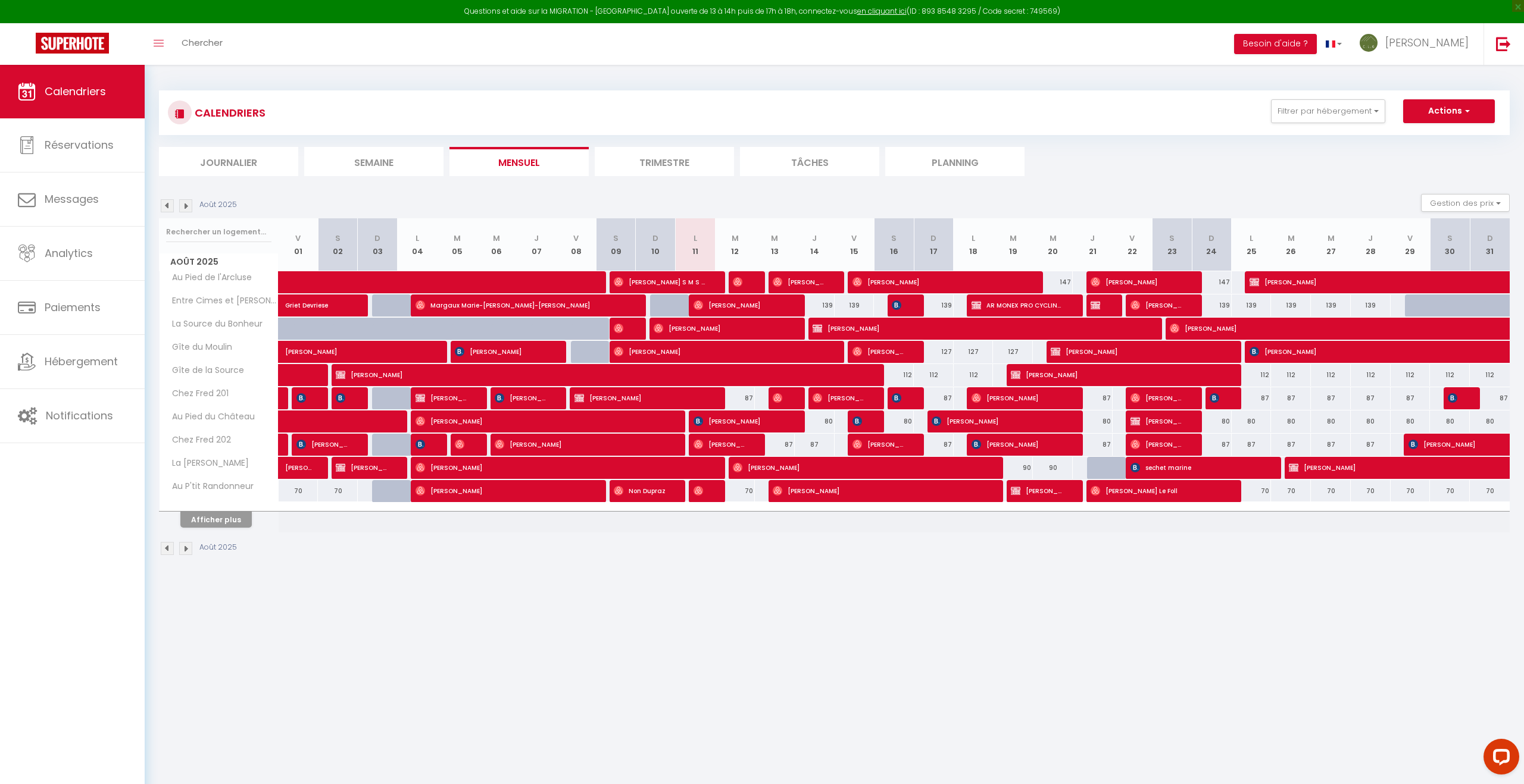
click at [187, 201] on img at bounding box center [185, 206] width 13 height 13
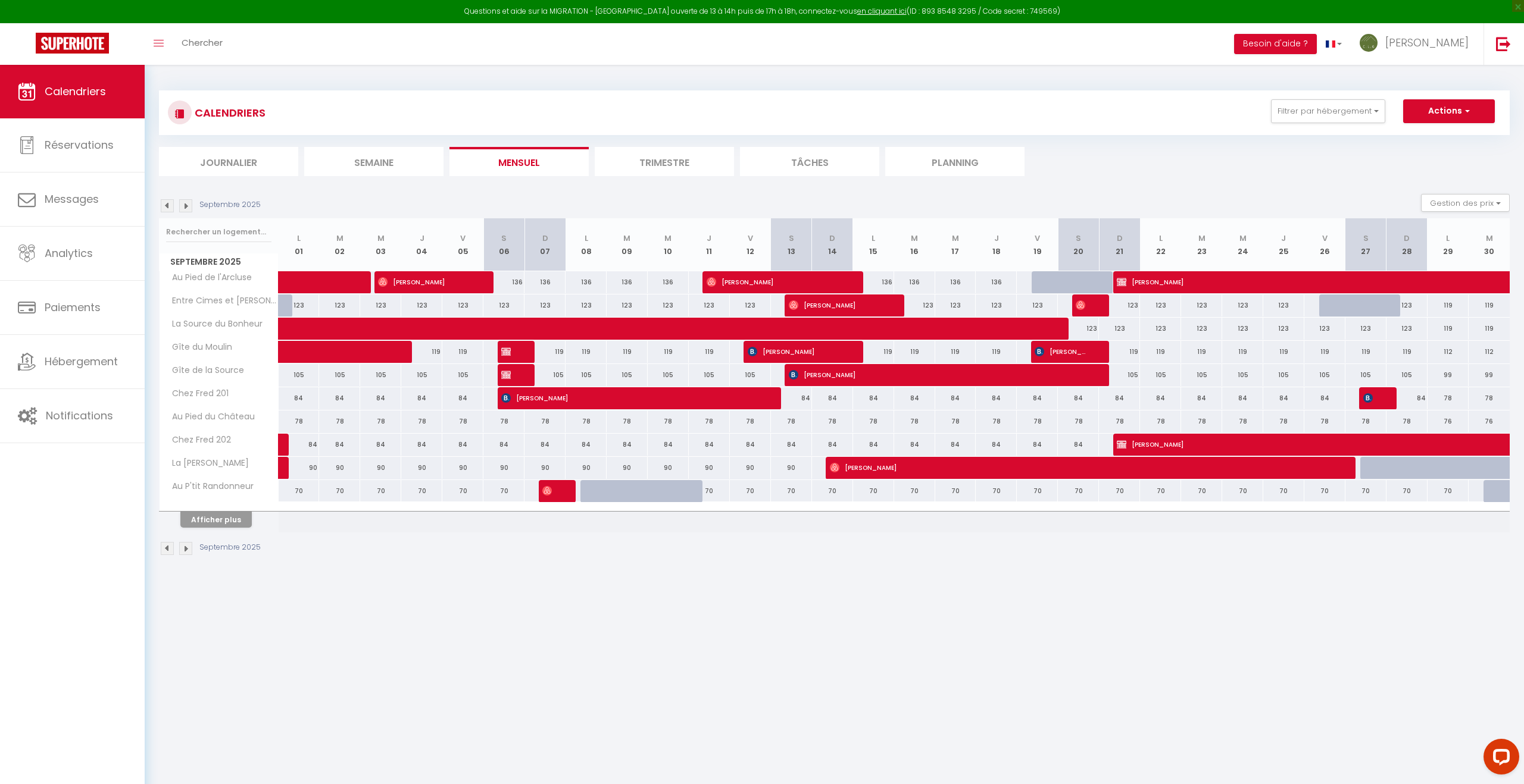
click at [186, 201] on img at bounding box center [185, 206] width 13 height 13
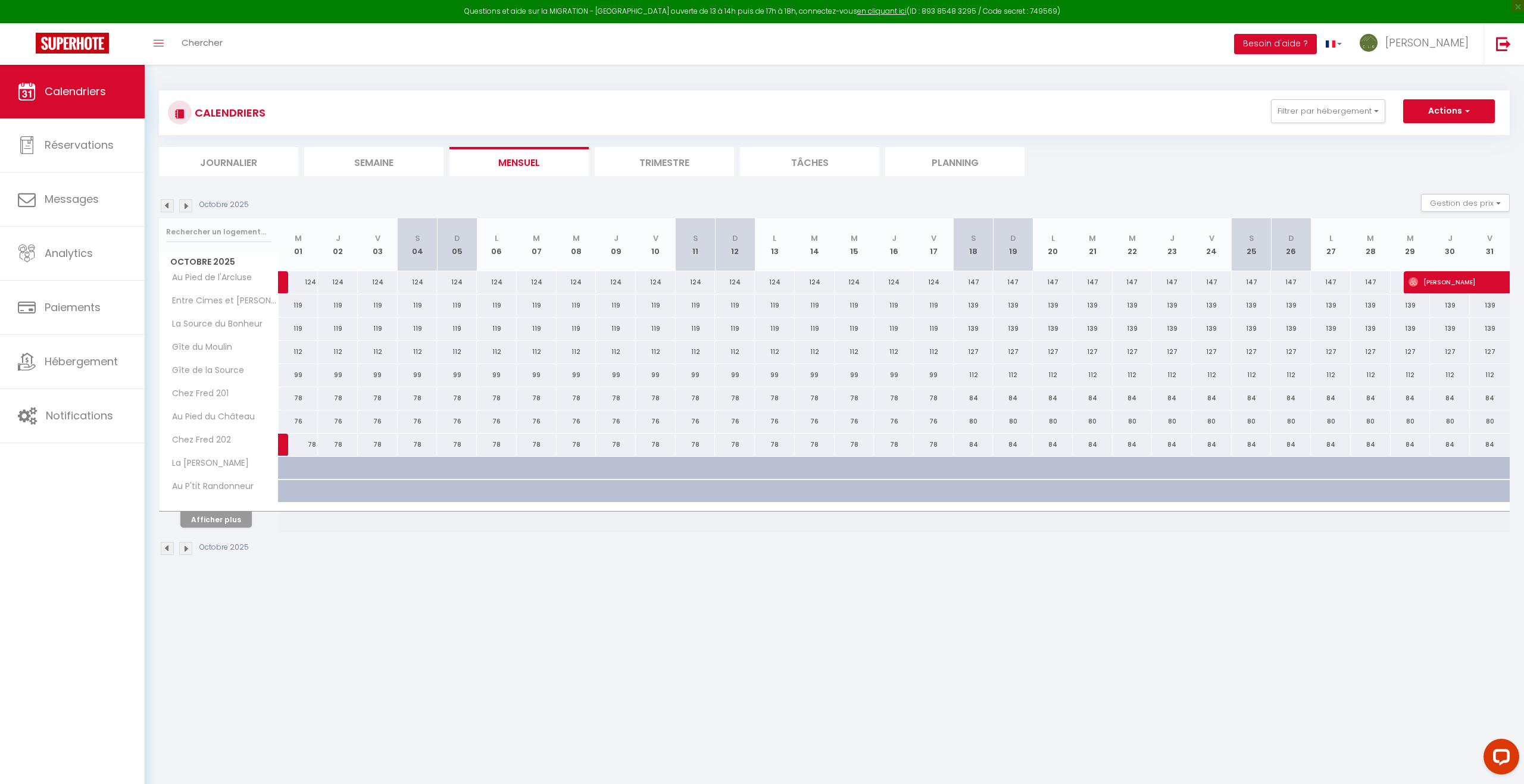
click at [186, 201] on img at bounding box center [185, 206] width 13 height 13
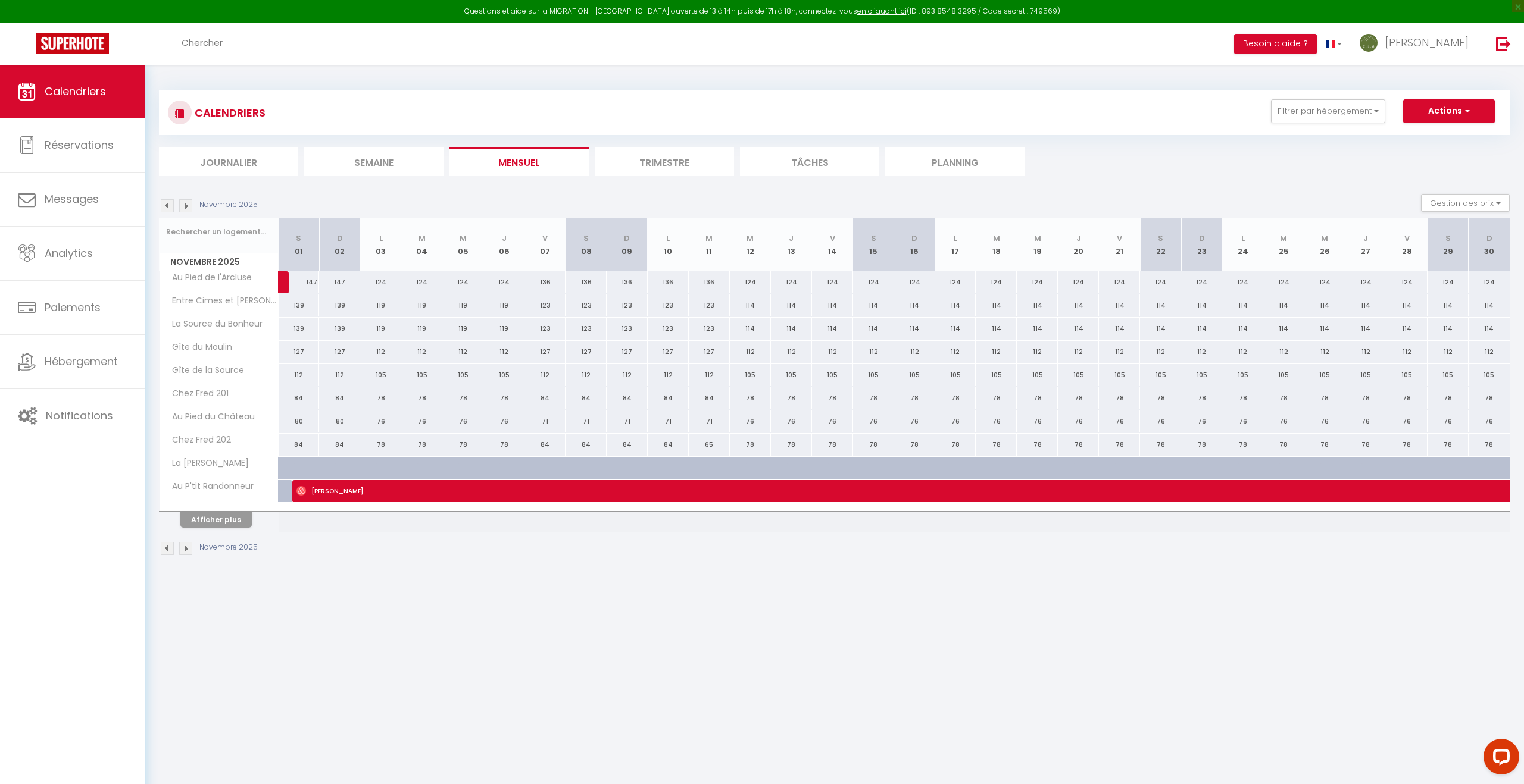
click at [186, 201] on img at bounding box center [185, 206] width 13 height 13
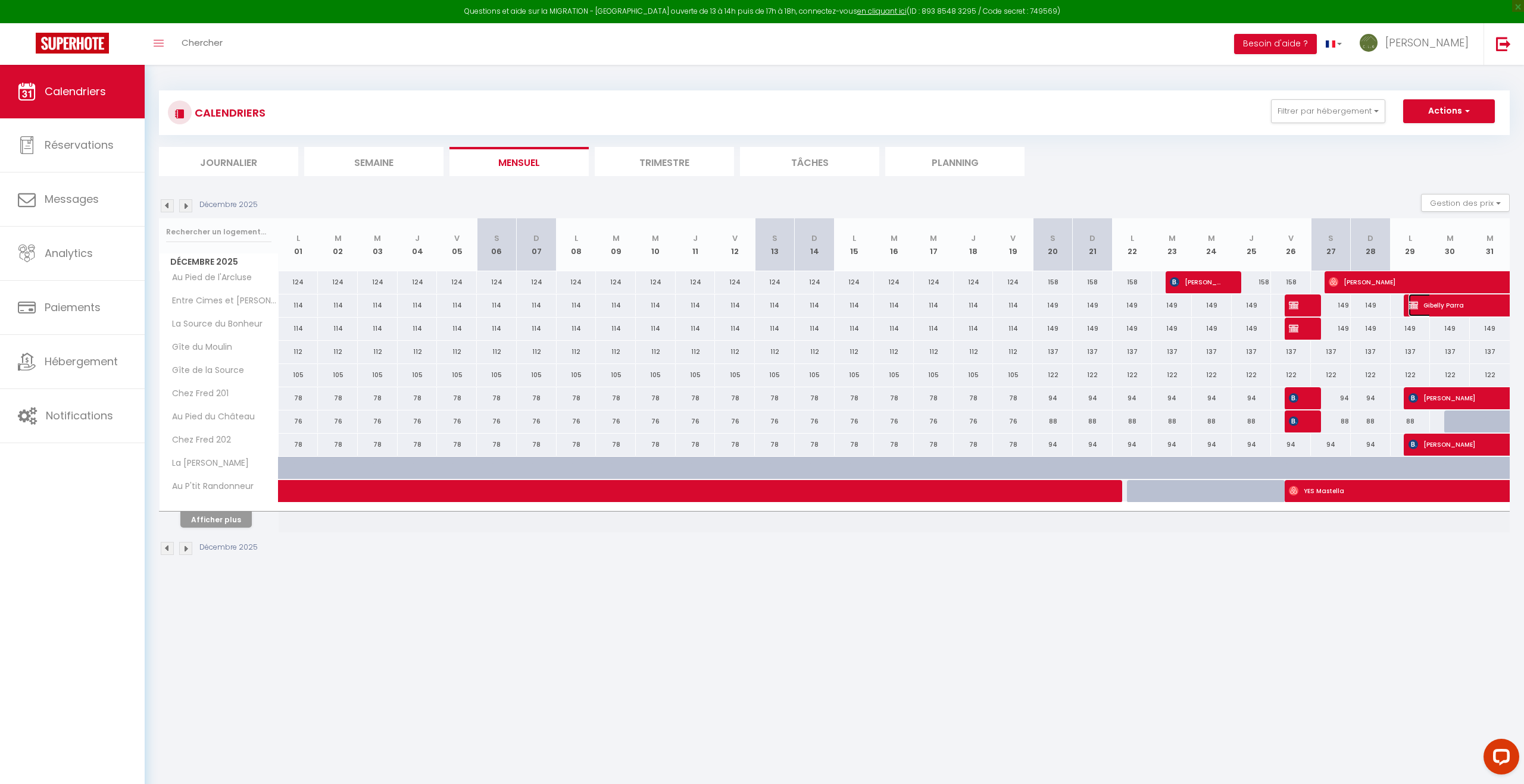
click at [1455, 308] on span "Gibelly Parra" at bounding box center [1463, 305] width 110 height 22
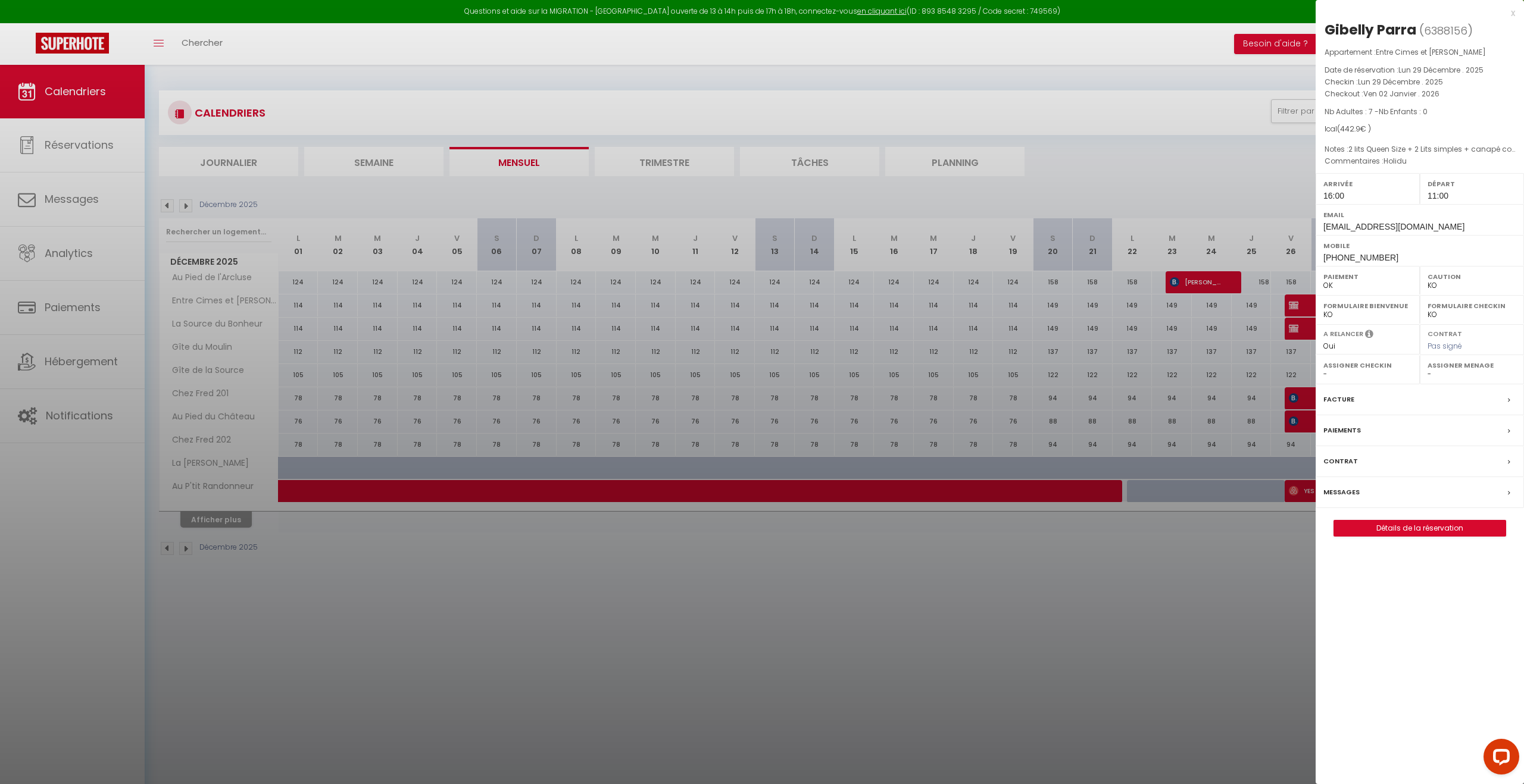
click at [1150, 626] on div at bounding box center [762, 392] width 1524 height 784
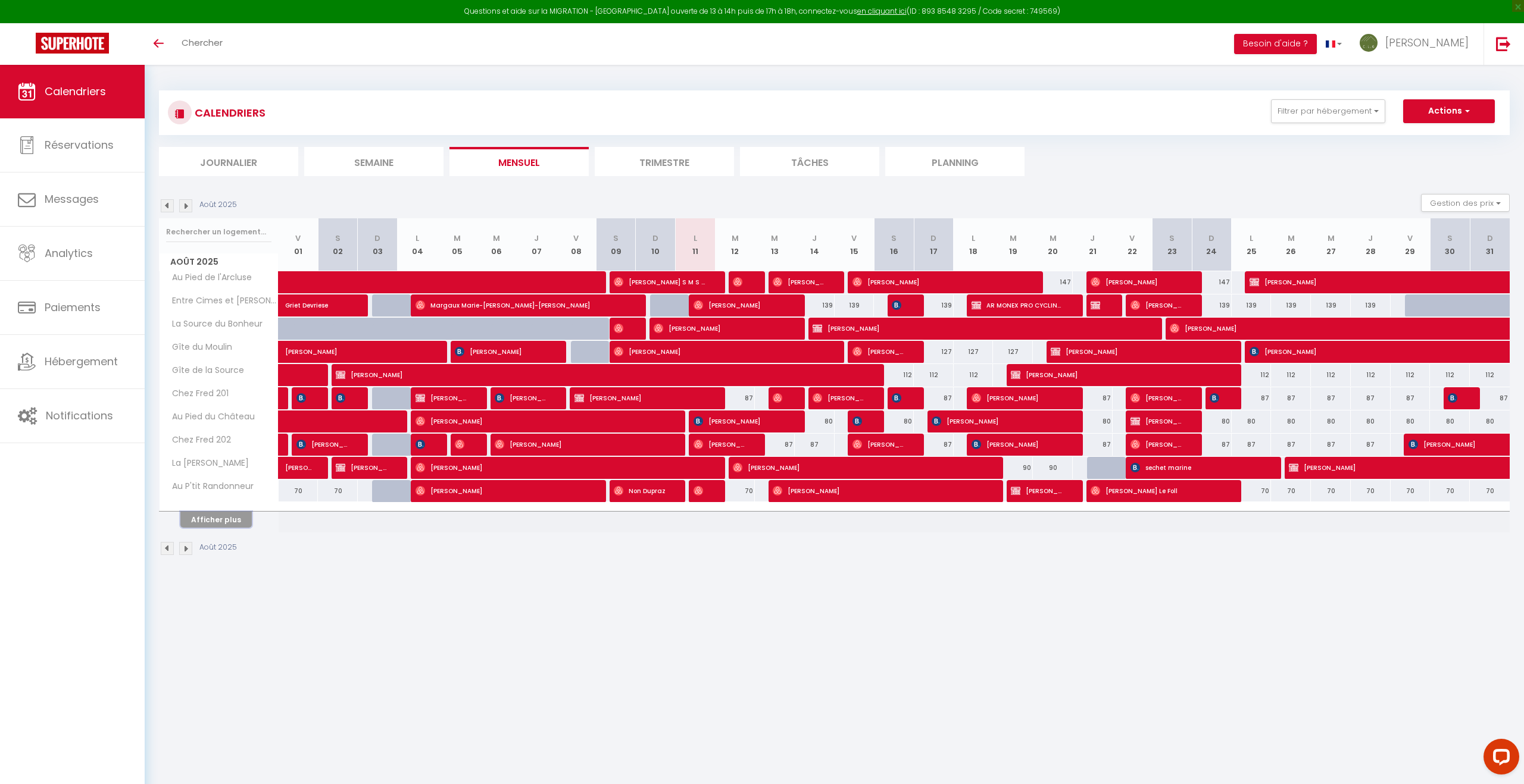
click at [212, 525] on button "Afficher plus" at bounding box center [217, 520] width 72 height 16
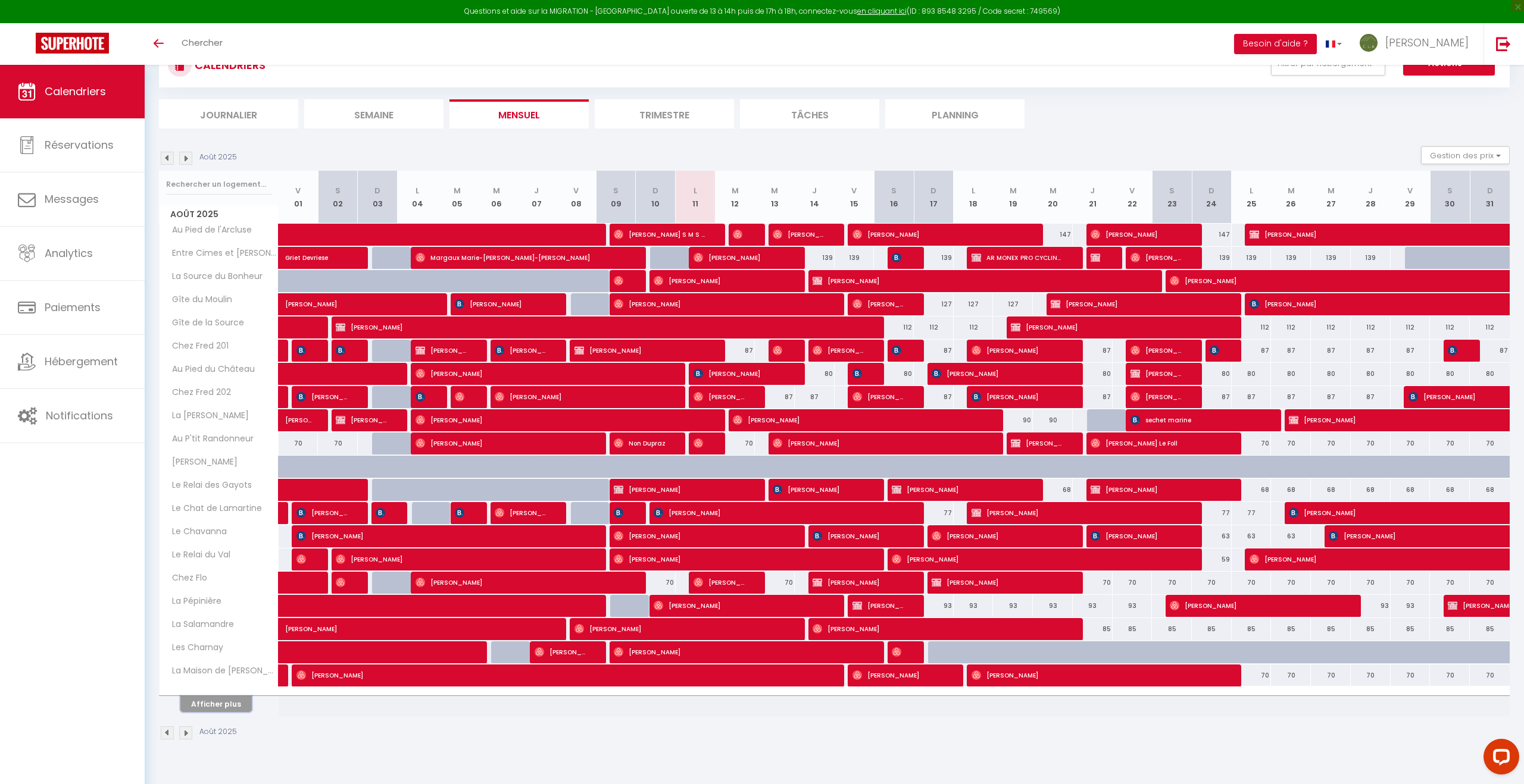
scroll to position [65, 0]
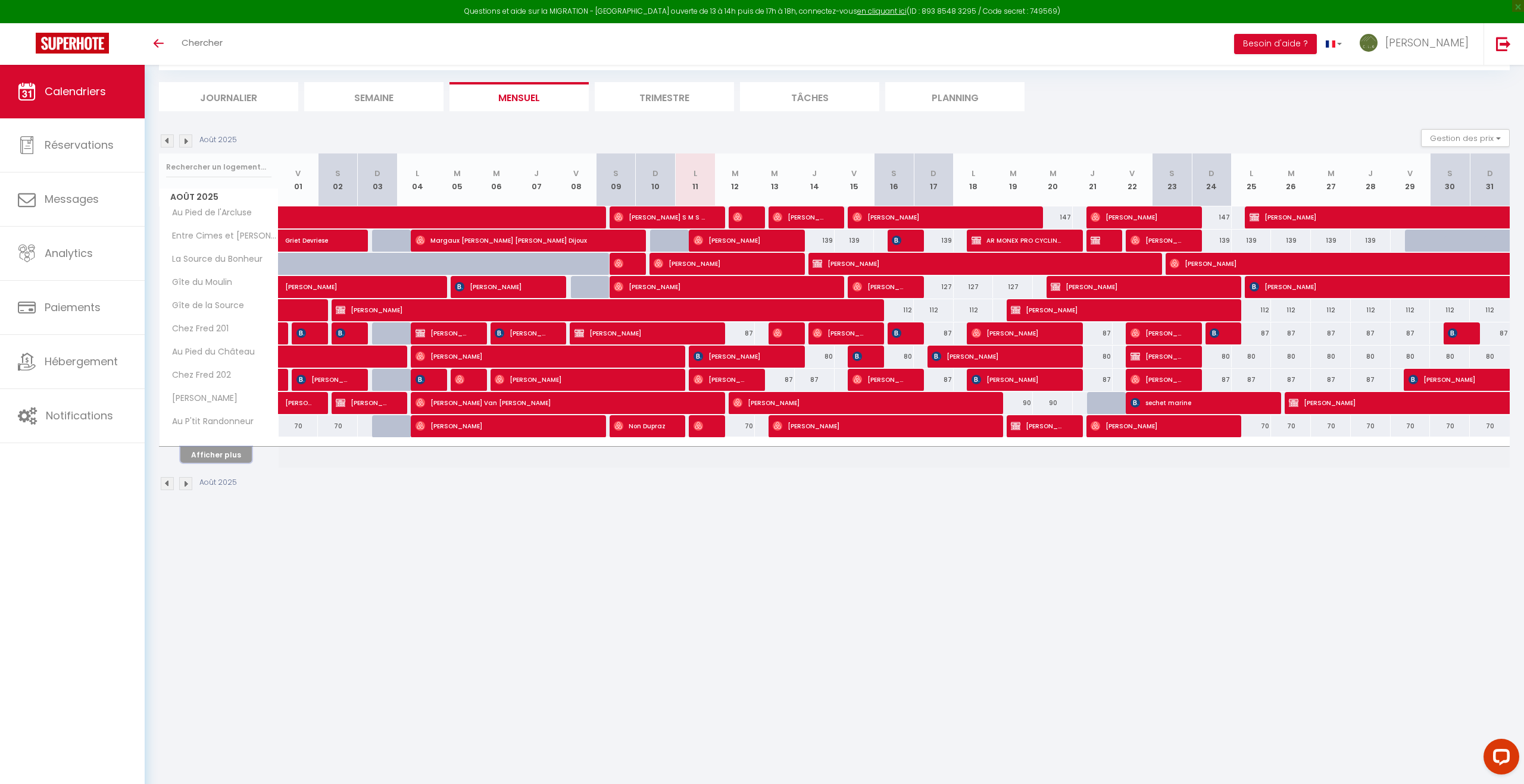
click at [223, 455] on button "Afficher plus" at bounding box center [217, 455] width 72 height 16
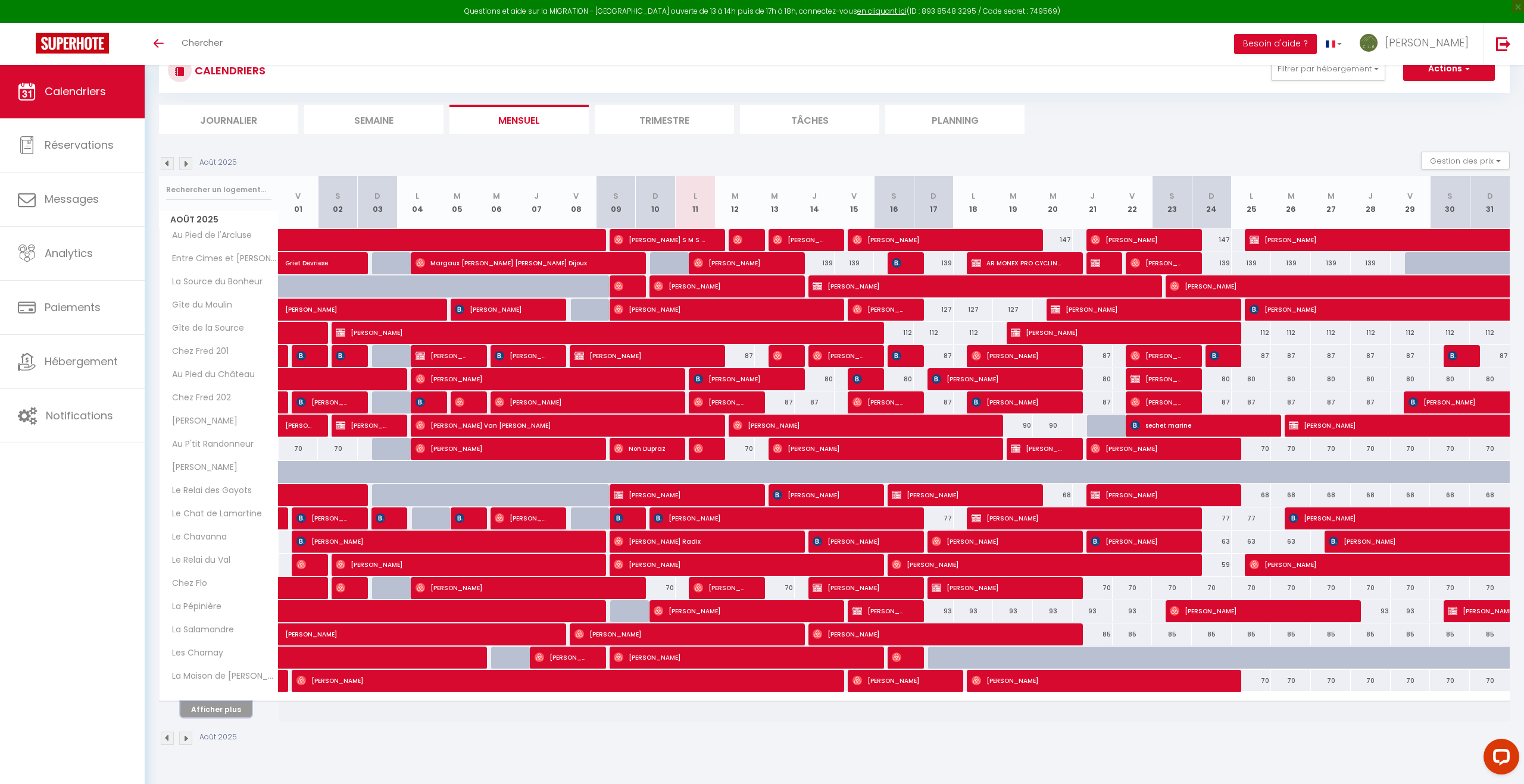
scroll to position [49, 0]
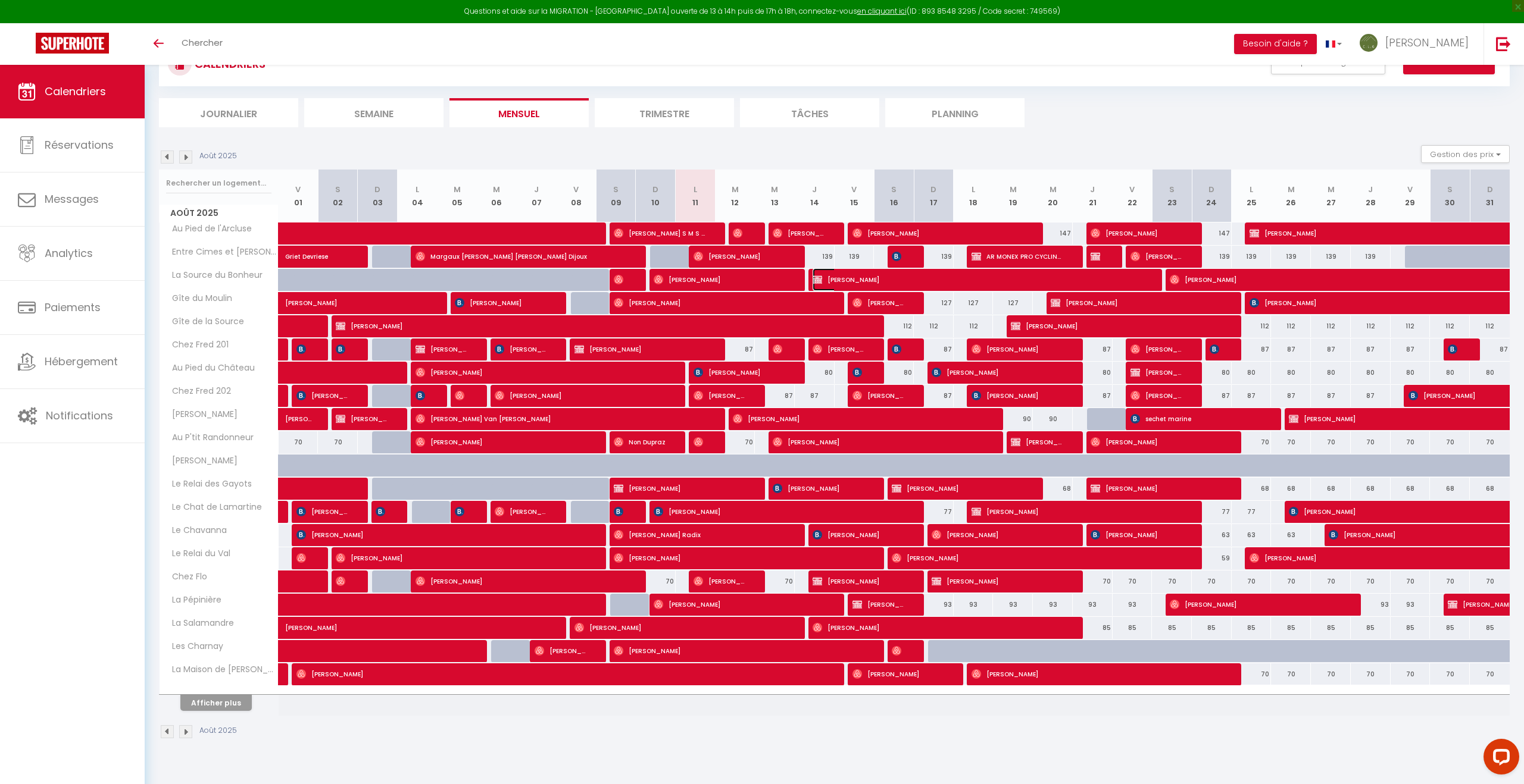
click at [868, 280] on span "[PERSON_NAME]" at bounding box center [979, 279] width 332 height 22
select select "OK"
select select "KO"
select select "1"
select select "0"
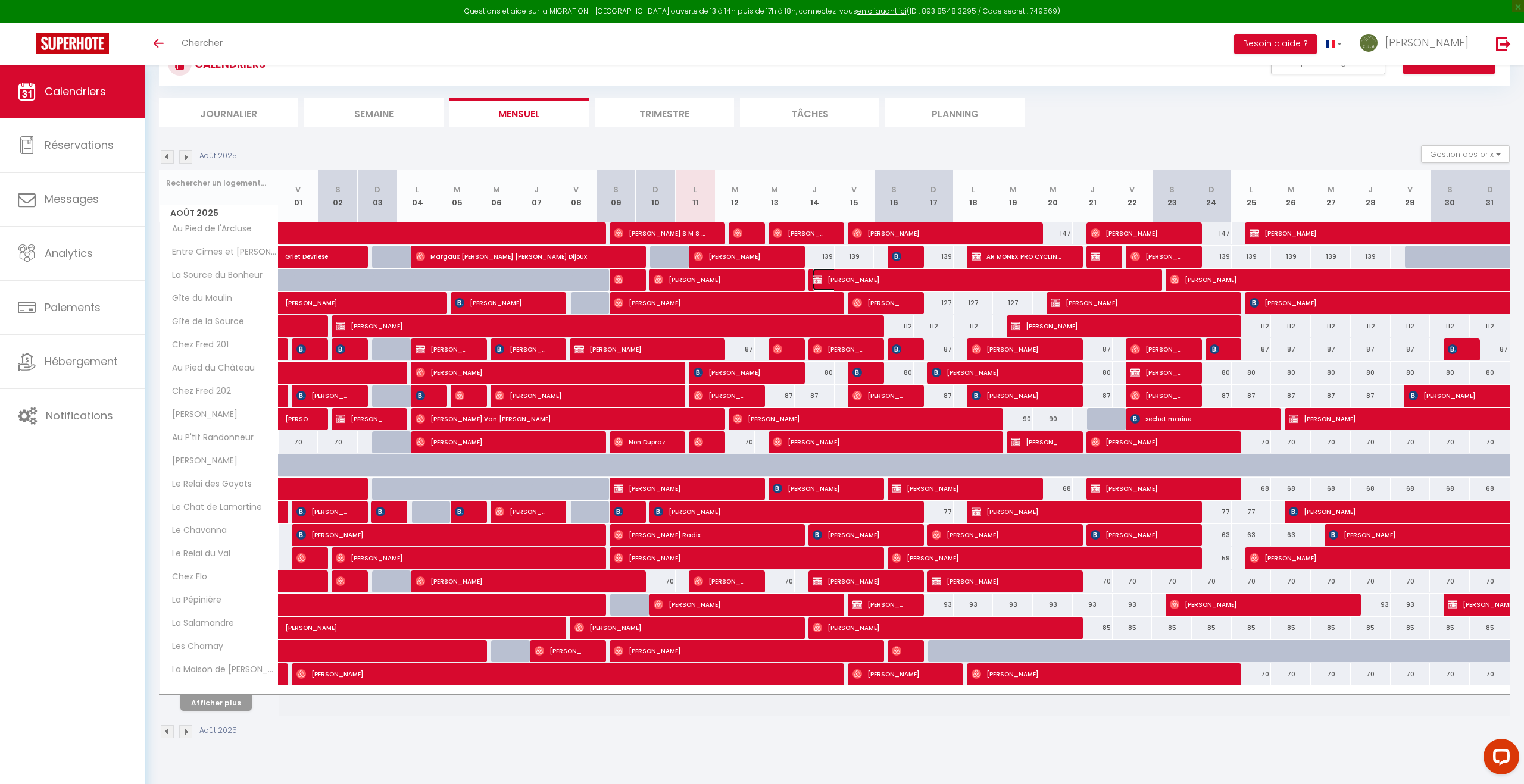
select select "1"
select select
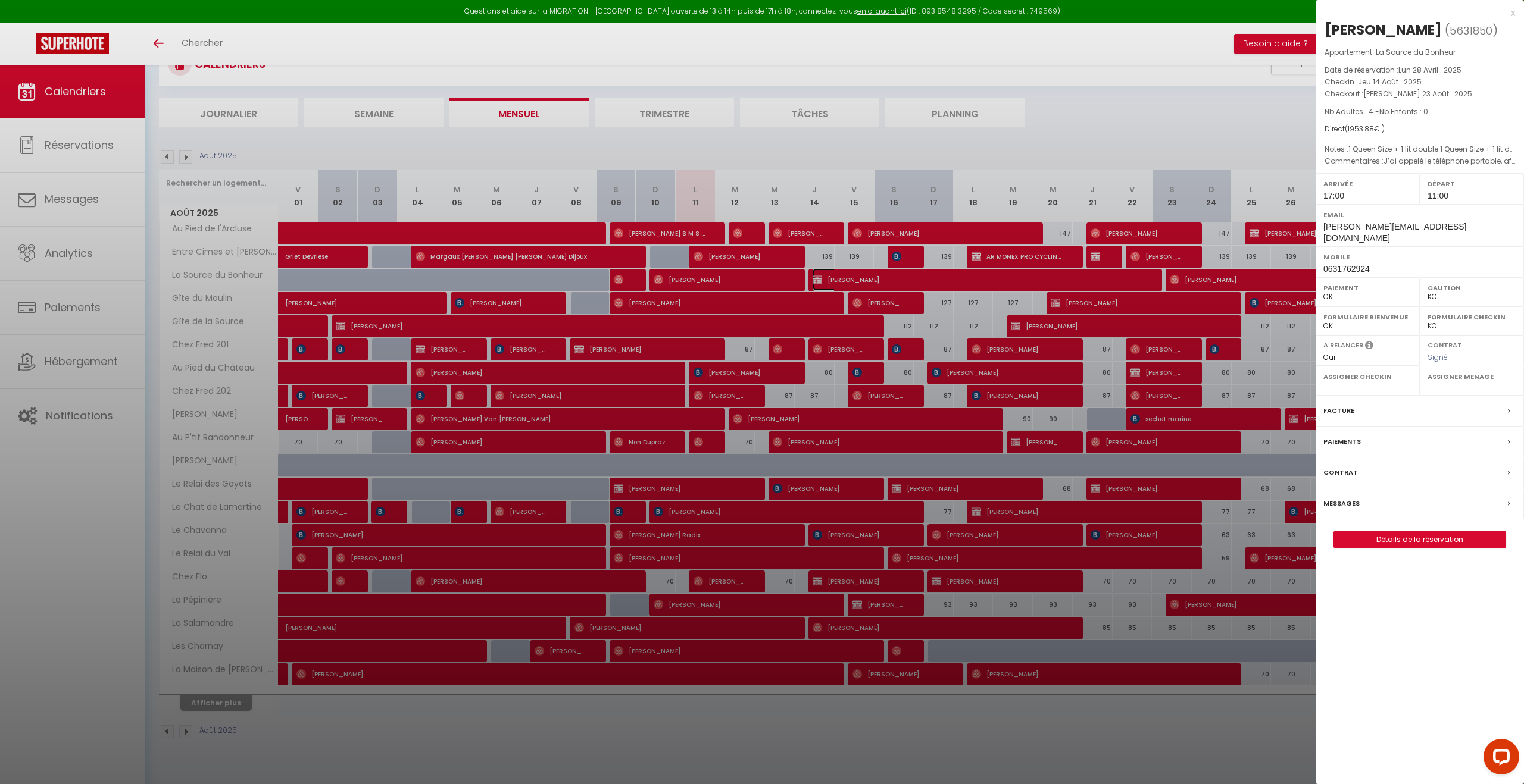
select select "39650"
click at [1408, 532] on link "Détails de la réservation" at bounding box center [1419, 539] width 171 height 16
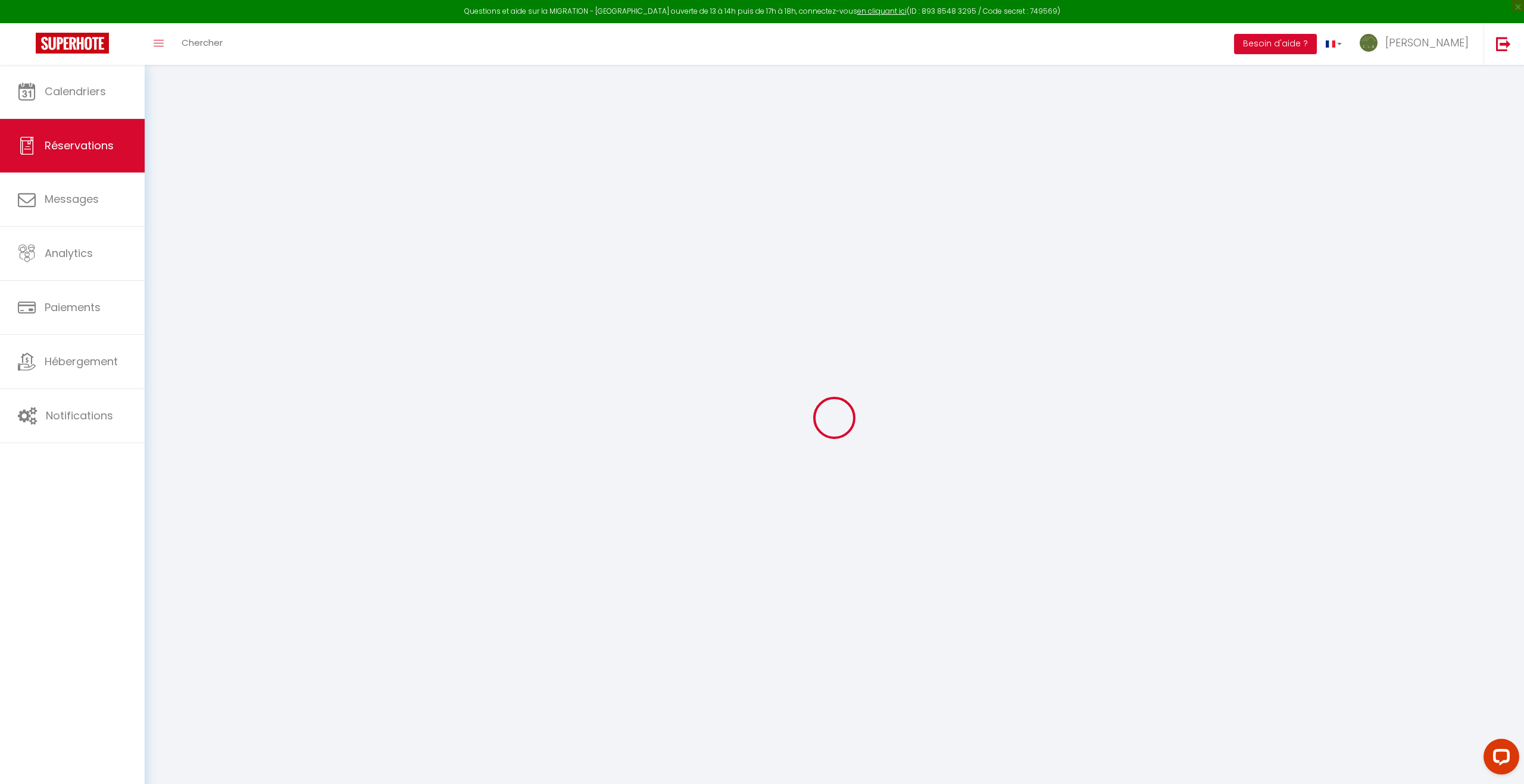
type input "Oui"
type input "BENOIT"
type input "nadine.benoit1@gmail.com"
type input "nadine.benoit11@gmail.com"
type input "0631762924"
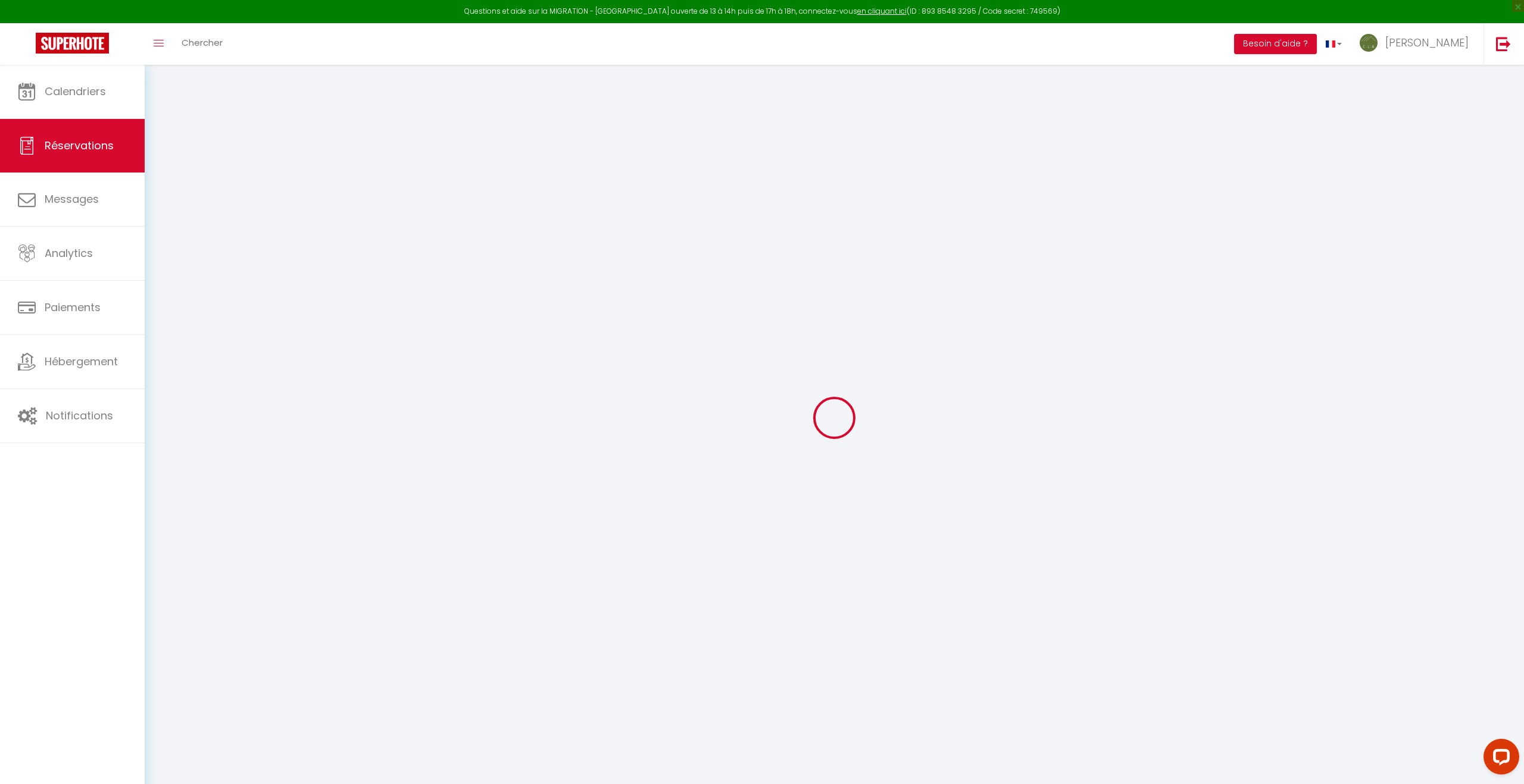
type input "0631762924"
type input "74520"
type input "305 Route de Faramaz"
type input "Vulbens"
select select "FR"
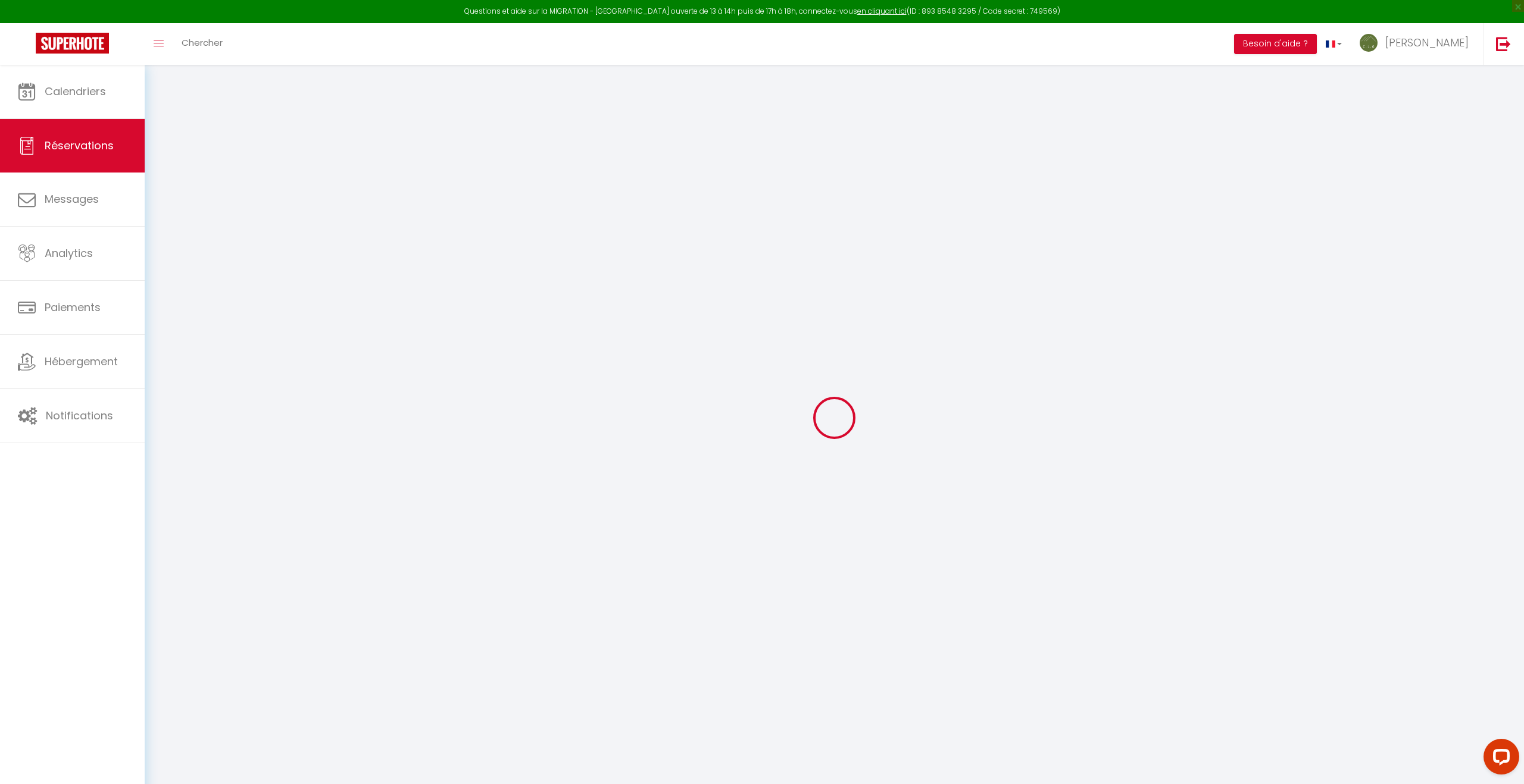
select select "46616"
select select "1"
type input "[DEMOGRAPHIC_DATA][DATE]"
select select
type input "Sam 23 Août 2025"
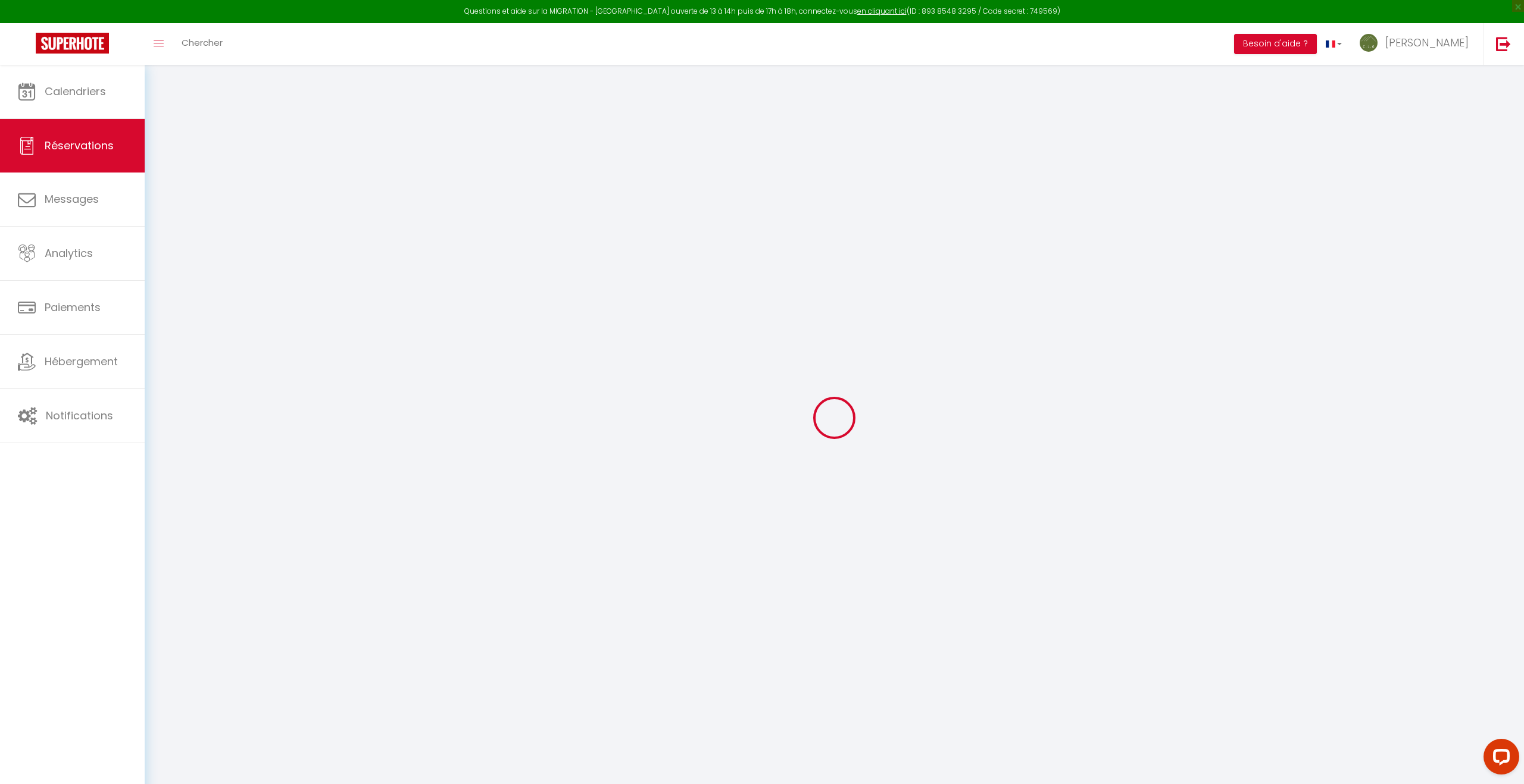
select select
type input "4"
select select "12"
select select
type input "1773"
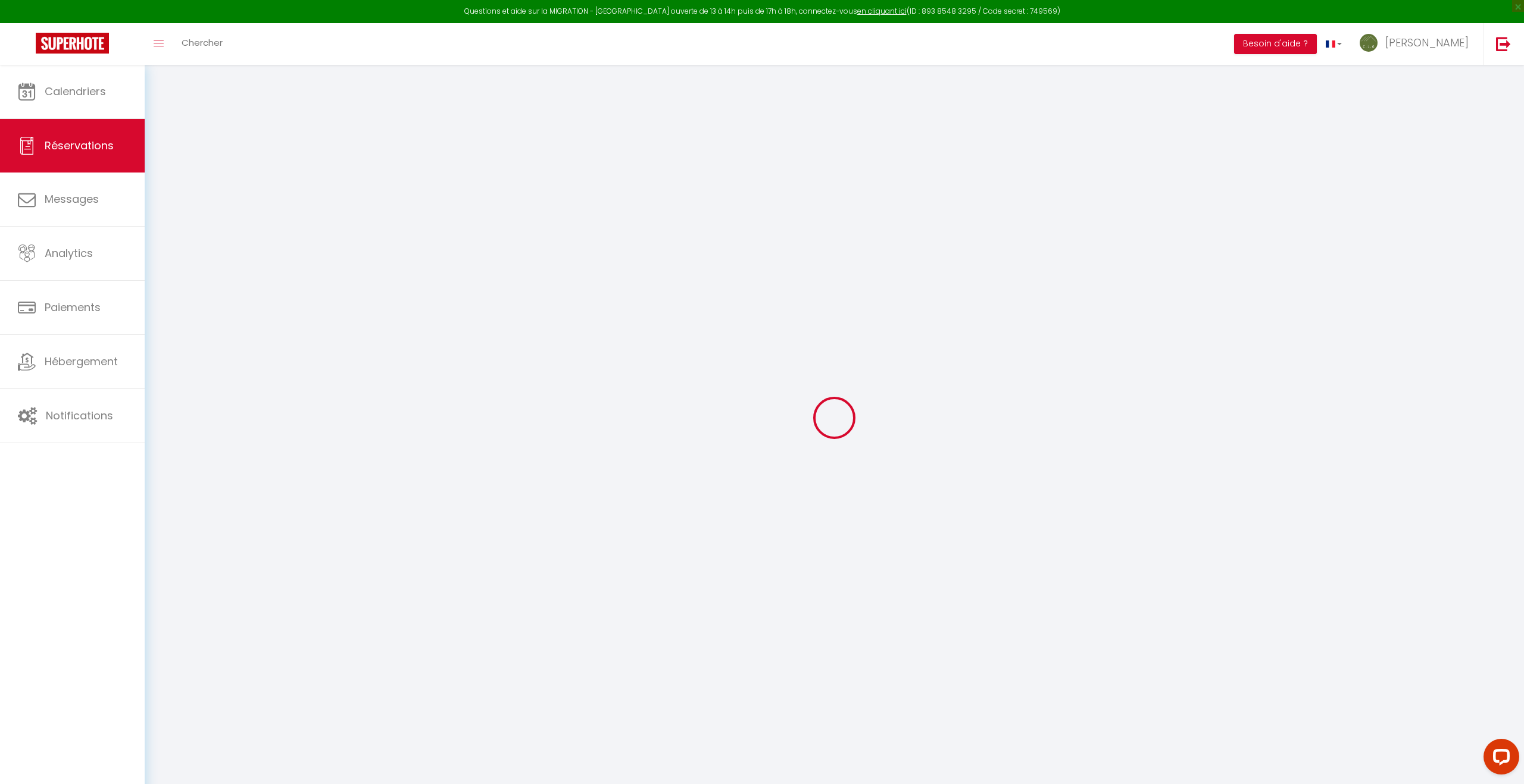
checkbox input "false"
type input "1367.72"
type input "0"
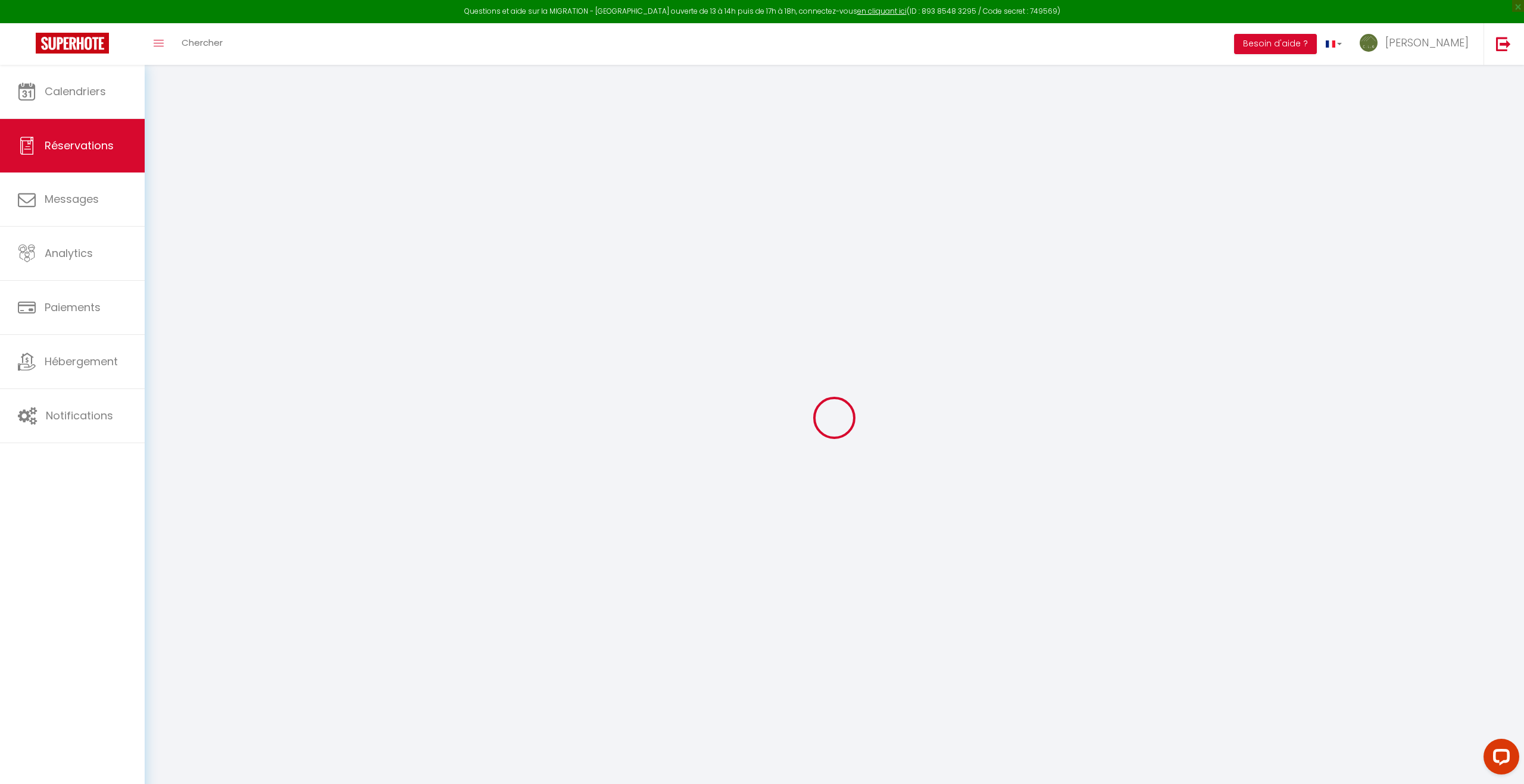
select index
select select
select select "14"
checkbox input "false"
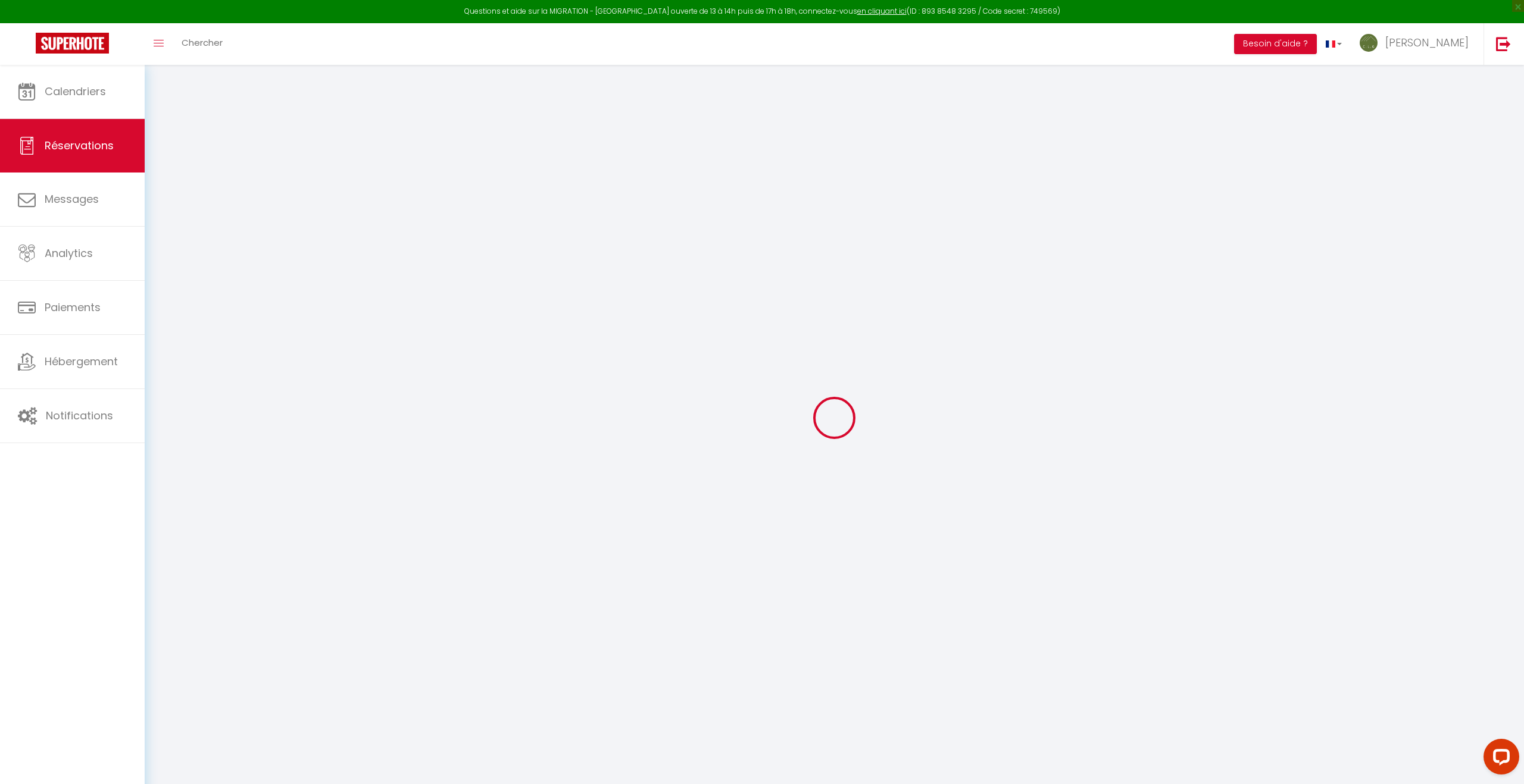
select index
select select
checkbox input "false"
select index
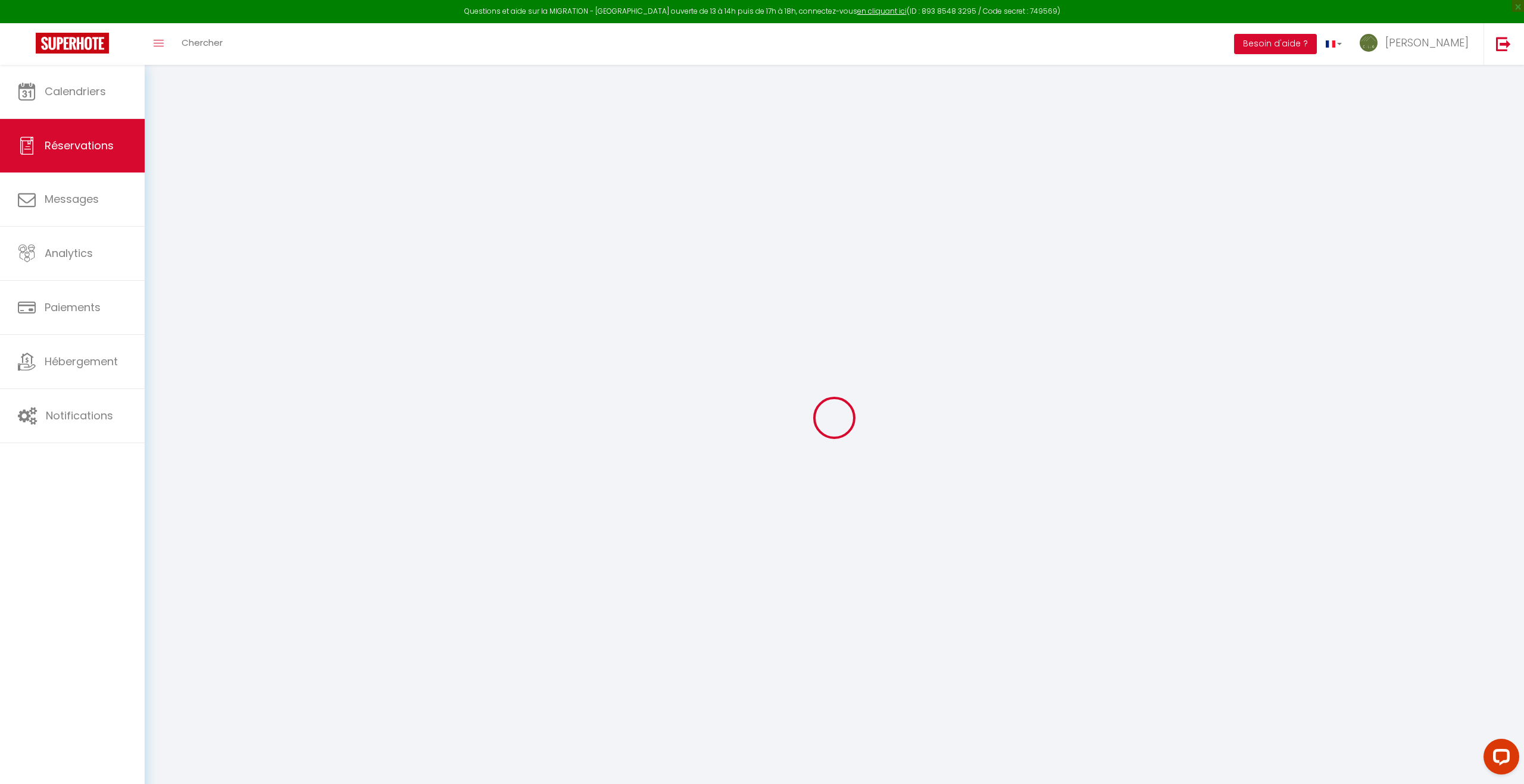
select select
checkbox input "false"
select index
type \?1 "J’ai appelé le téléphone portable, afin de savoir si nous pourrions arriver ava…"
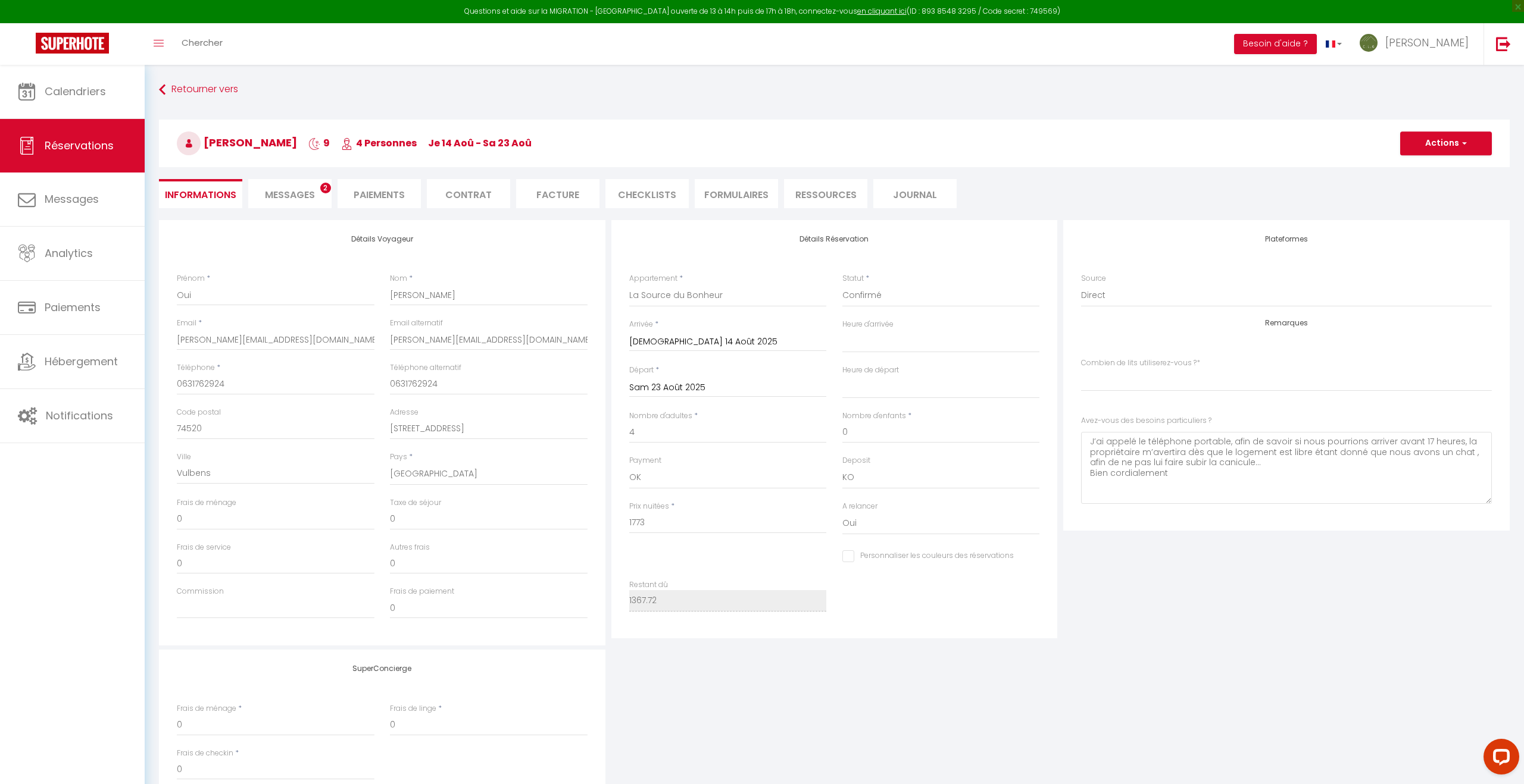
type input "105"
type input "75.88"
select select
checkbox input "false"
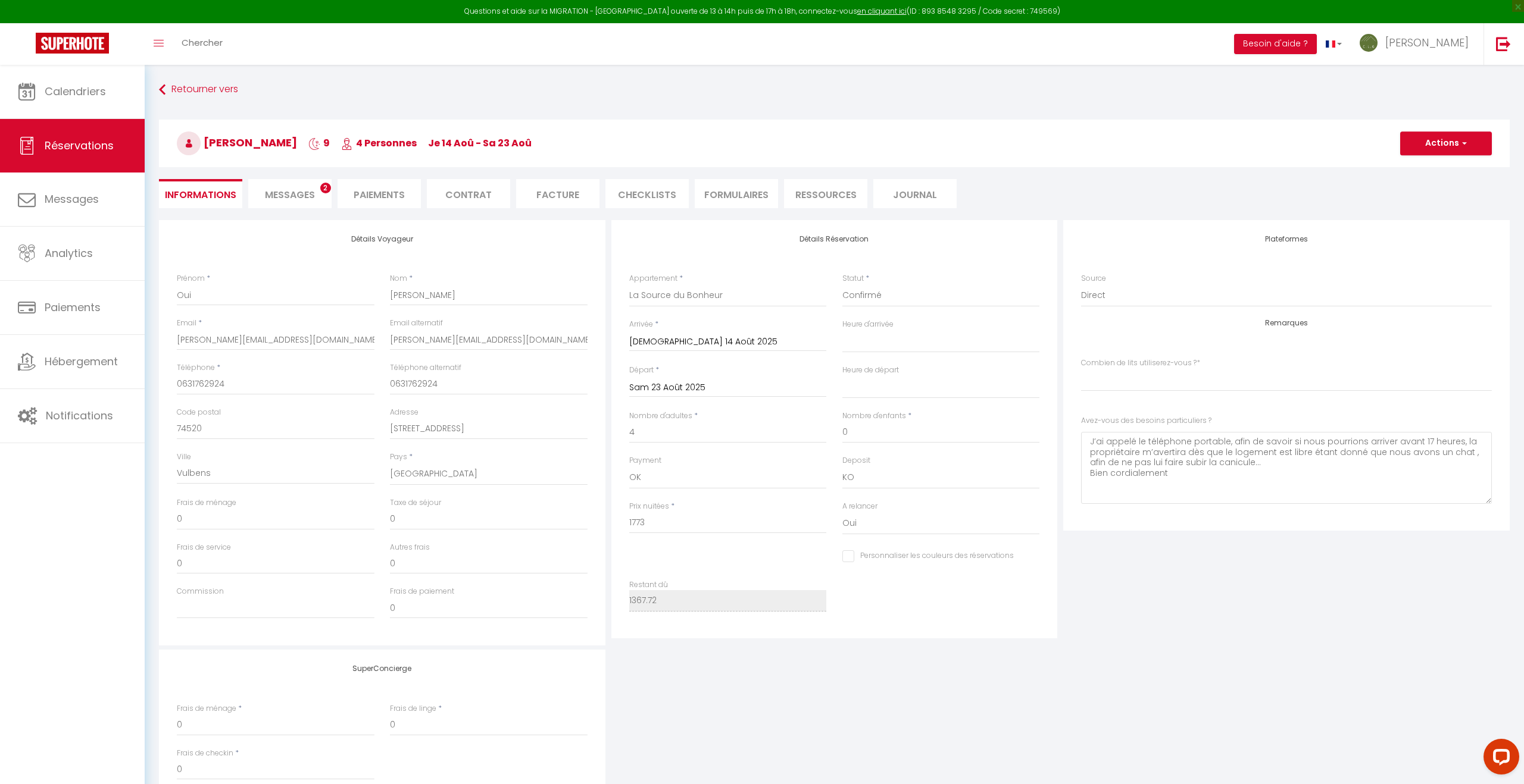
select index
checkbox input "false"
select index
select select "17:00"
select select "11:00"
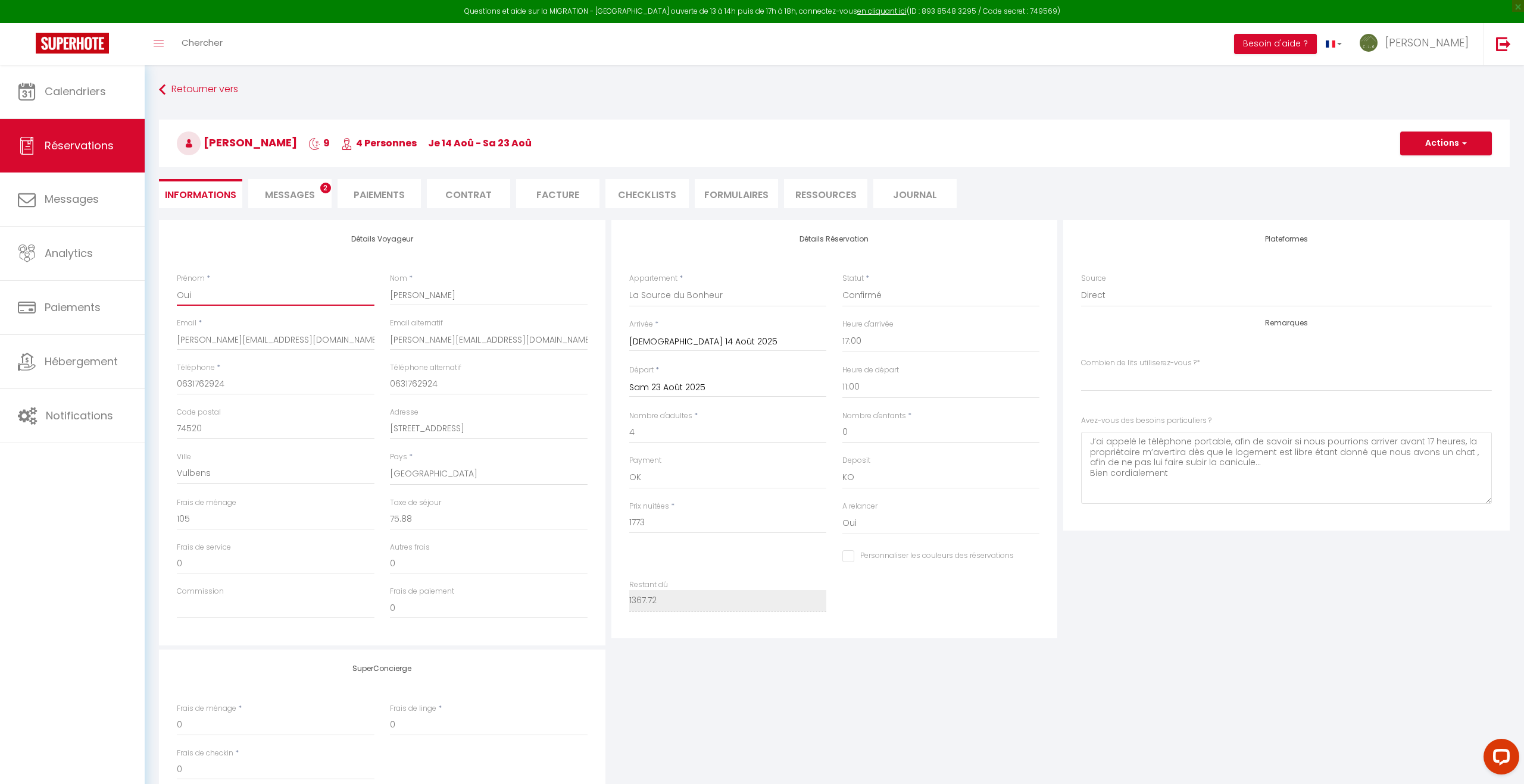
click at [200, 292] on input "Oui" at bounding box center [275, 295] width 198 height 22
type input "Ou"
checkbox input "false"
select index
type input "O"
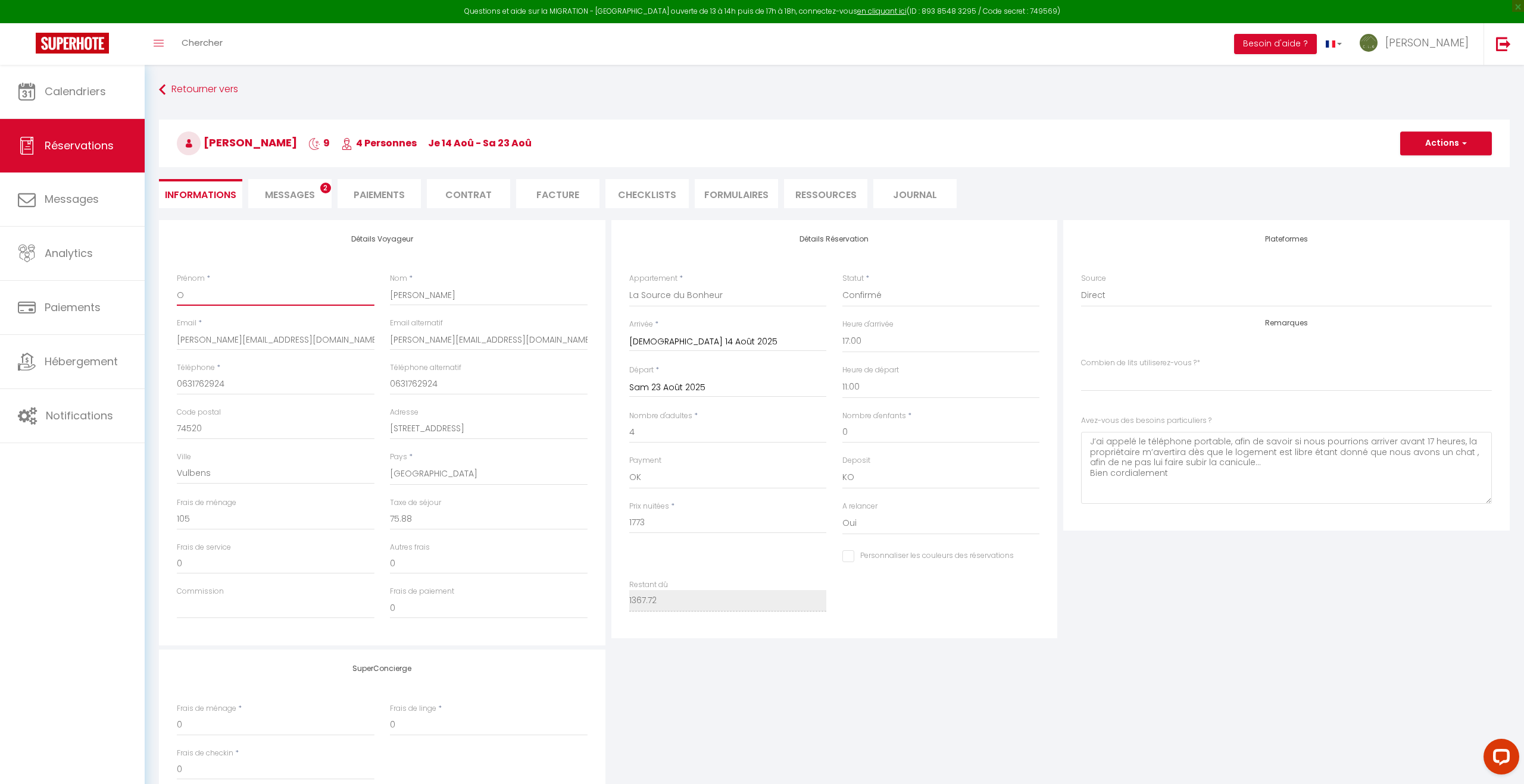
checkbox input "false"
select index
checkbox input "false"
select index
type input "N"
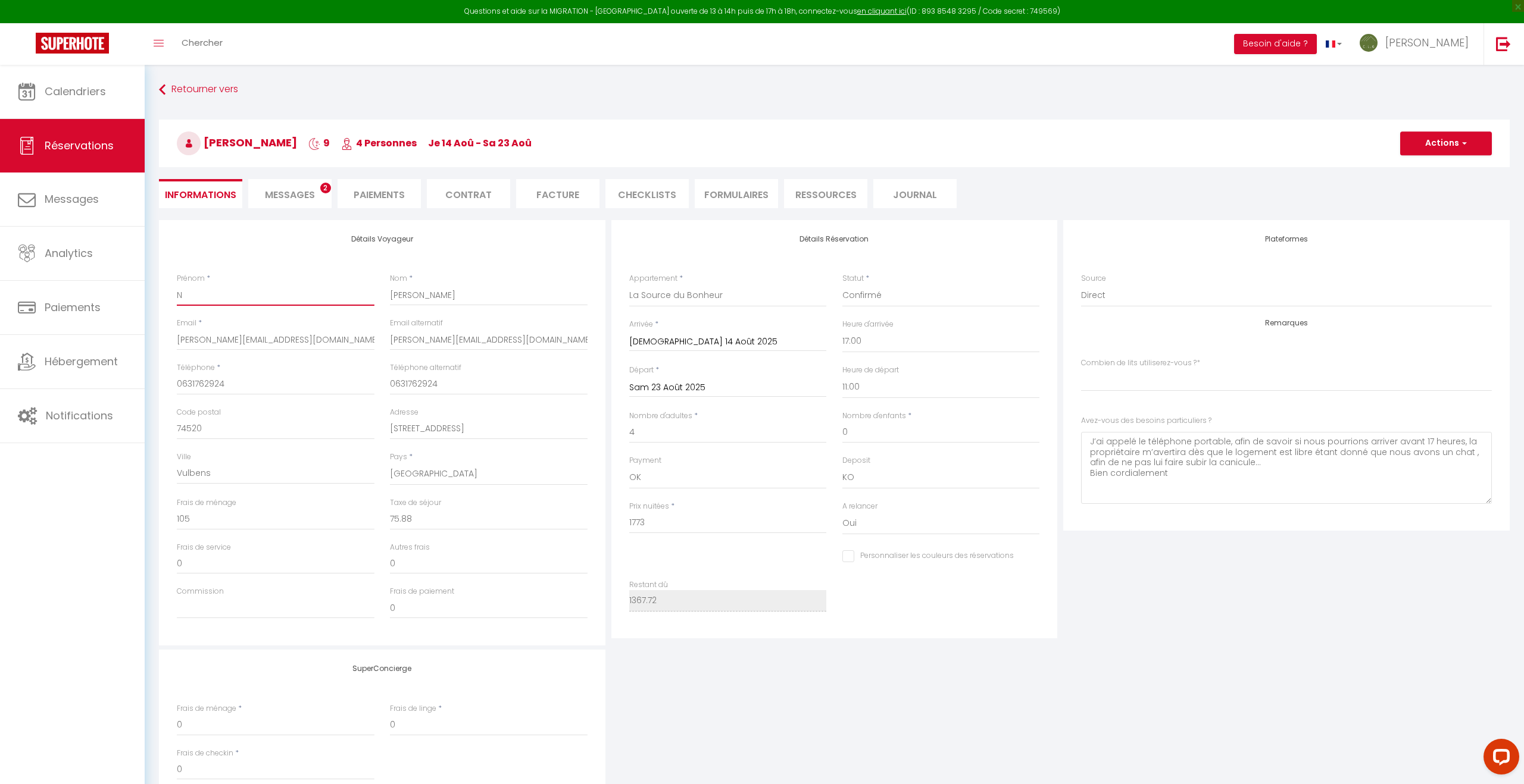
checkbox input "false"
select index
type input "Na"
checkbox input "false"
select index
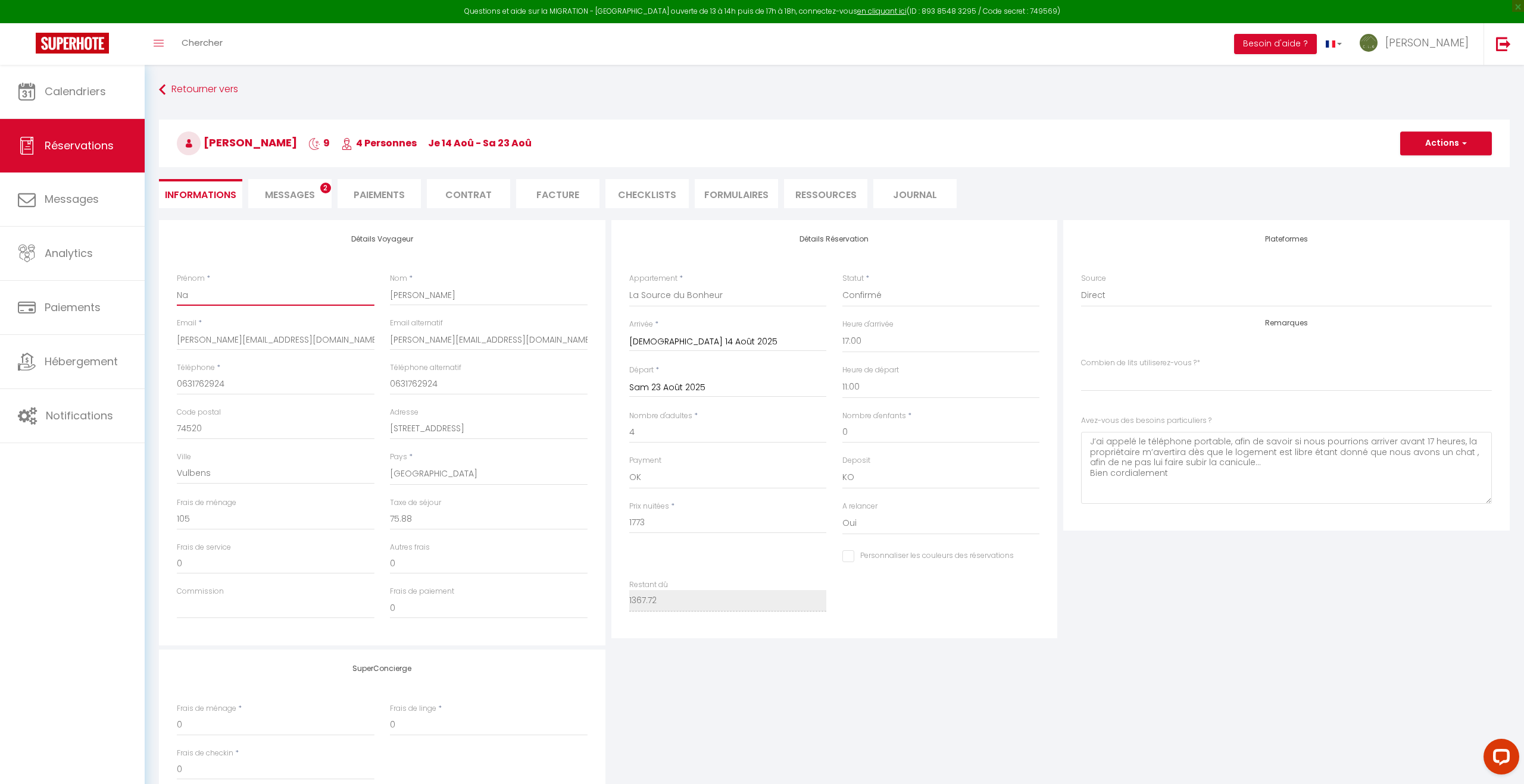
type input "Nad"
checkbox input "false"
select index
type input "Nadi"
checkbox input "false"
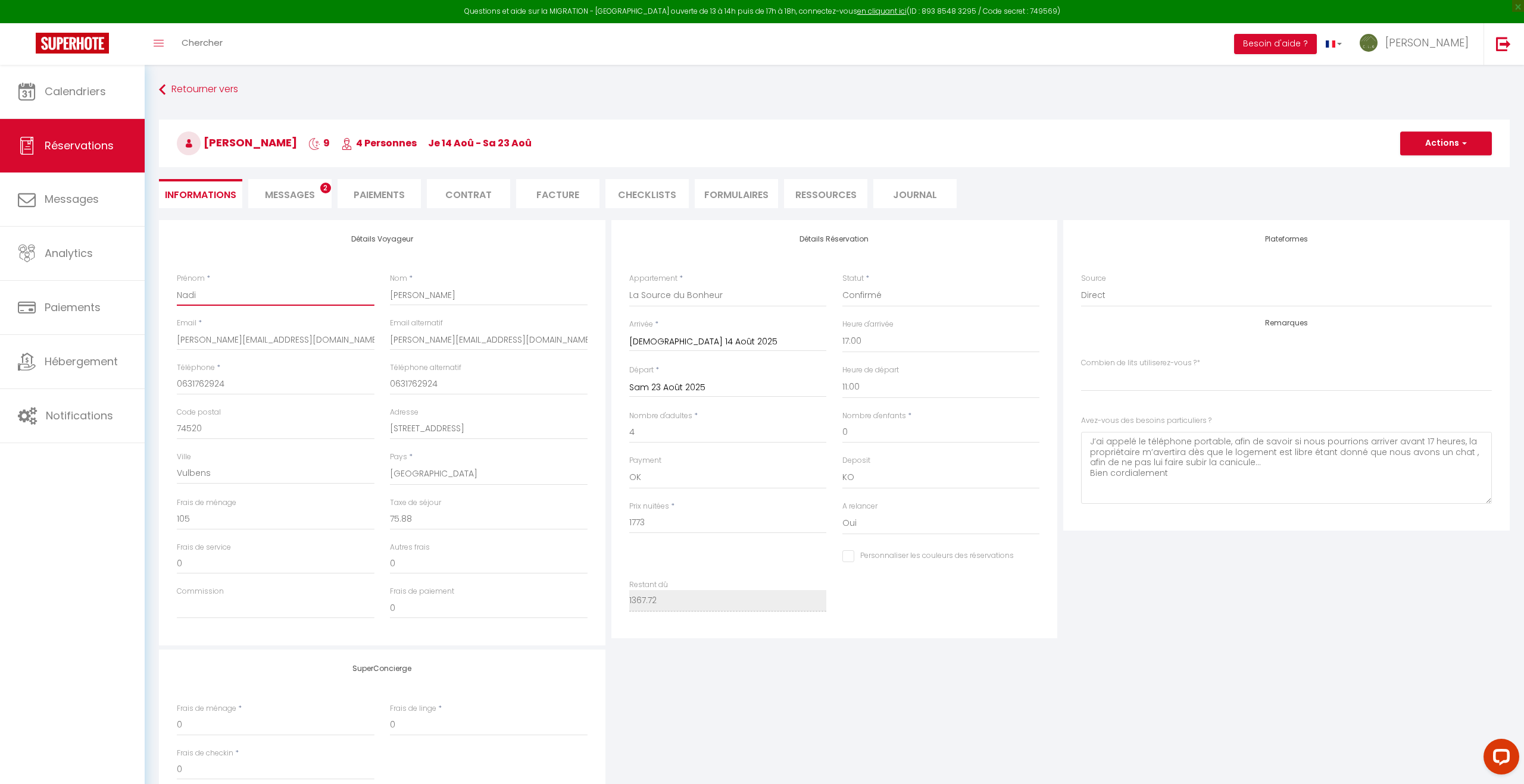
select index
type input "Nadin"
checkbox input "false"
select index
type input "Nadine"
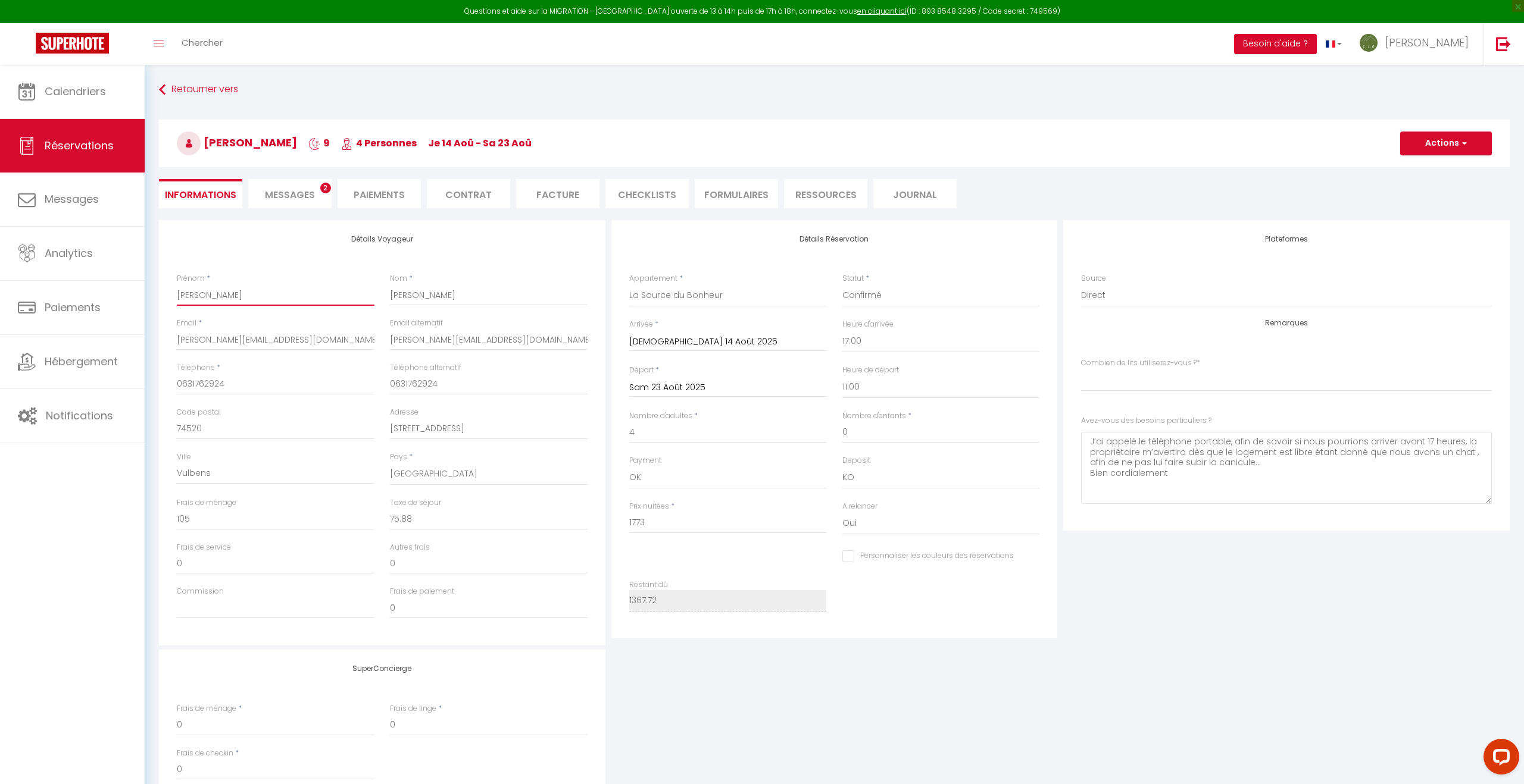
checkbox input "false"
select index
type input "Nadine"
click at [1444, 150] on button "Actions" at bounding box center [1445, 143] width 91 height 24
click at [1422, 170] on link "Enregistrer" at bounding box center [1433, 169] width 94 height 16
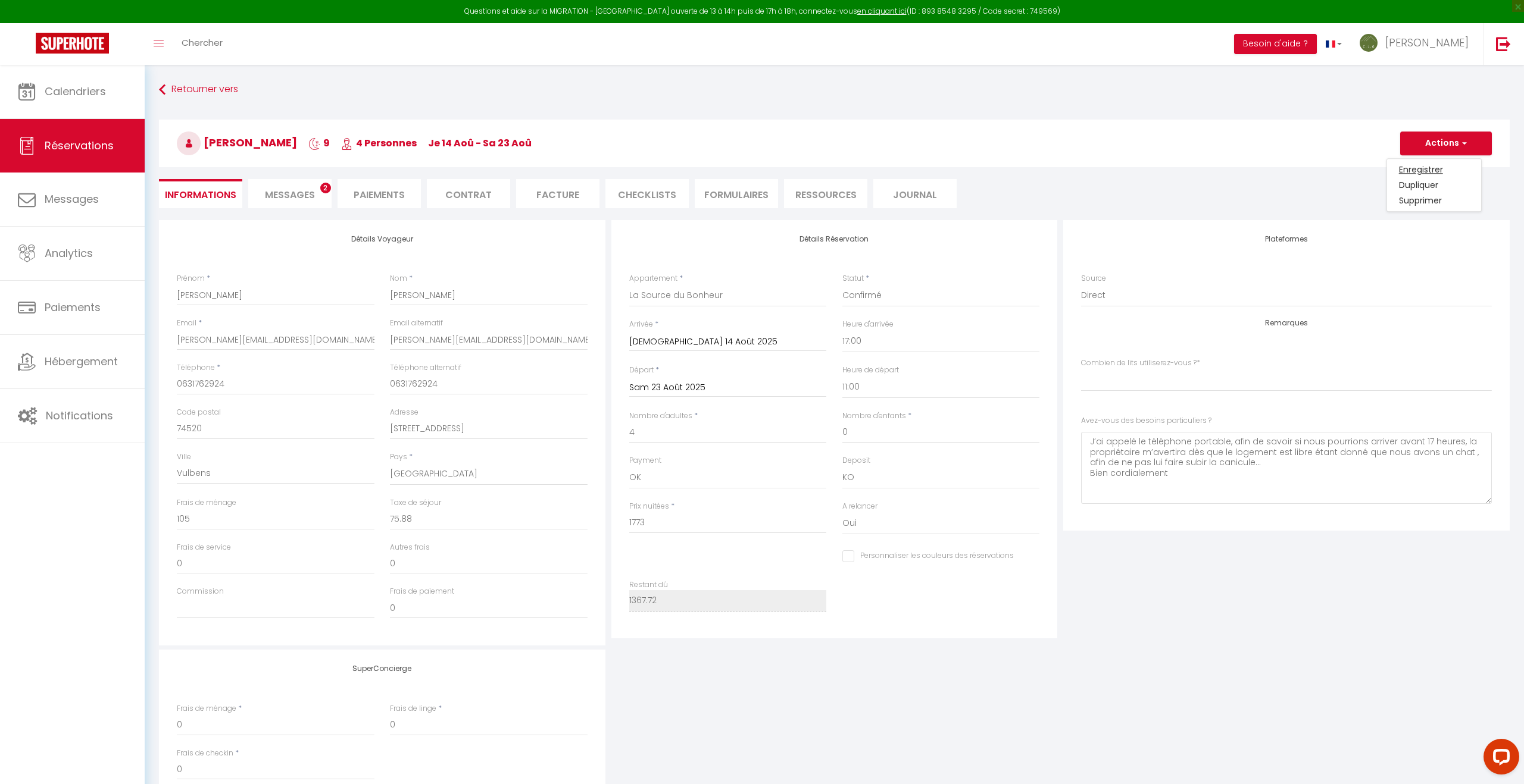
select select "not_cancelled"
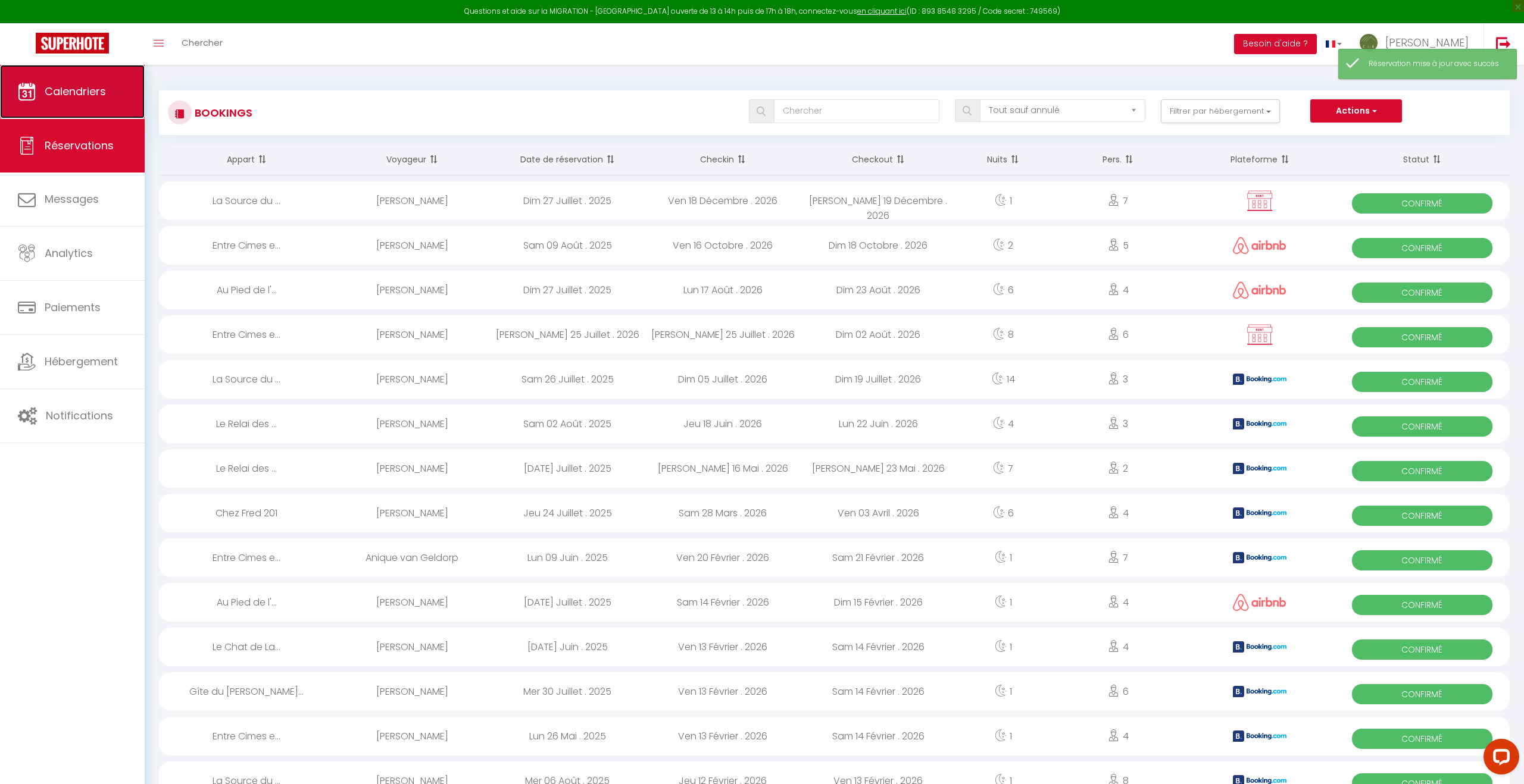
click at [62, 111] on link "Calendriers" at bounding box center [72, 91] width 145 height 53
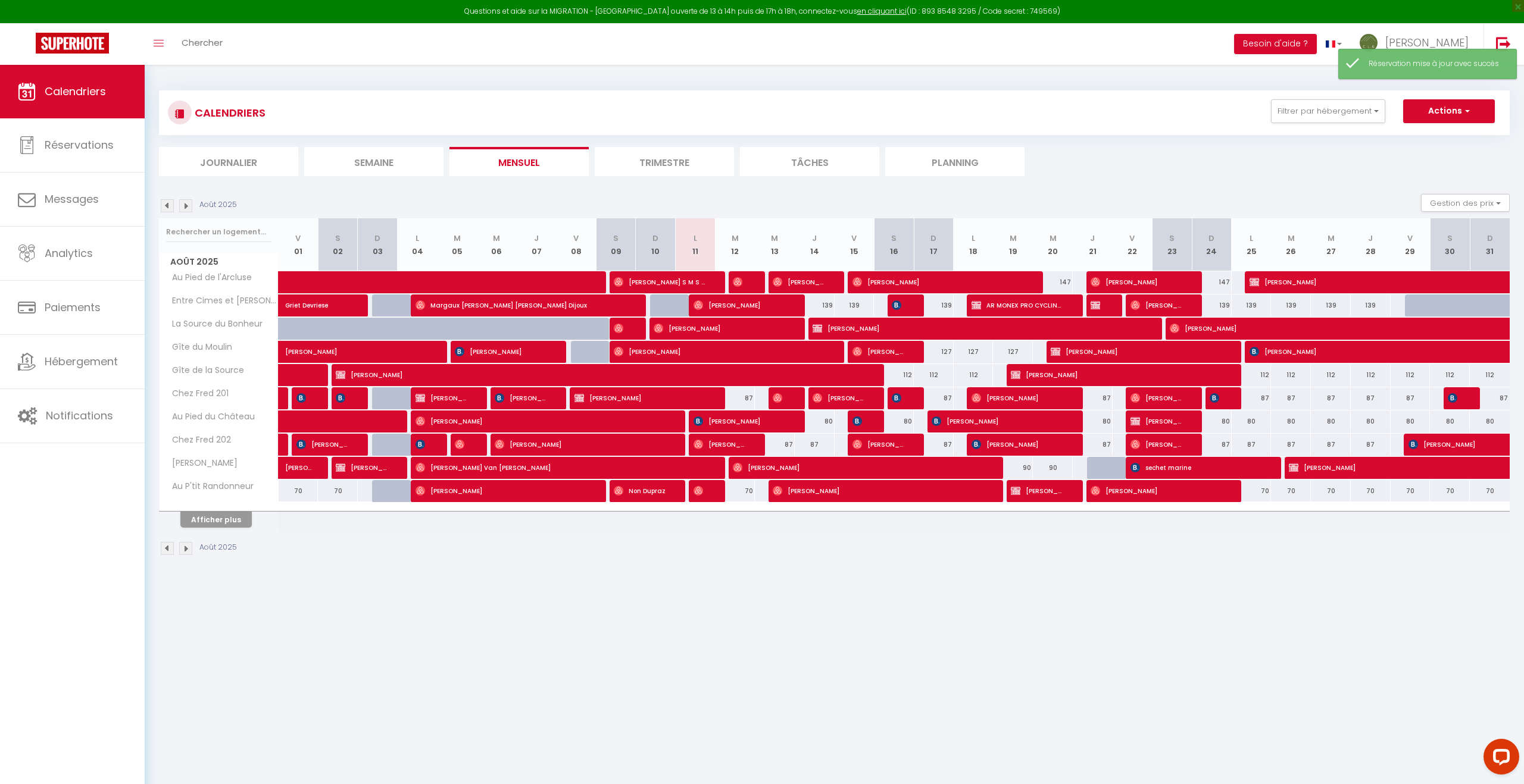
click at [207, 511] on div "Afficher plus" at bounding box center [216, 520] width 125 height 17
click at [209, 520] on button "Afficher plus" at bounding box center [217, 520] width 72 height 16
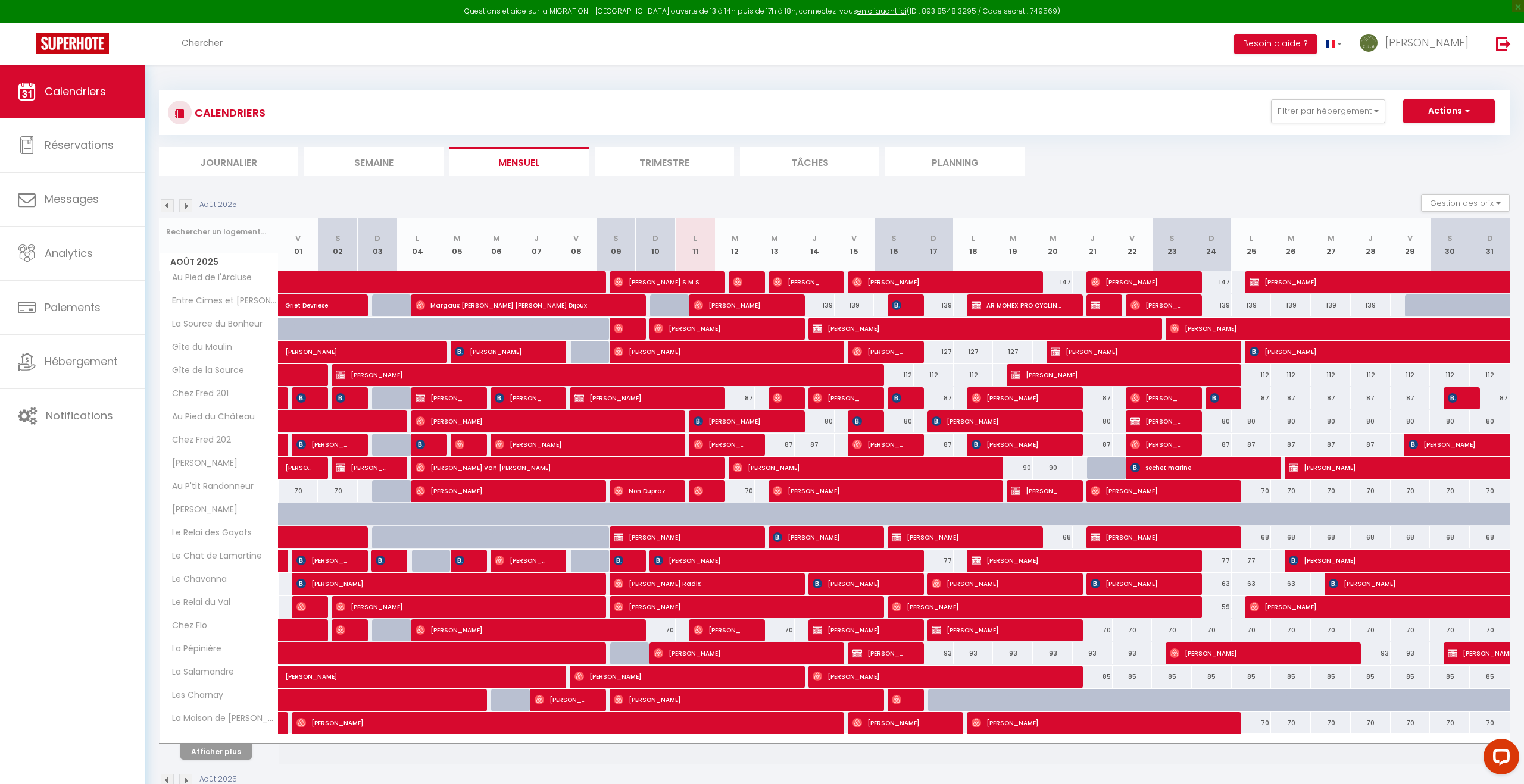
click at [232, 158] on li "Journalier" at bounding box center [229, 161] width 139 height 29
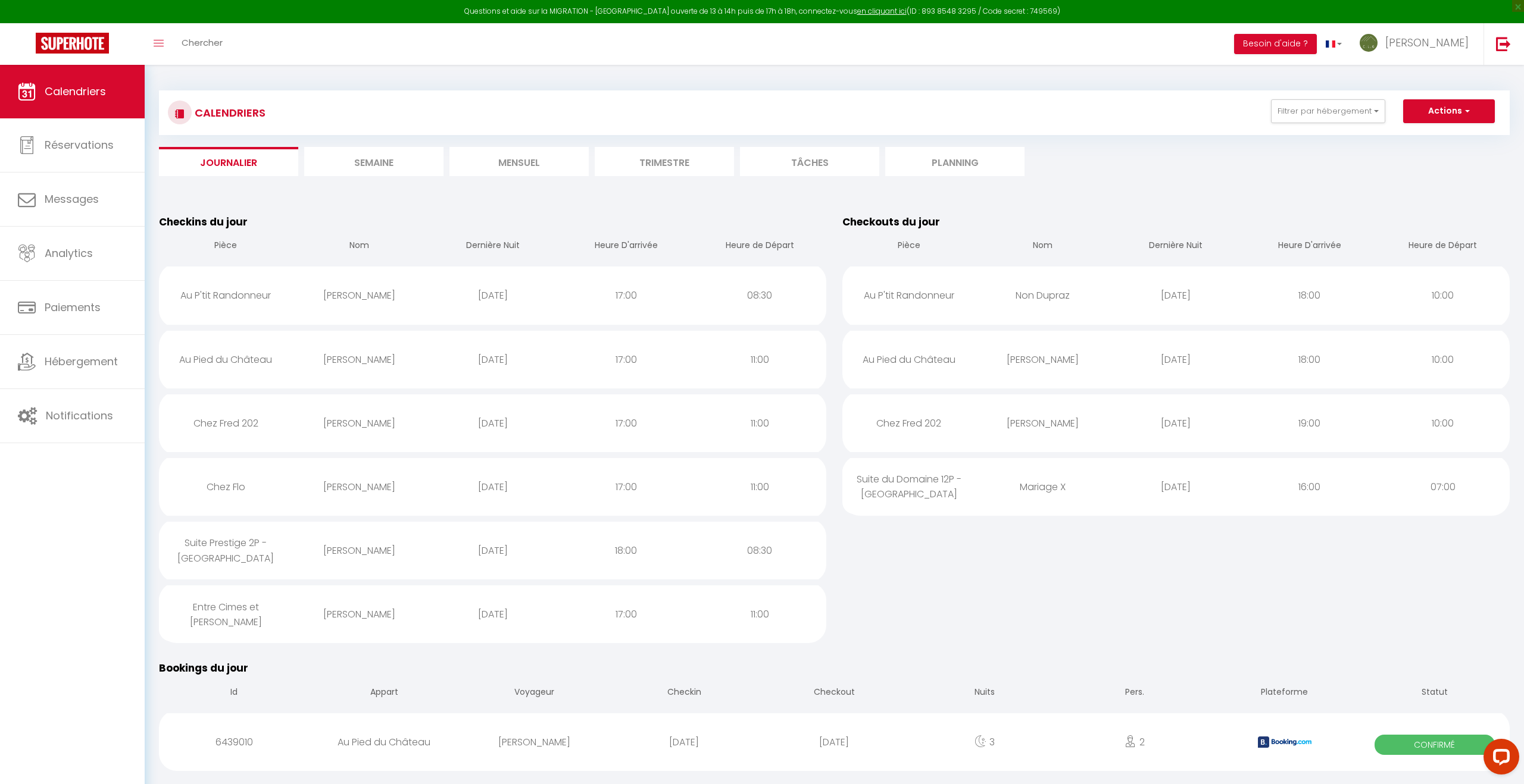
click at [231, 166] on li "Journalier" at bounding box center [229, 161] width 139 height 29
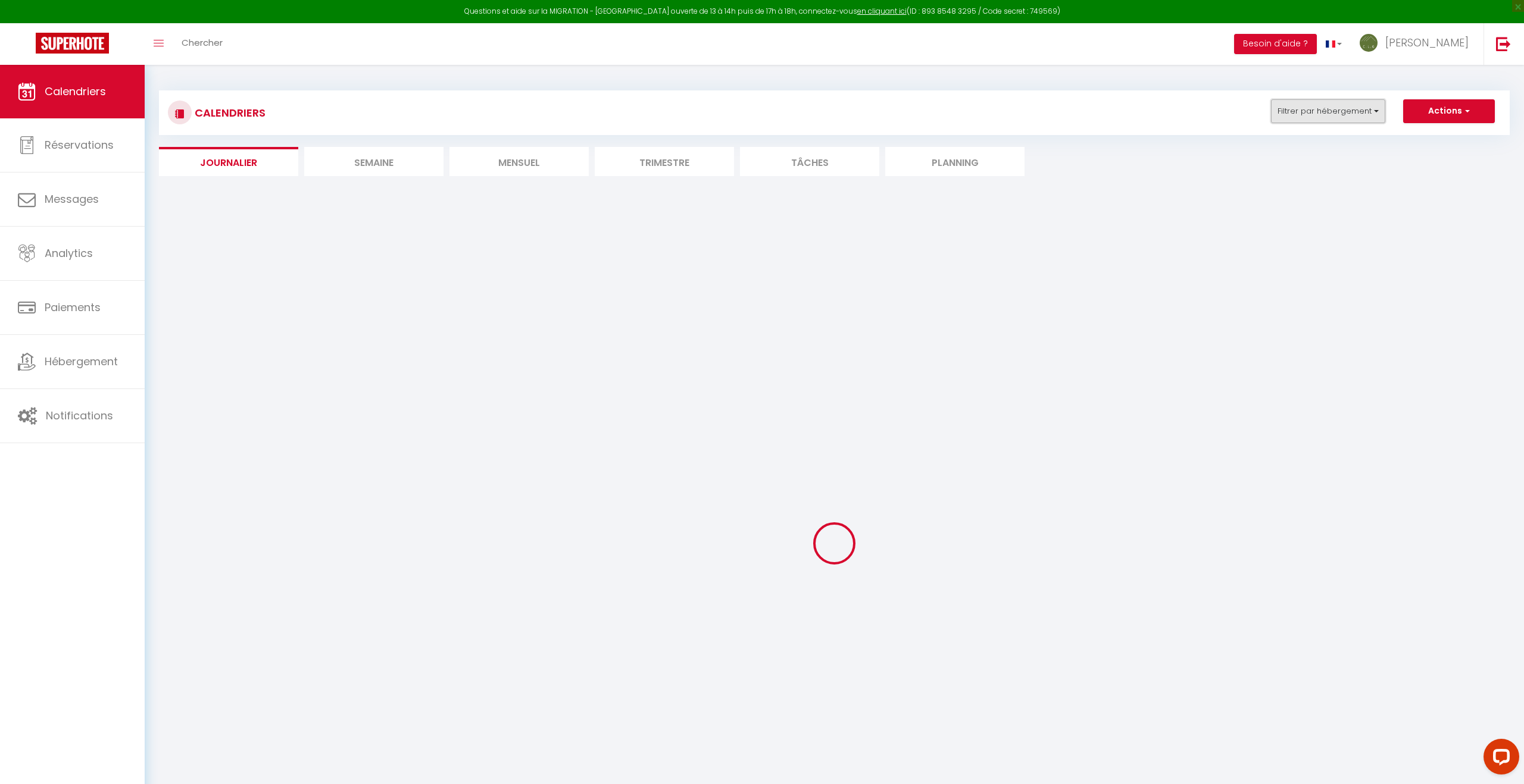
click at [1353, 114] on button "Filtrer par hébergement" at bounding box center [1328, 111] width 114 height 24
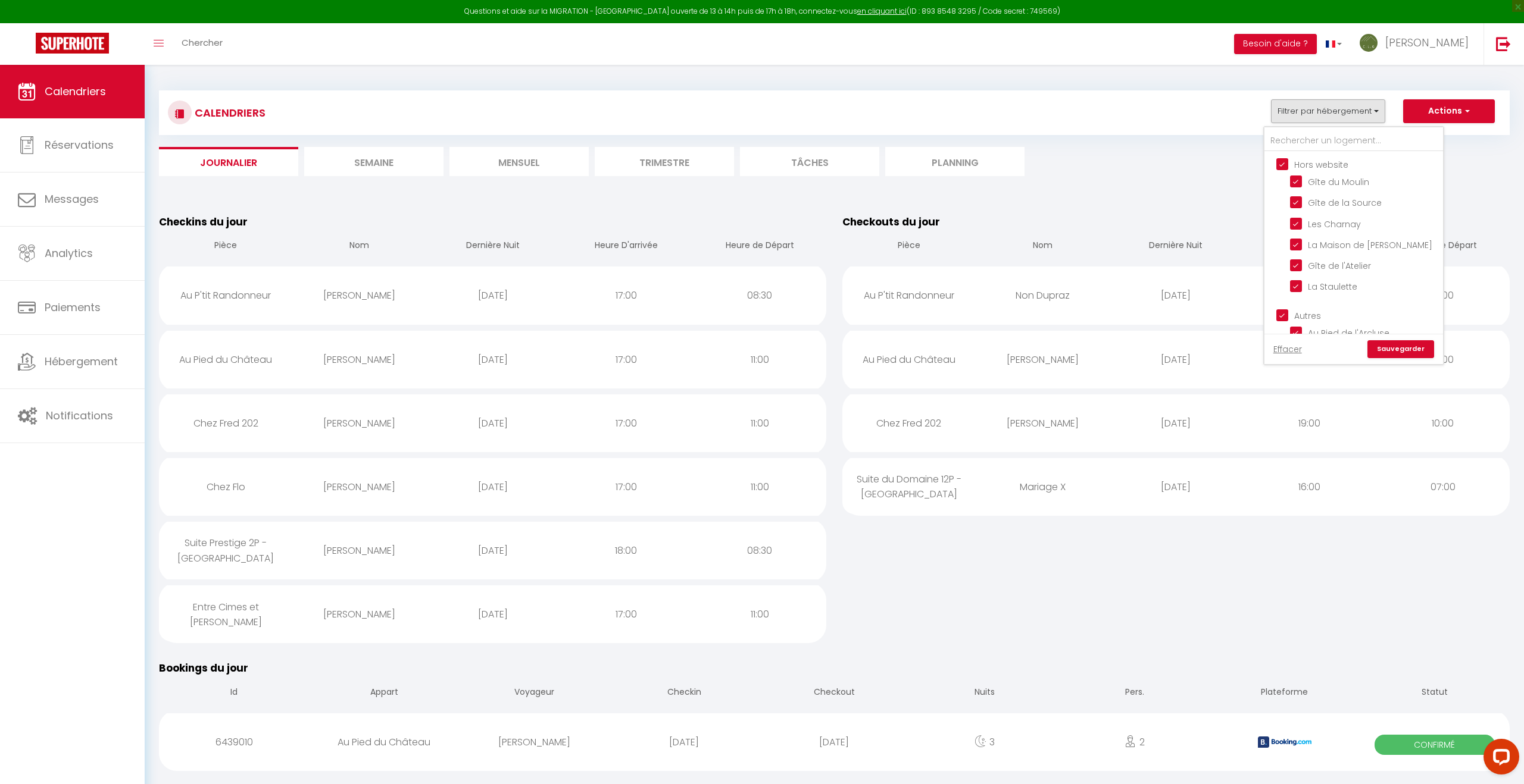
click at [1226, 185] on section at bounding box center [834, 188] width 1351 height 12
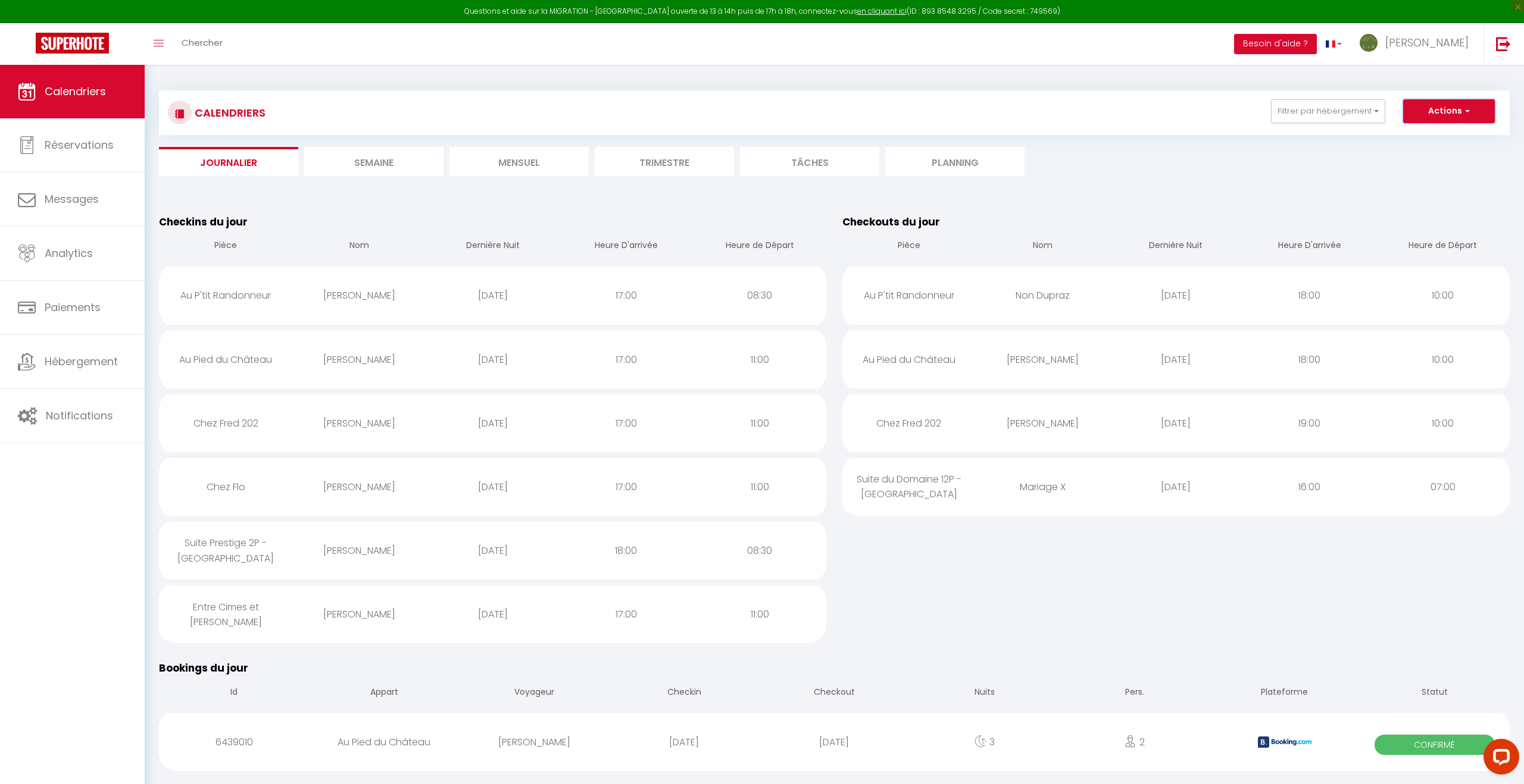
click at [1470, 112] on button "Actions" at bounding box center [1448, 111] width 91 height 24
